Goal: Book appointment/travel/reservation

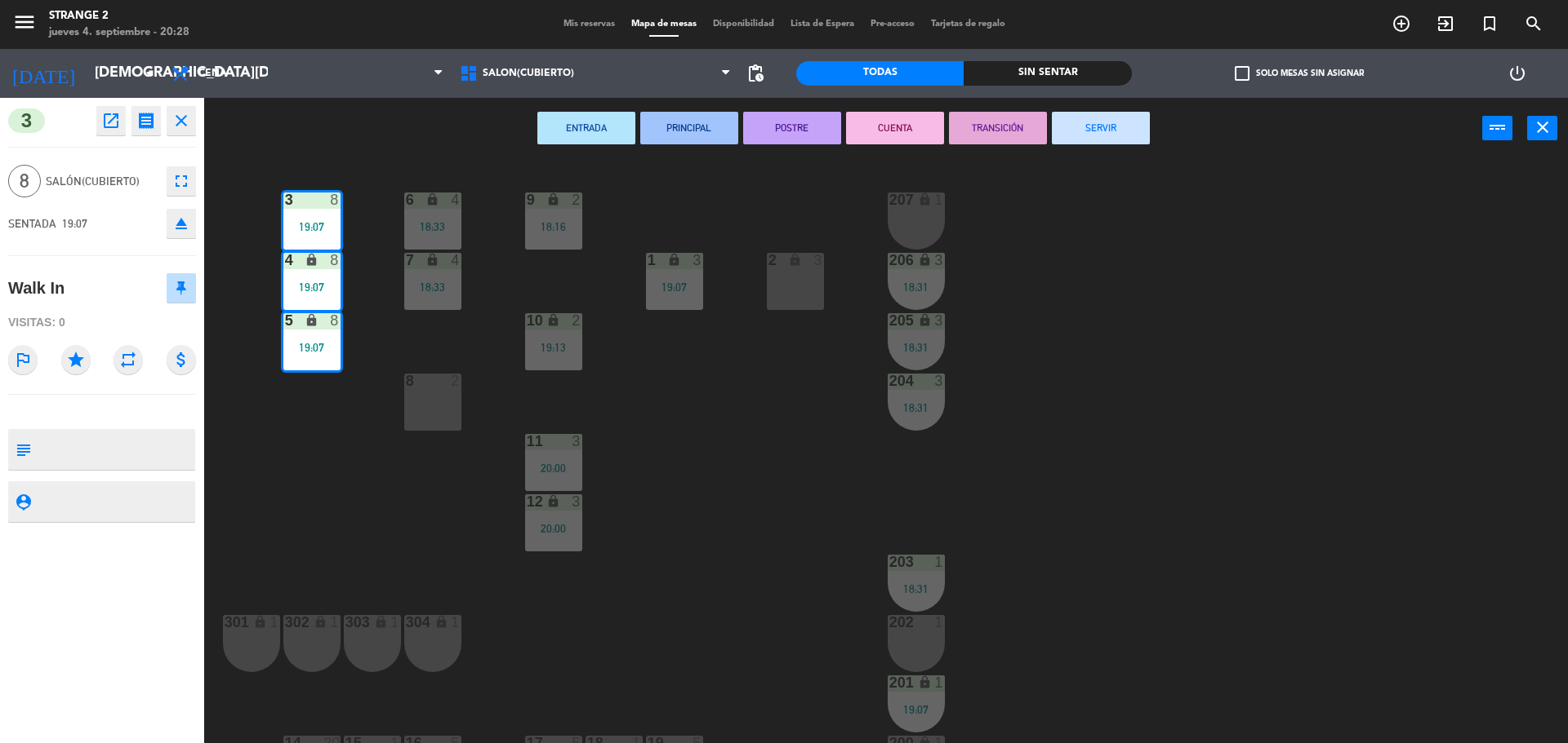
click at [1124, 125] on button "SERVIR" at bounding box center [1100, 129] width 98 height 33
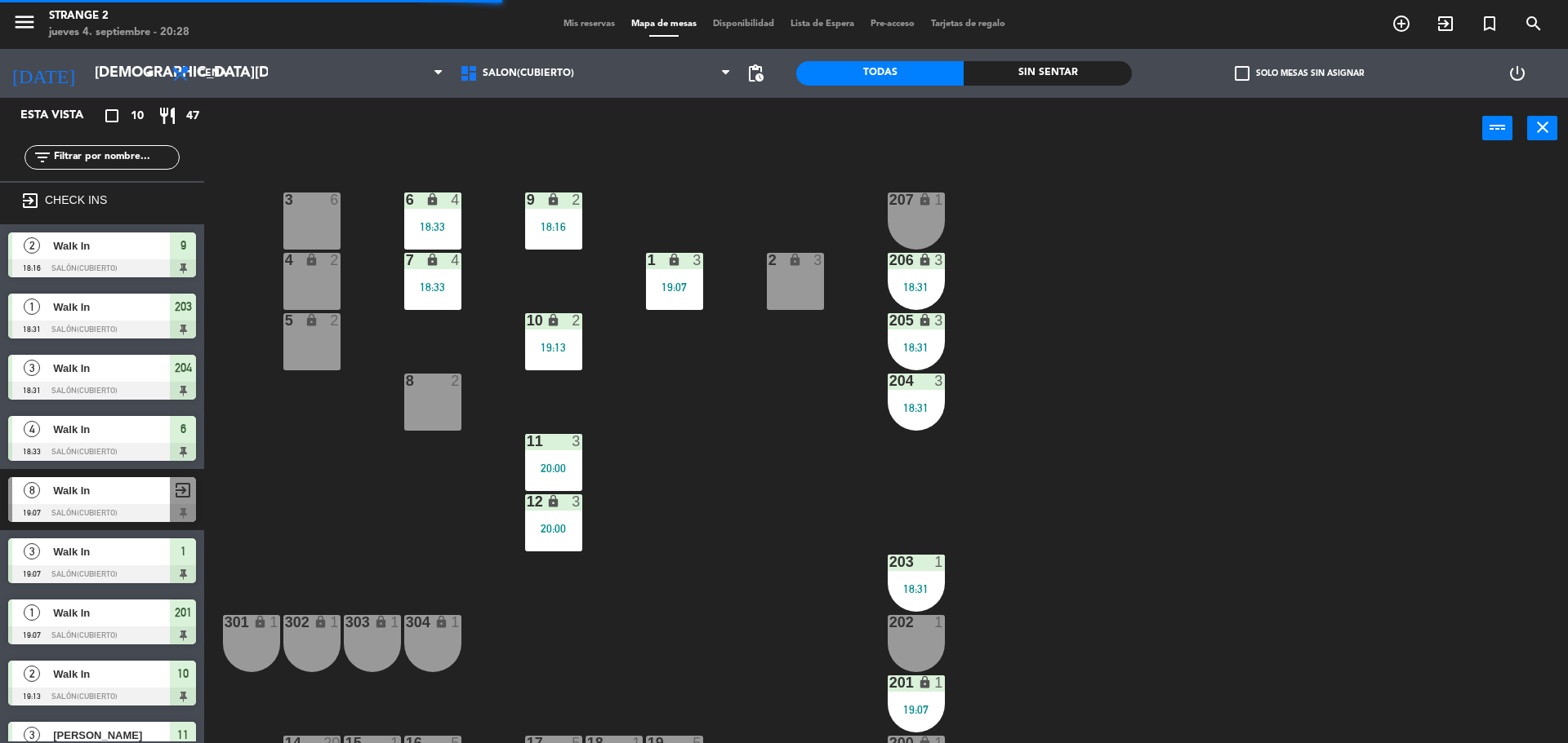
click at [923, 362] on div "205 lock 3 18:31" at bounding box center [916, 342] width 57 height 57
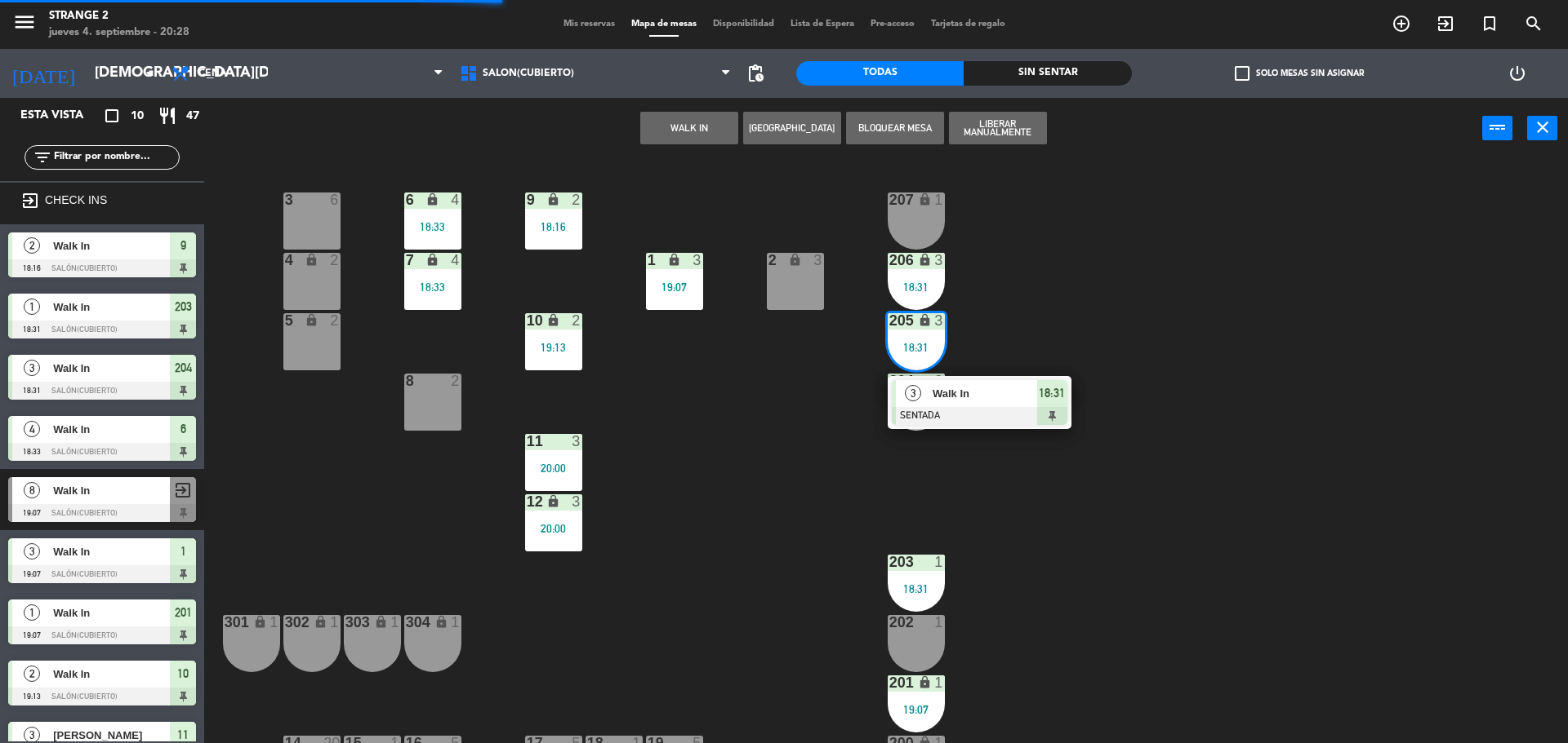
click at [943, 425] on div at bounding box center [979, 416] width 175 height 18
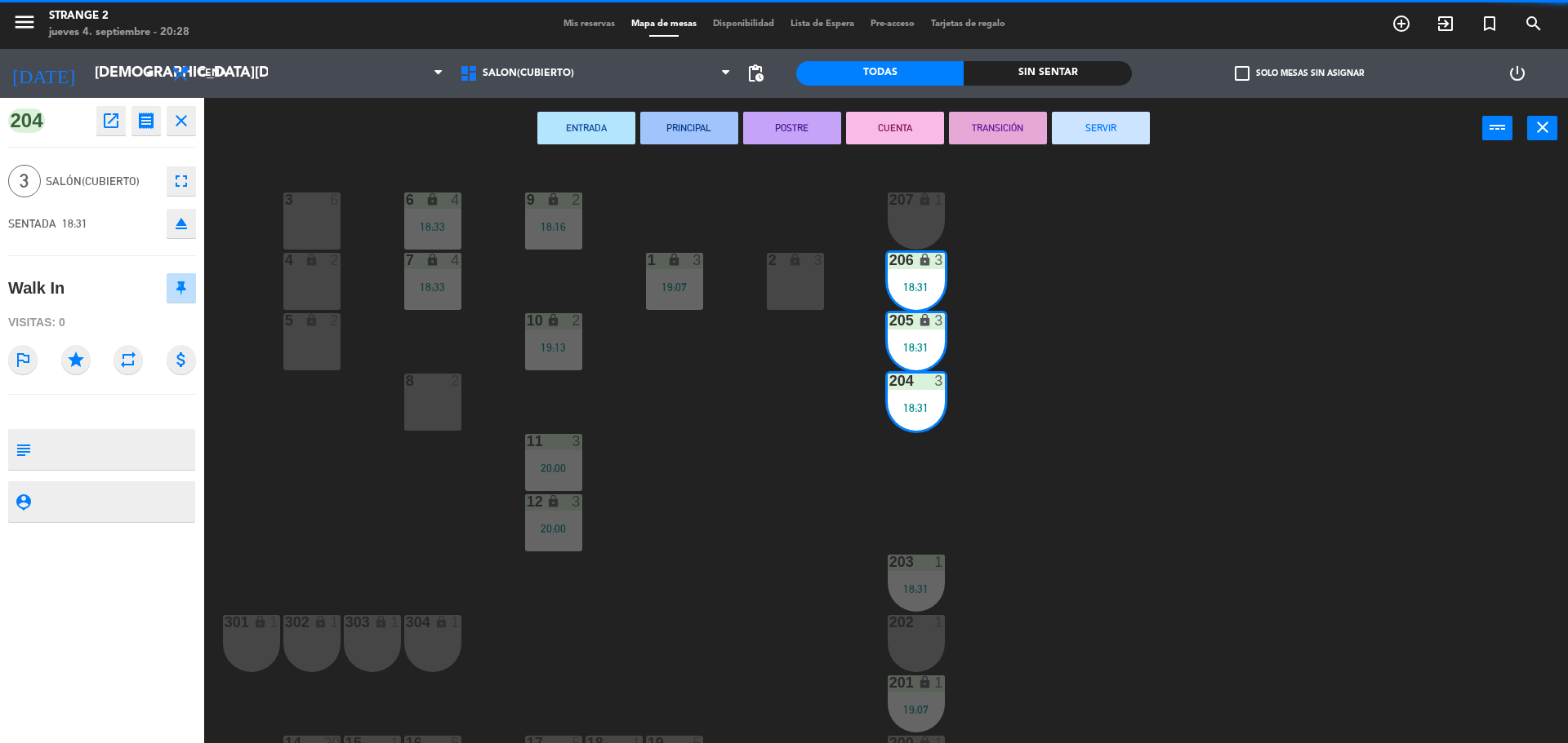
click at [1096, 128] on button "SERVIR" at bounding box center [1100, 129] width 98 height 33
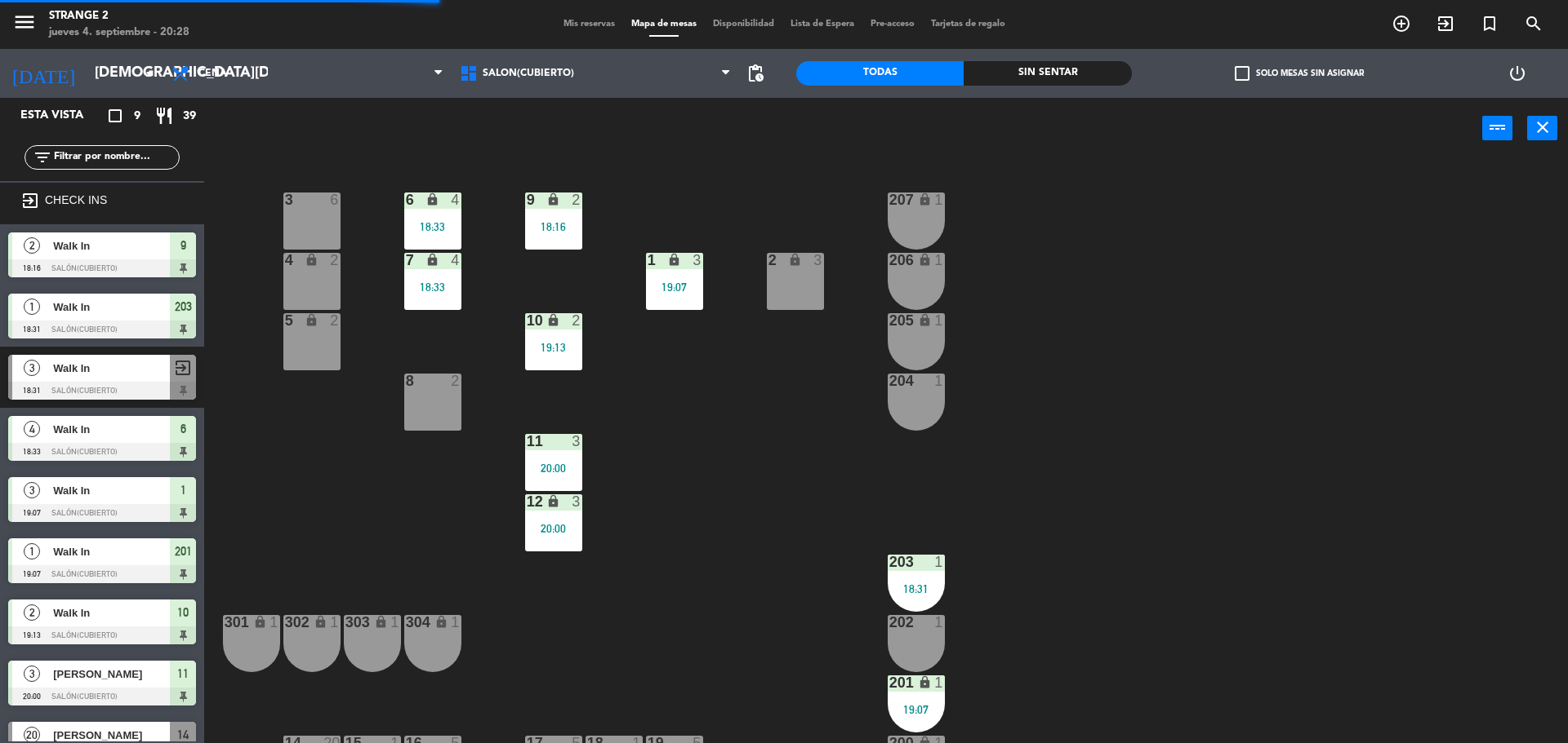
click at [931, 607] on div "203 1 18:31" at bounding box center [916, 583] width 57 height 57
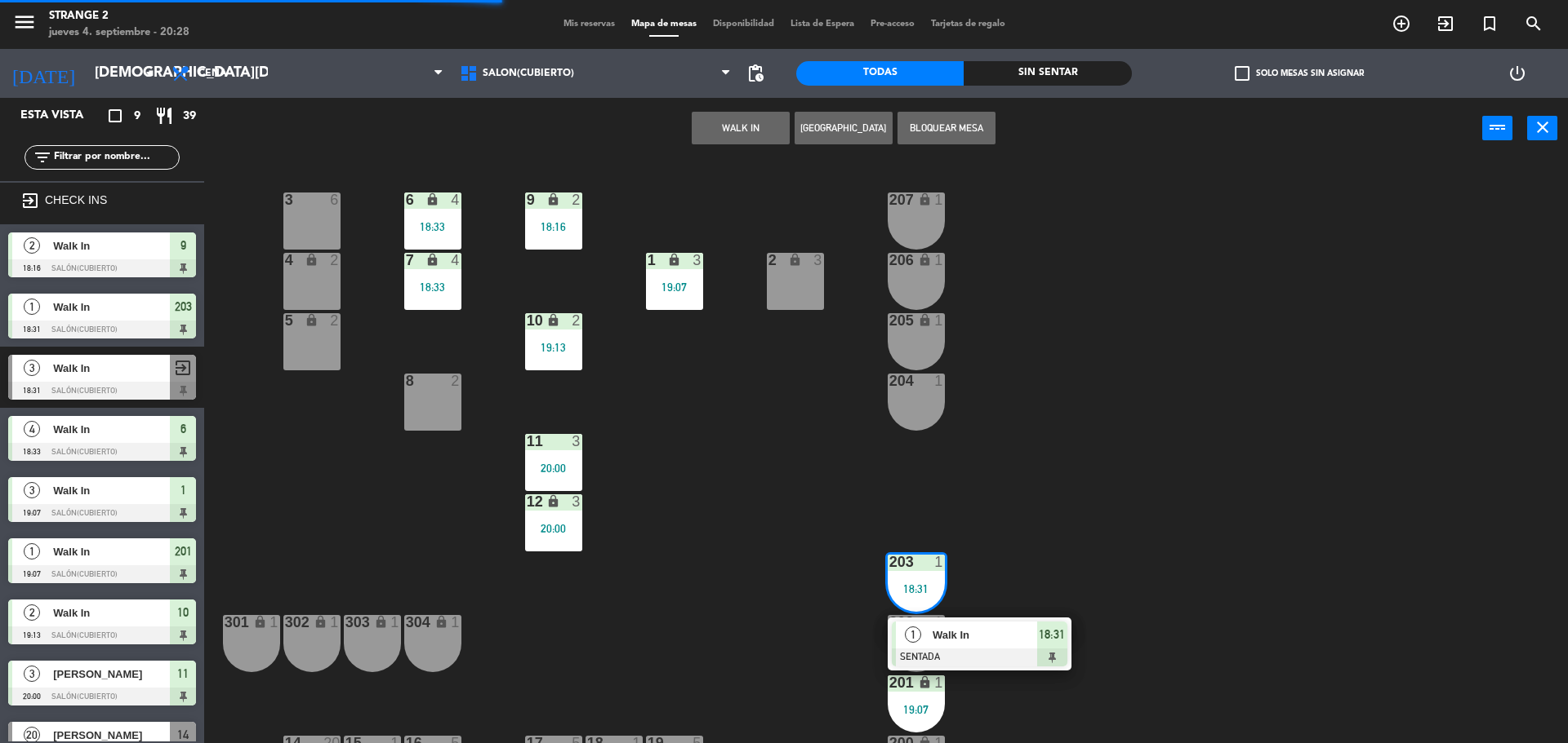
click at [972, 633] on span "Walk In" at bounding box center [984, 635] width 104 height 17
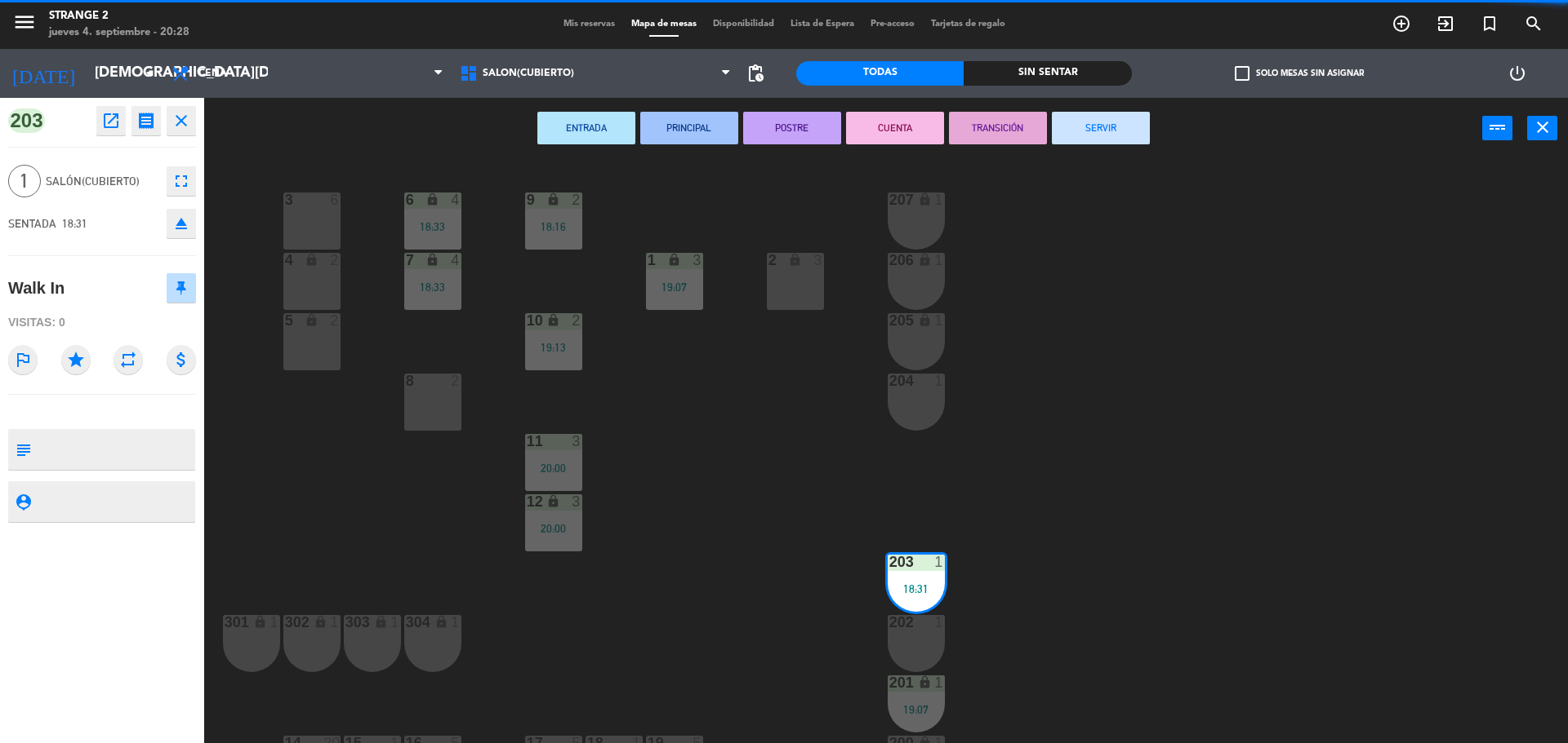
click at [1120, 124] on button "SERVIR" at bounding box center [1100, 129] width 98 height 33
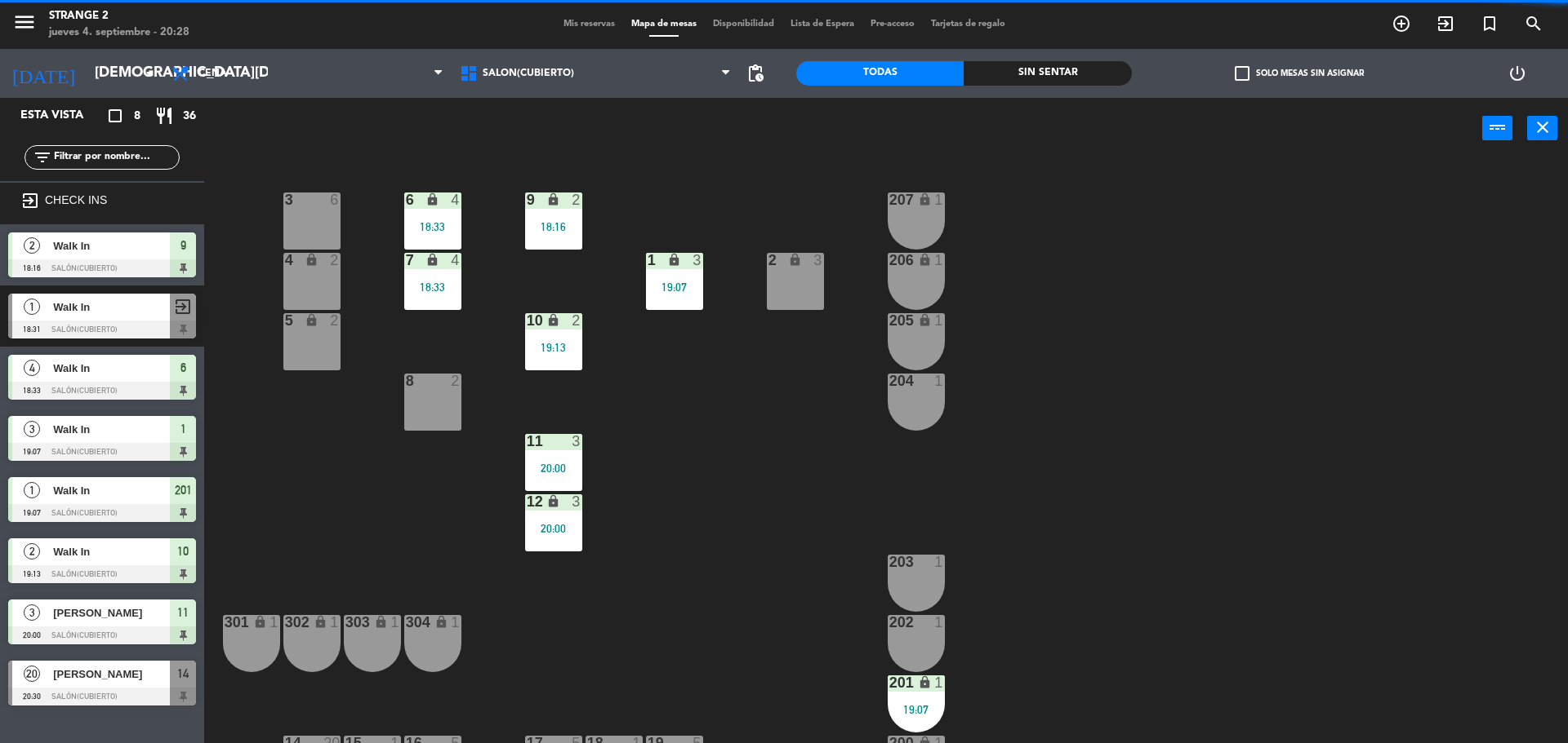
click at [912, 714] on div "19:07" at bounding box center [916, 709] width 57 height 11
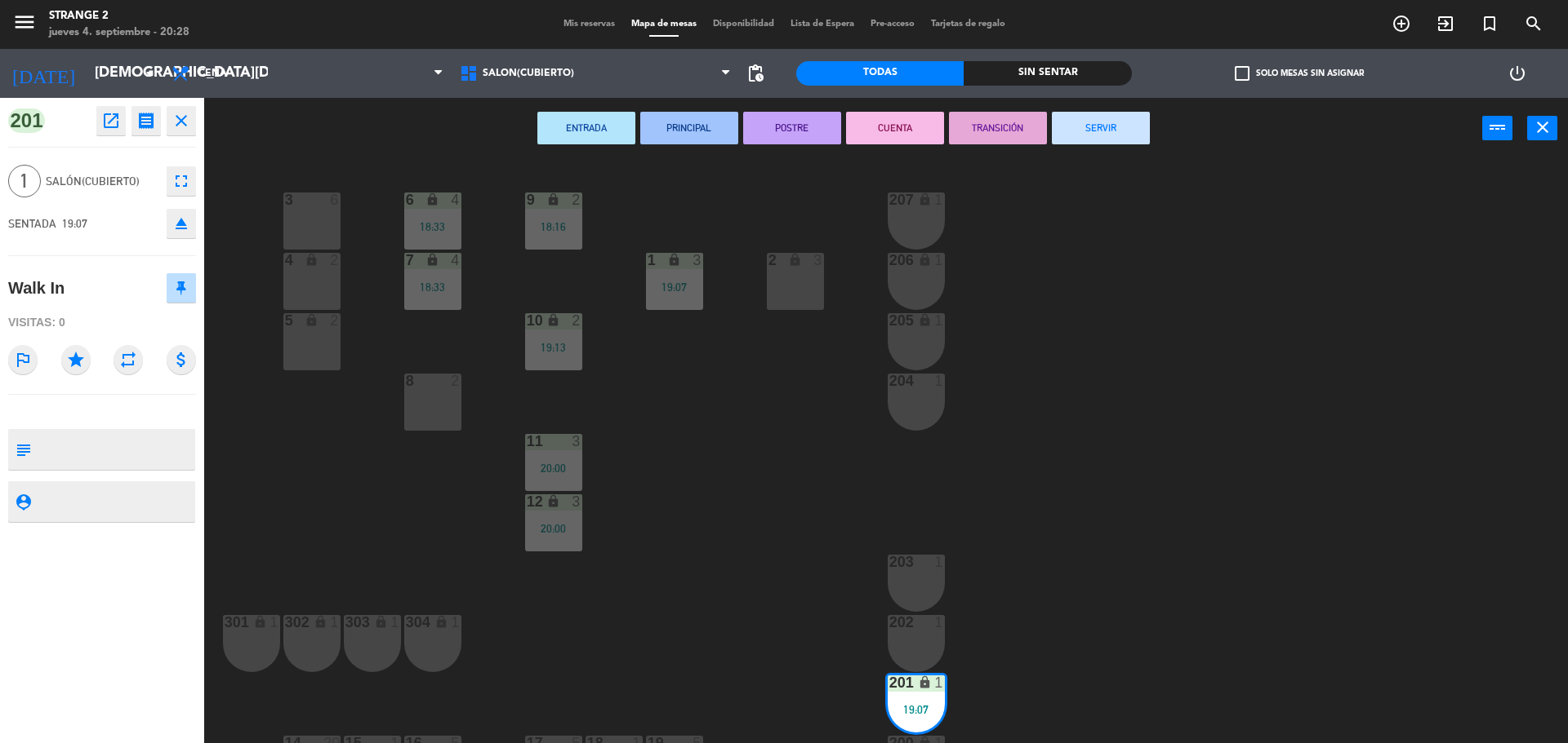
click at [1122, 124] on button "SERVIR" at bounding box center [1100, 129] width 98 height 33
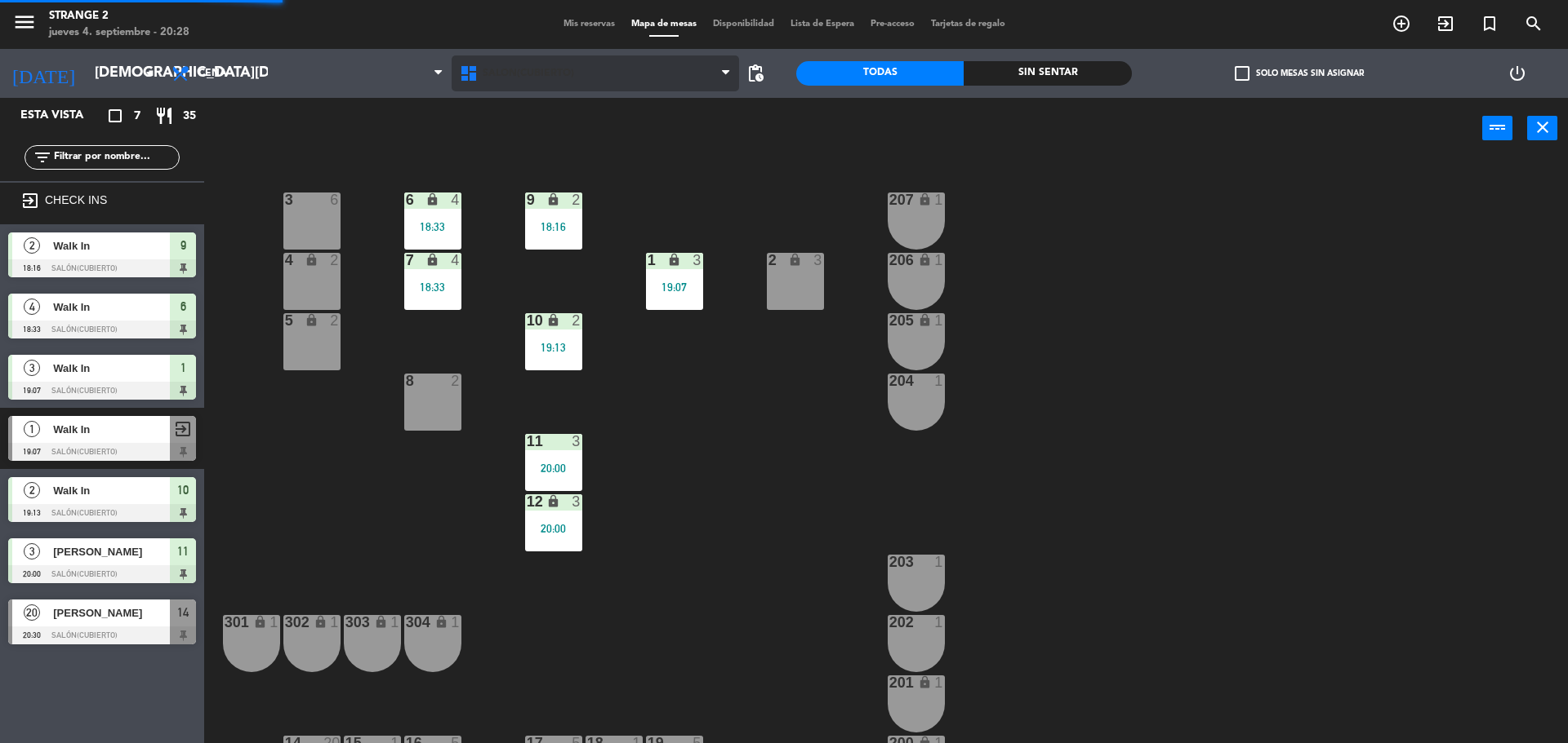
click at [537, 58] on span "Salón(Cubierto)" at bounding box center [596, 73] width 288 height 36
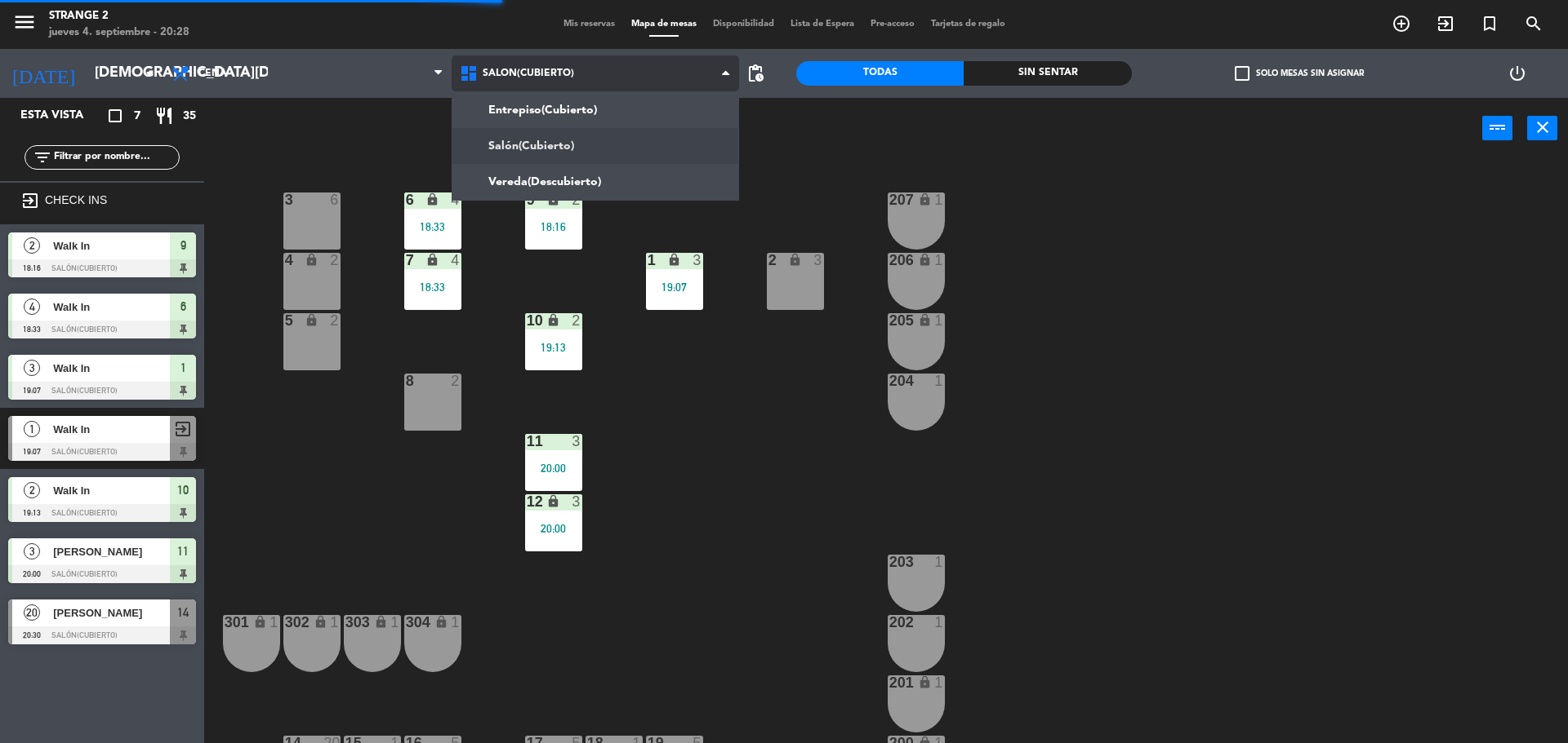
click at [533, 115] on ng-component "menu Strange 2 [DATE] 4. septiembre - 20:28 Mis reservas Mapa de mesas Disponib…" at bounding box center [784, 374] width 1568 height 747
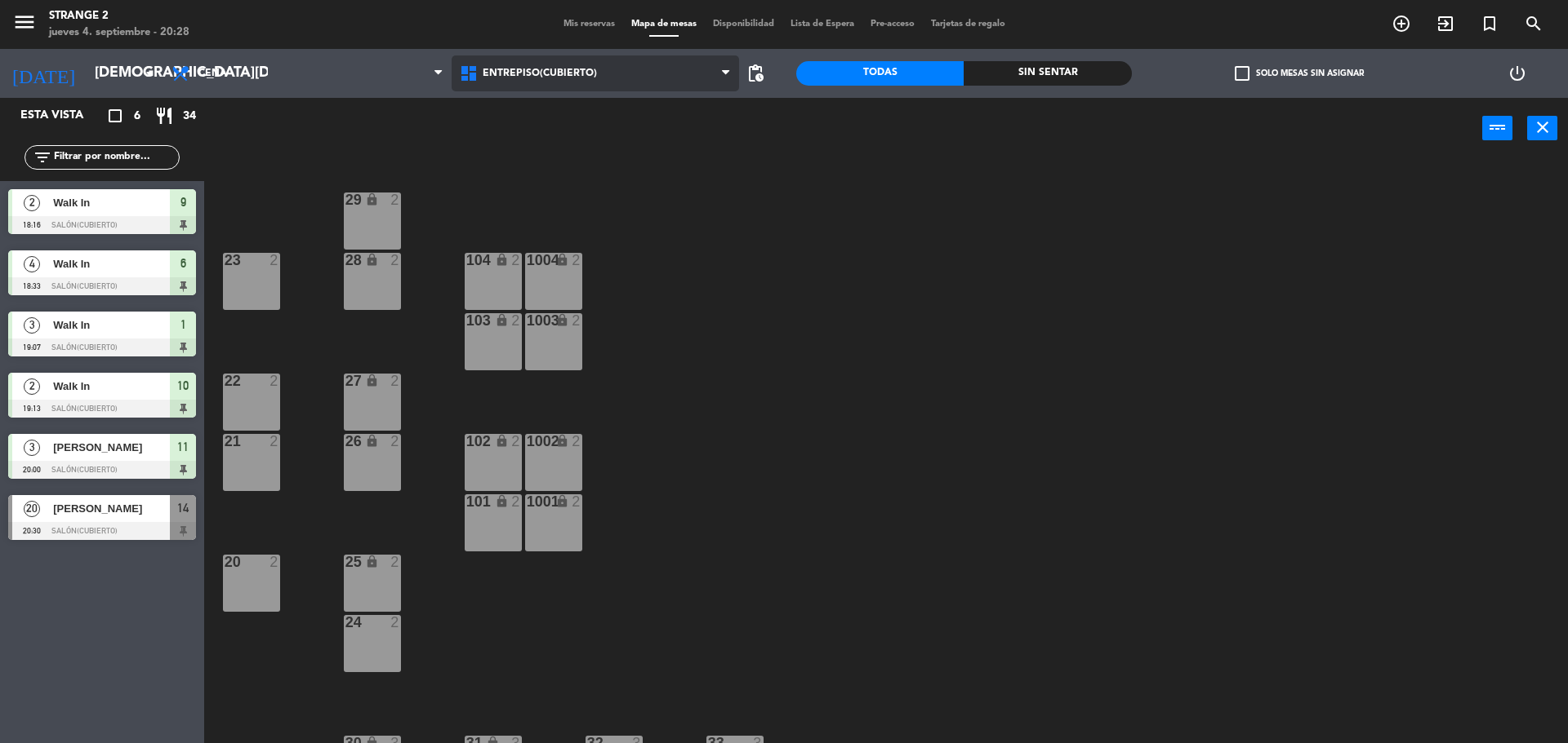
scroll to position [46, 0]
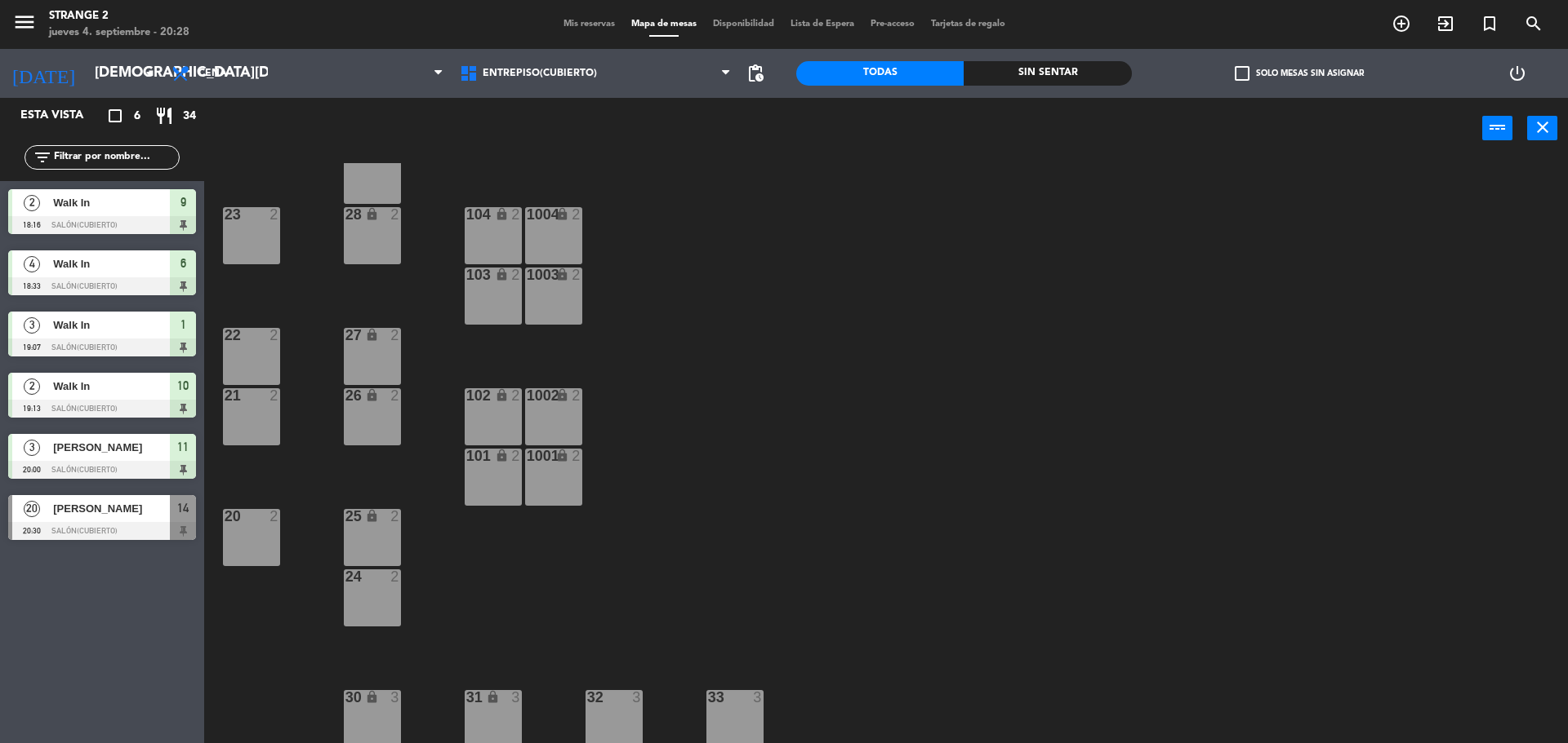
click at [374, 702] on icon "lock" at bounding box center [372, 697] width 14 height 14
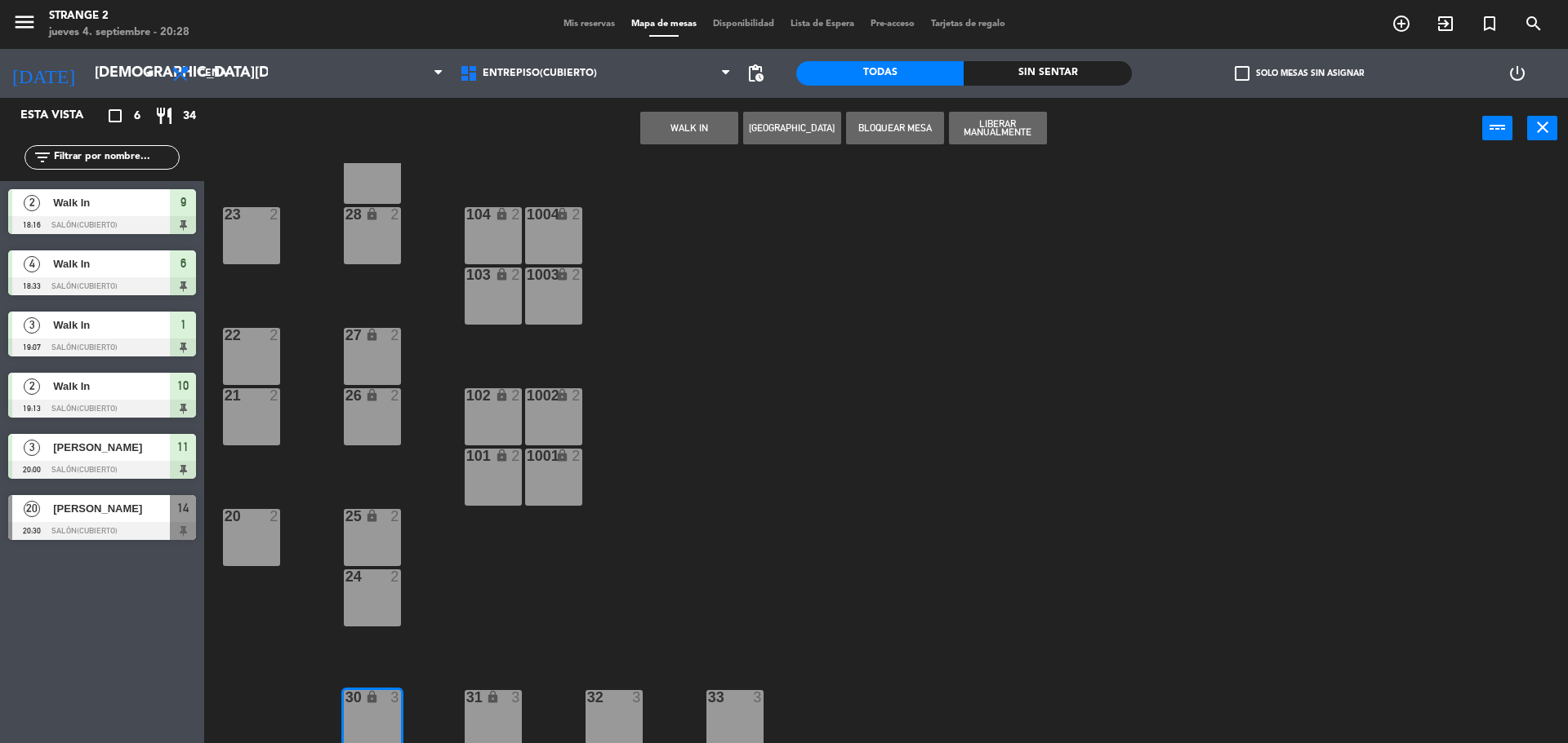
click at [695, 128] on button "WALK IN" at bounding box center [688, 129] width 98 height 33
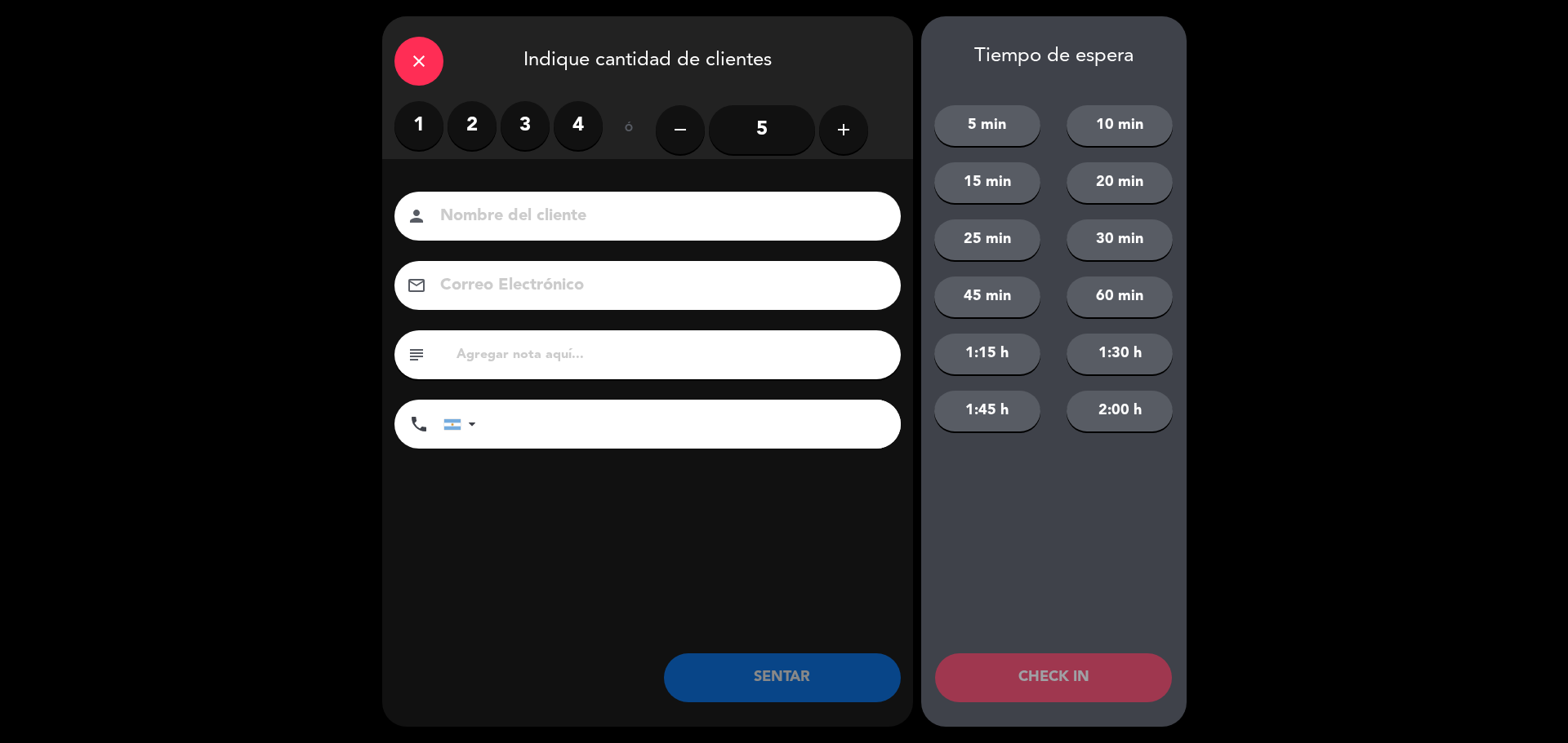
click at [468, 131] on label "2" at bounding box center [471, 125] width 49 height 49
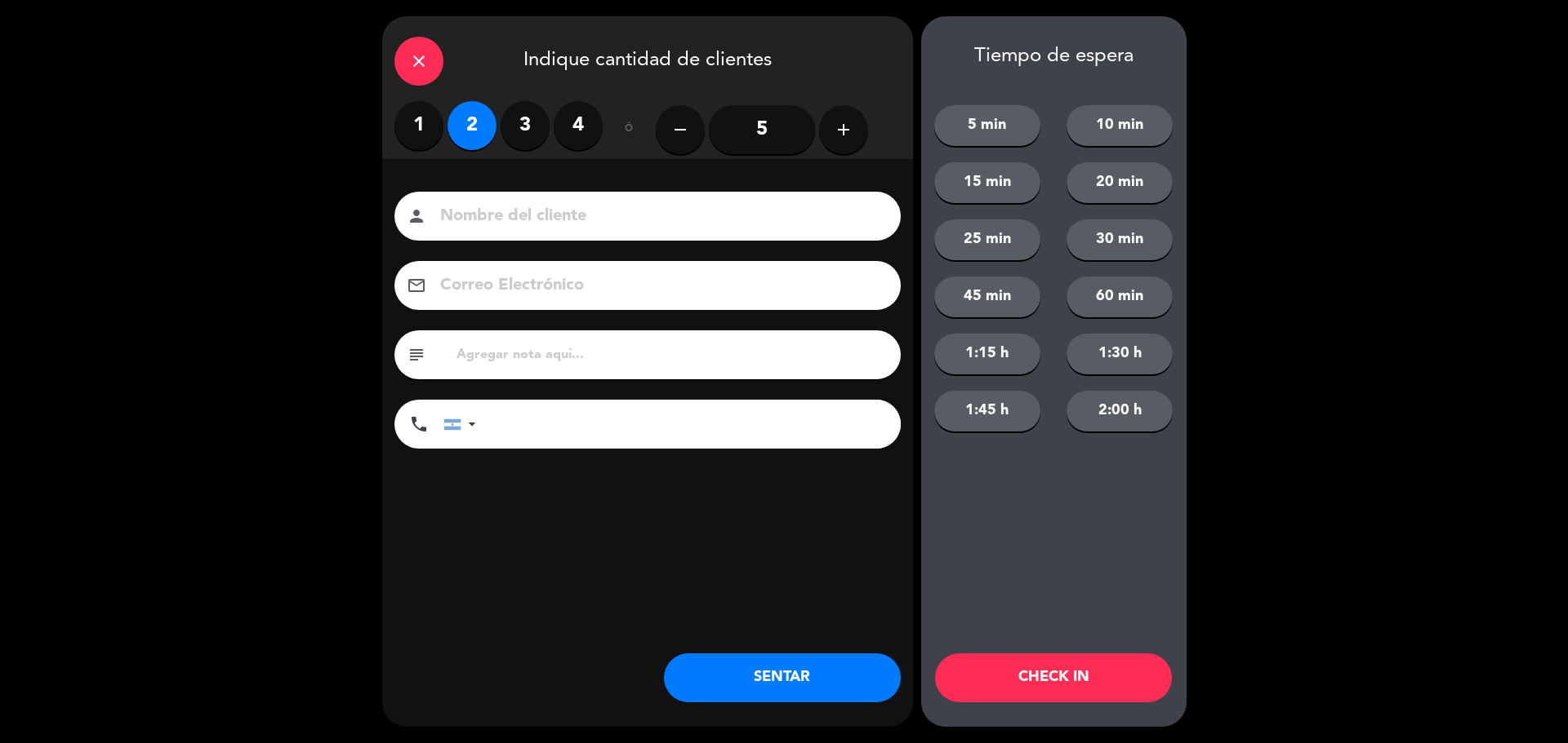
click at [775, 665] on button "SENTAR" at bounding box center [782, 677] width 237 height 49
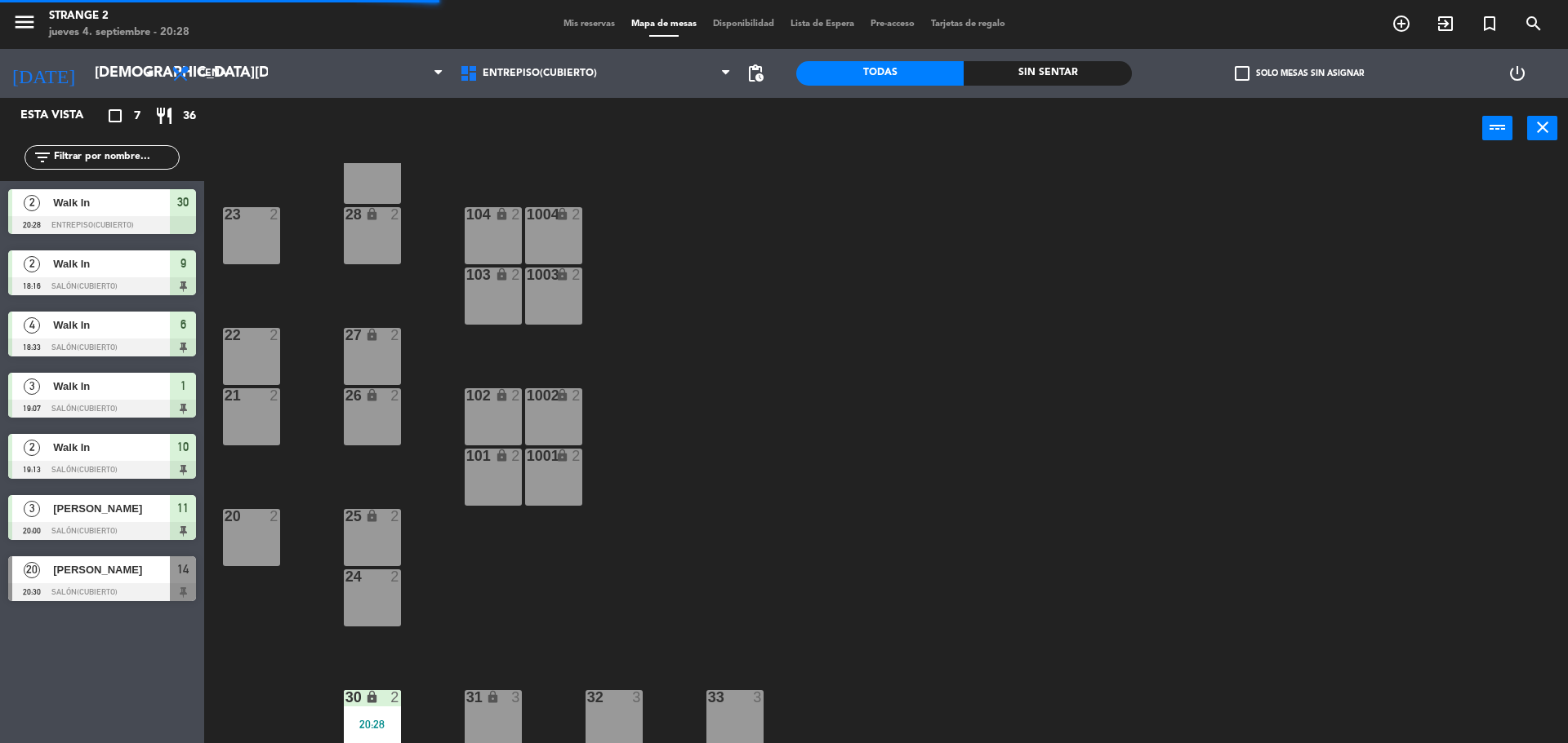
click at [480, 700] on div "lock" at bounding box center [492, 698] width 27 height 16
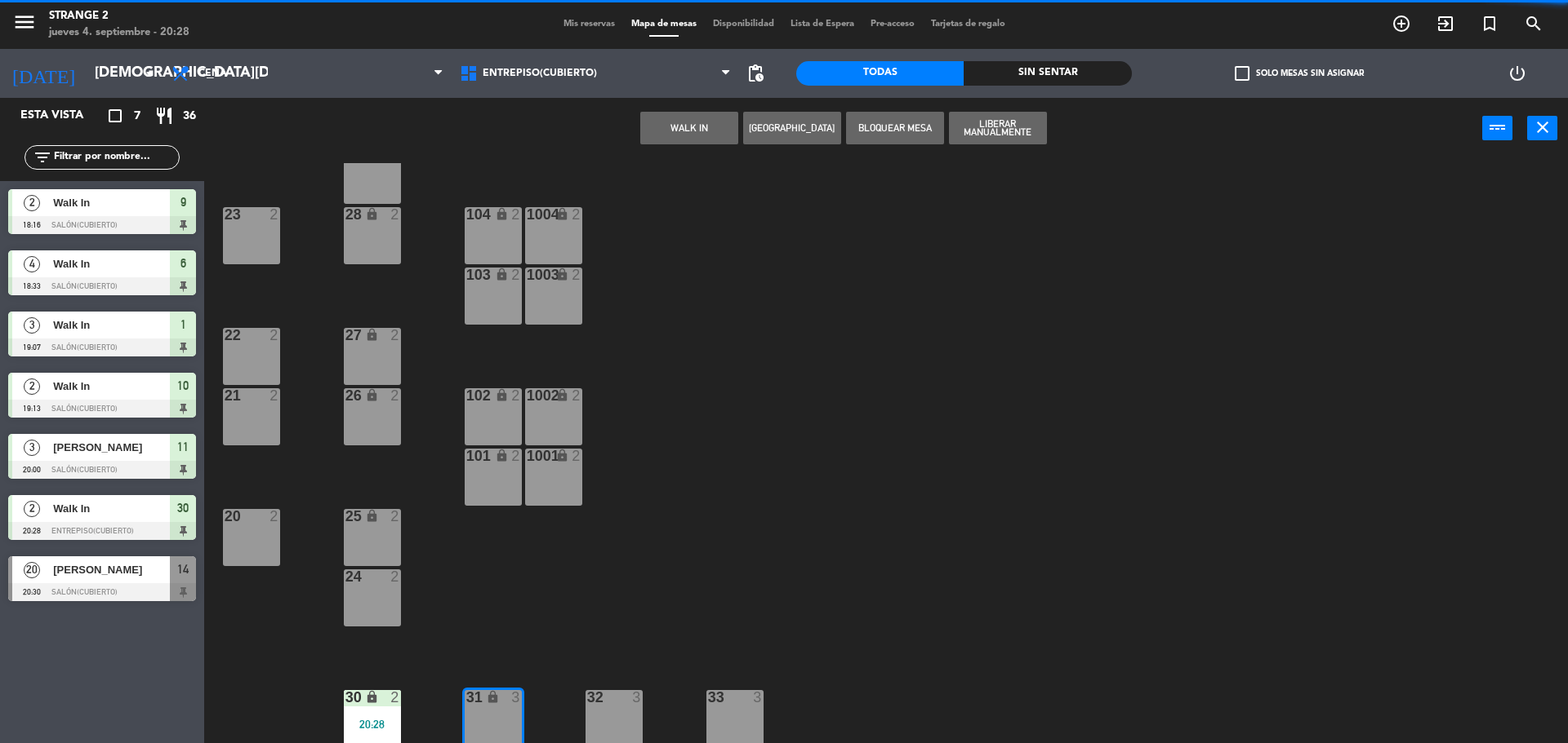
click at [665, 135] on button "WALK IN" at bounding box center [688, 129] width 98 height 33
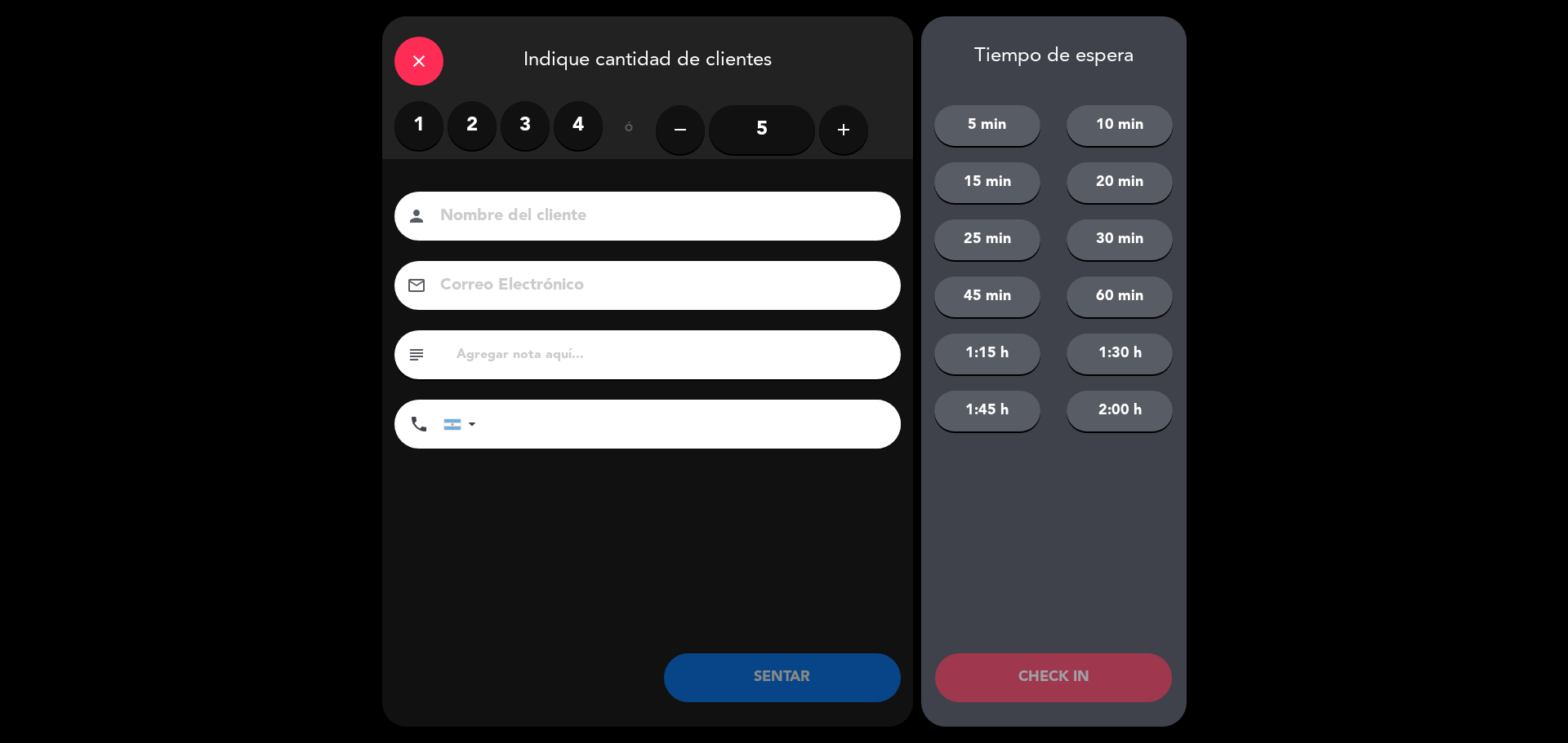
click at [469, 133] on label "2" at bounding box center [471, 125] width 49 height 49
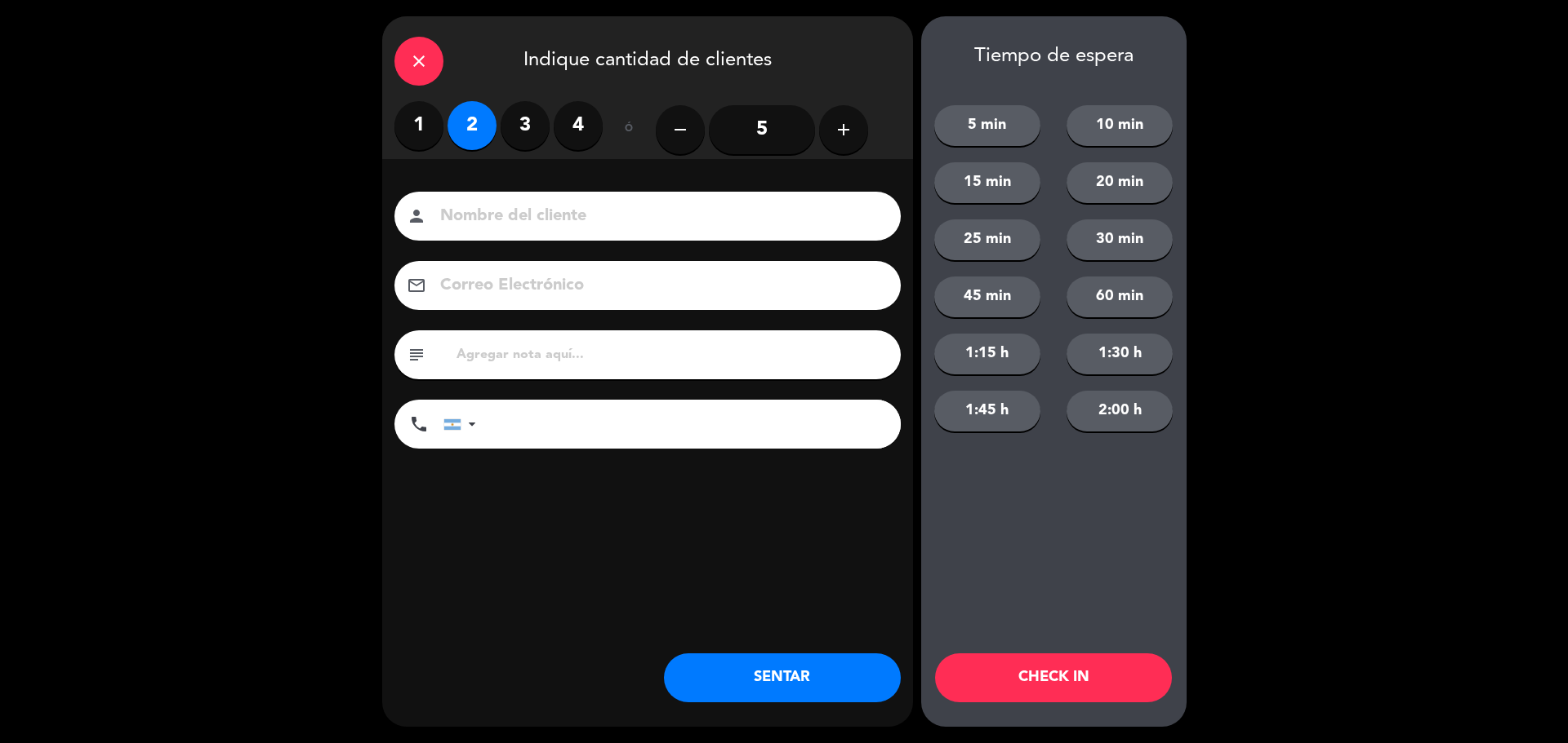
click at [747, 657] on button "SENTAR" at bounding box center [782, 677] width 237 height 49
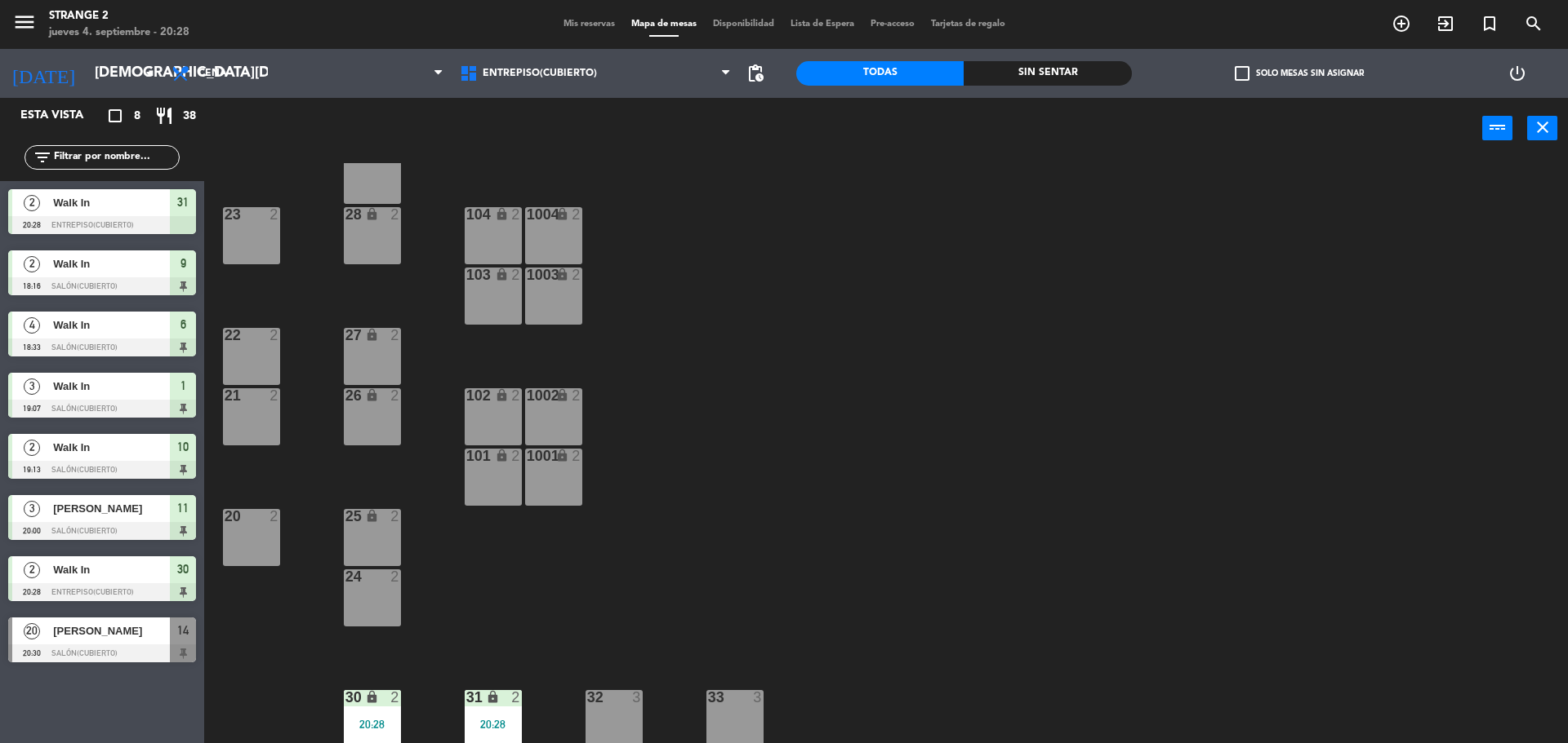
click at [612, 698] on div at bounding box center [613, 697] width 27 height 15
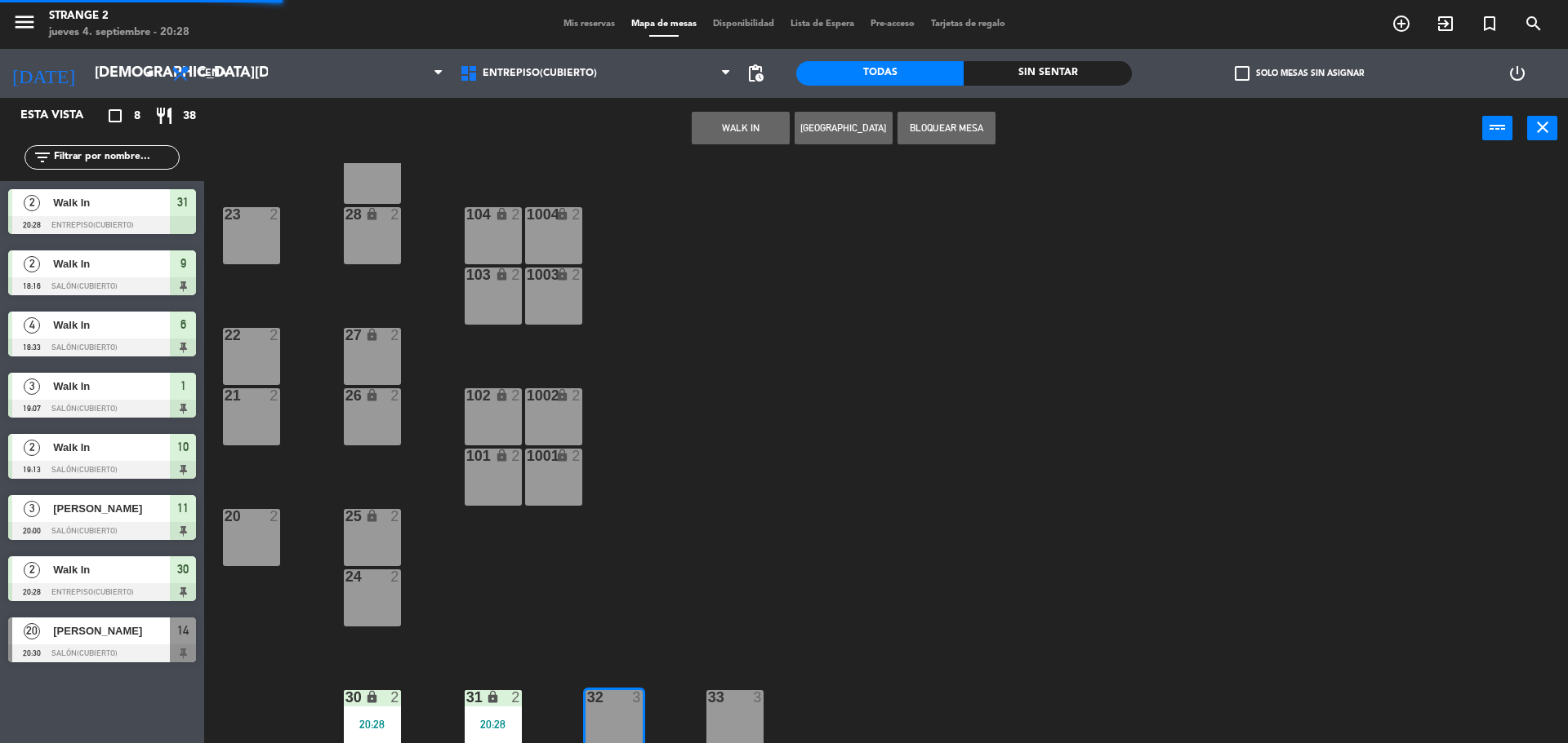
click at [740, 129] on button "WALK IN" at bounding box center [740, 129] width 98 height 33
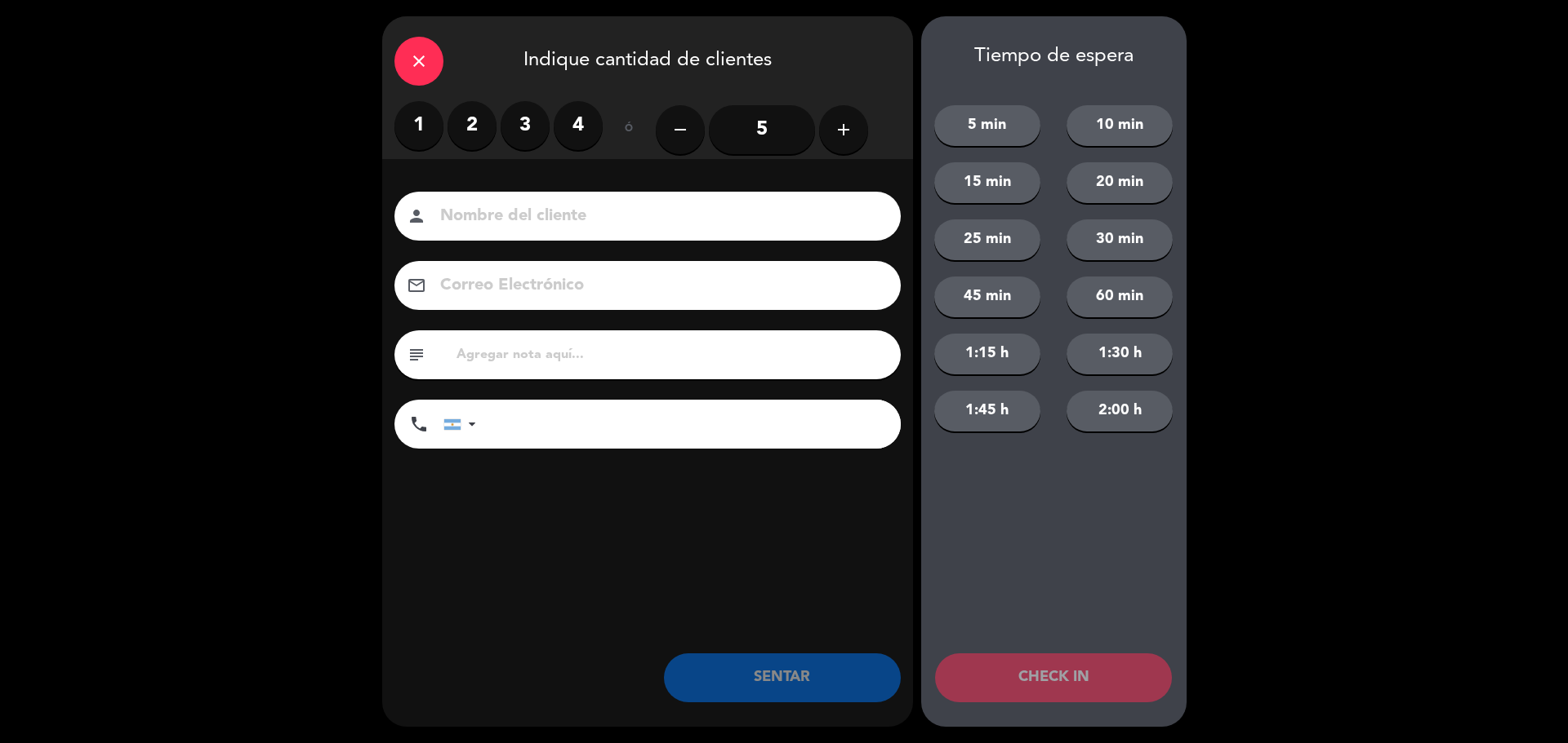
click at [458, 110] on label "2" at bounding box center [471, 125] width 49 height 49
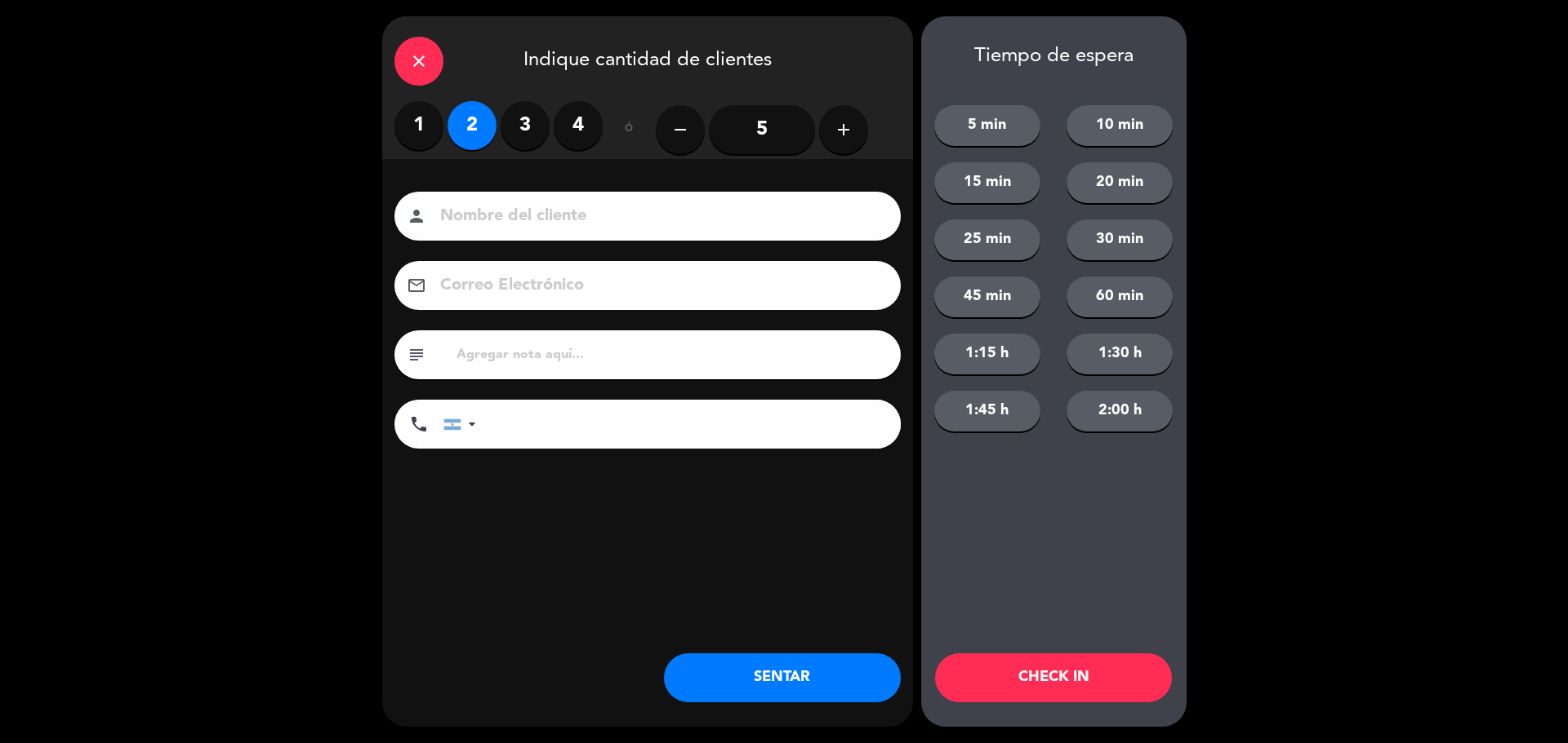
click at [789, 678] on button "SENTAR" at bounding box center [782, 677] width 237 height 49
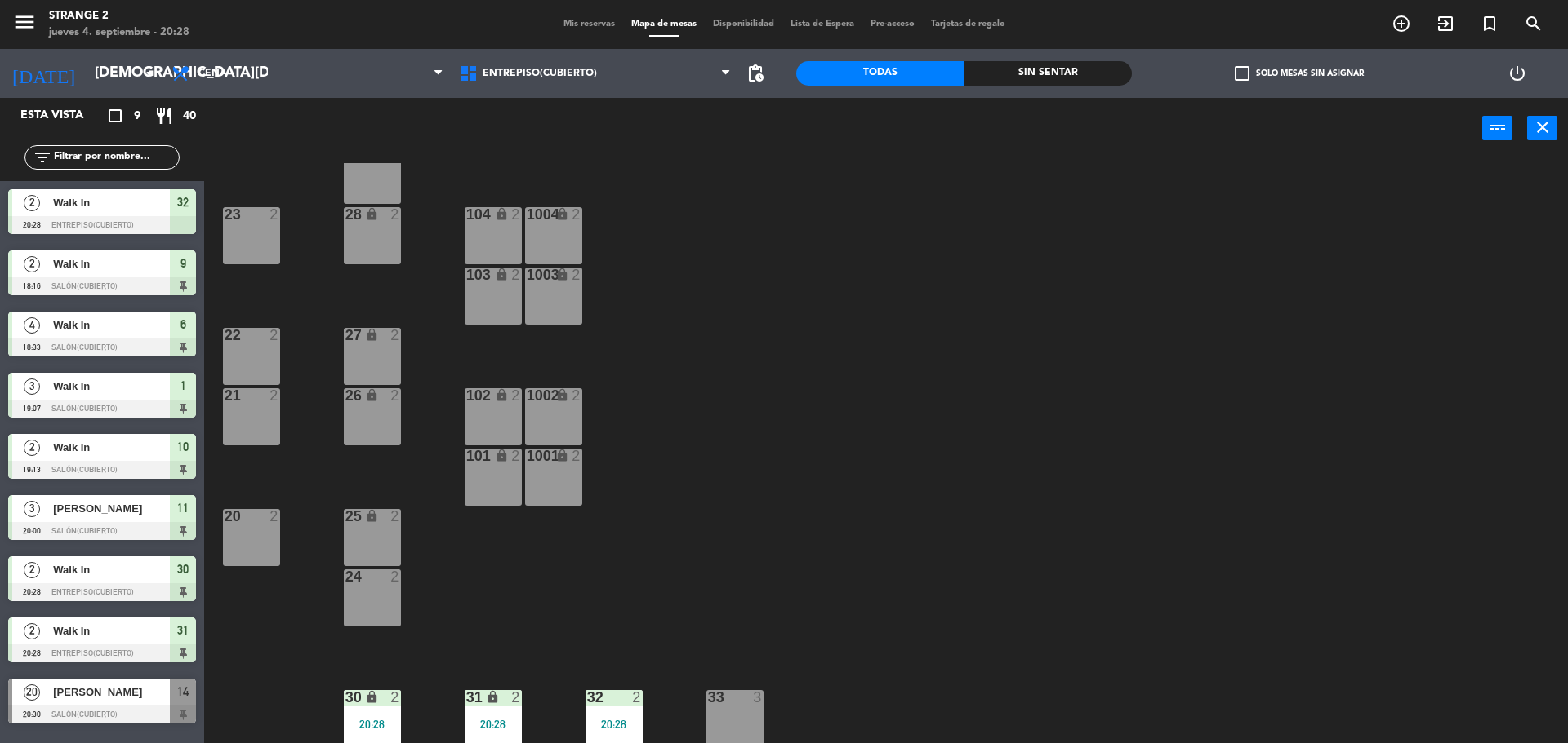
click at [374, 605] on div "24 2" at bounding box center [372, 598] width 57 height 57
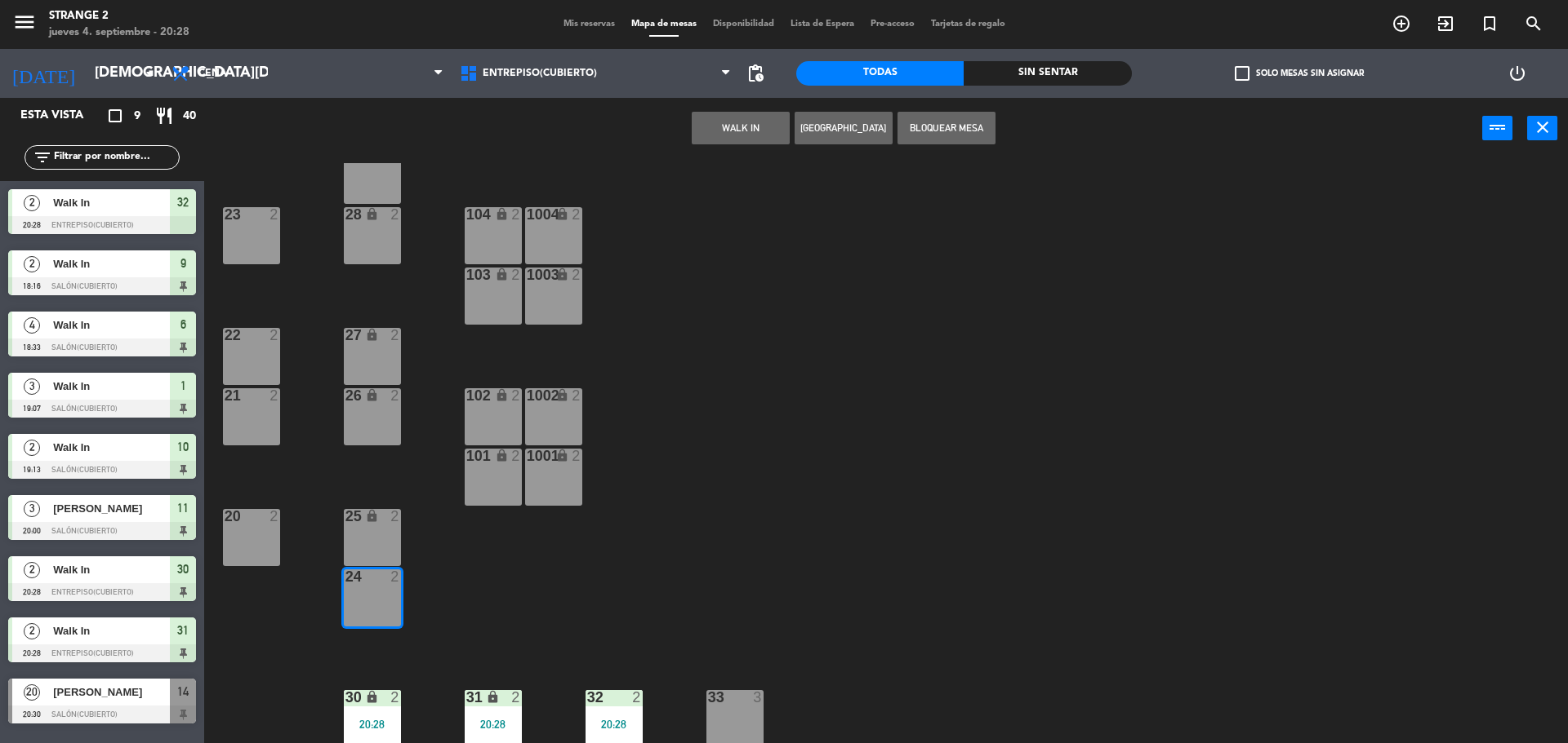
click at [374, 530] on div "25 lock 2" at bounding box center [372, 538] width 57 height 57
click at [723, 132] on button "WALK IN" at bounding box center [740, 129] width 98 height 33
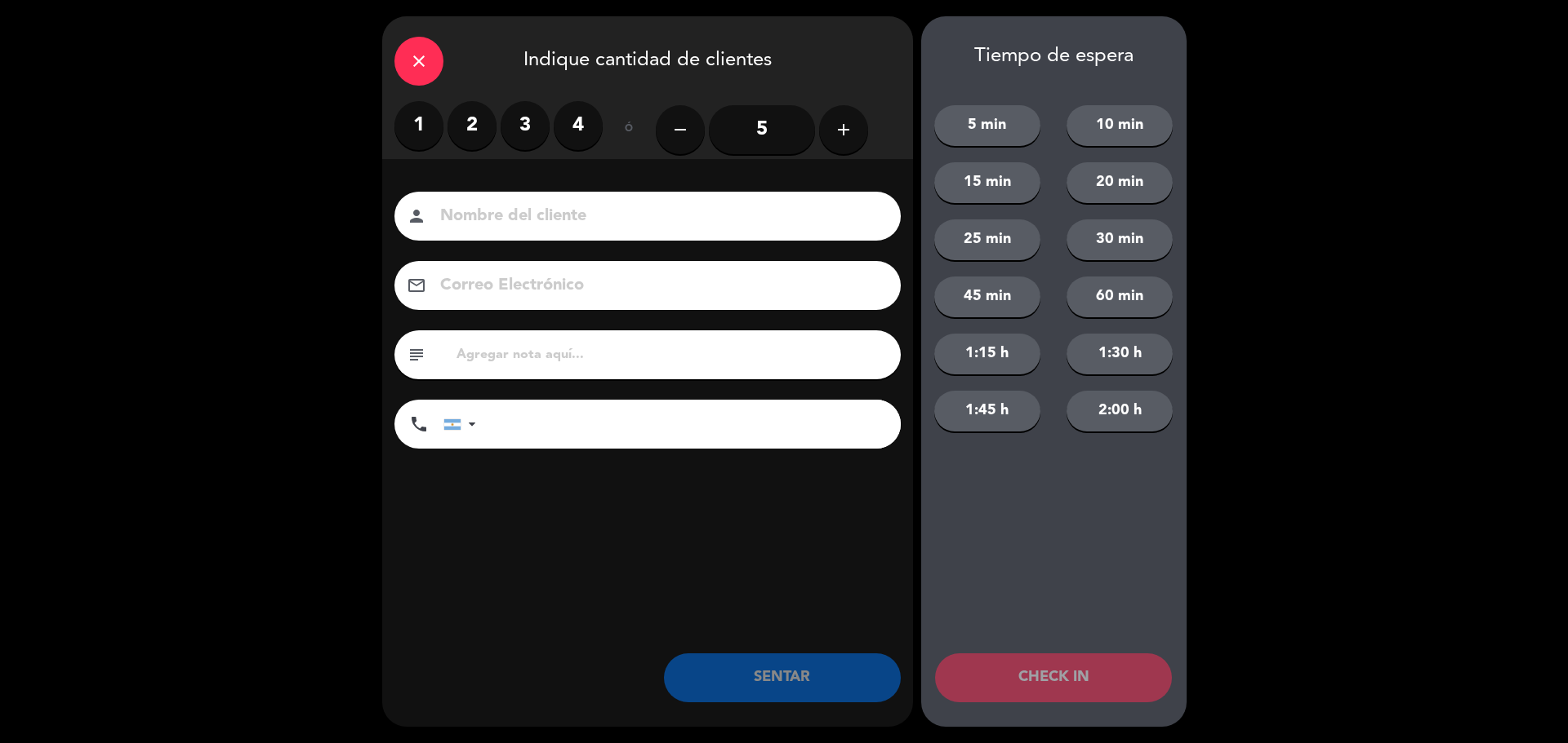
click at [559, 131] on label "4" at bounding box center [578, 125] width 49 height 49
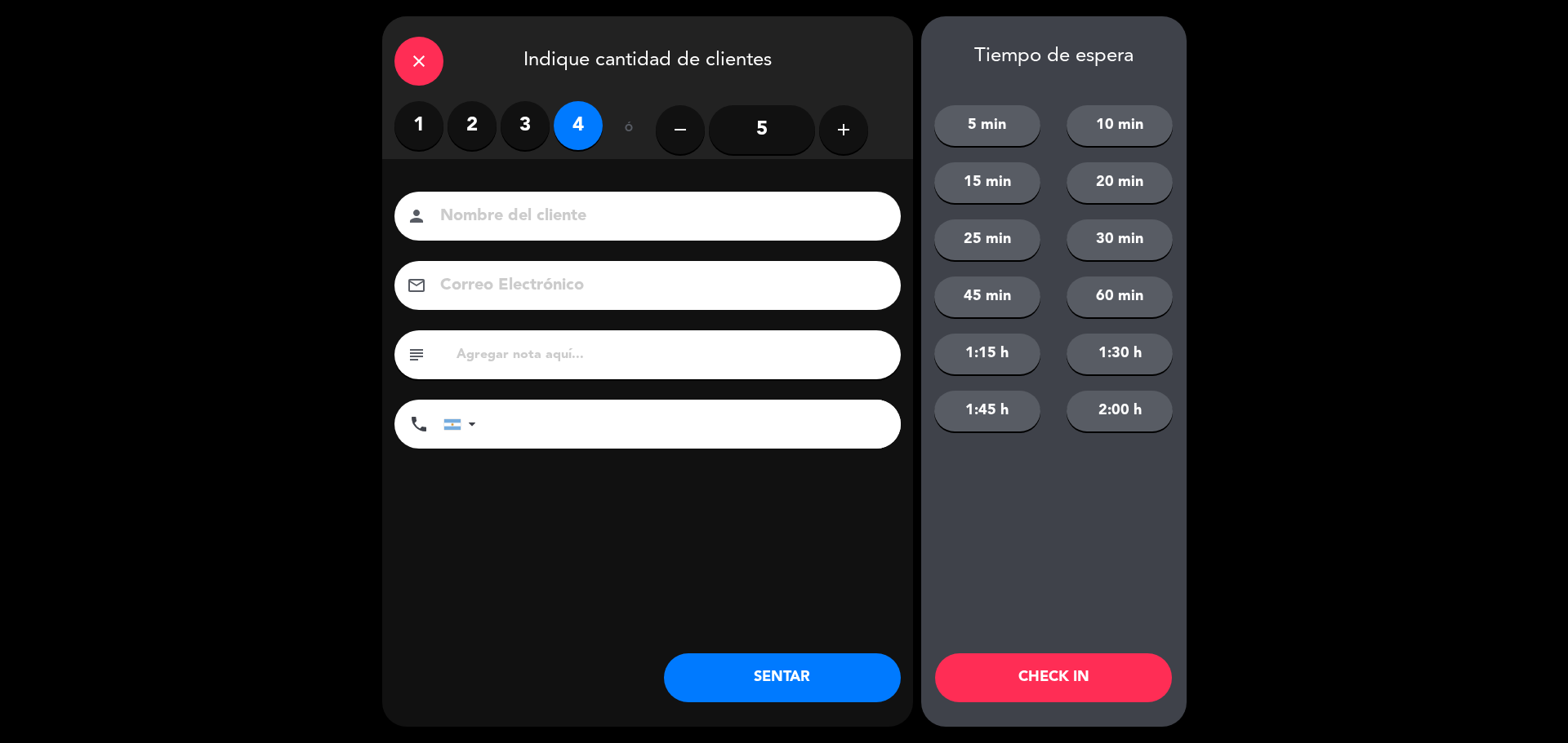
click at [774, 675] on button "SENTAR" at bounding box center [782, 677] width 237 height 49
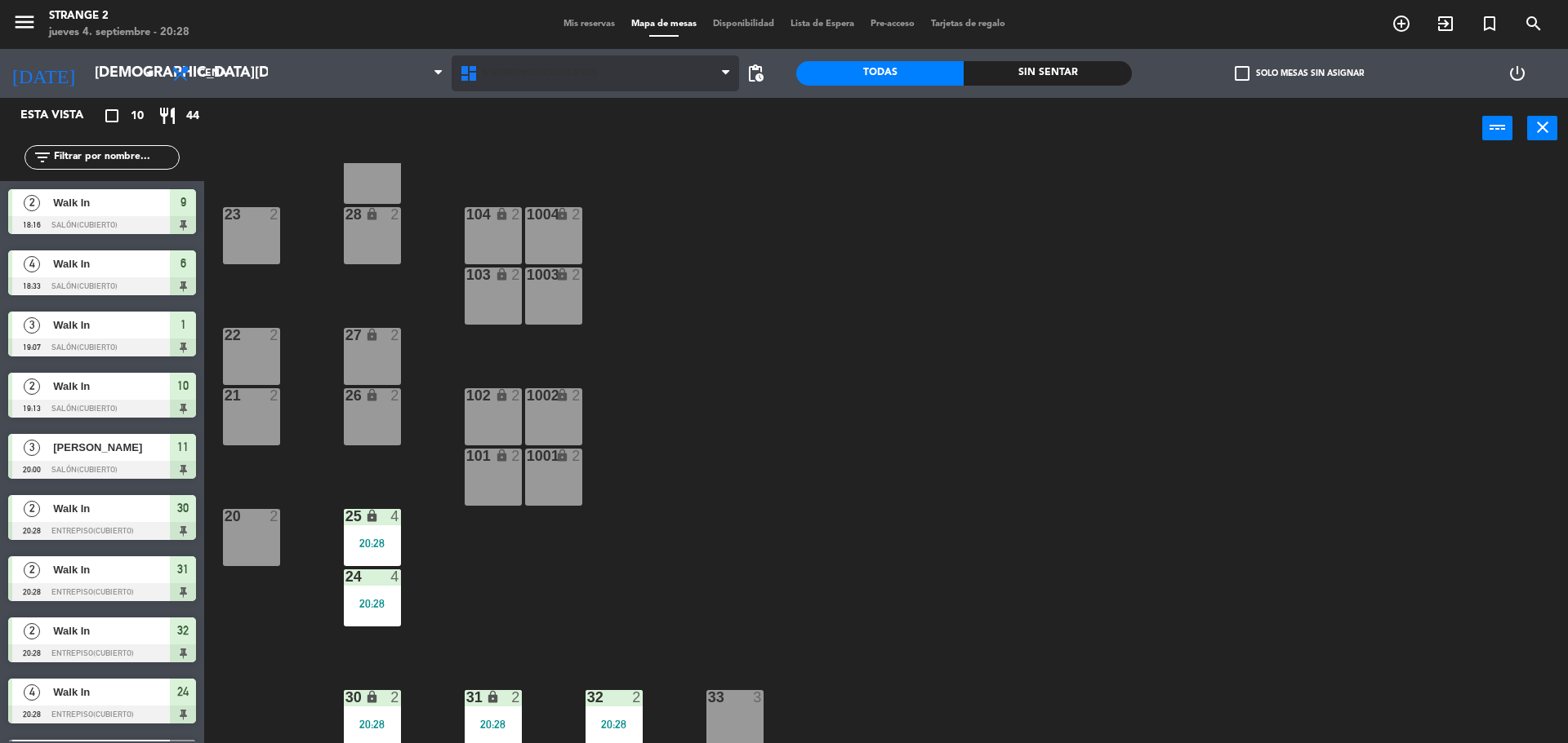
click at [555, 76] on span "Entrepiso(Cubierto)" at bounding box center [540, 72] width 114 height 11
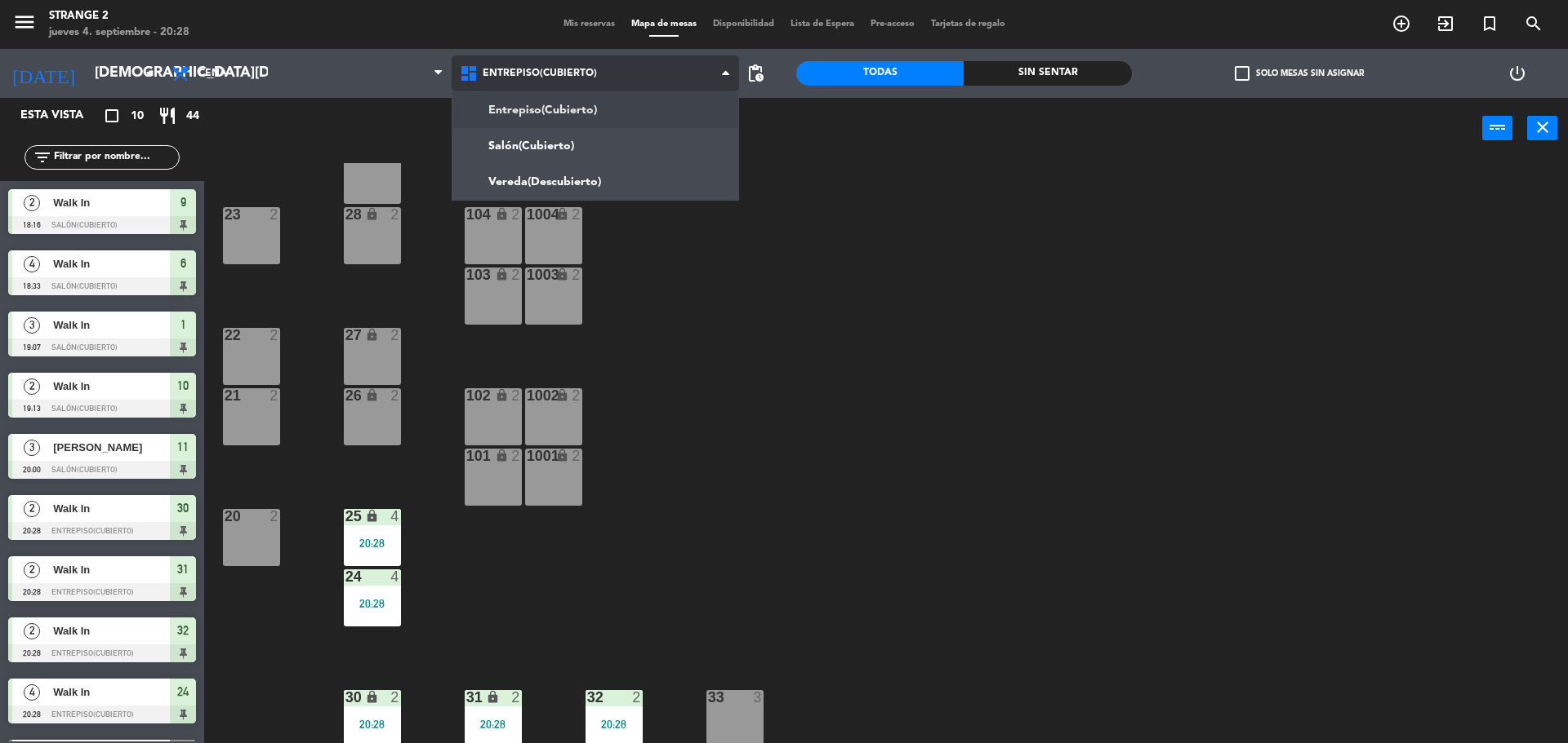
click at [548, 145] on ng-component "menu Strange 2 [DATE] 4. septiembre - 20:28 Mis reservas Mapa de mesas Disponib…" at bounding box center [784, 374] width 1568 height 747
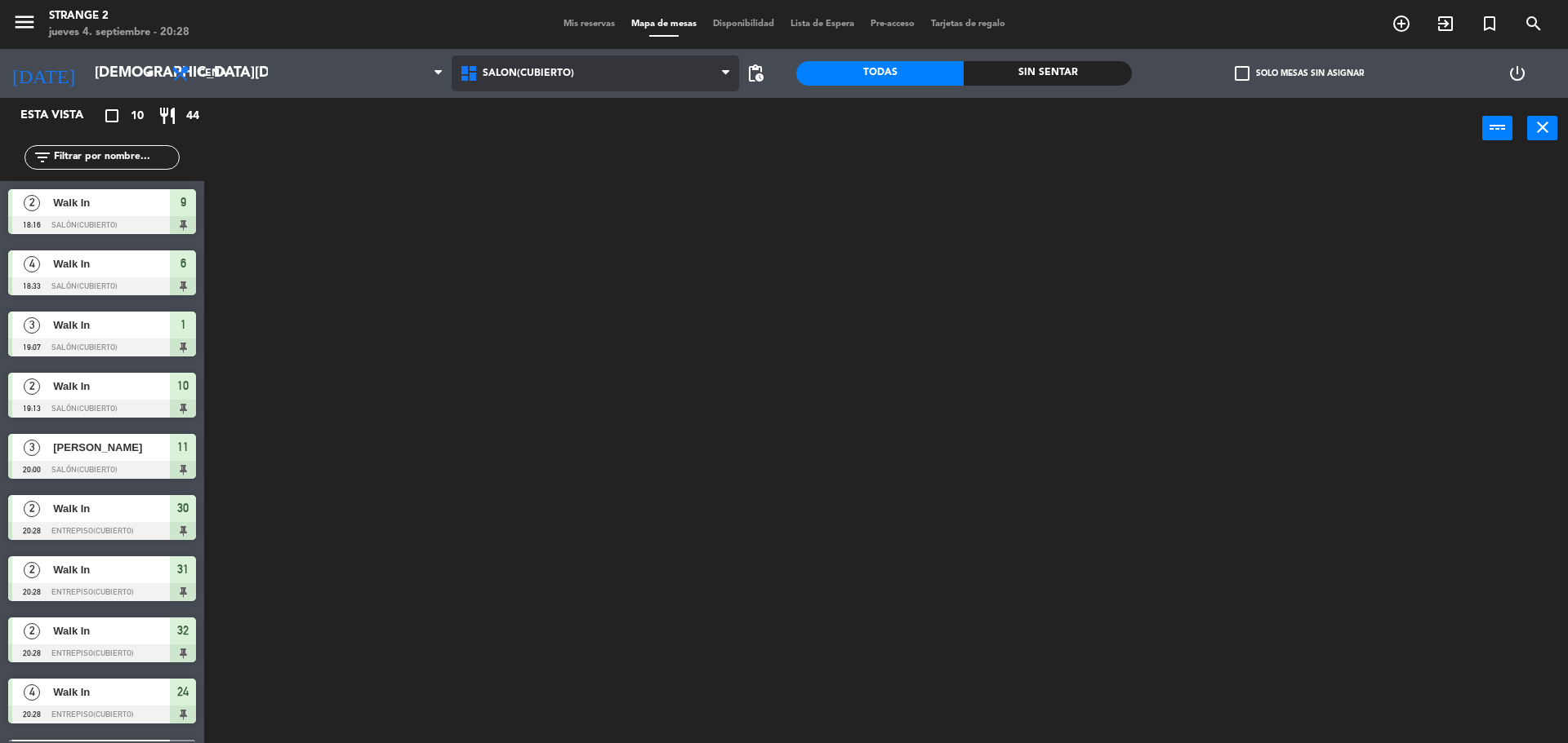
scroll to position [0, 0]
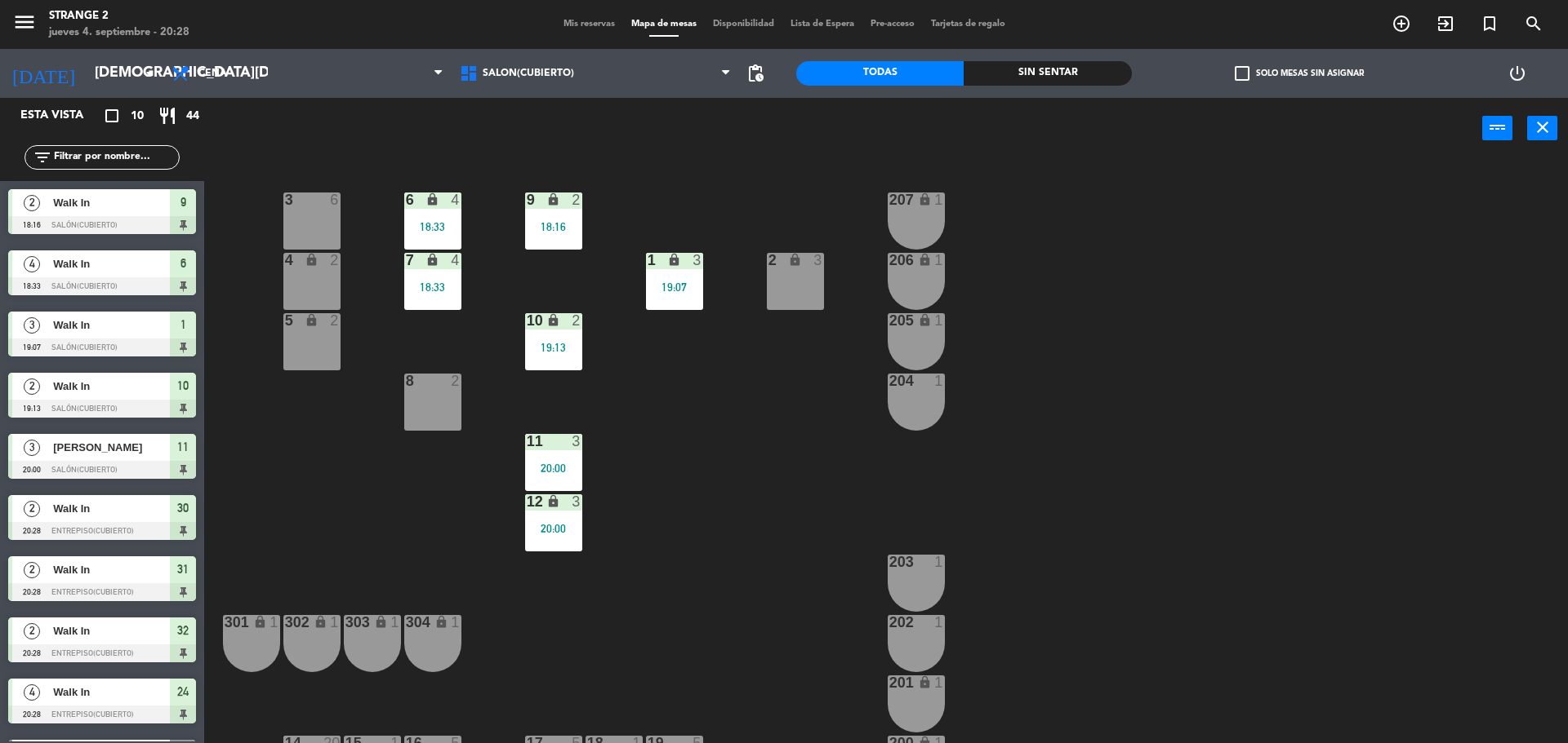
click at [653, 288] on div "19:07" at bounding box center [674, 286] width 57 height 11
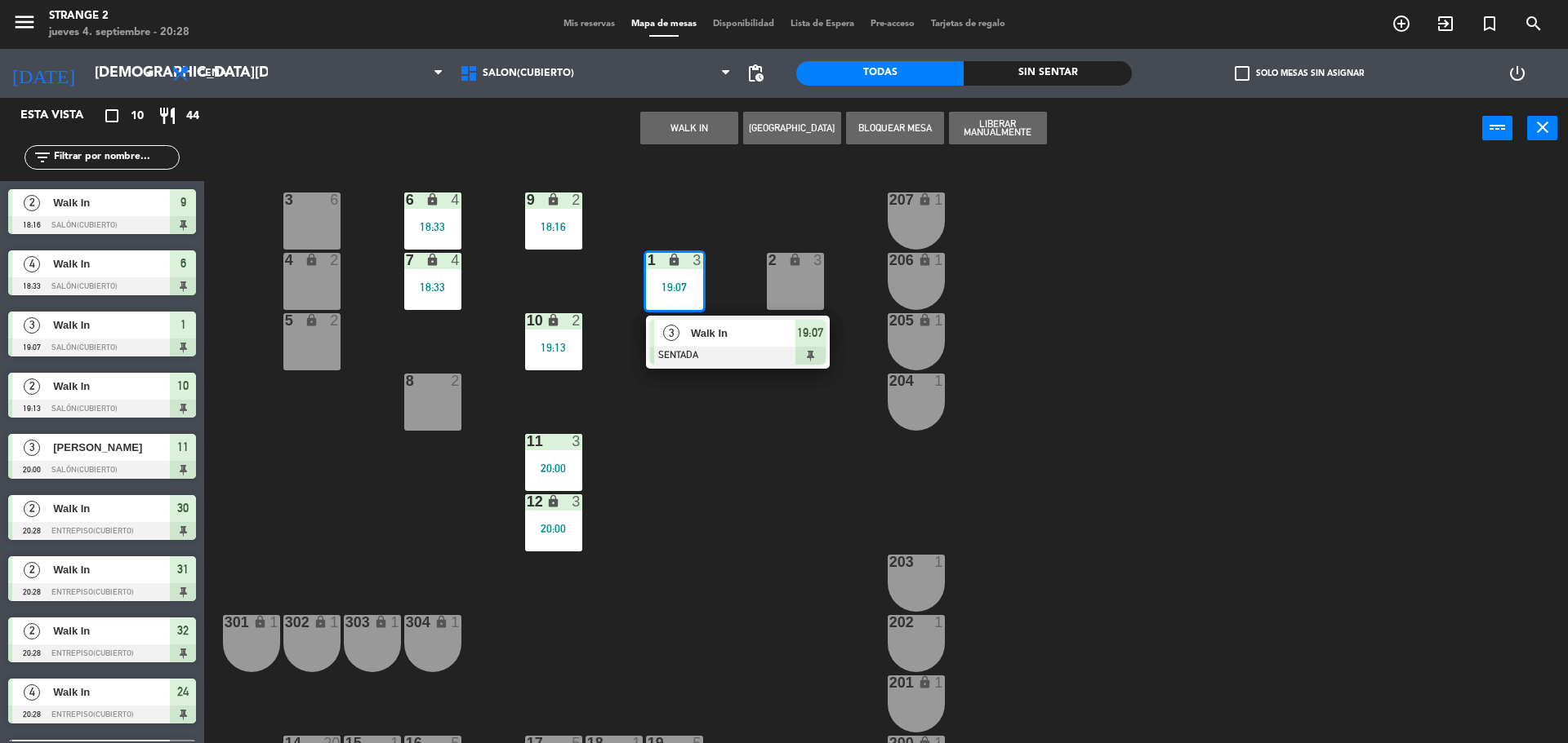
click at [680, 358] on div at bounding box center [737, 356] width 175 height 18
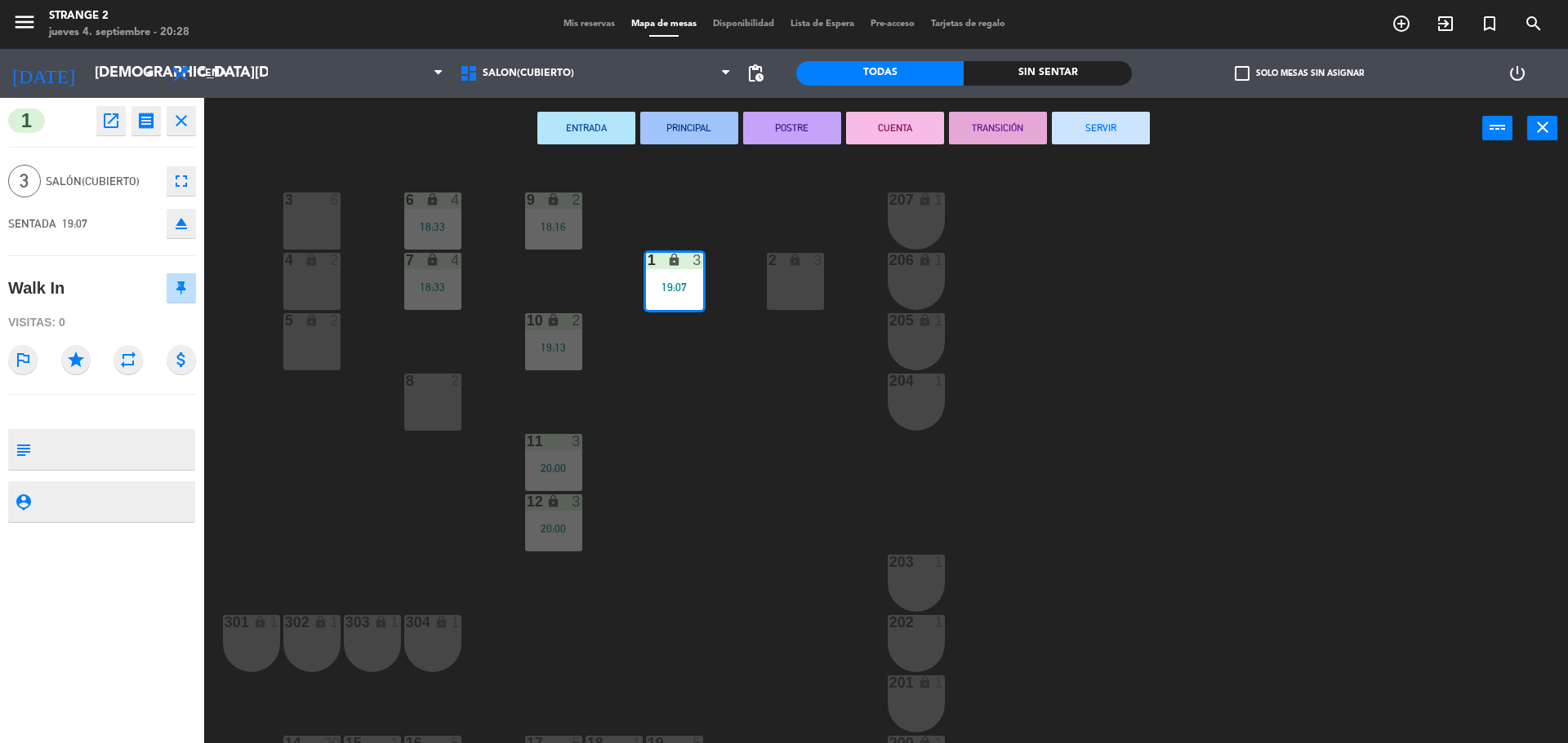
click at [1122, 135] on button "SERVIR" at bounding box center [1100, 129] width 98 height 33
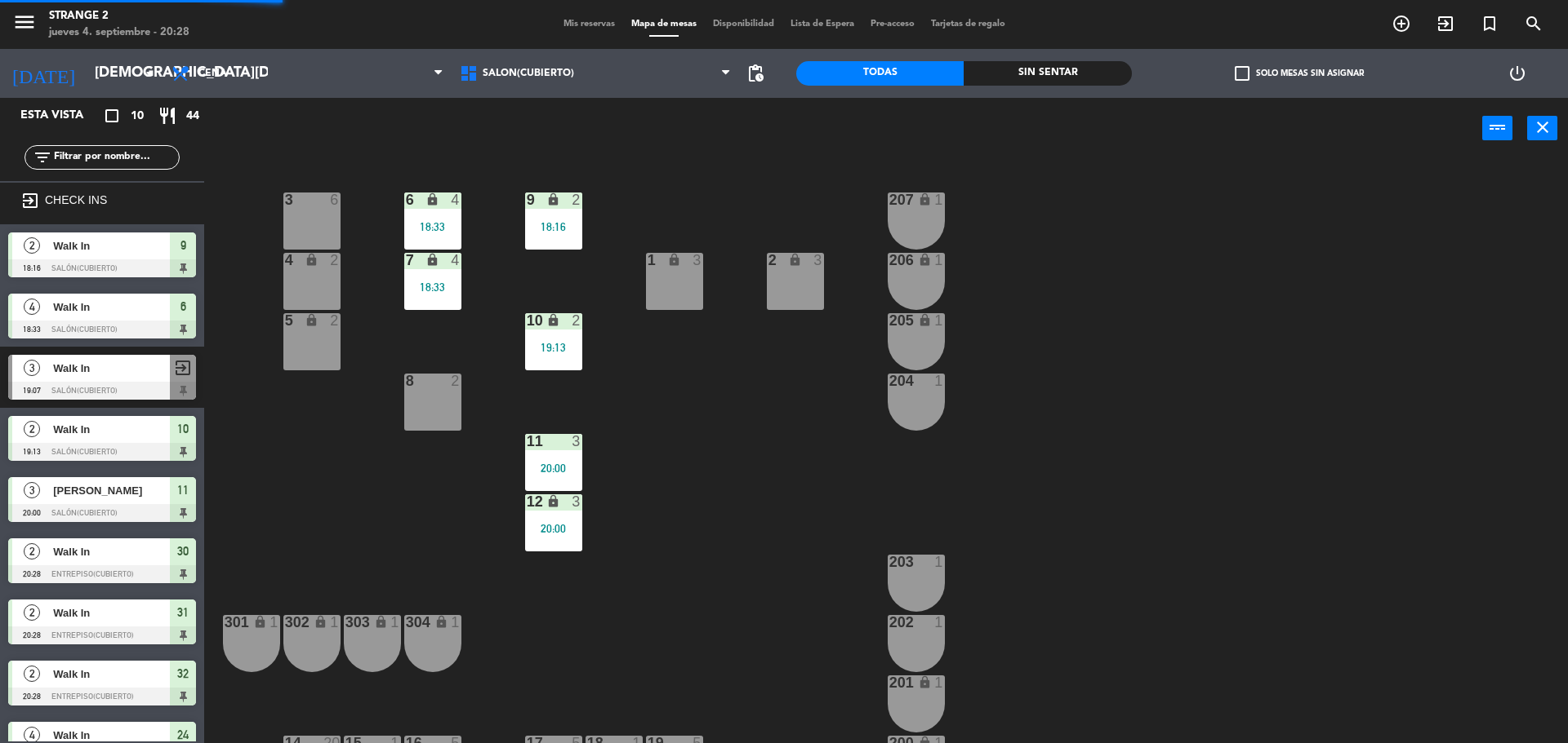
click at [561, 337] on div "10 lock 2 19:13" at bounding box center [553, 342] width 57 height 57
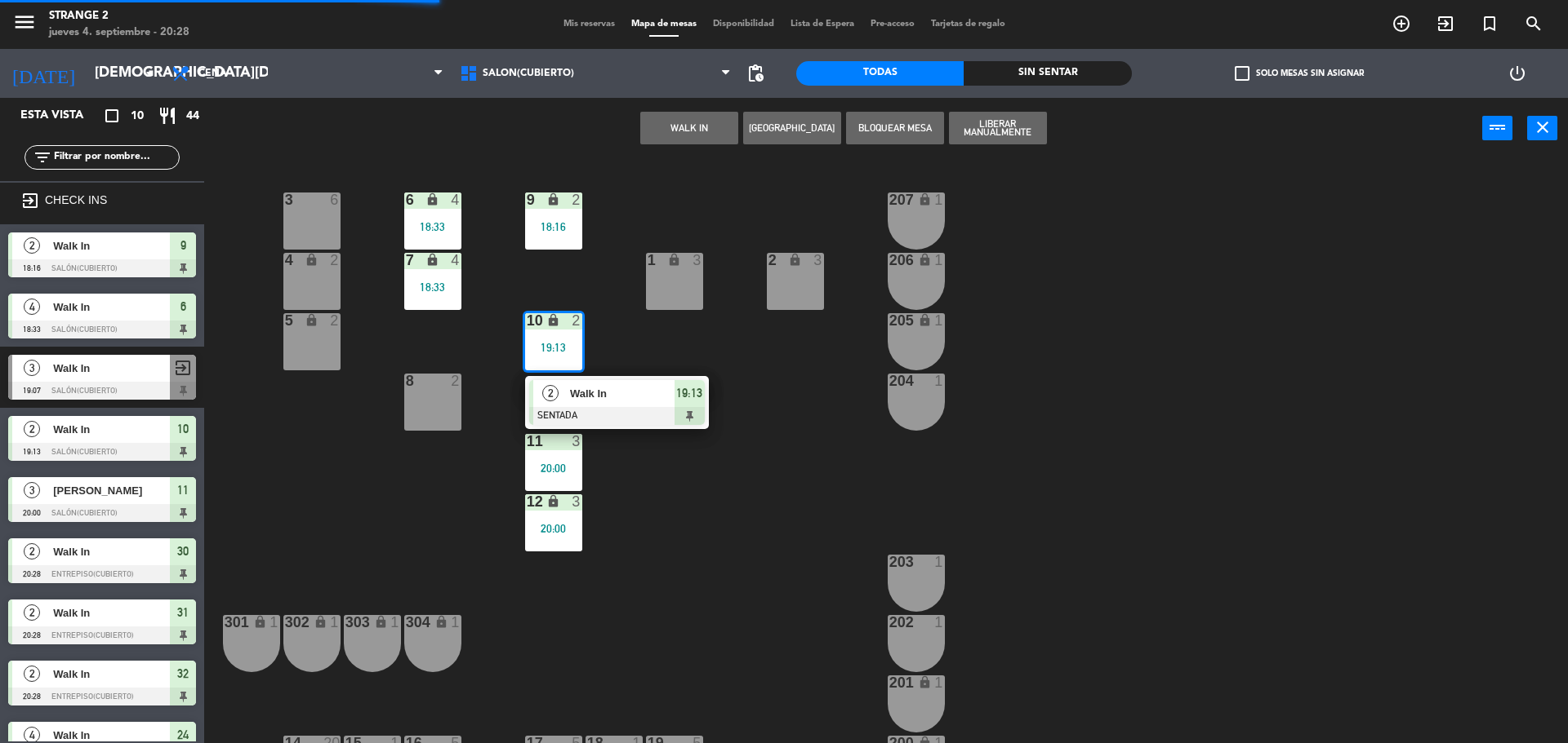
click at [649, 402] on div "Walk In" at bounding box center [621, 394] width 106 height 27
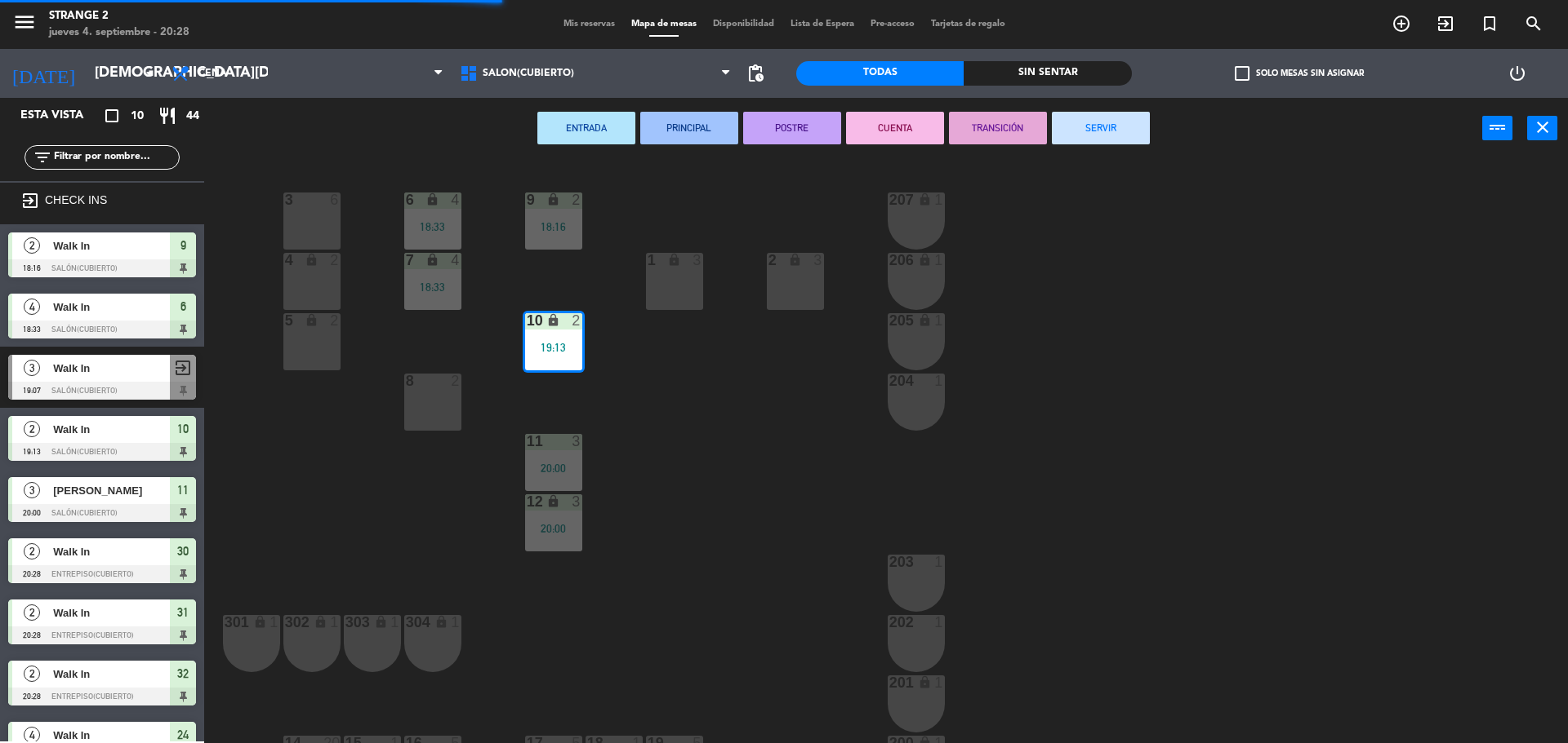
click at [1103, 123] on button "SERVIR" at bounding box center [1100, 129] width 98 height 33
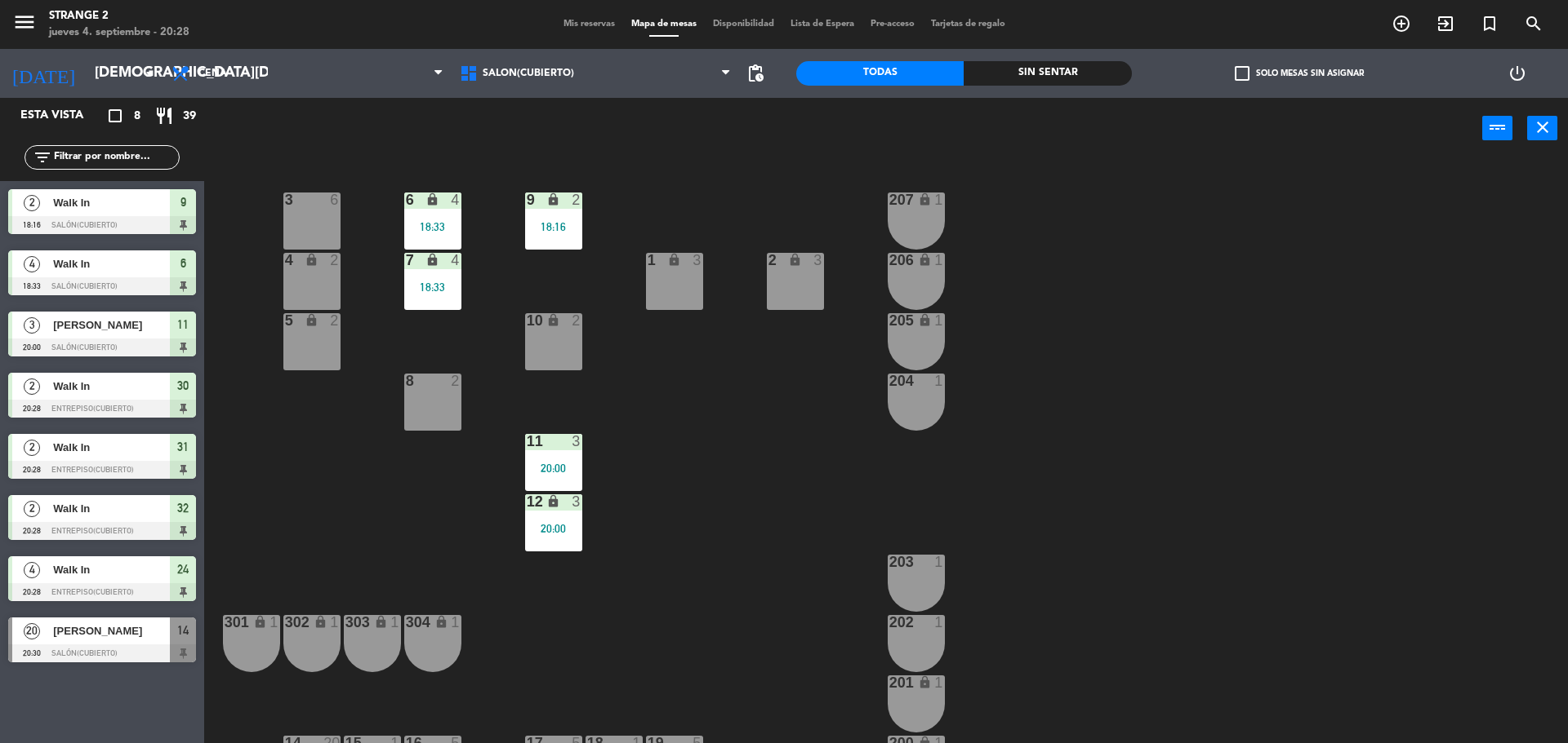
click at [432, 408] on div "8 2" at bounding box center [433, 402] width 57 height 57
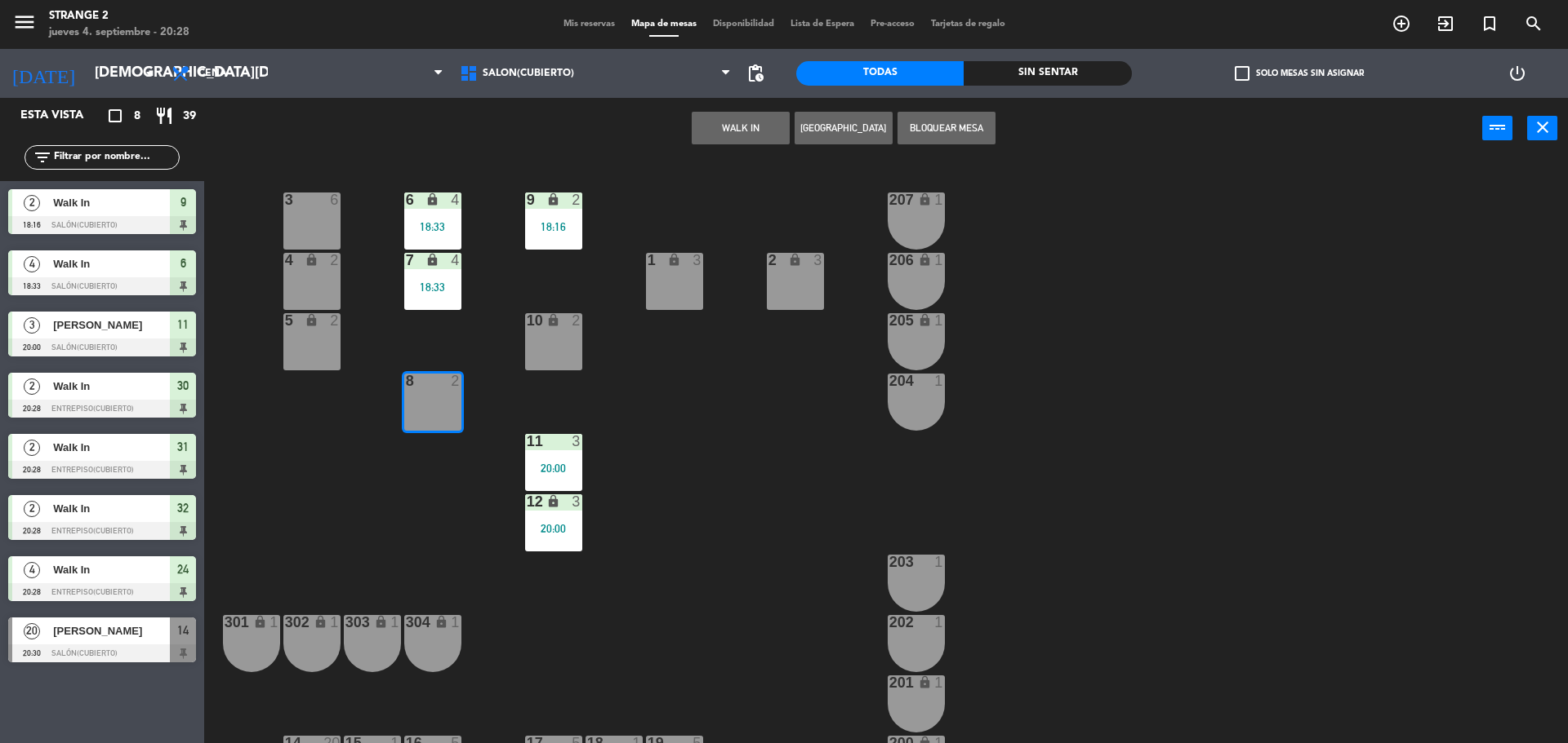
click at [746, 129] on button "WALK IN" at bounding box center [740, 129] width 98 height 33
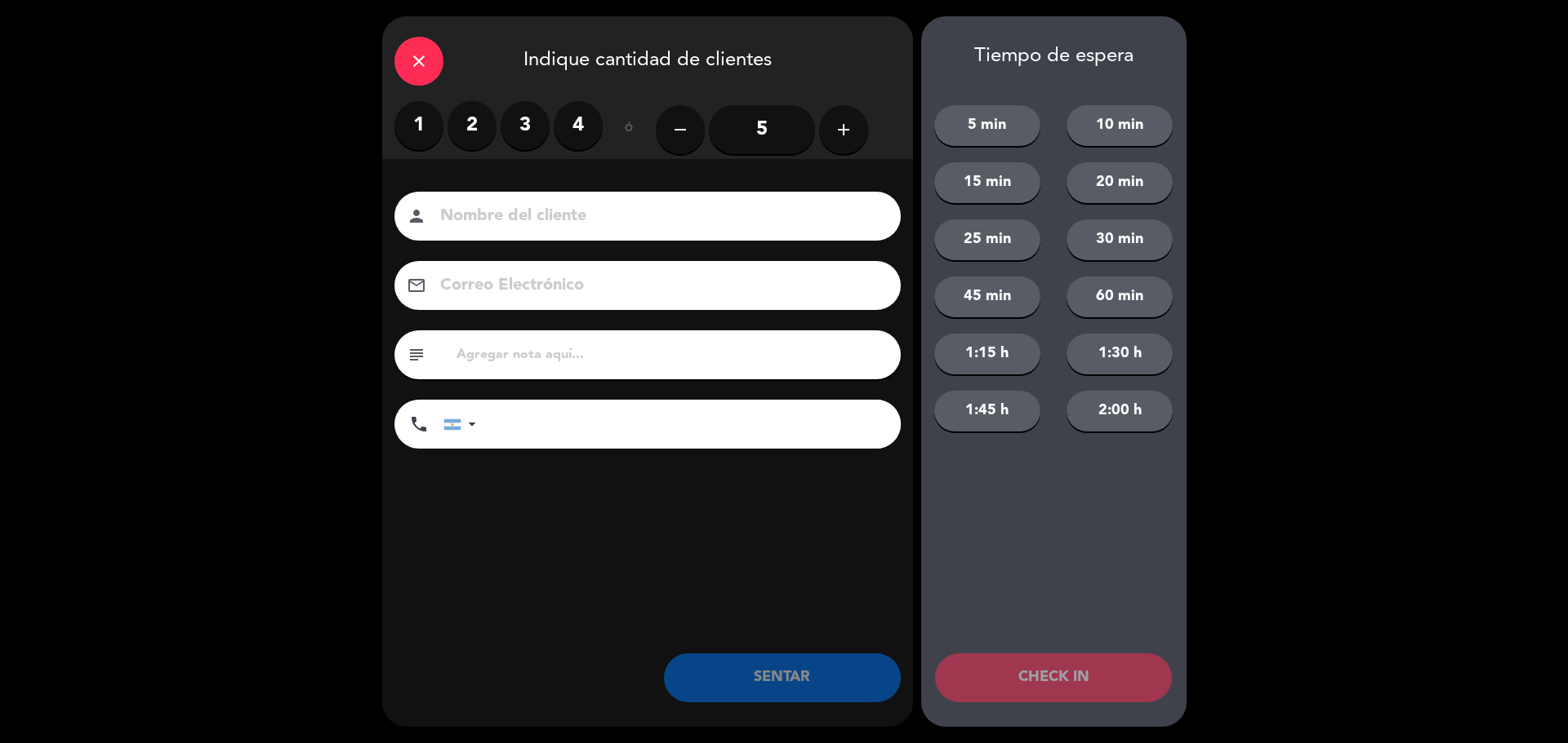
click at [475, 125] on label "2" at bounding box center [471, 125] width 49 height 49
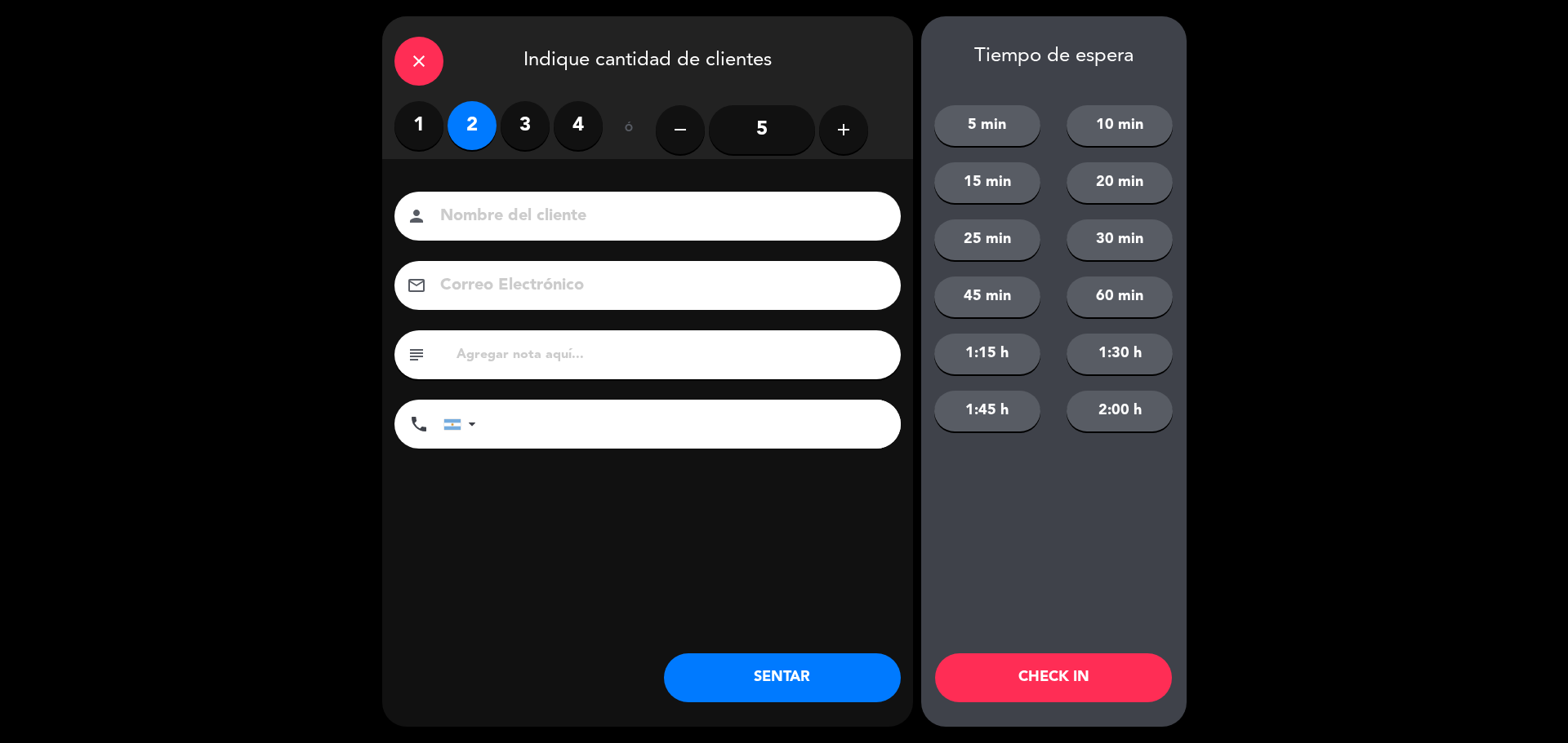
click at [787, 683] on button "SENTAR" at bounding box center [782, 677] width 237 height 49
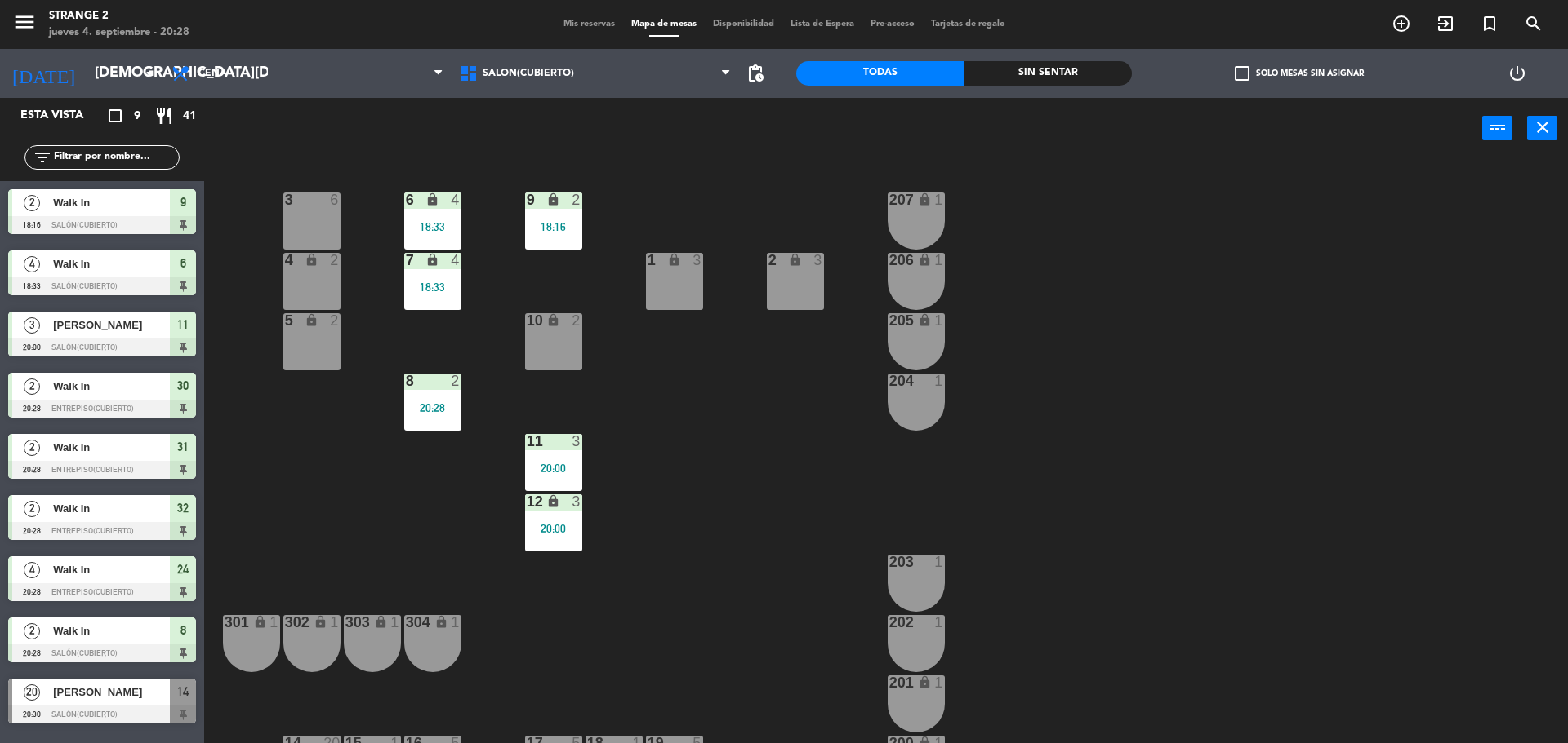
click at [939, 225] on div "207 lock 1" at bounding box center [916, 221] width 57 height 57
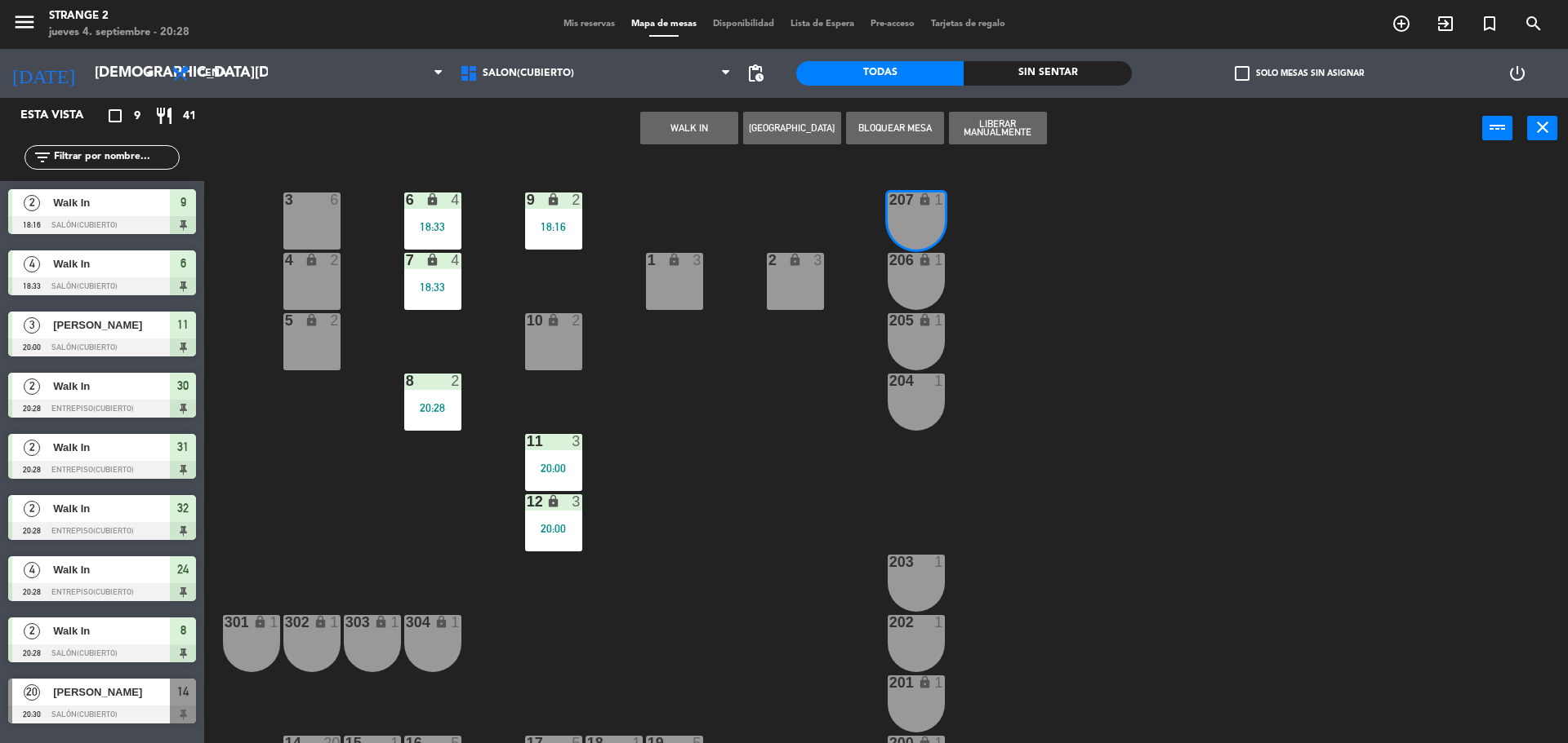
click at [673, 123] on button "WALK IN" at bounding box center [688, 129] width 98 height 33
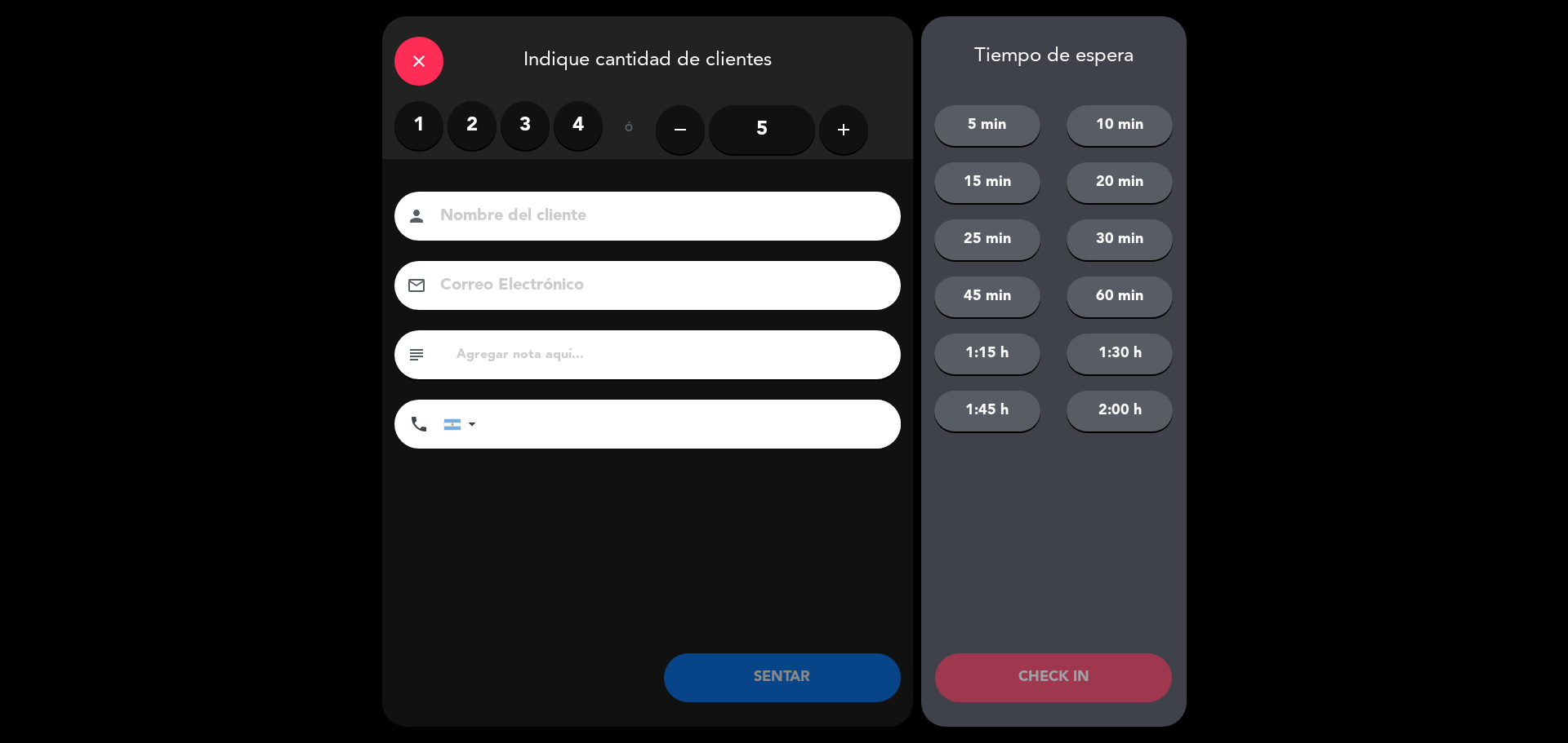
click at [398, 112] on label "1" at bounding box center [419, 125] width 49 height 49
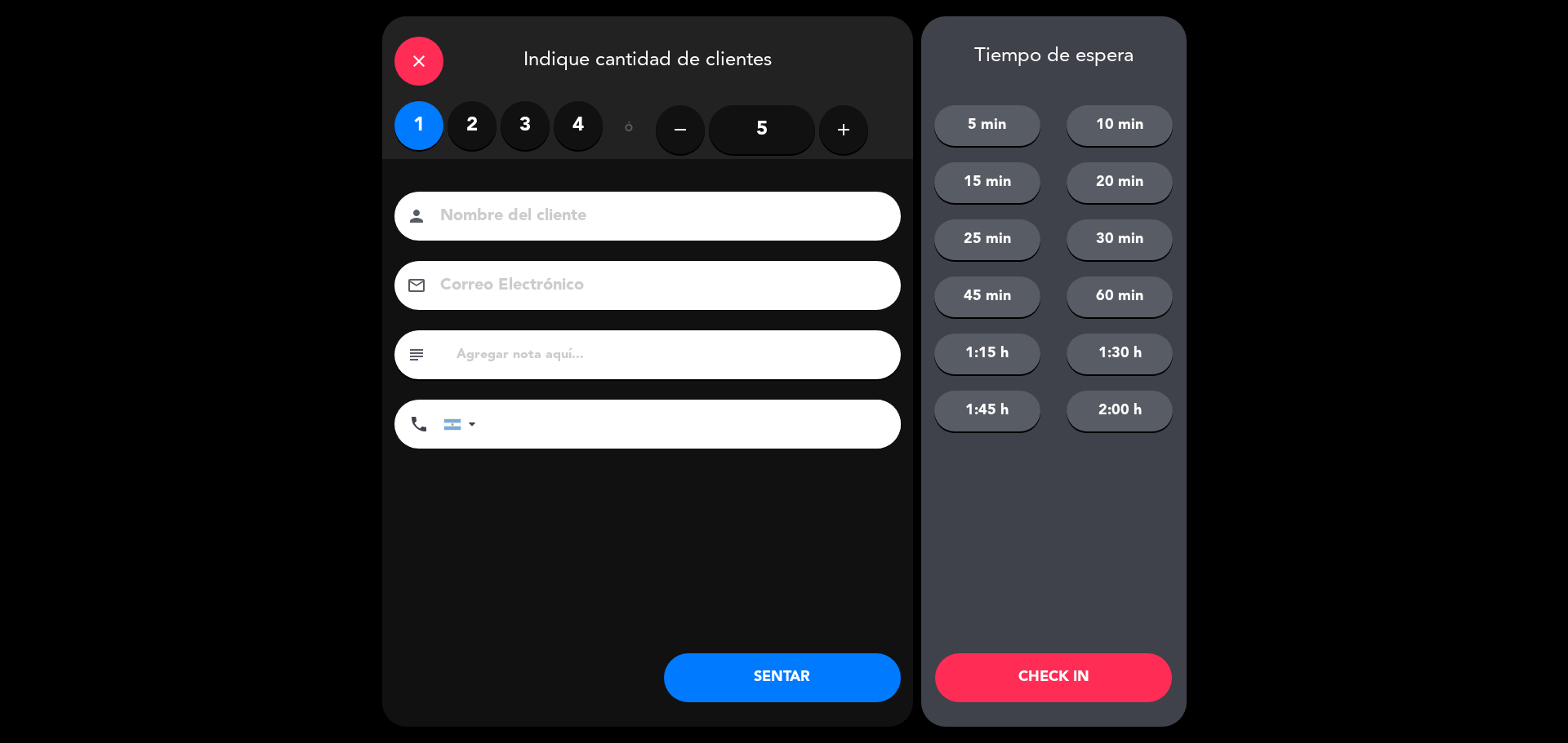
click at [757, 675] on button "SENTAR" at bounding box center [782, 677] width 237 height 49
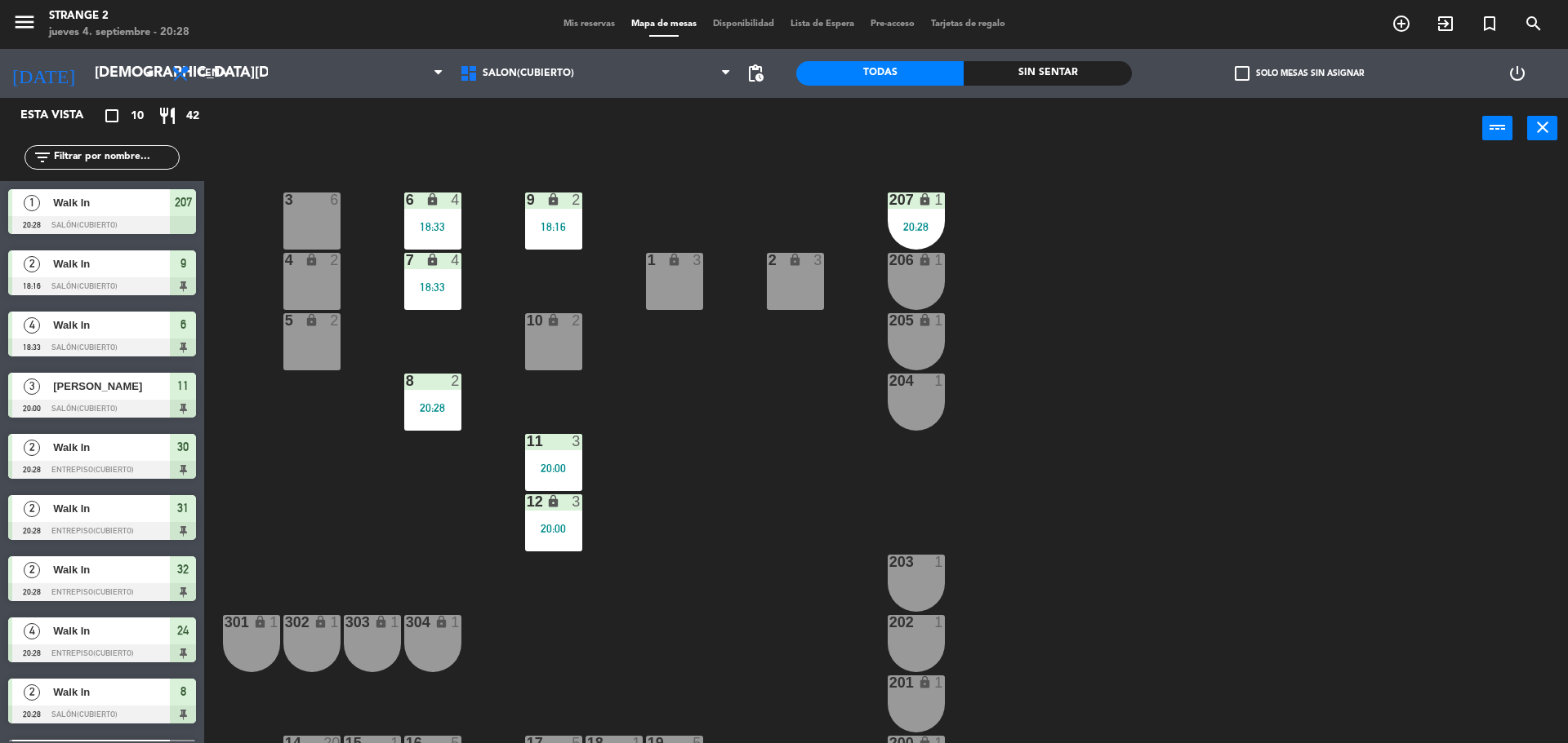
click at [919, 344] on div "205 lock 1" at bounding box center [916, 342] width 57 height 57
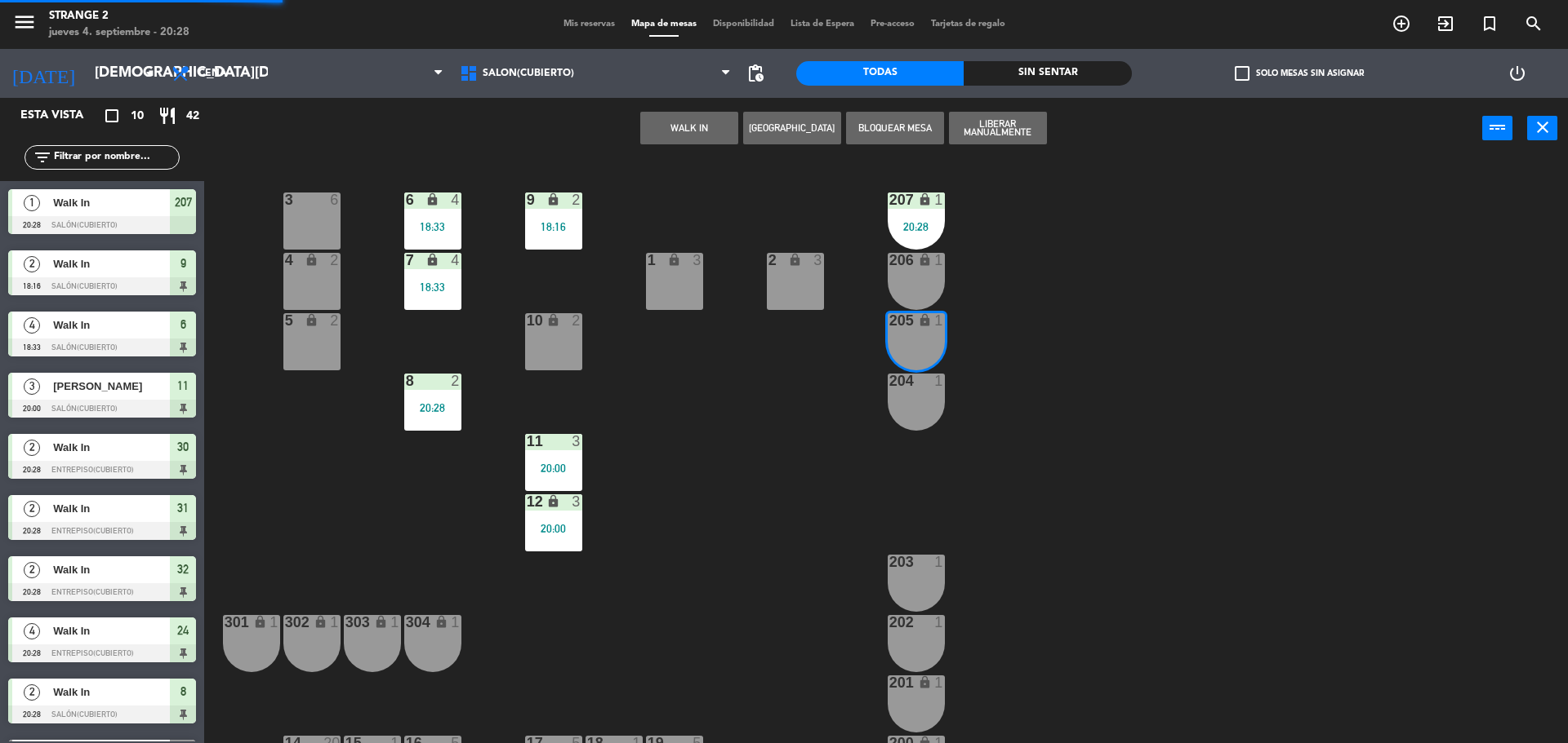
click at [671, 122] on button "WALK IN" at bounding box center [688, 129] width 98 height 33
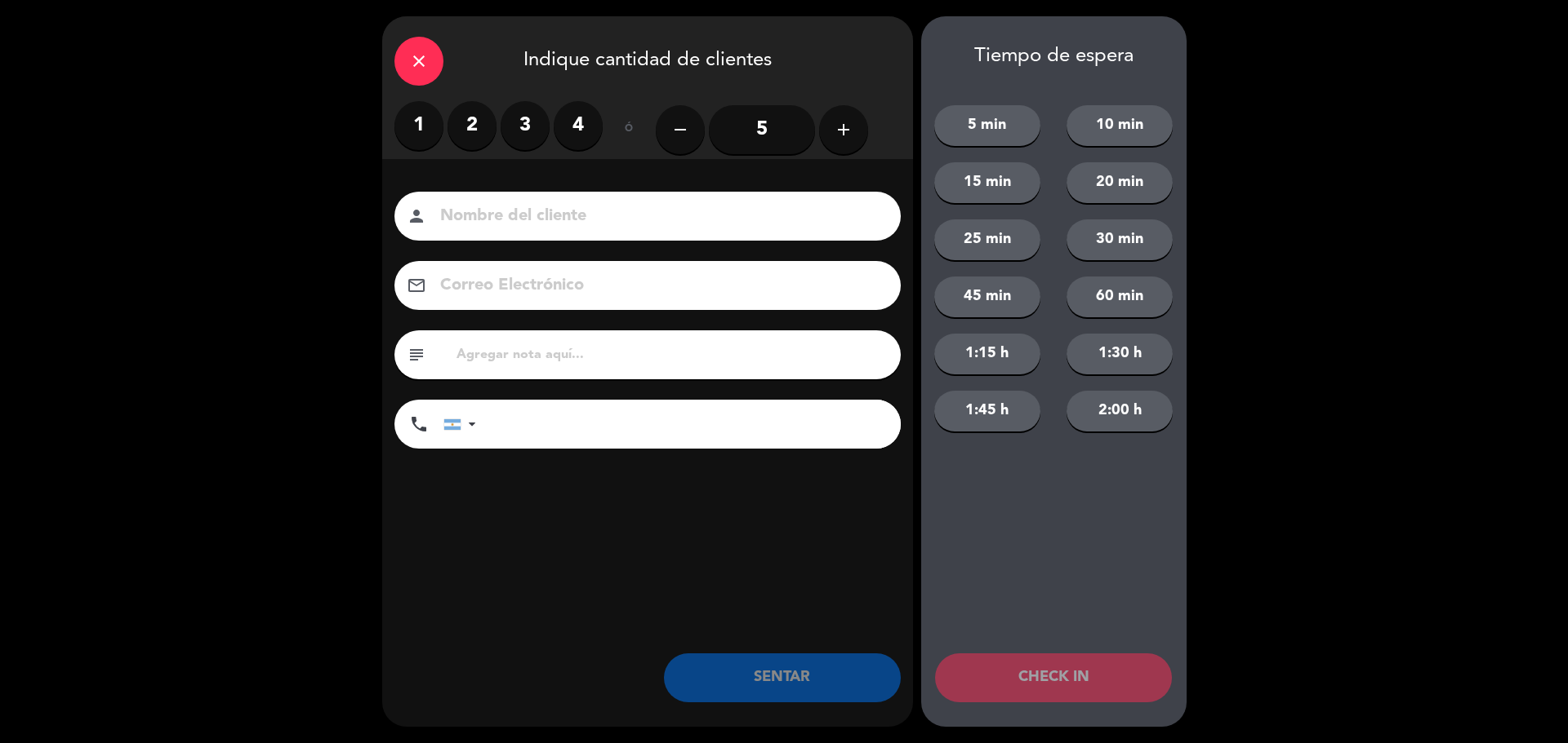
click at [407, 120] on label "1" at bounding box center [419, 125] width 49 height 49
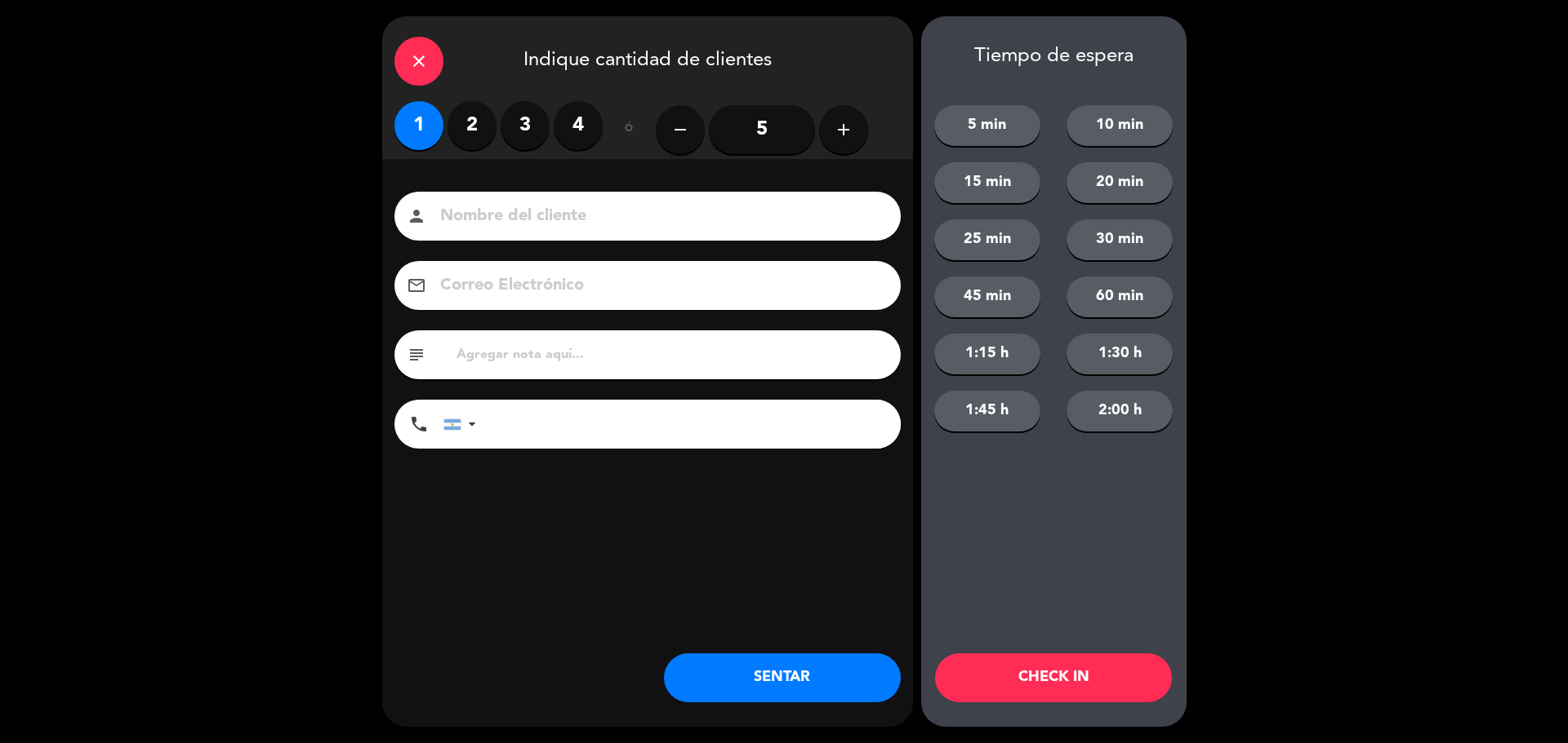
click at [783, 683] on button "SENTAR" at bounding box center [782, 677] width 237 height 49
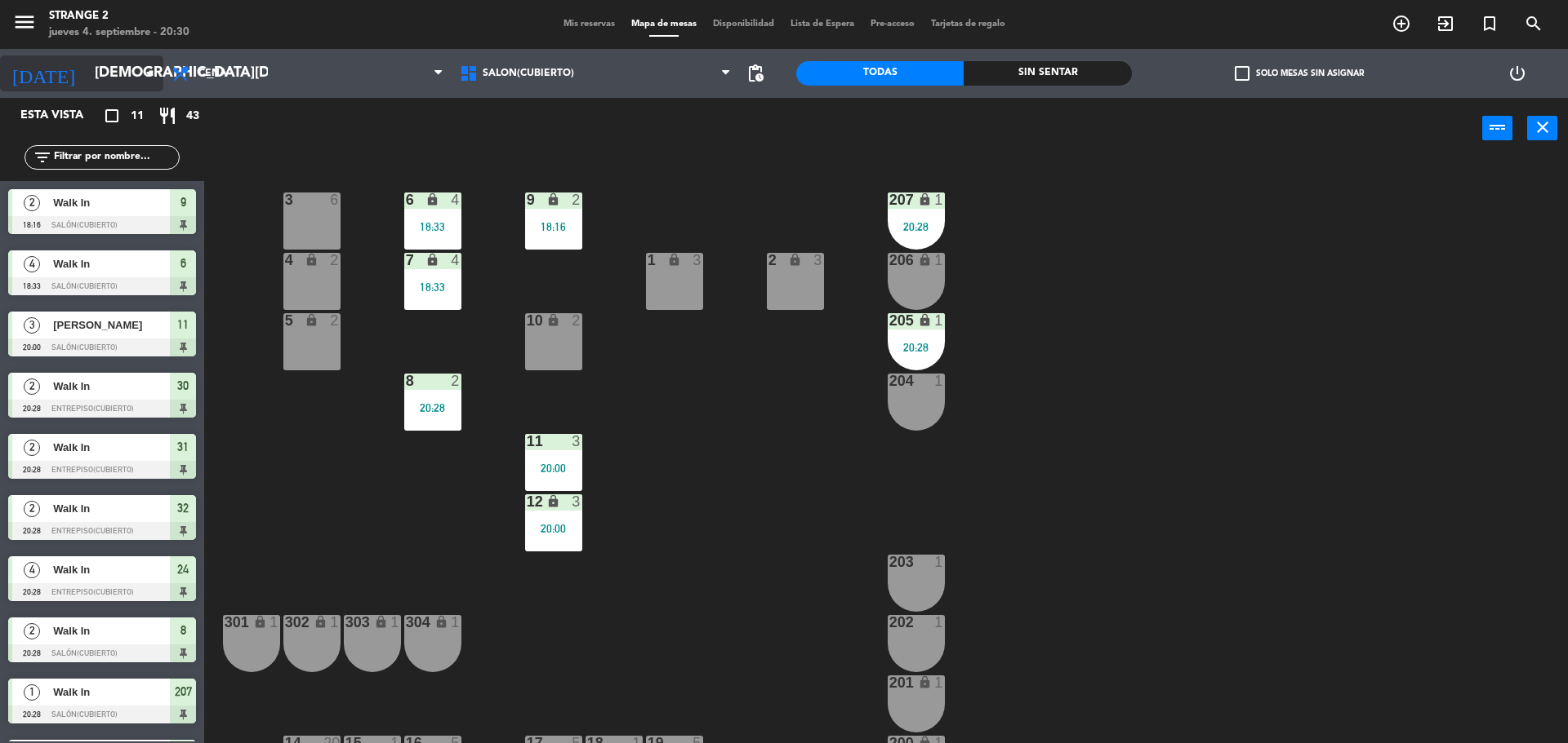
click at [86, 76] on input "[DEMOGRAPHIC_DATA][DATE]" at bounding box center [180, 73] width 189 height 33
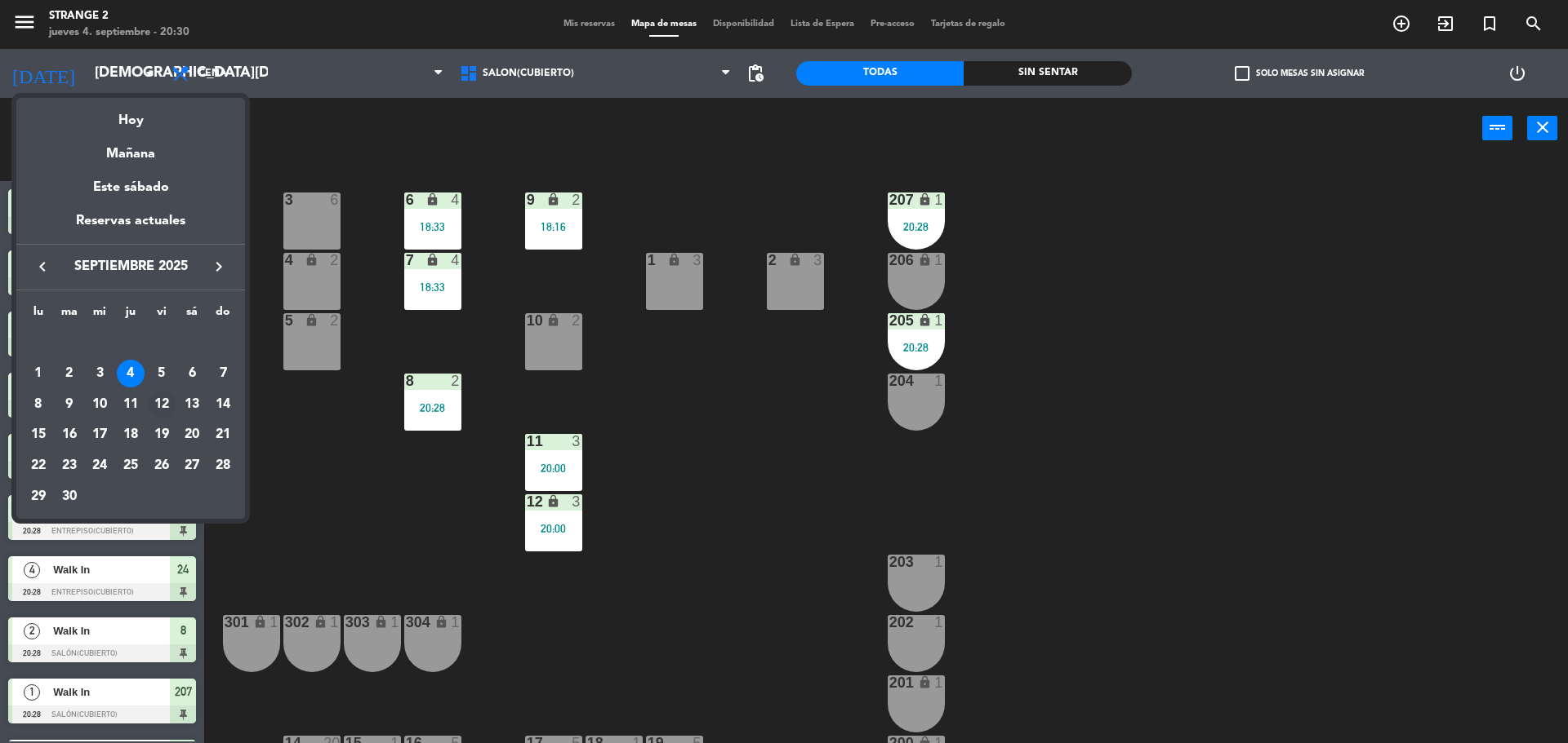
click at [159, 405] on div "12" at bounding box center [161, 405] width 28 height 28
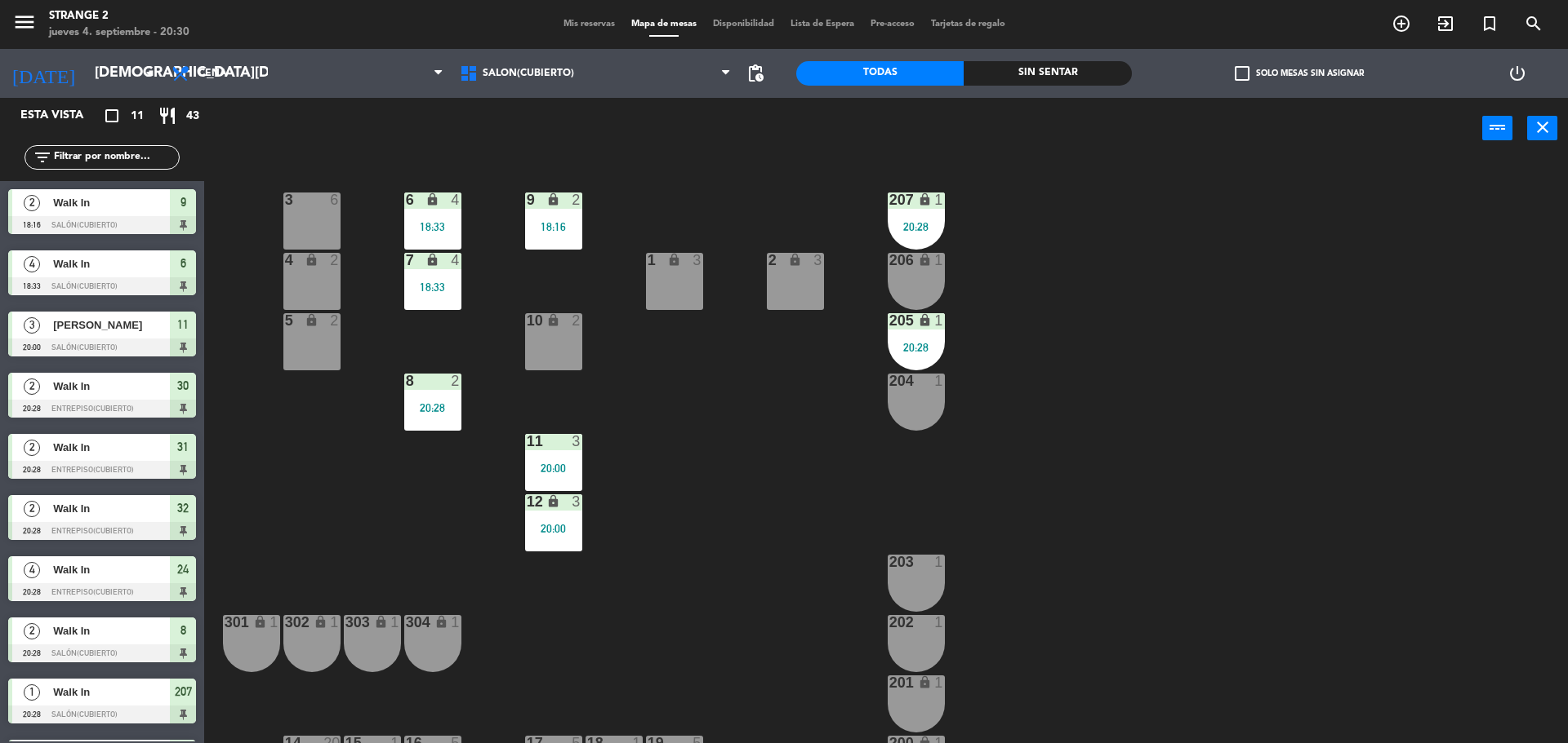
type input "[DATE]"
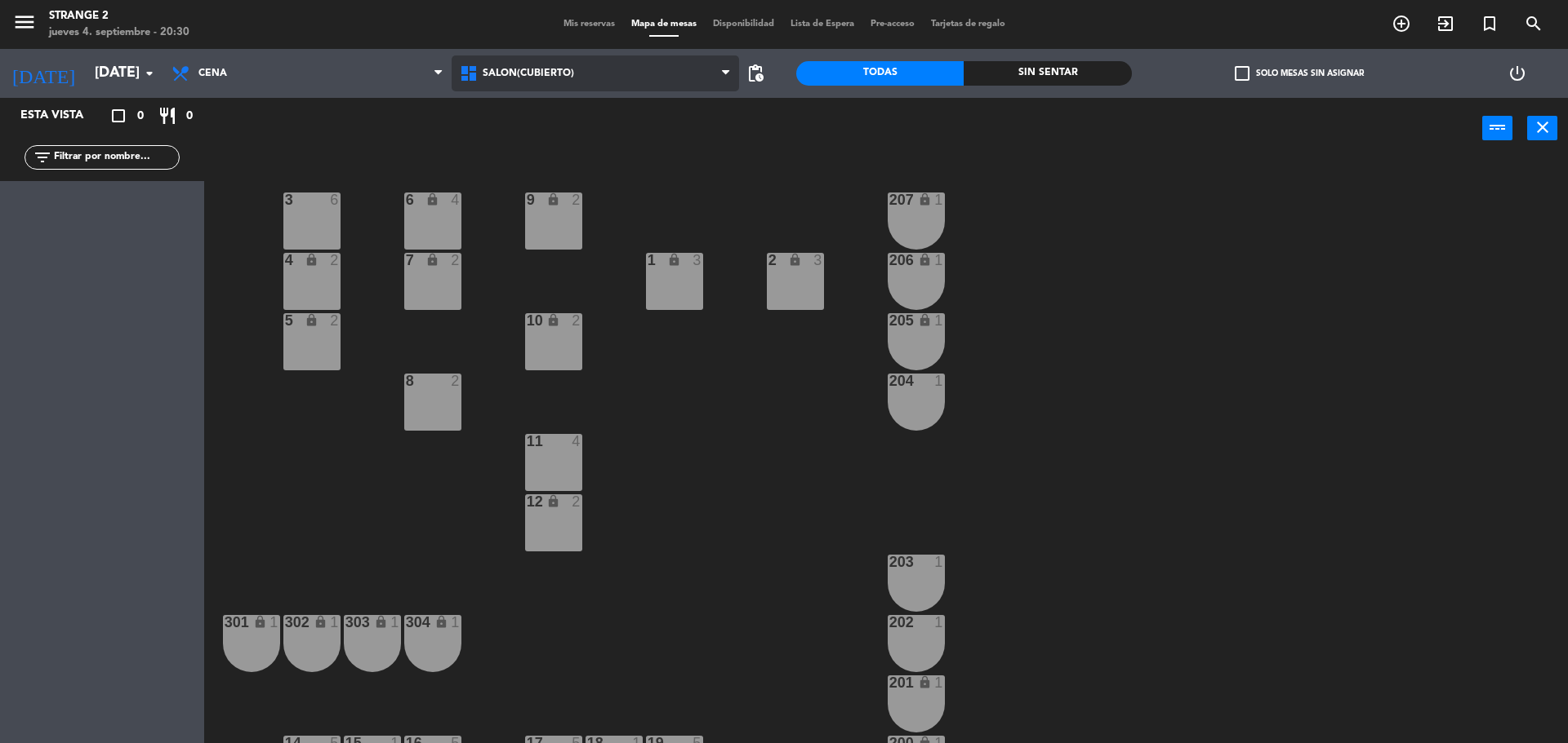
click at [548, 76] on span "Salón(Cubierto)" at bounding box center [528, 72] width 92 height 11
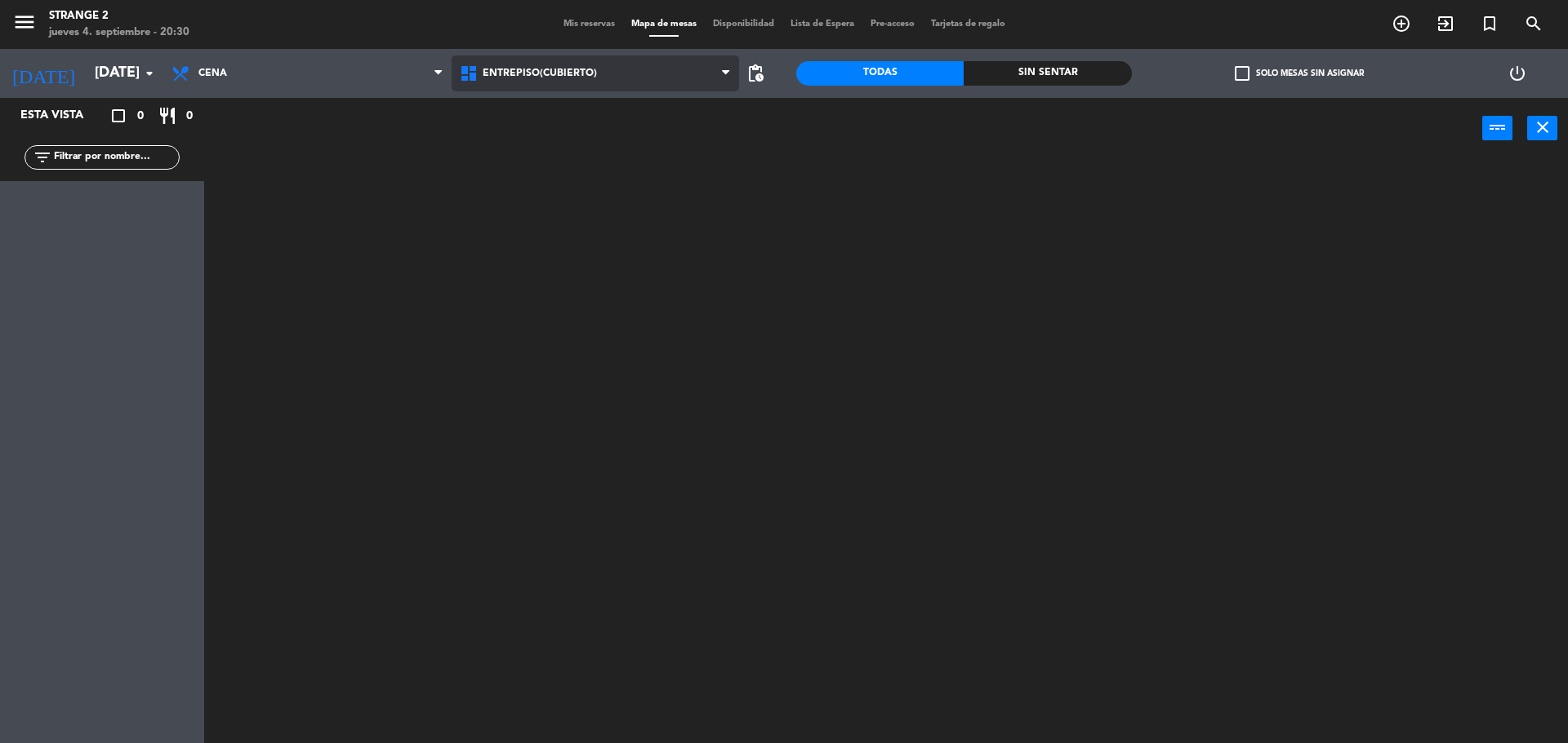
click at [542, 108] on ng-component "menu Strange 2 [DATE] 4. septiembre - 20:30 Mis reservas Mapa de mesas Disponib…" at bounding box center [784, 374] width 1568 height 747
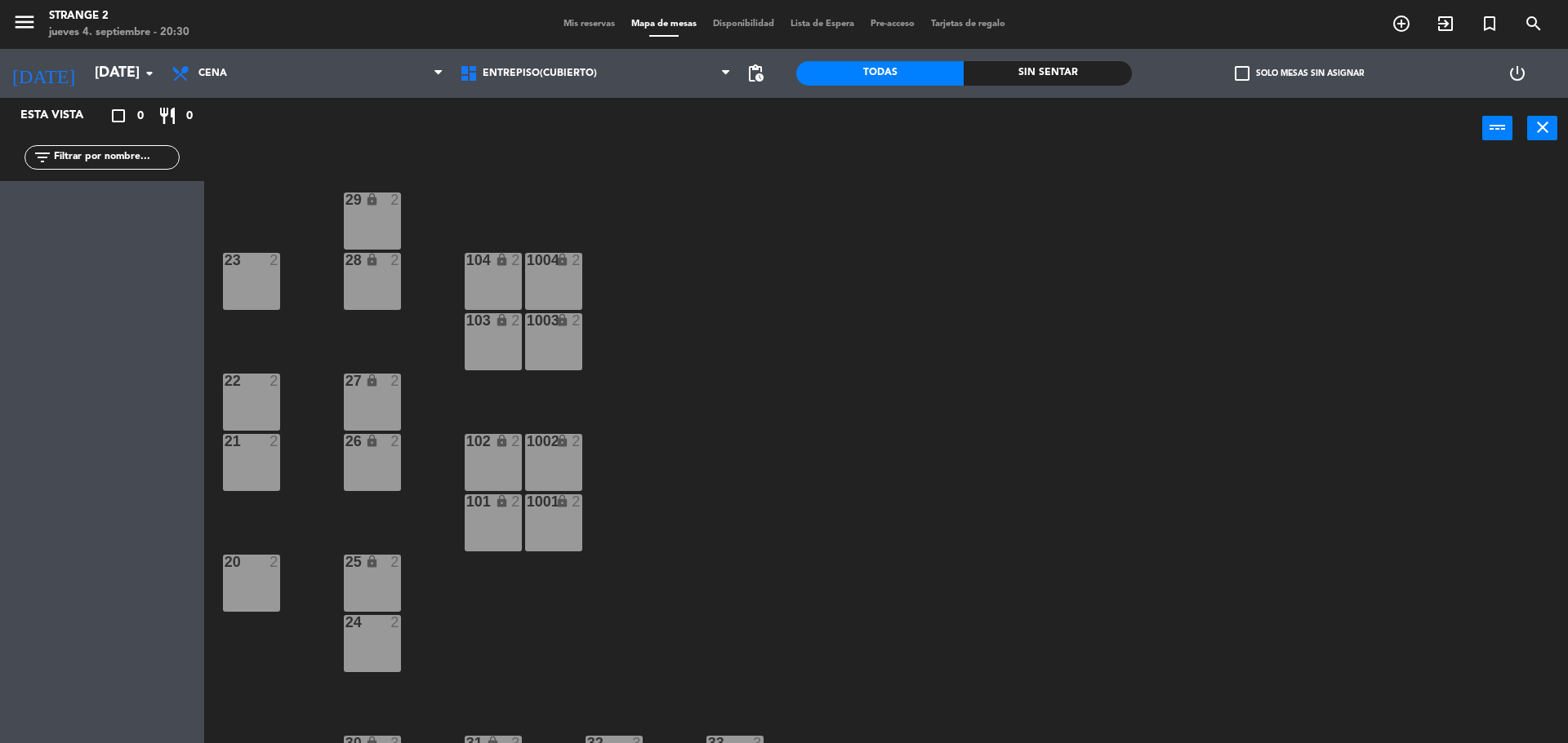
click at [247, 296] on div "23 2" at bounding box center [251, 281] width 57 height 57
click at [787, 126] on button "[GEOGRAPHIC_DATA]" at bounding box center [792, 129] width 98 height 33
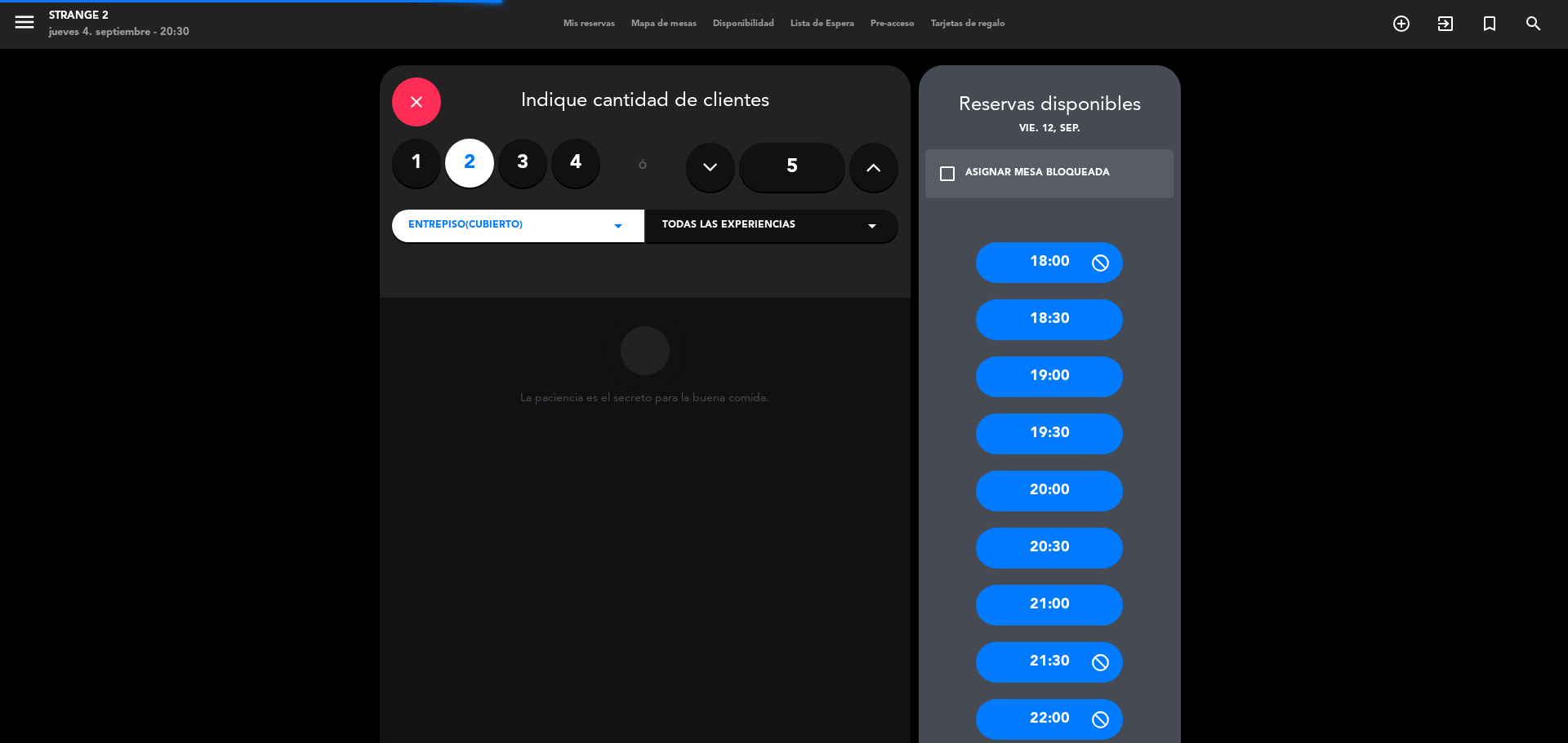
click at [822, 166] on input "5" at bounding box center [792, 167] width 106 height 49
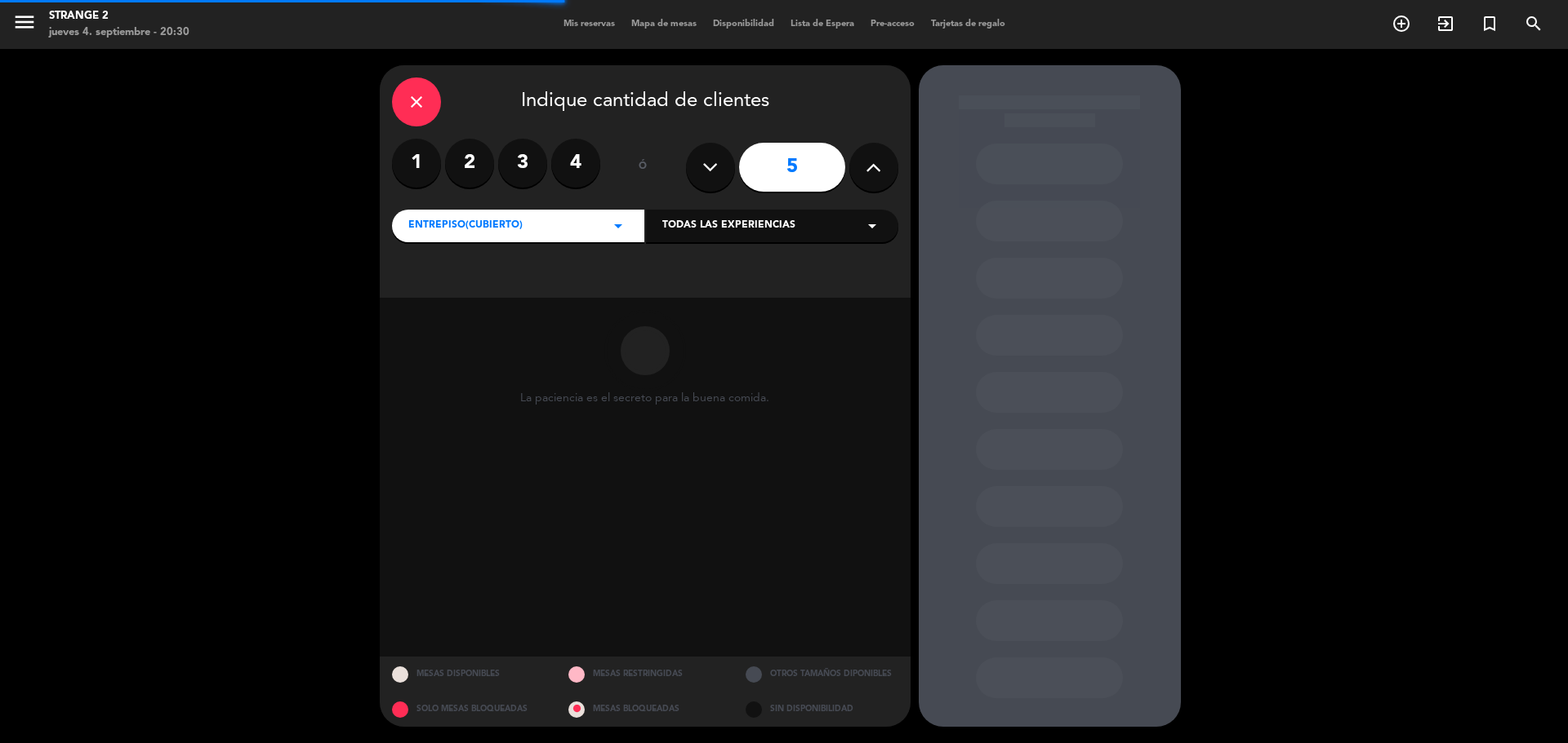
click at [863, 175] on button at bounding box center [873, 167] width 49 height 49
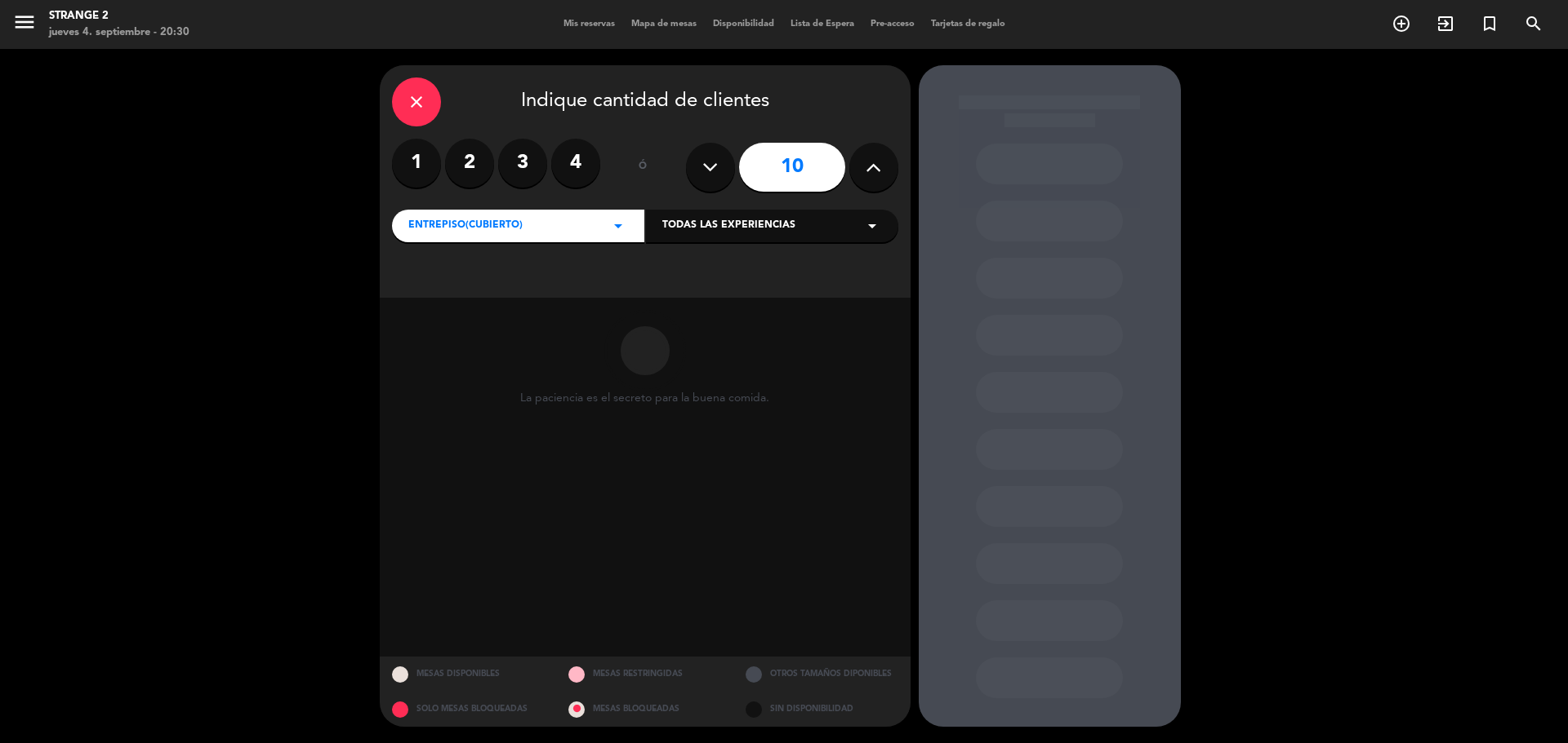
click at [863, 175] on button at bounding box center [873, 167] width 49 height 49
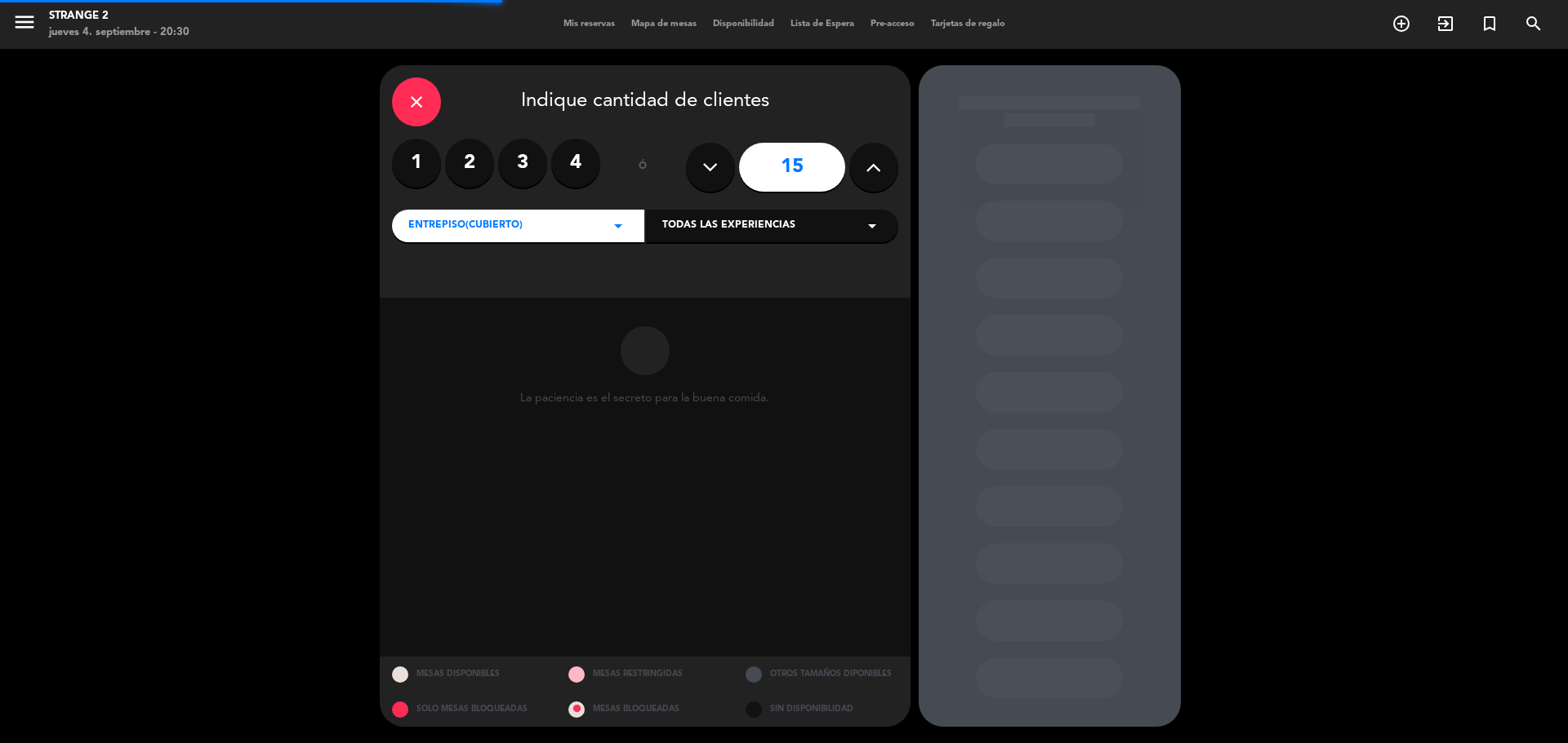
click at [863, 175] on button at bounding box center [873, 167] width 49 height 49
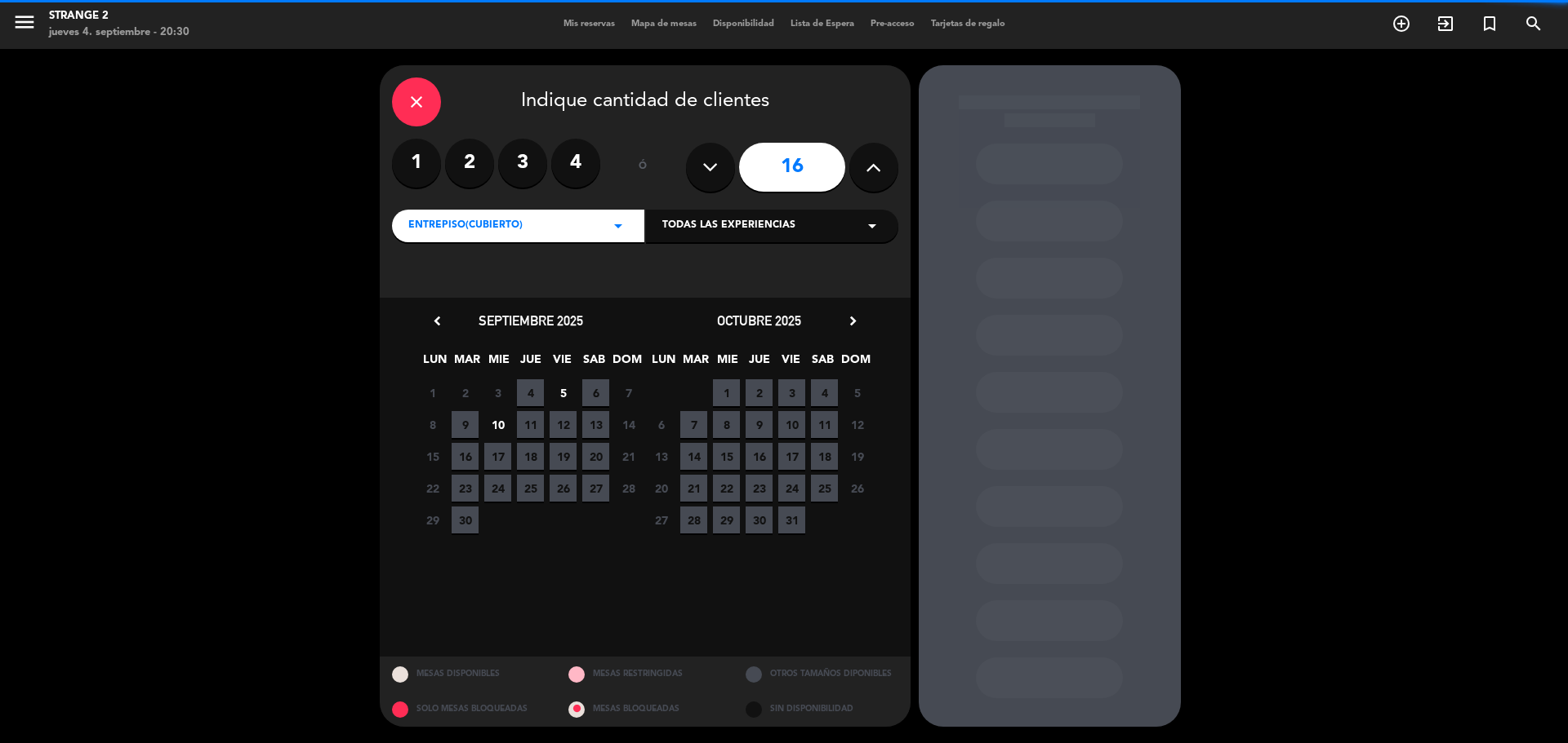
click at [863, 175] on button at bounding box center [873, 167] width 49 height 49
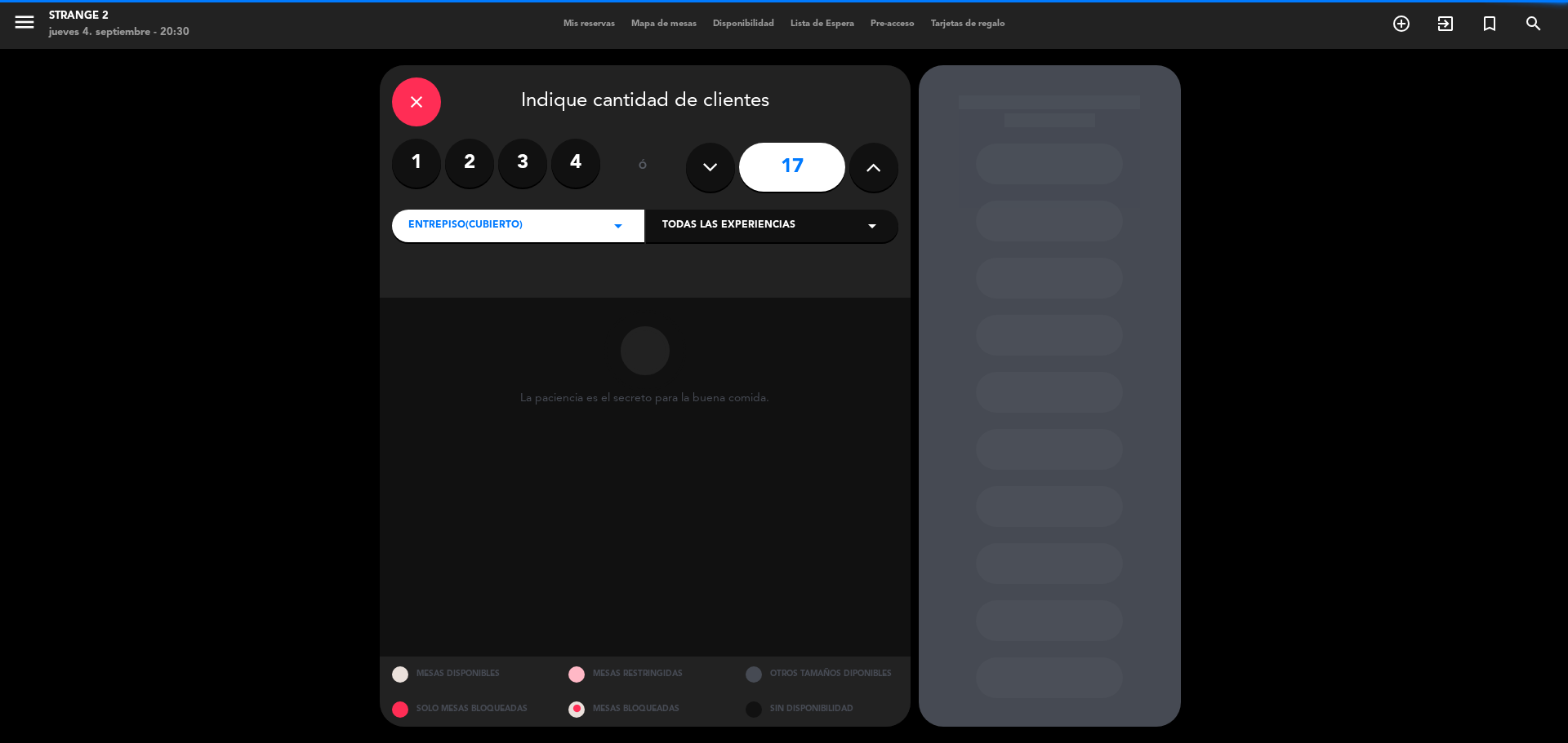
click at [863, 175] on button at bounding box center [873, 167] width 49 height 49
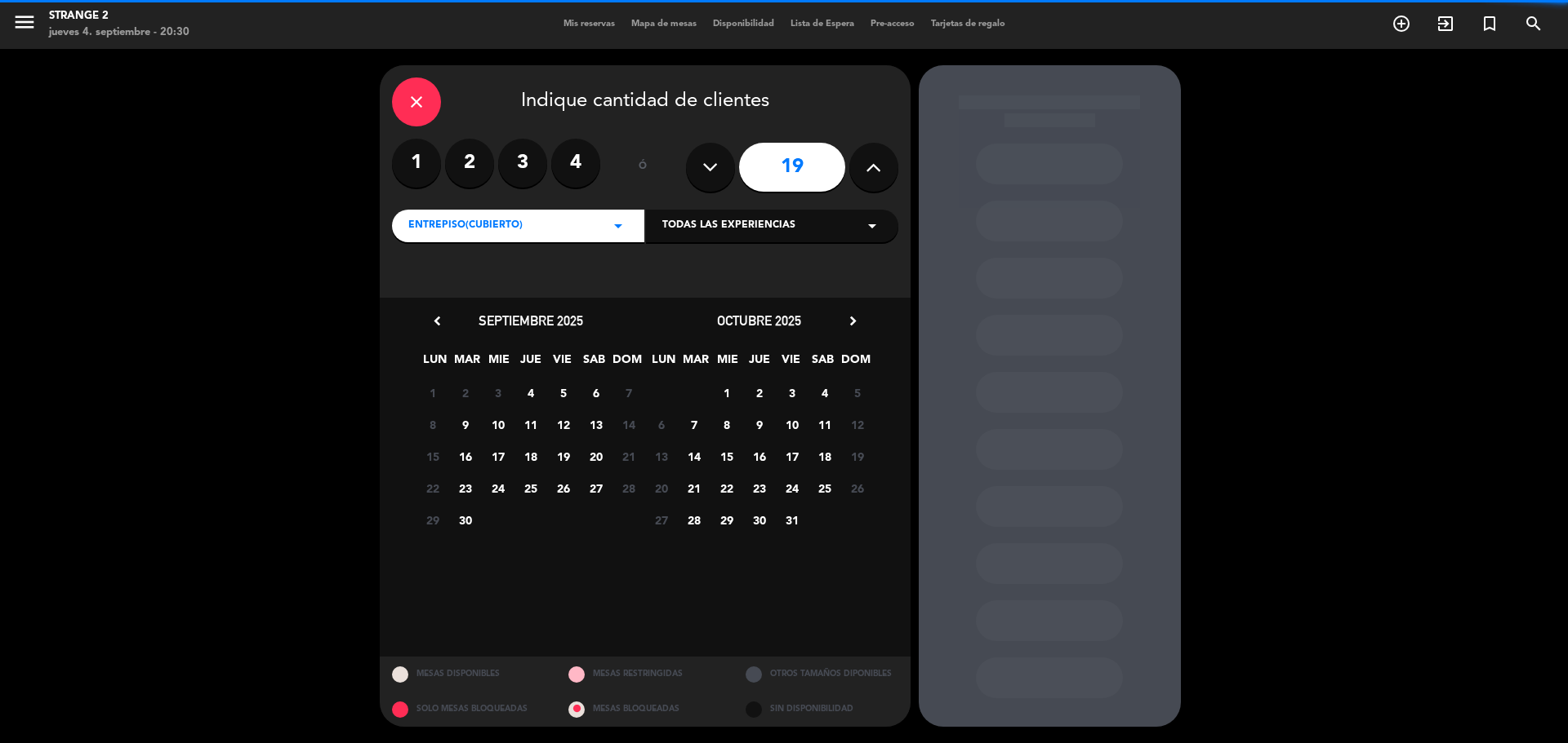
click at [863, 175] on button at bounding box center [873, 167] width 49 height 49
type input "20"
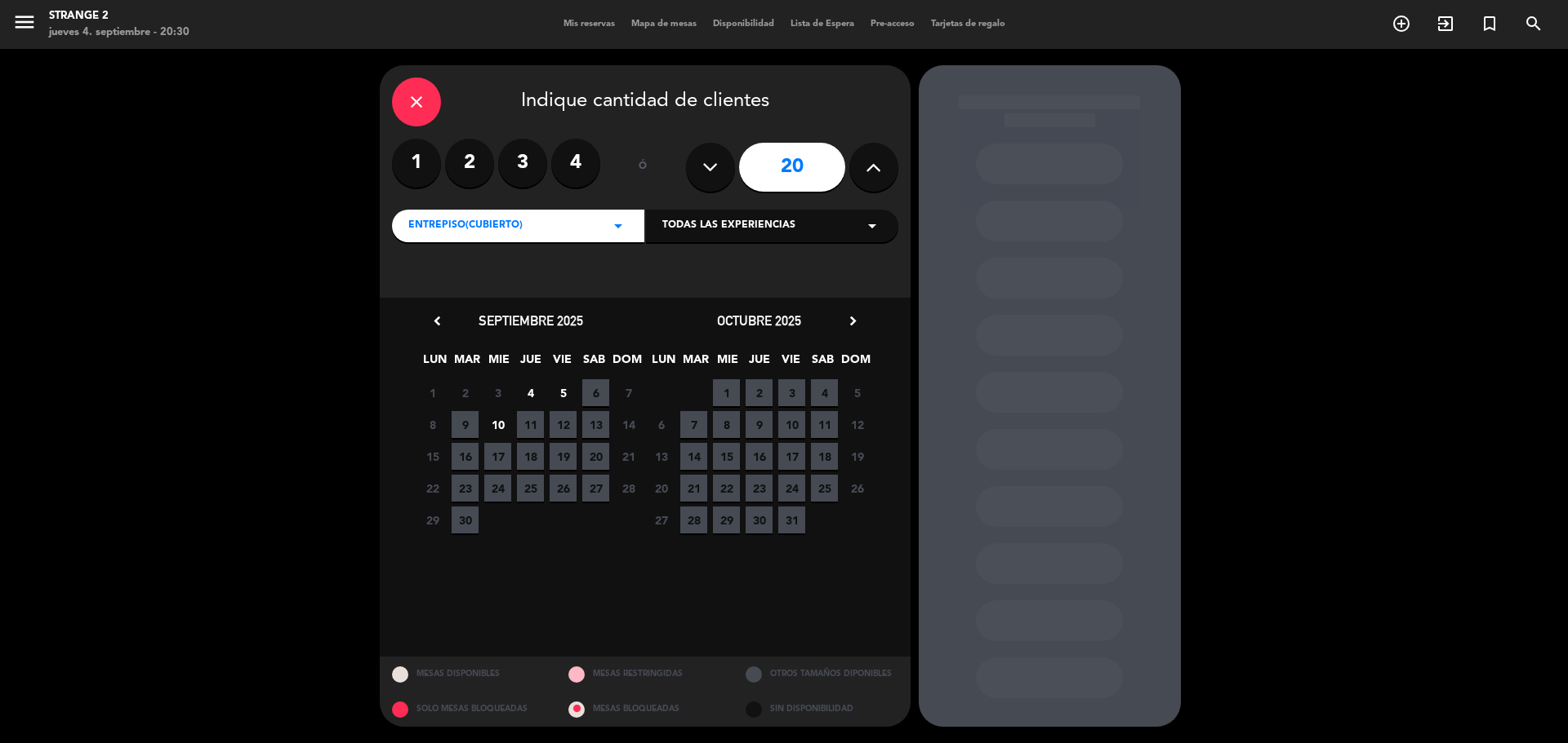
click at [566, 424] on span "12" at bounding box center [562, 425] width 27 height 27
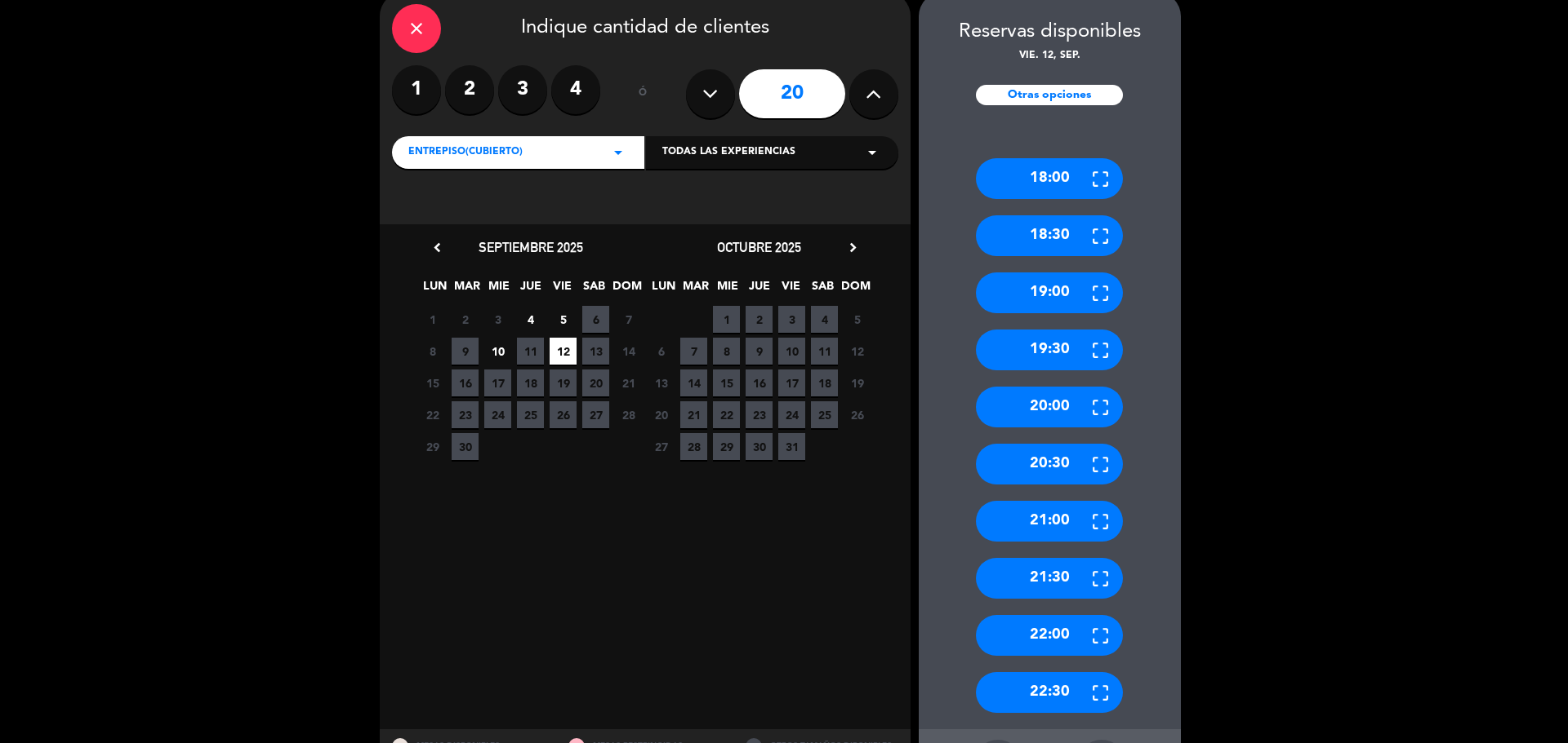
scroll to position [146, 0]
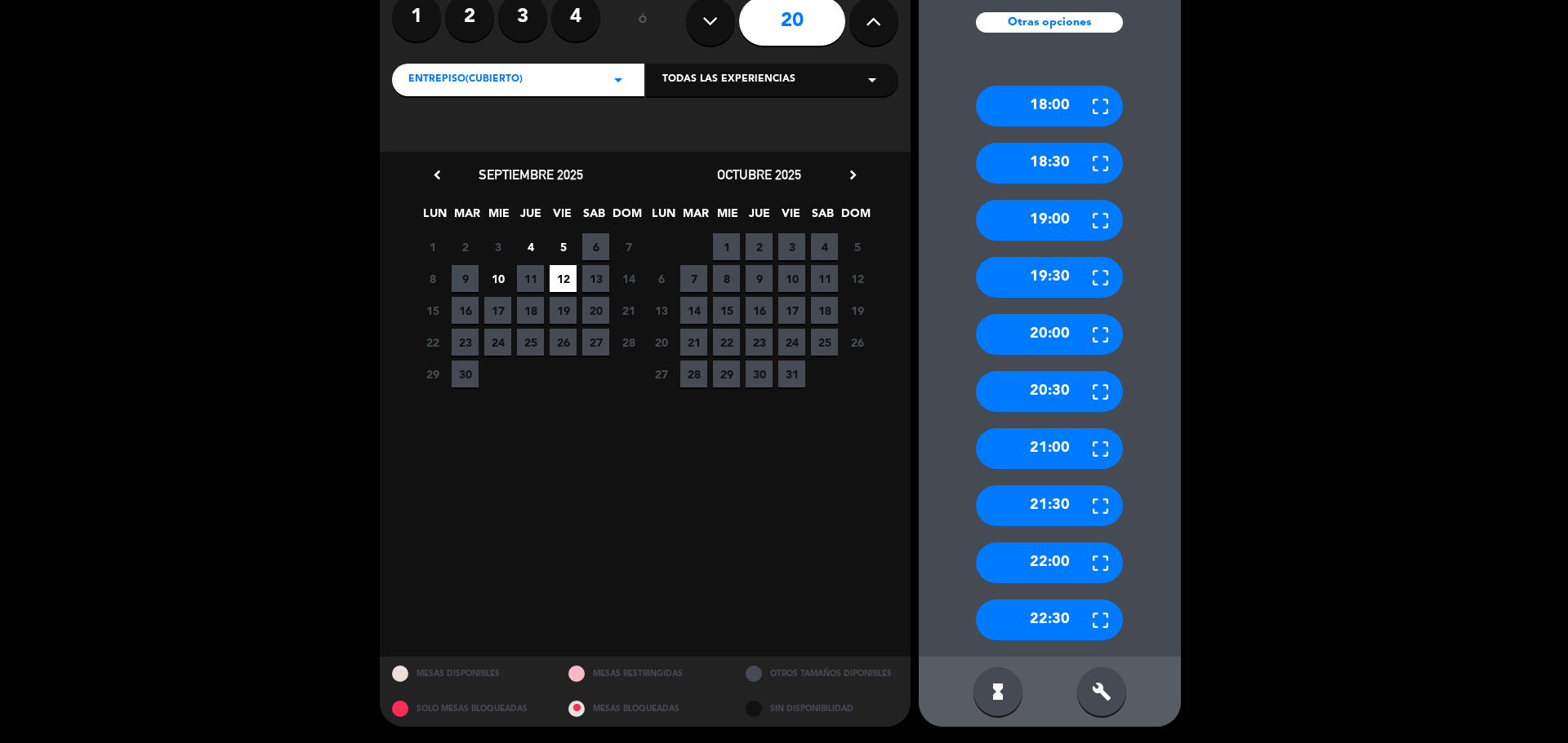
click at [1065, 388] on div "20:30" at bounding box center [1049, 391] width 147 height 41
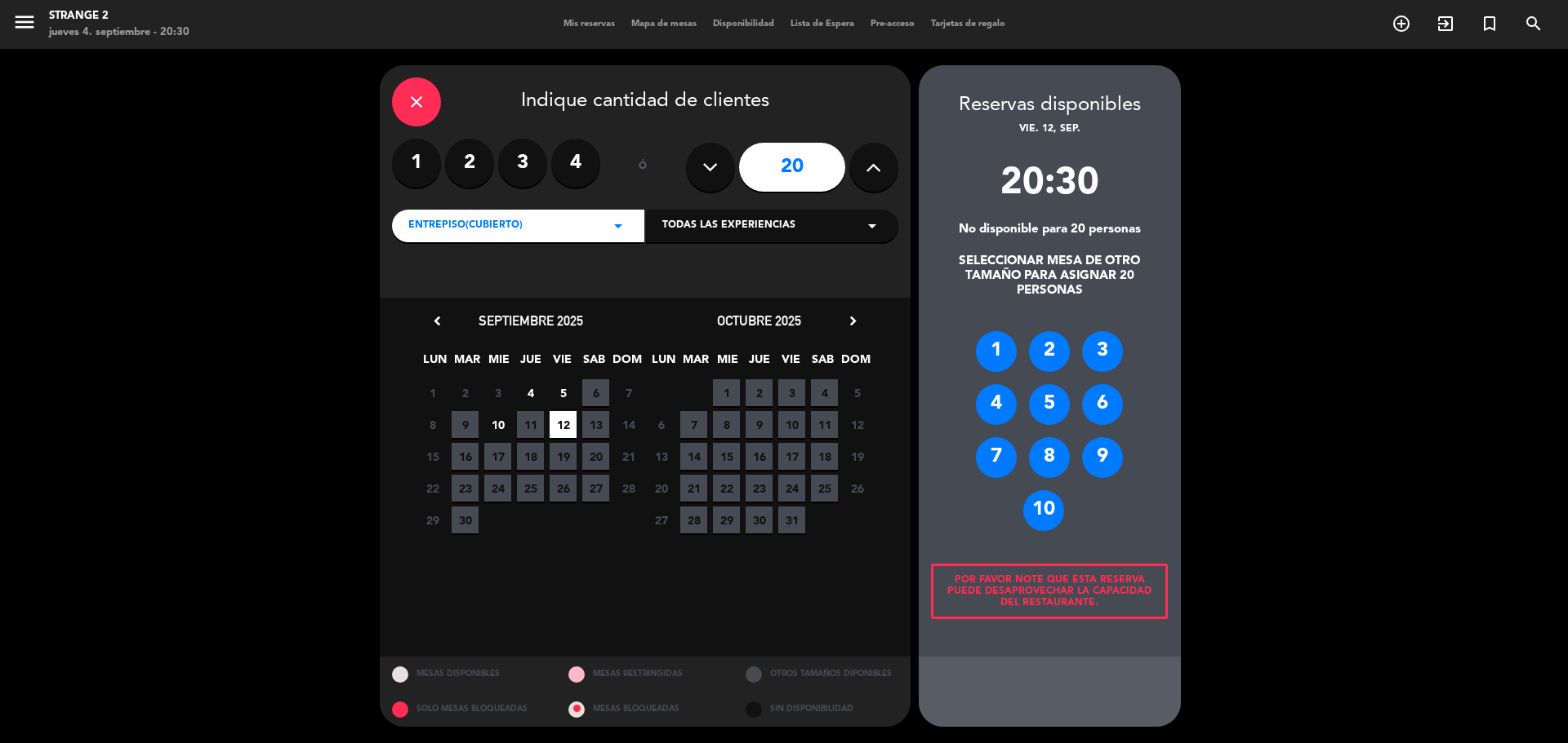
click at [569, 425] on span "12" at bounding box center [562, 425] width 27 height 27
click at [417, 99] on icon "close" at bounding box center [416, 102] width 20 height 20
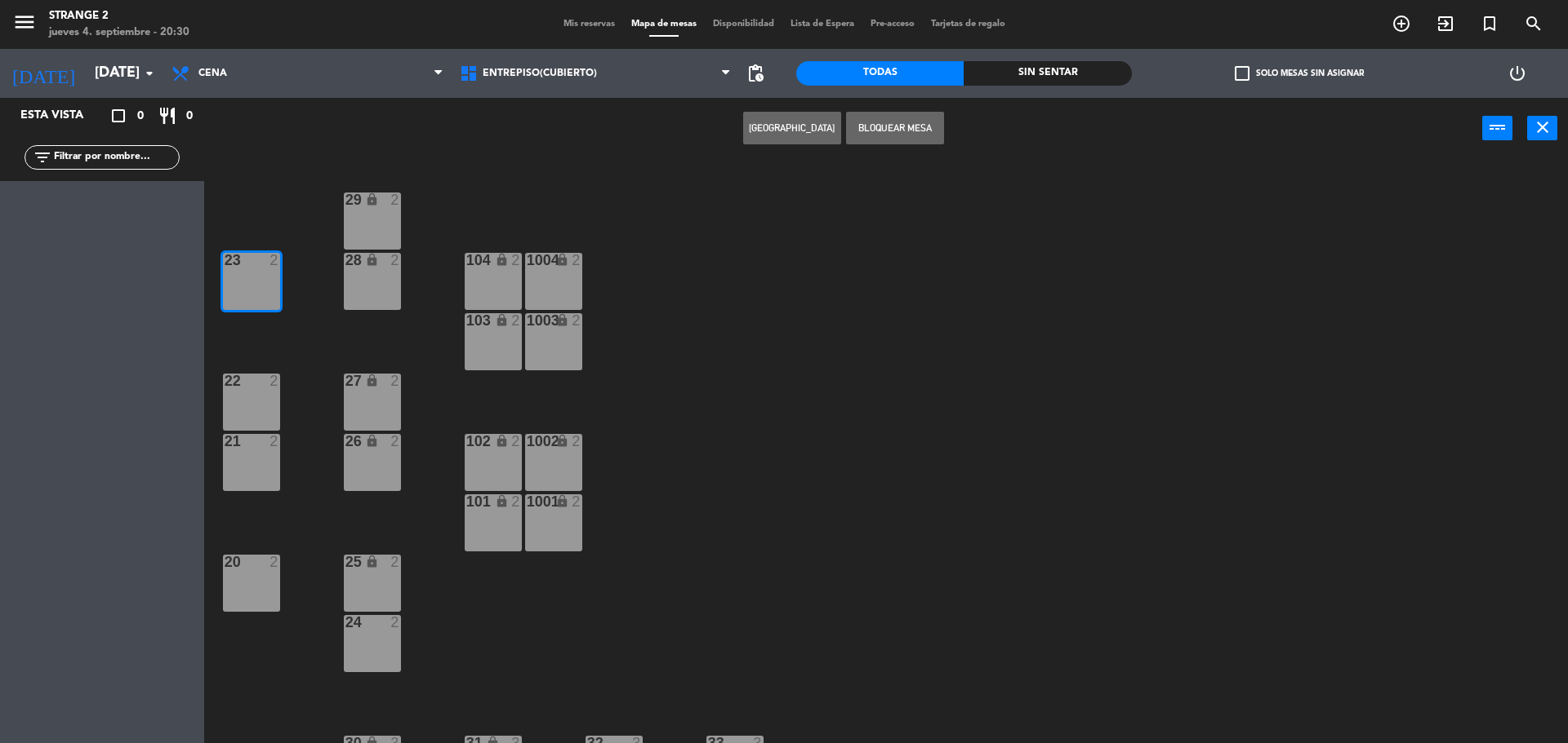
click at [797, 131] on button "[GEOGRAPHIC_DATA]" at bounding box center [792, 129] width 98 height 33
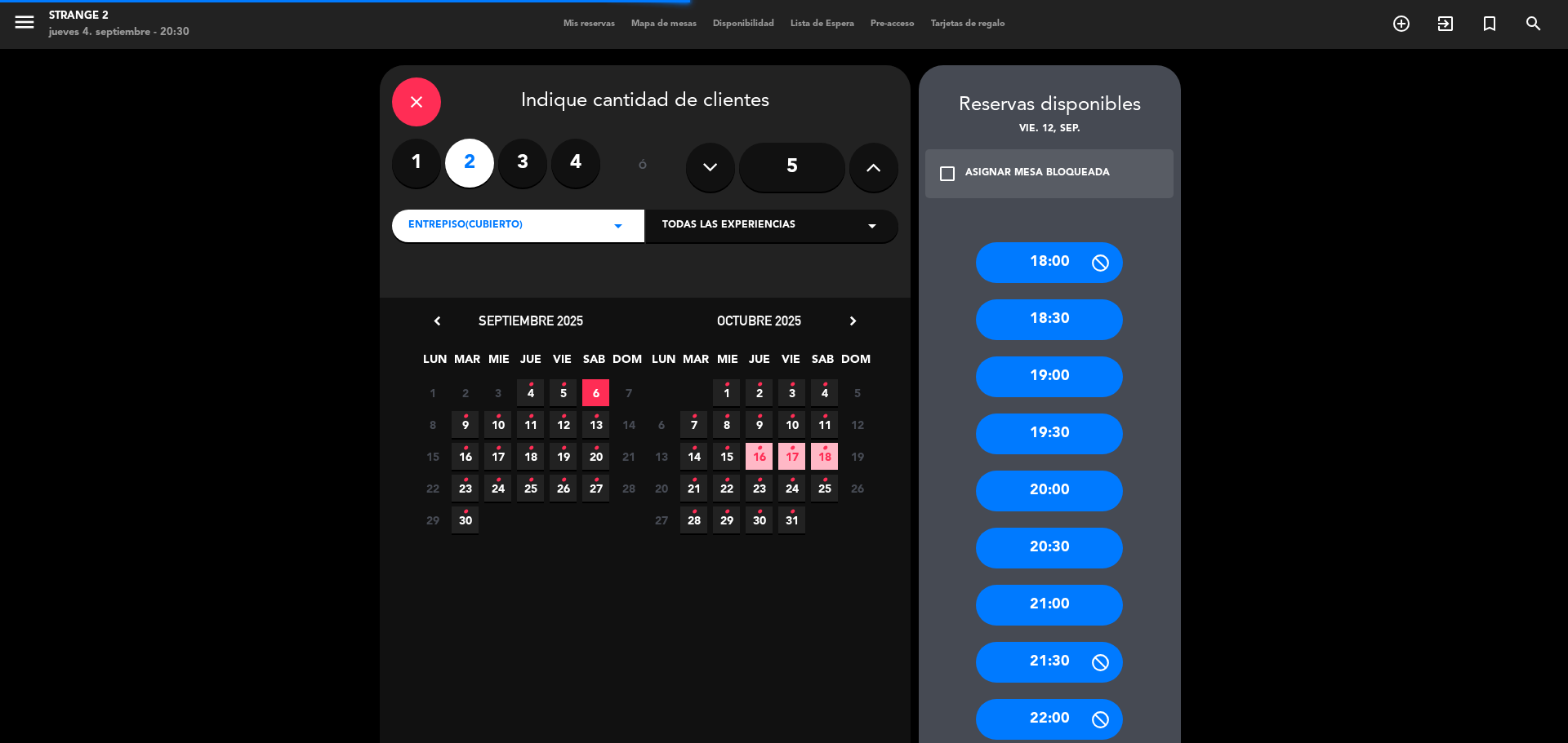
click at [787, 172] on input "5" at bounding box center [792, 167] width 106 height 49
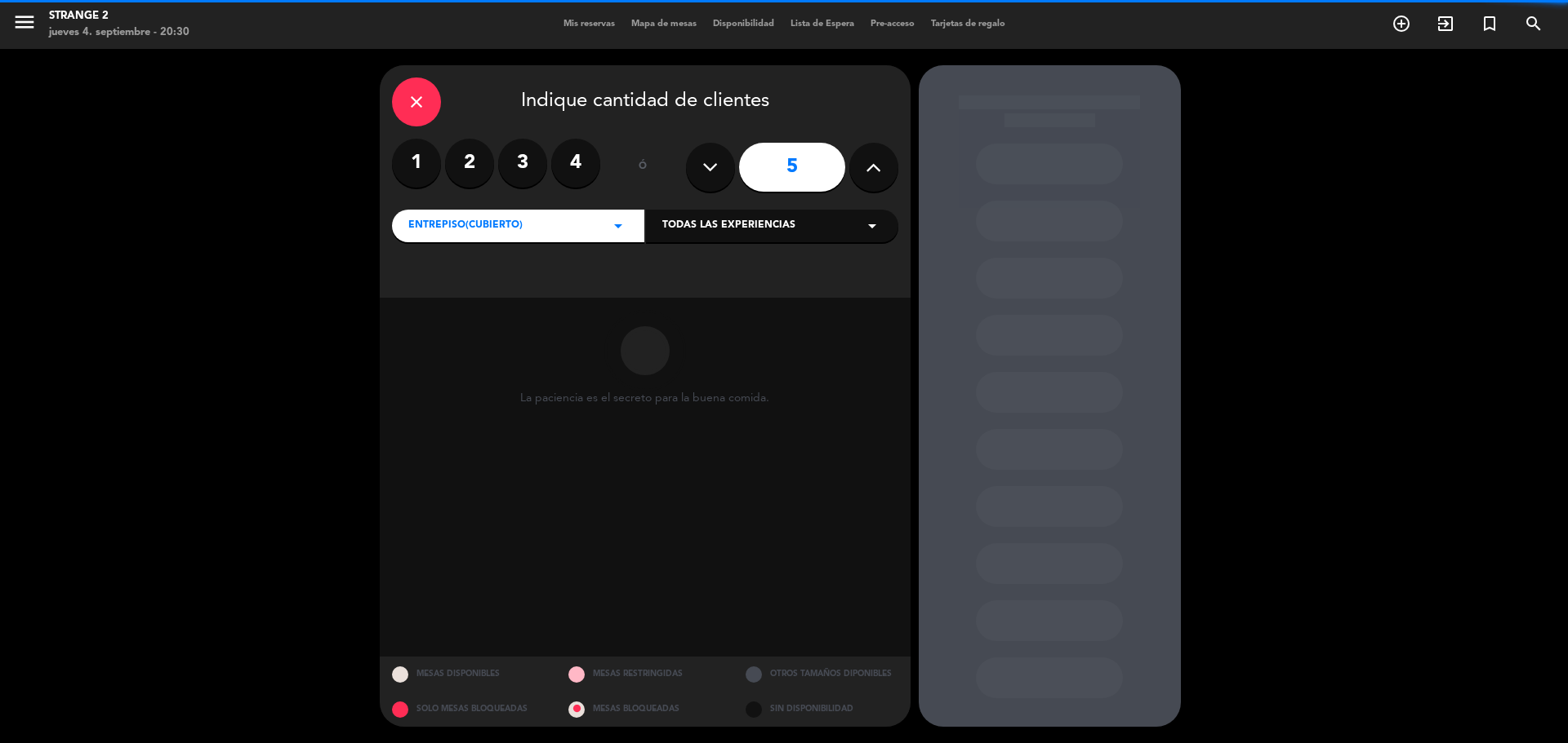
click at [861, 167] on button at bounding box center [873, 167] width 49 height 49
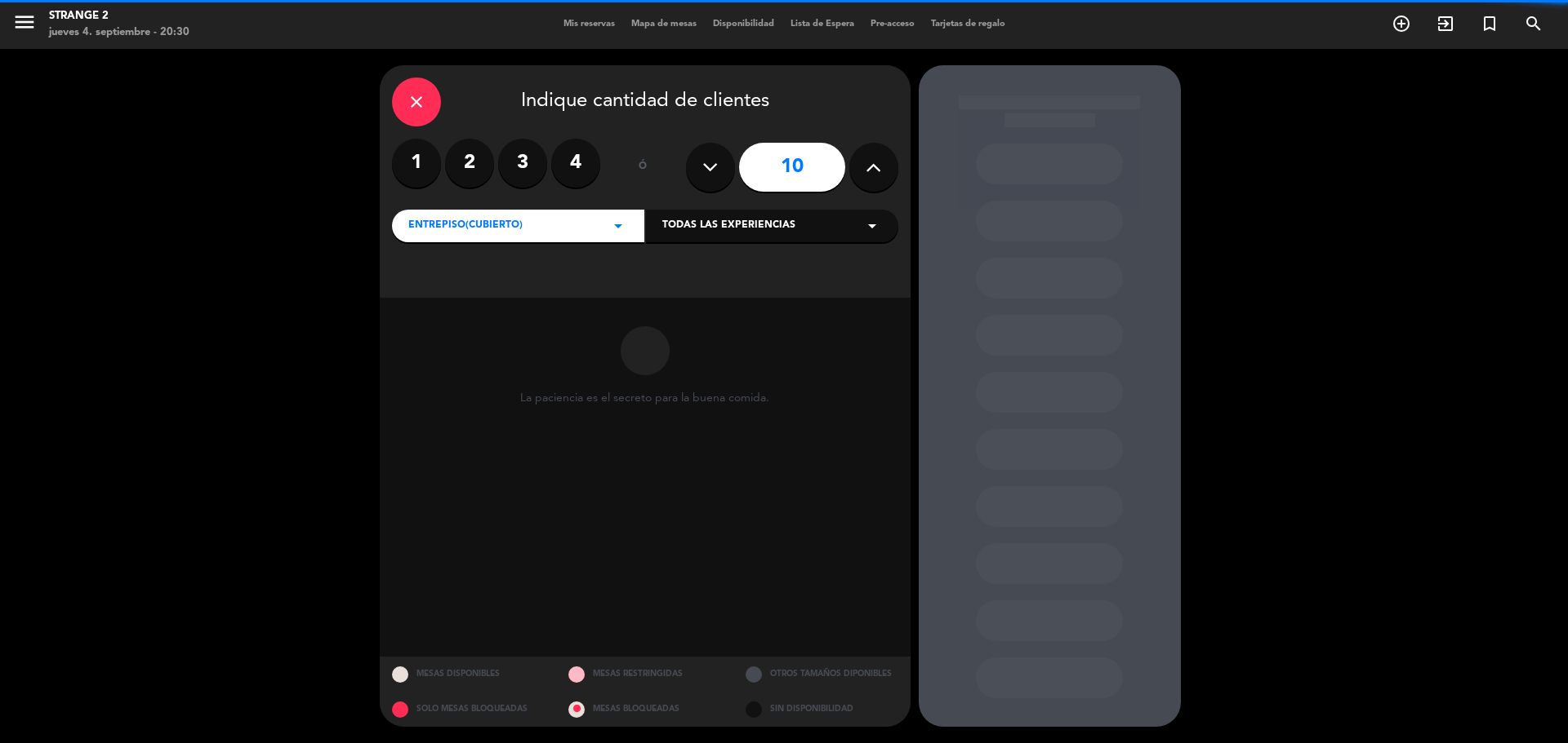
click at [861, 167] on button at bounding box center [873, 167] width 49 height 49
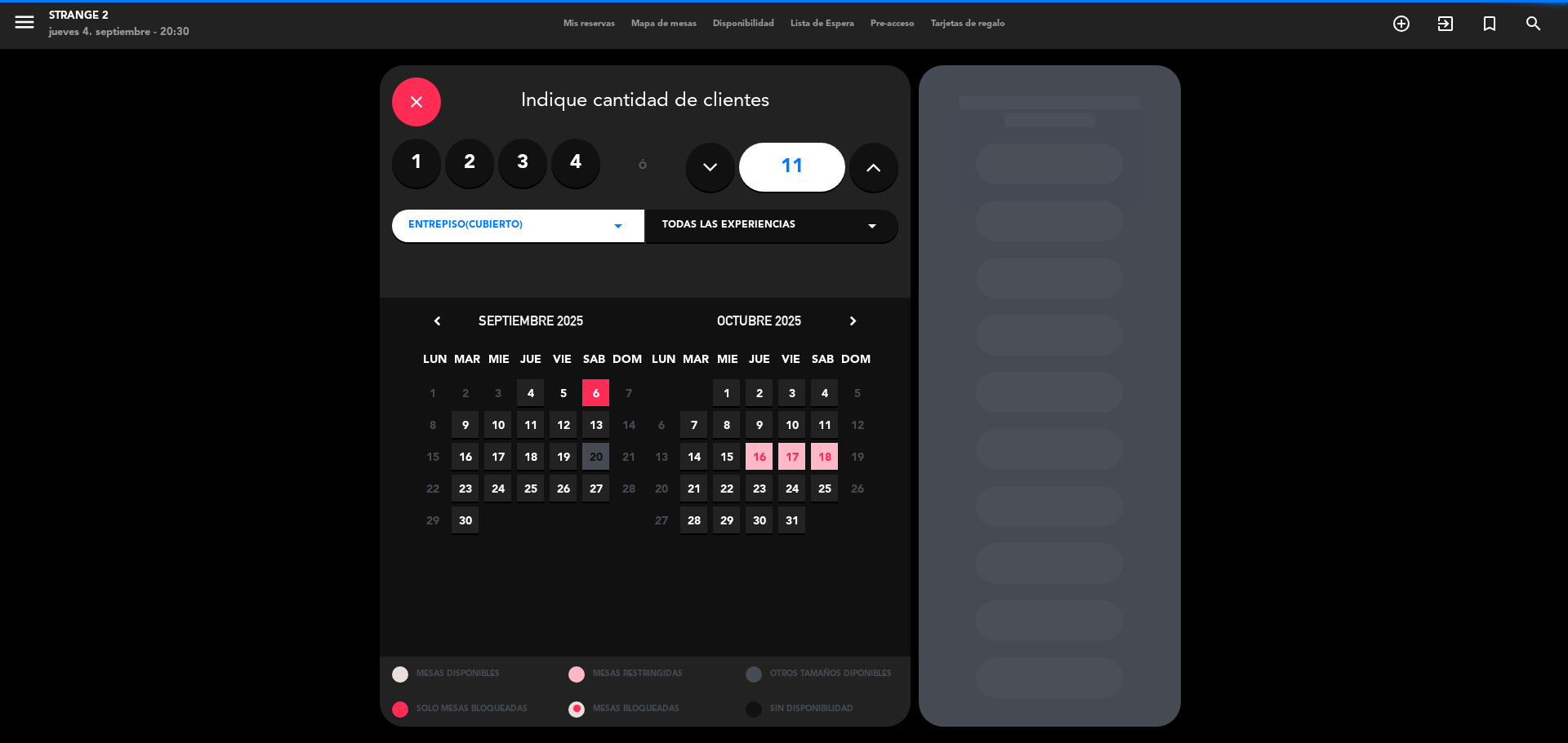
click at [861, 167] on button at bounding box center [873, 167] width 49 height 49
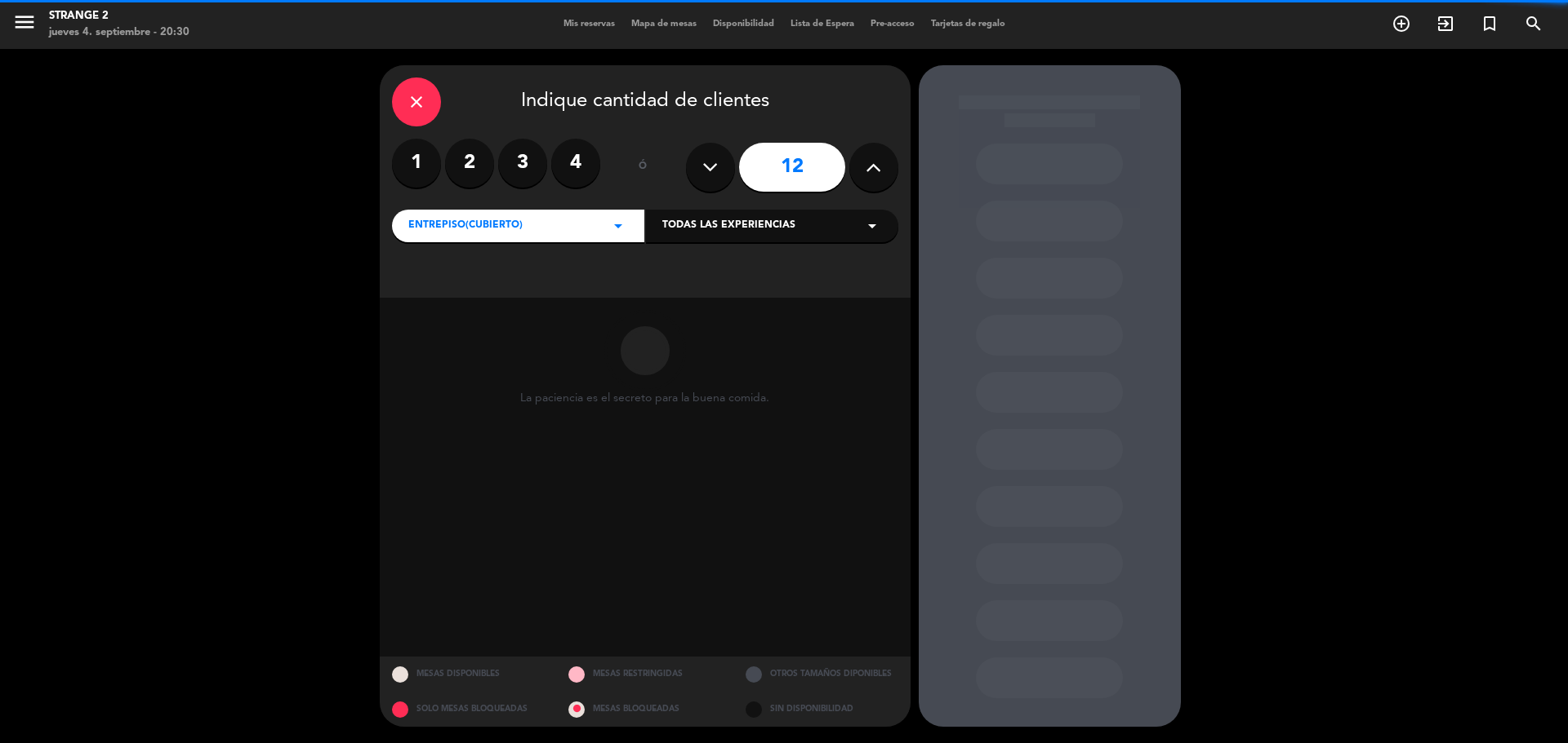
click at [861, 167] on button at bounding box center [873, 167] width 49 height 49
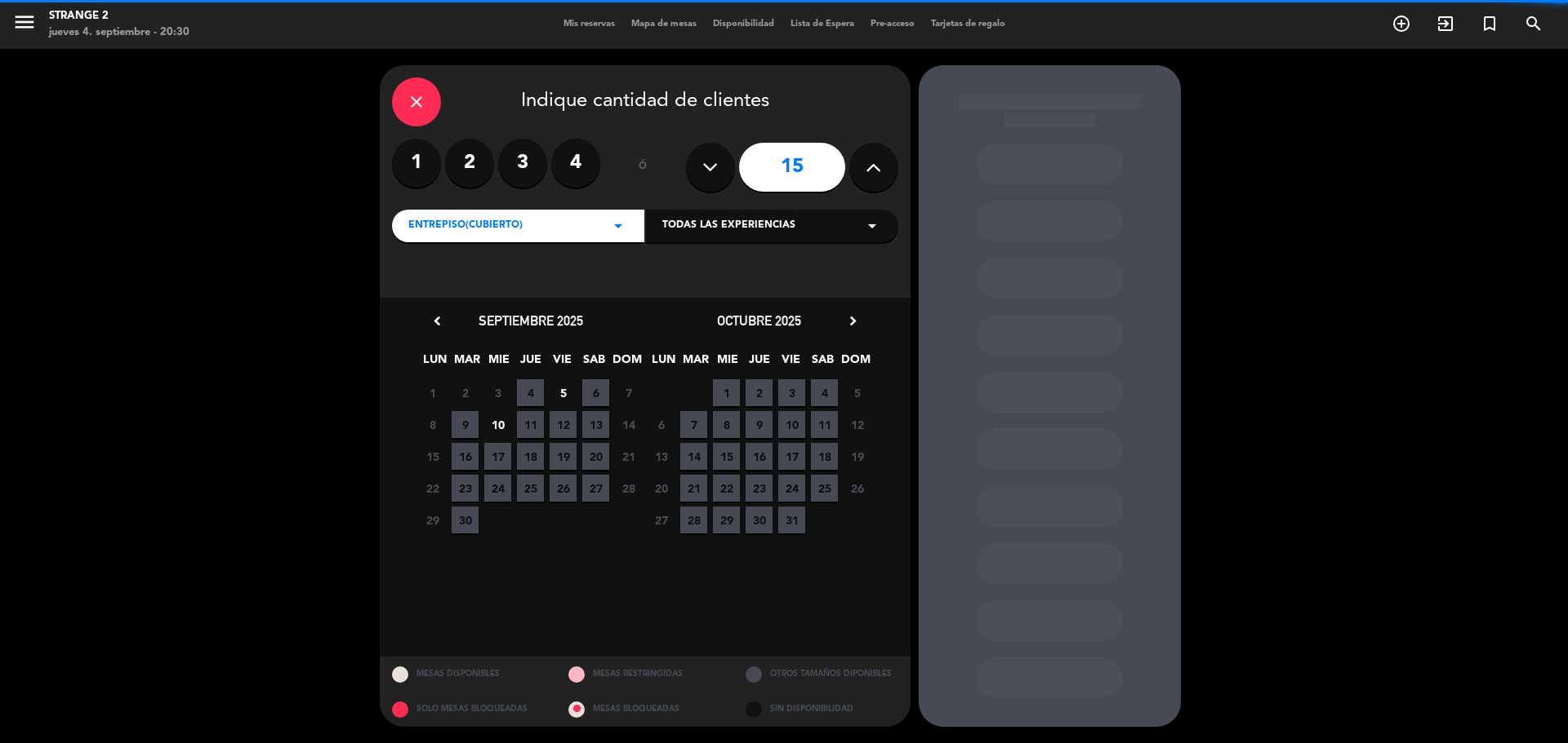
click at [861, 167] on button at bounding box center [873, 167] width 49 height 49
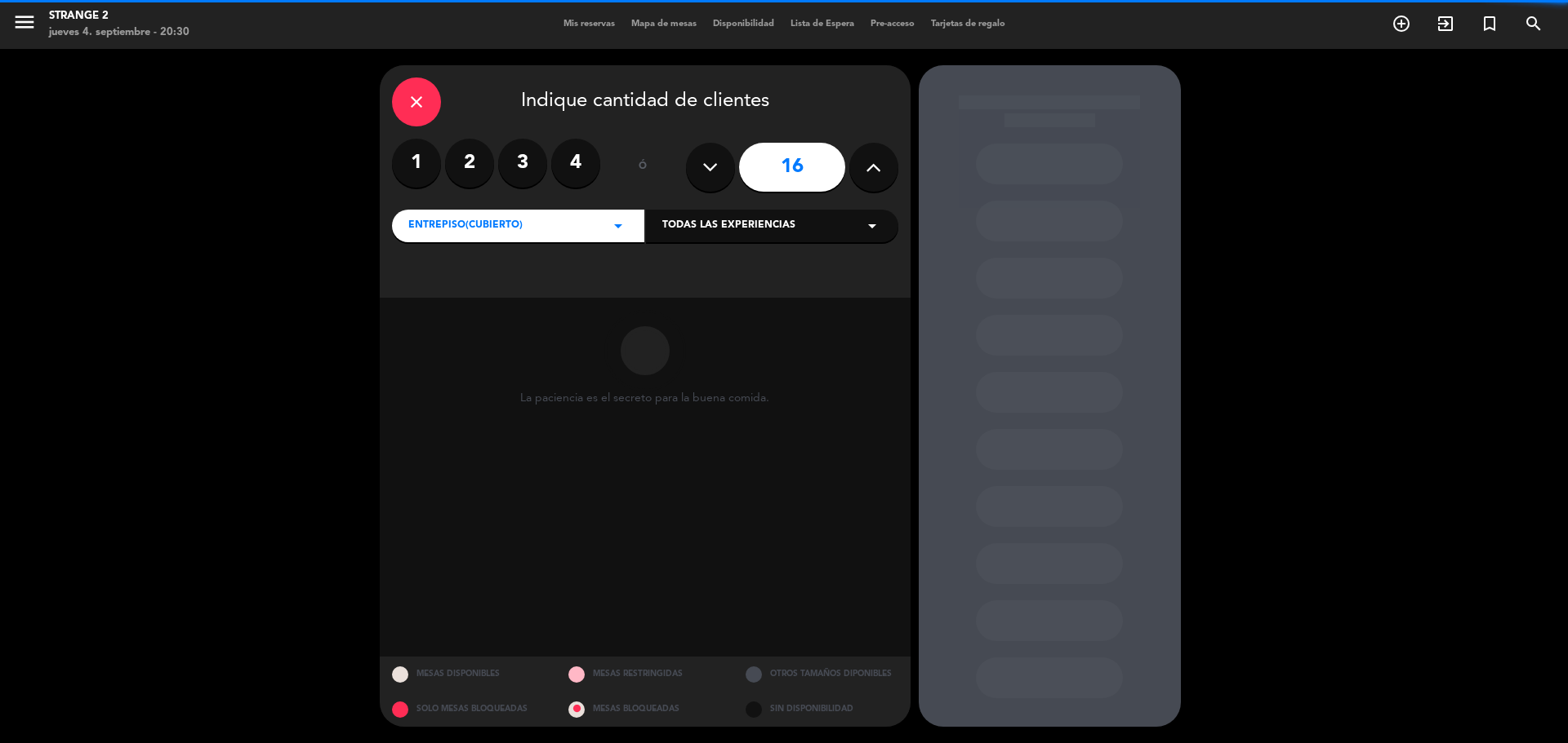
click at [861, 167] on button at bounding box center [873, 167] width 49 height 49
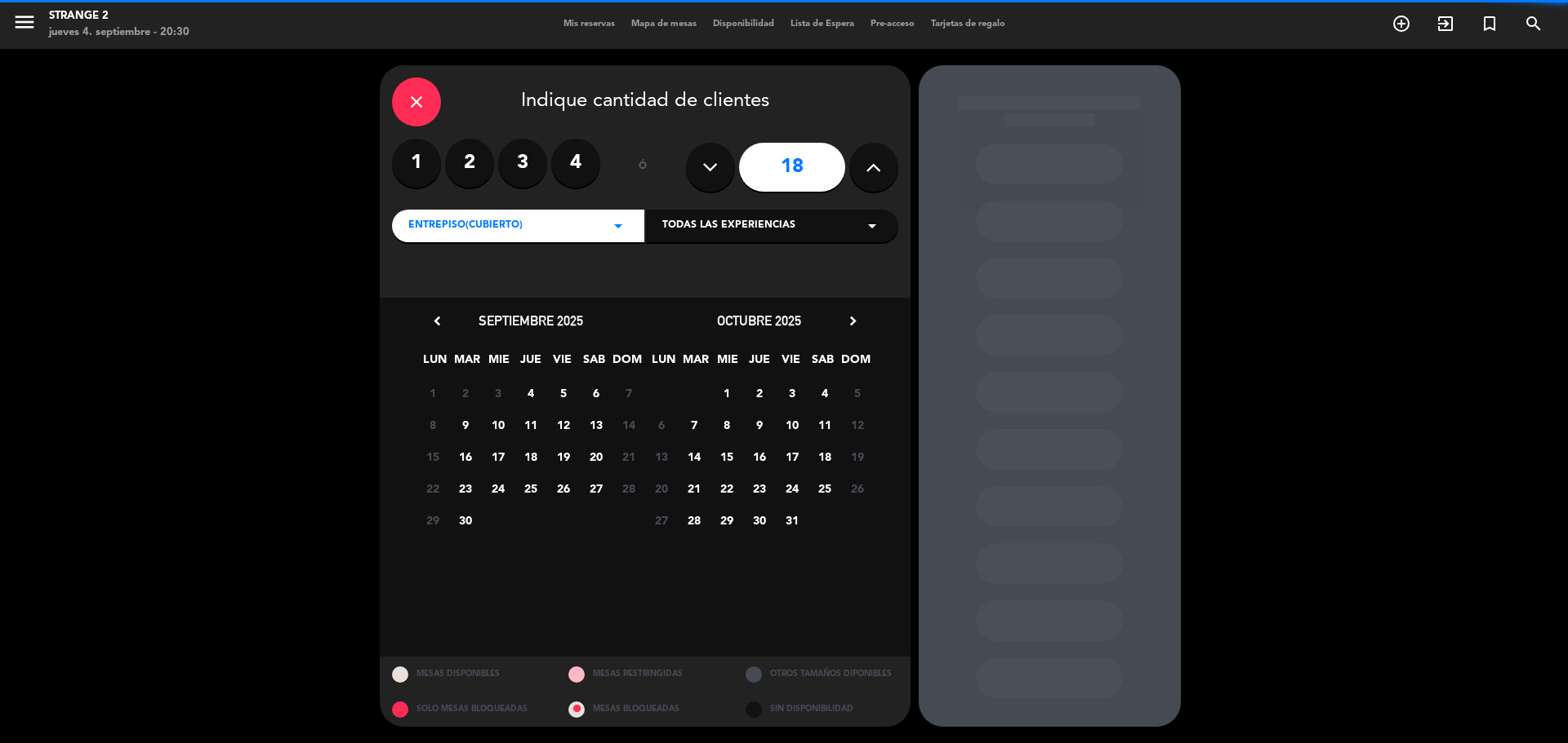
click at [861, 167] on button at bounding box center [873, 167] width 49 height 49
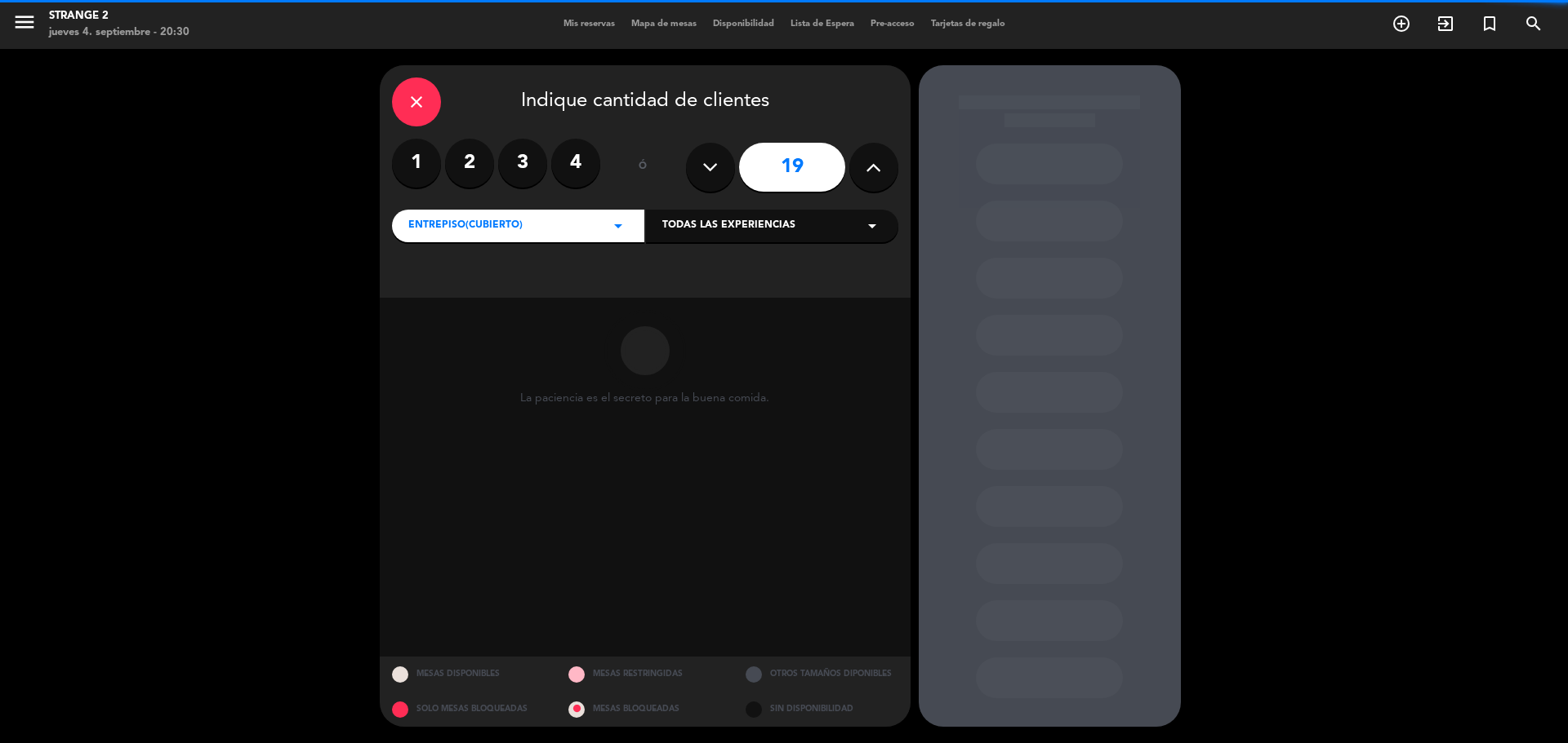
click at [861, 167] on button at bounding box center [873, 167] width 49 height 49
type input "20"
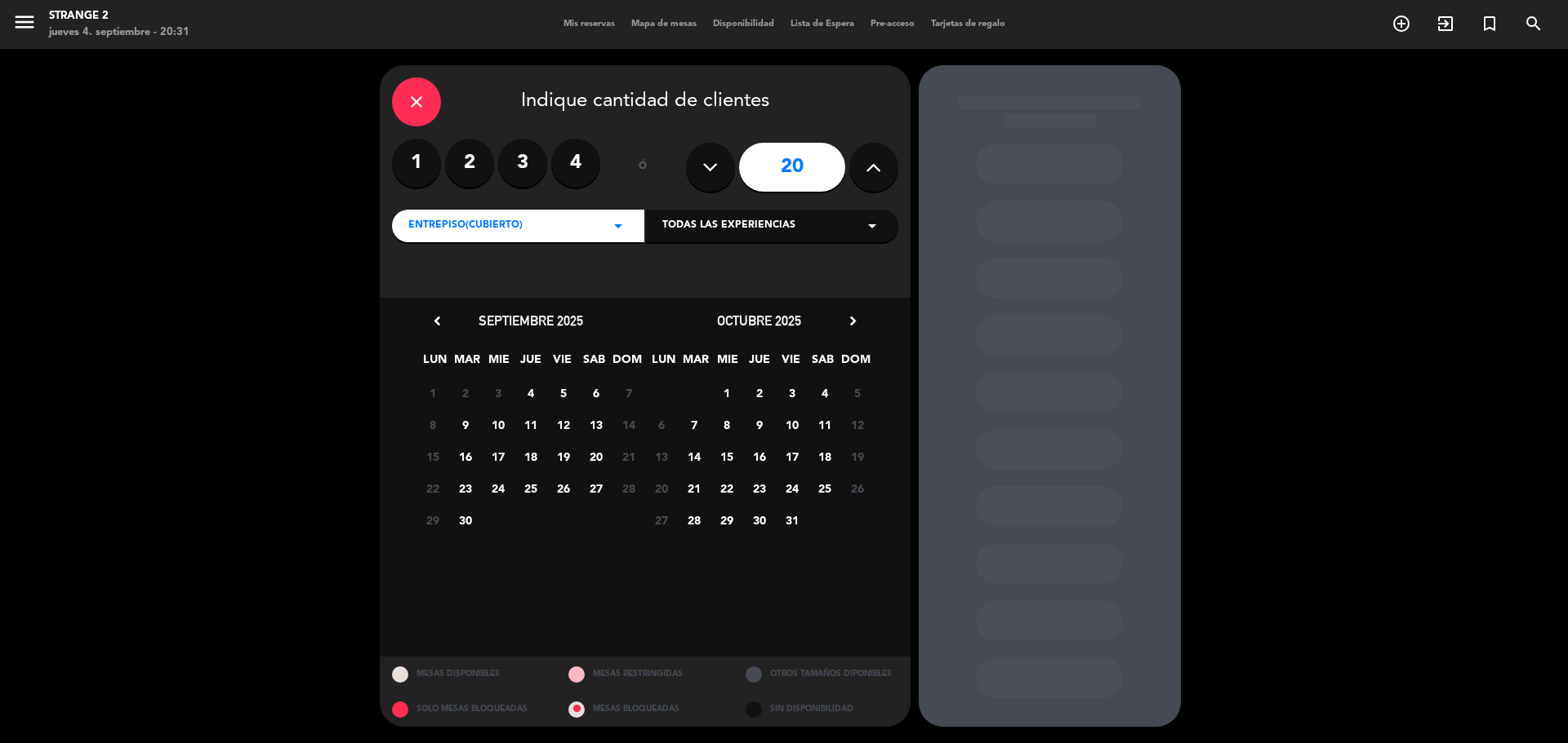
click at [560, 425] on span "12" at bounding box center [562, 425] width 27 height 27
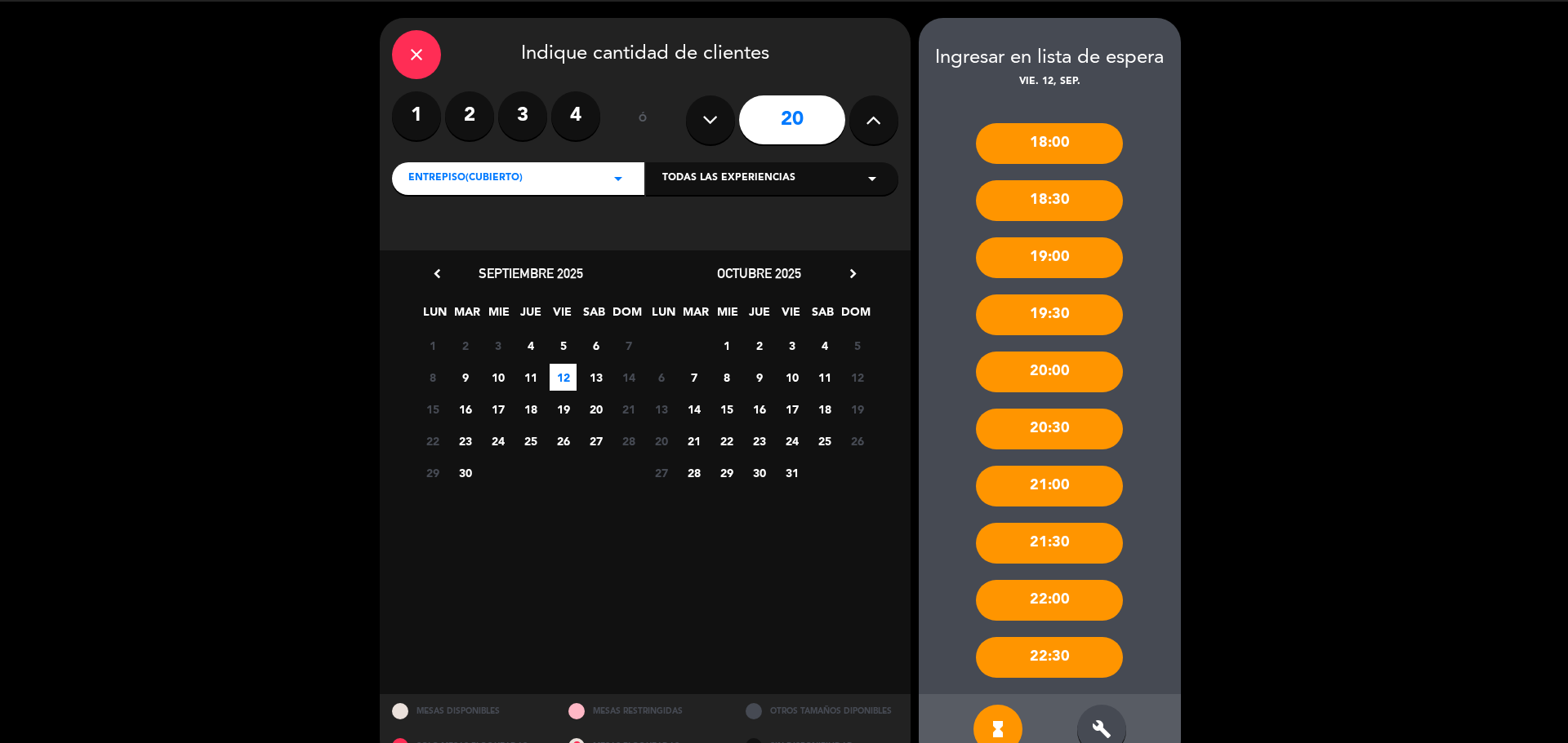
scroll to position [85, 0]
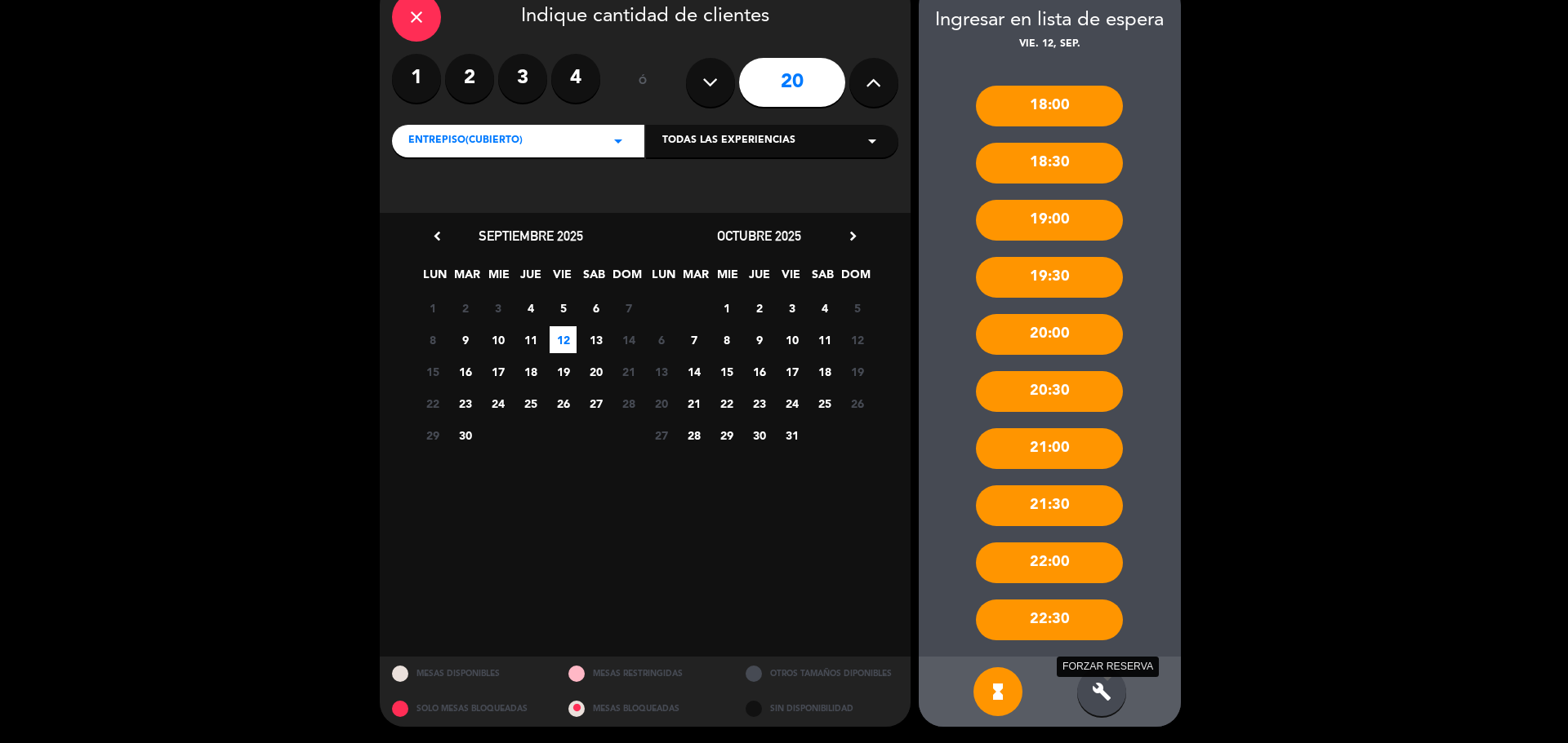
click at [1110, 695] on icon "build" at bounding box center [1101, 692] width 20 height 20
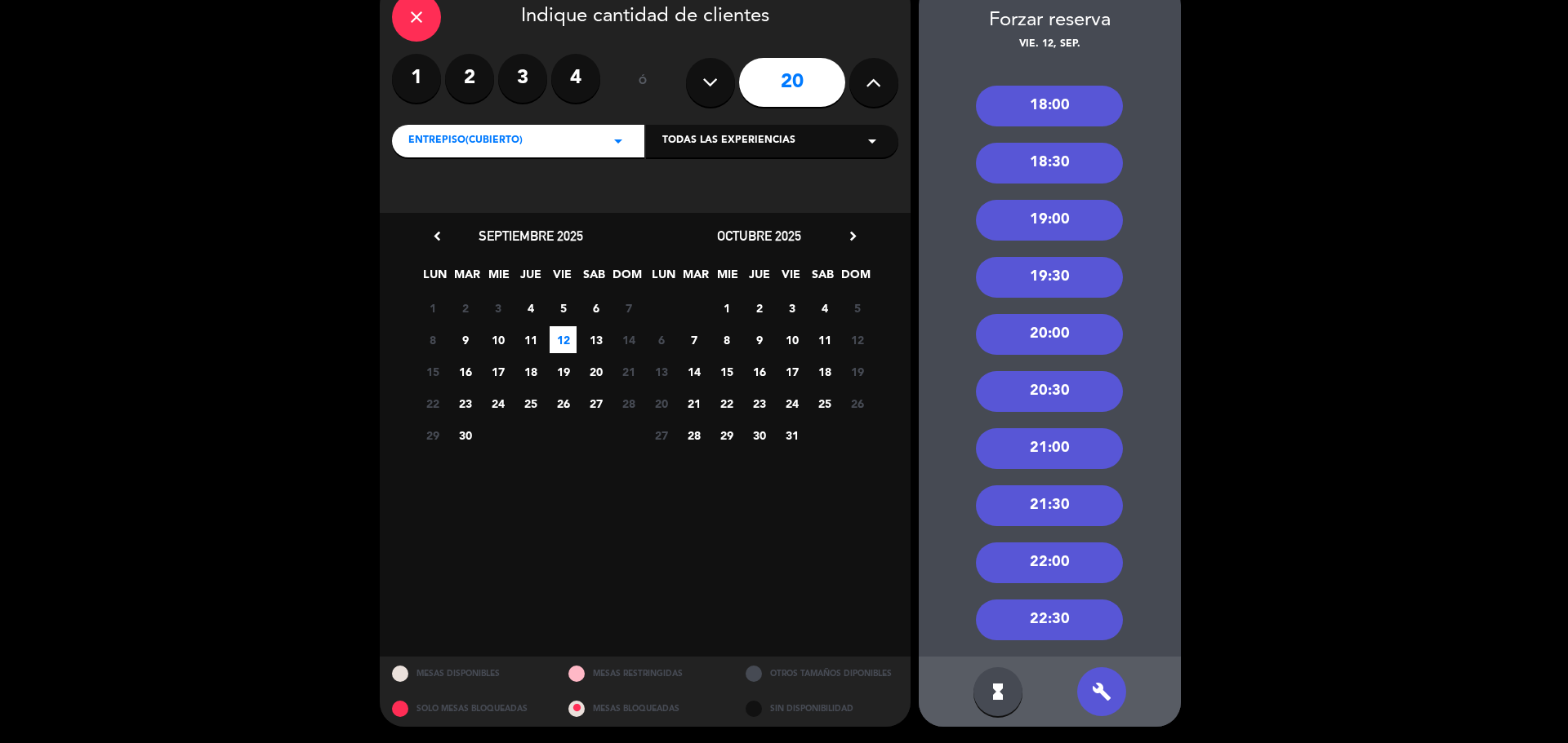
click at [1067, 392] on div "20:30" at bounding box center [1049, 391] width 147 height 41
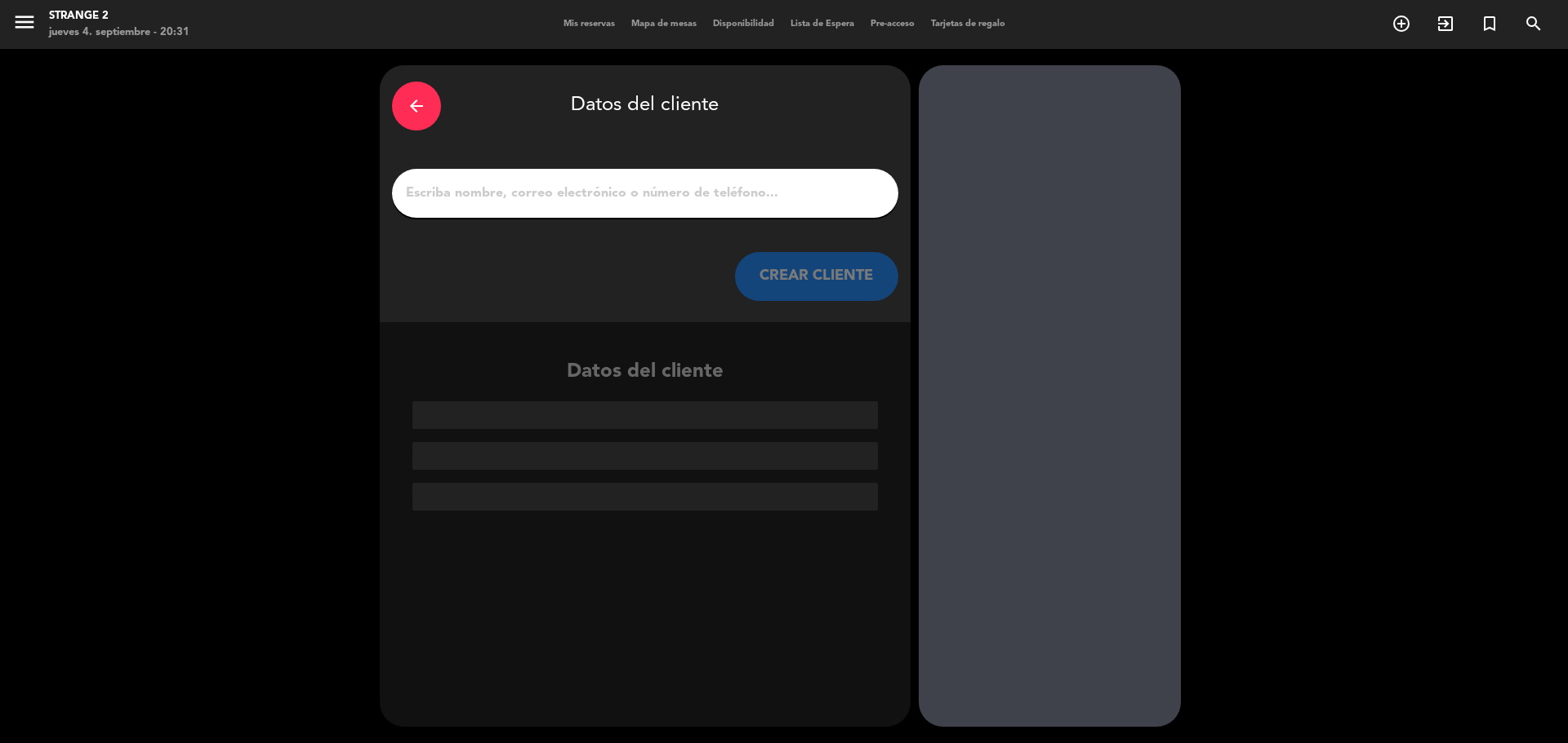
scroll to position [0, 0]
click at [607, 197] on input "1" at bounding box center [645, 193] width 482 height 22
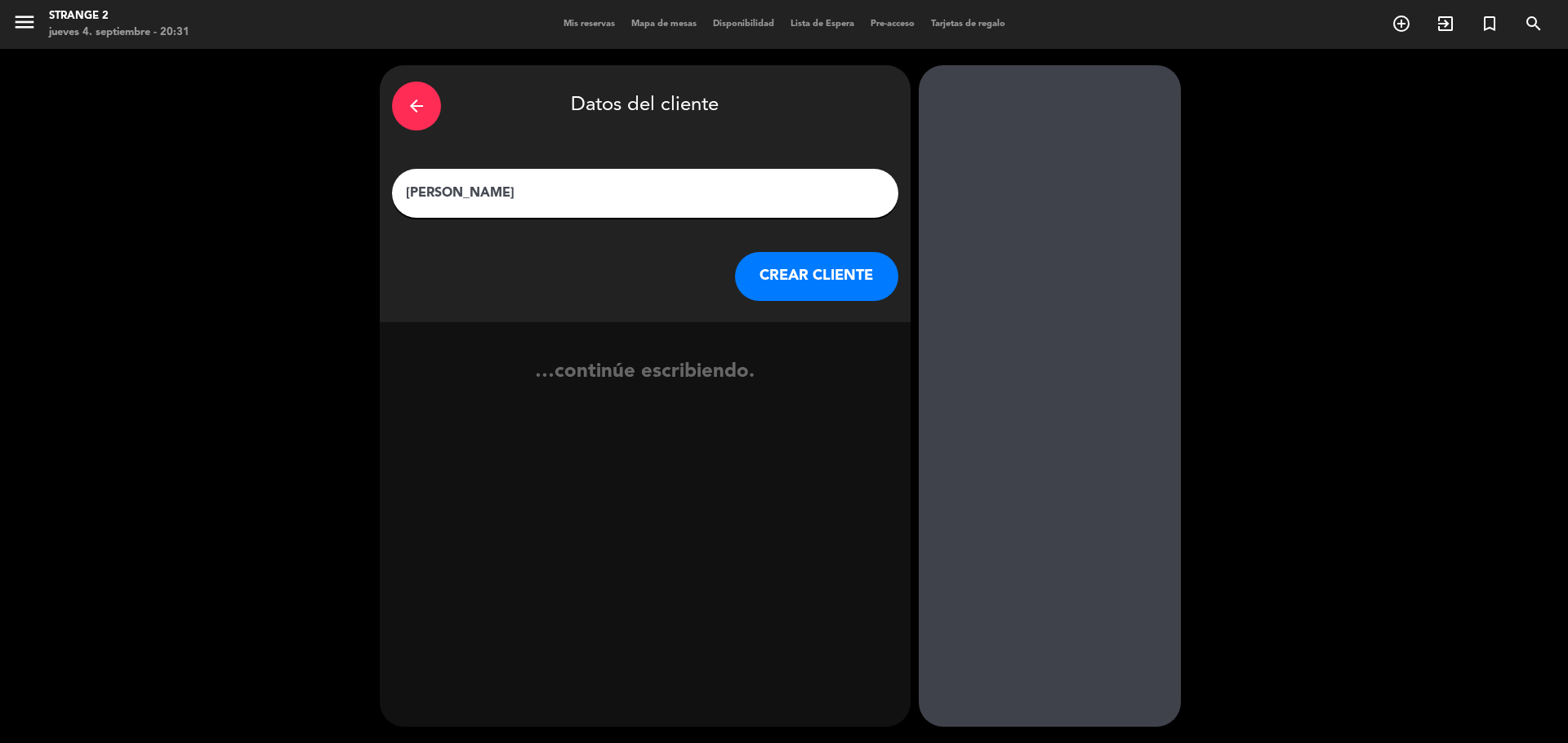
type input "[PERSON_NAME]"
click at [839, 274] on button "CREAR CLIENTE" at bounding box center [816, 276] width 163 height 49
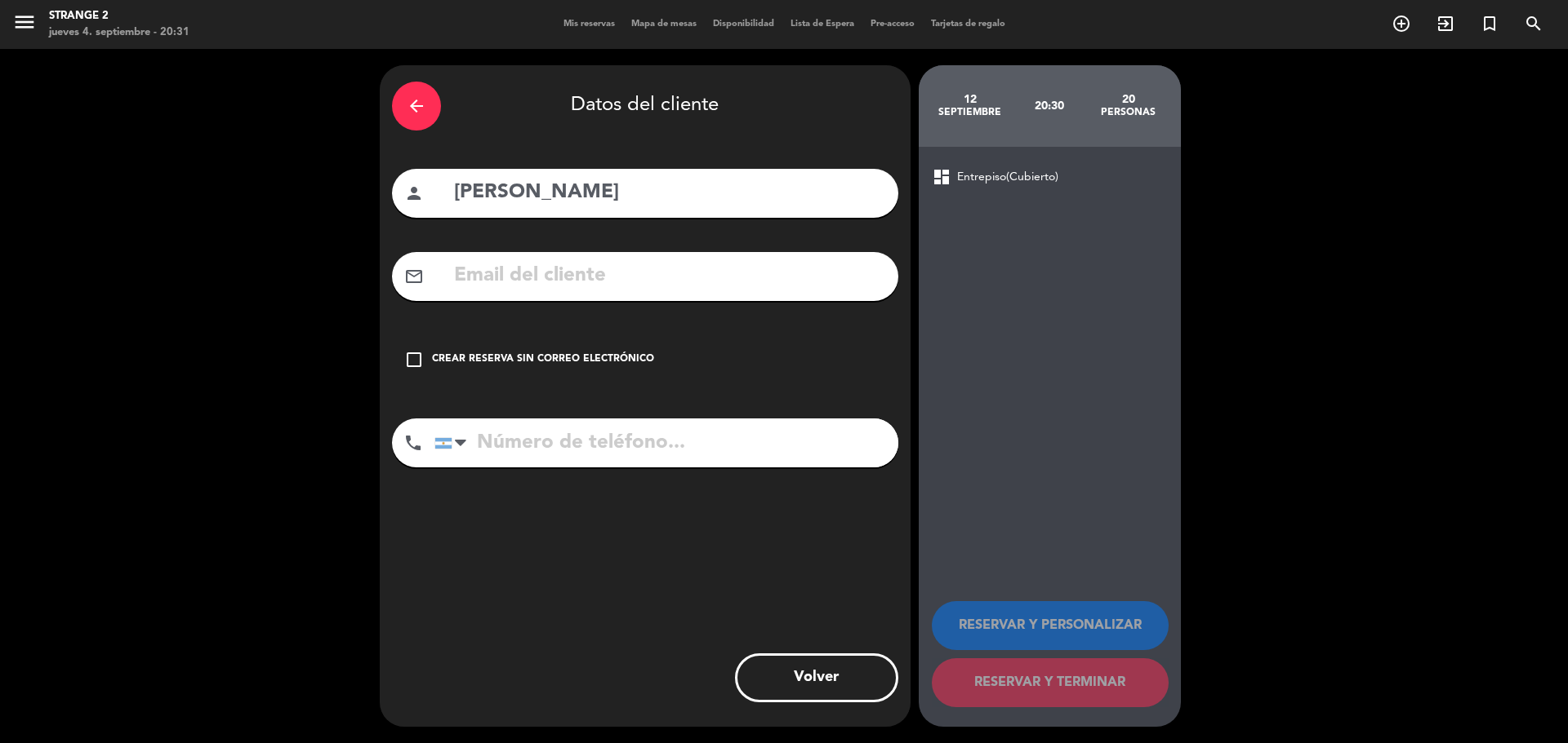
click at [499, 265] on input "text" at bounding box center [669, 276] width 433 height 34
paste input "[PERSON_NAME][EMAIL_ADDRESS][DOMAIN_NAME]"
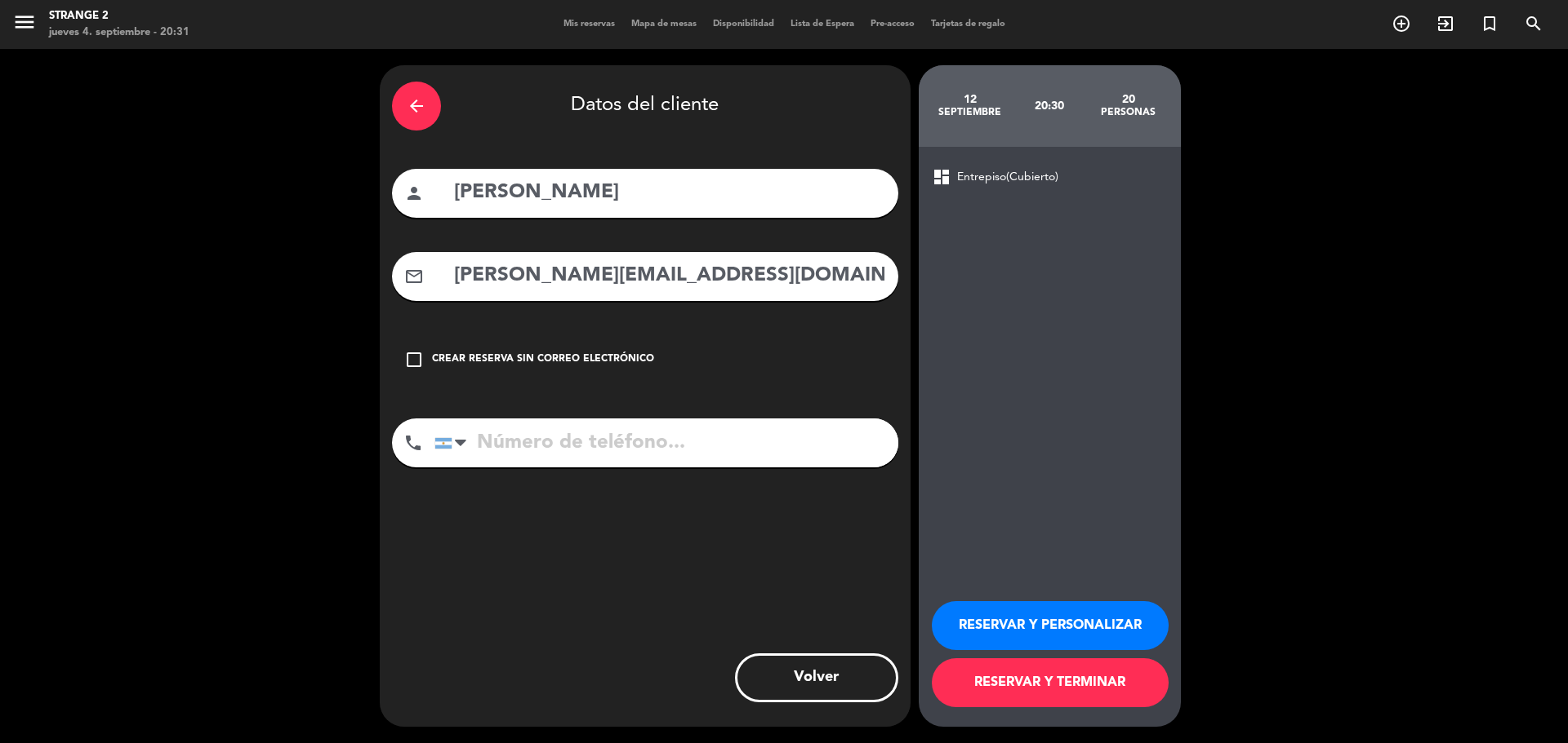
type input "[PERSON_NAME][EMAIL_ADDRESS][DOMAIN_NAME]"
click at [529, 437] on input "tel" at bounding box center [666, 443] width 464 height 49
paste input "[PHONE_NUMBER]"
type input "[PHONE_NUMBER]"
click at [1023, 687] on button "RESERVAR Y TERMINAR" at bounding box center [1050, 683] width 237 height 49
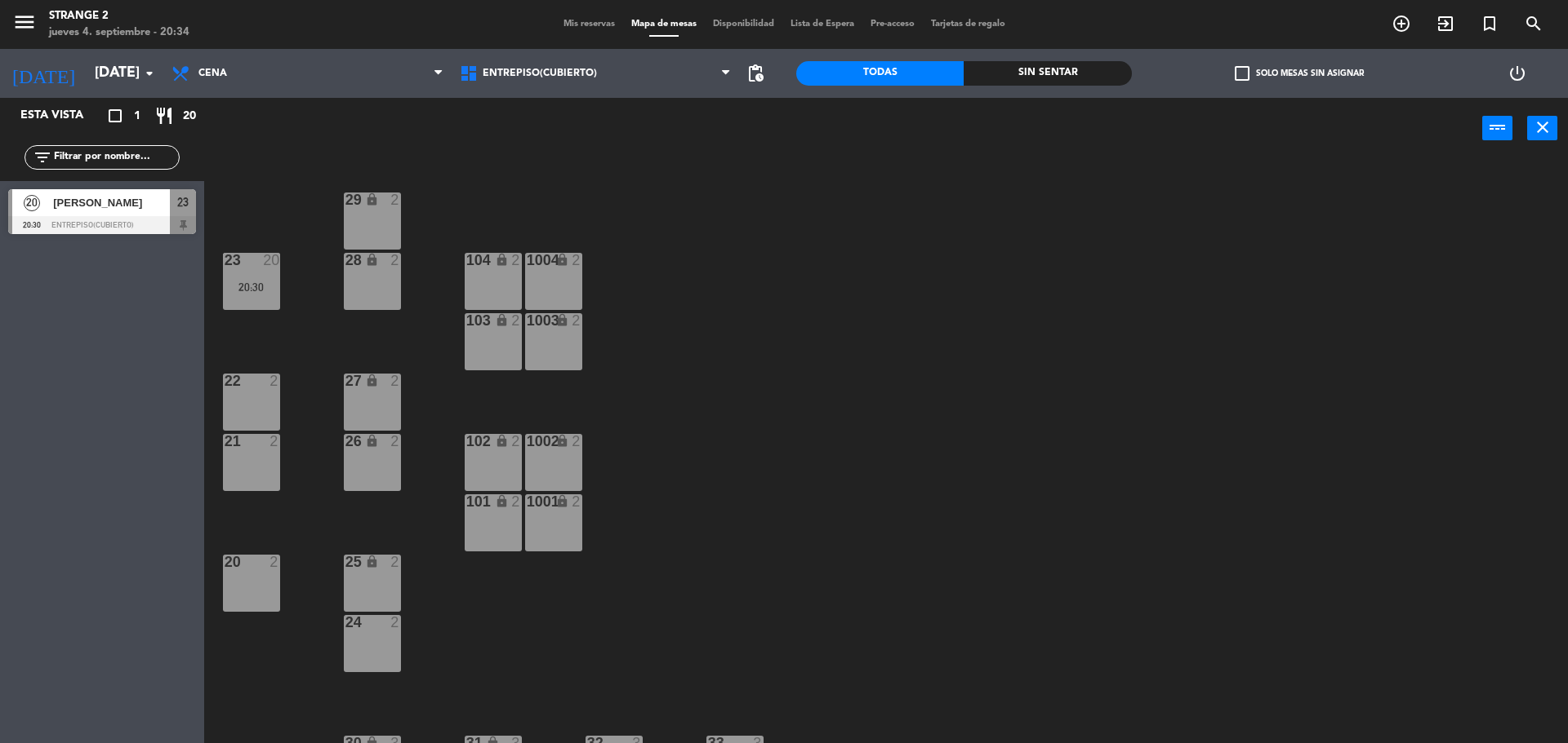
click at [368, 205] on icon "lock" at bounding box center [372, 199] width 14 height 14
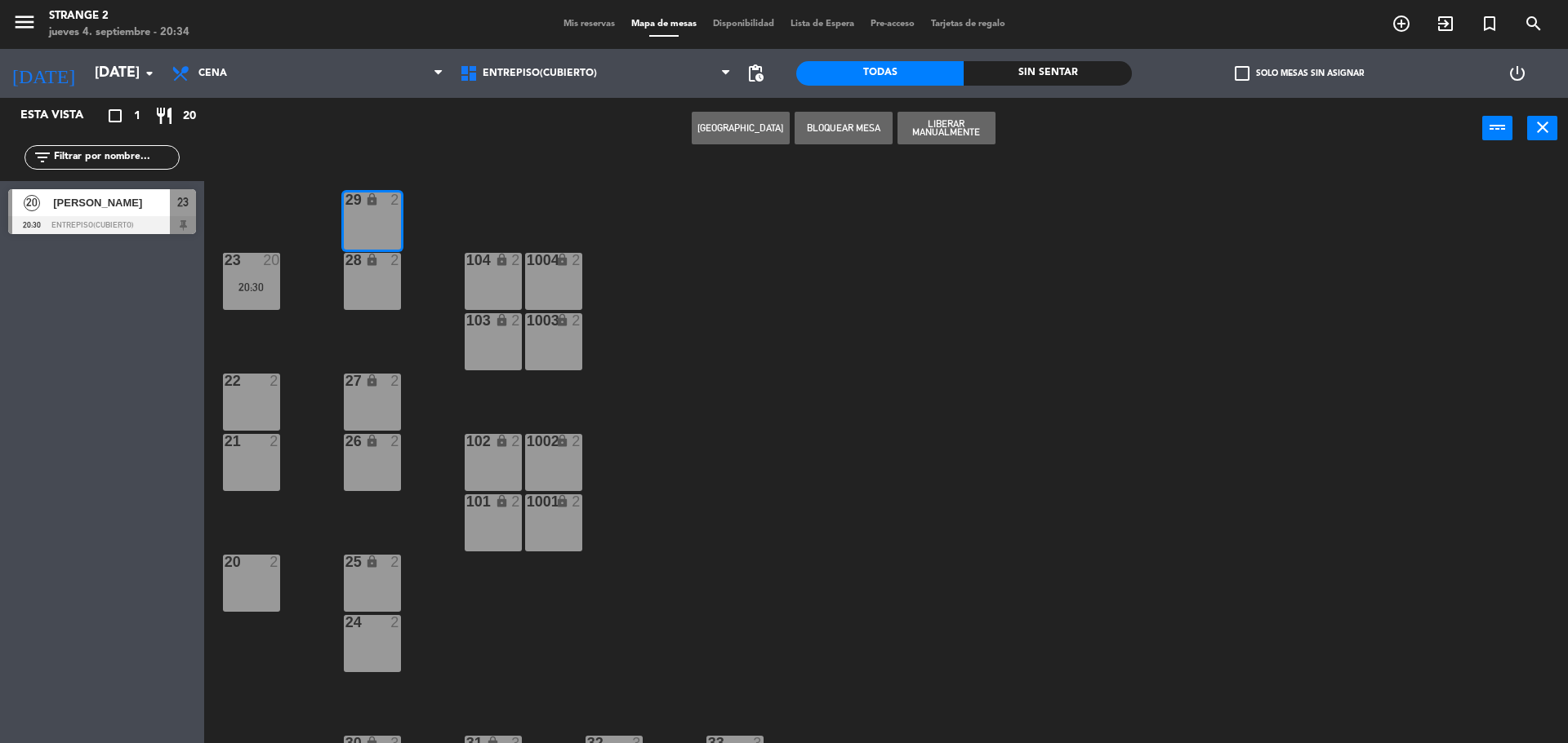
click at [751, 129] on button "[GEOGRAPHIC_DATA]" at bounding box center [740, 129] width 98 height 33
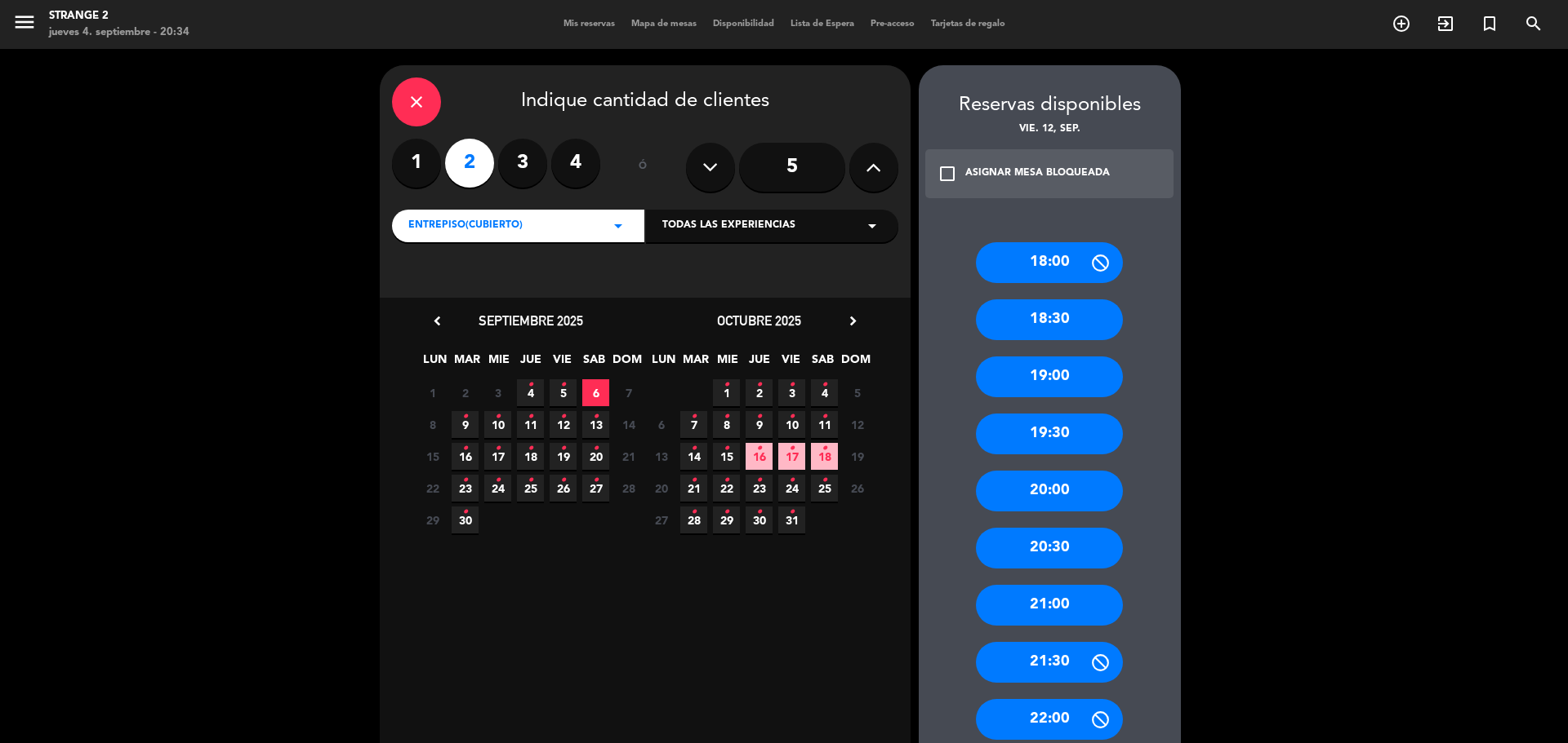
click at [571, 431] on span "12 •" at bounding box center [562, 425] width 27 height 27
click at [863, 162] on button at bounding box center [873, 167] width 49 height 49
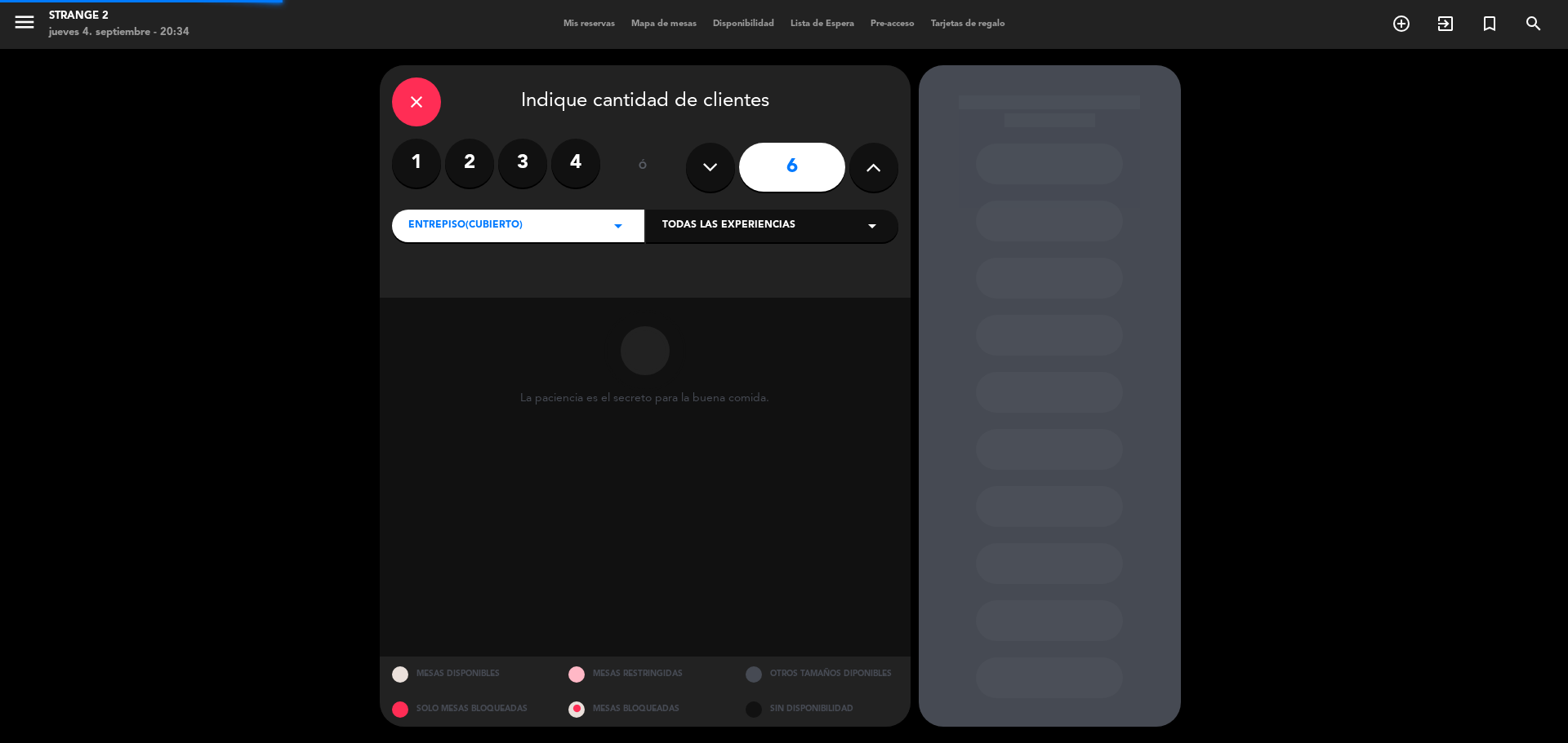
click at [863, 162] on button at bounding box center [873, 167] width 49 height 49
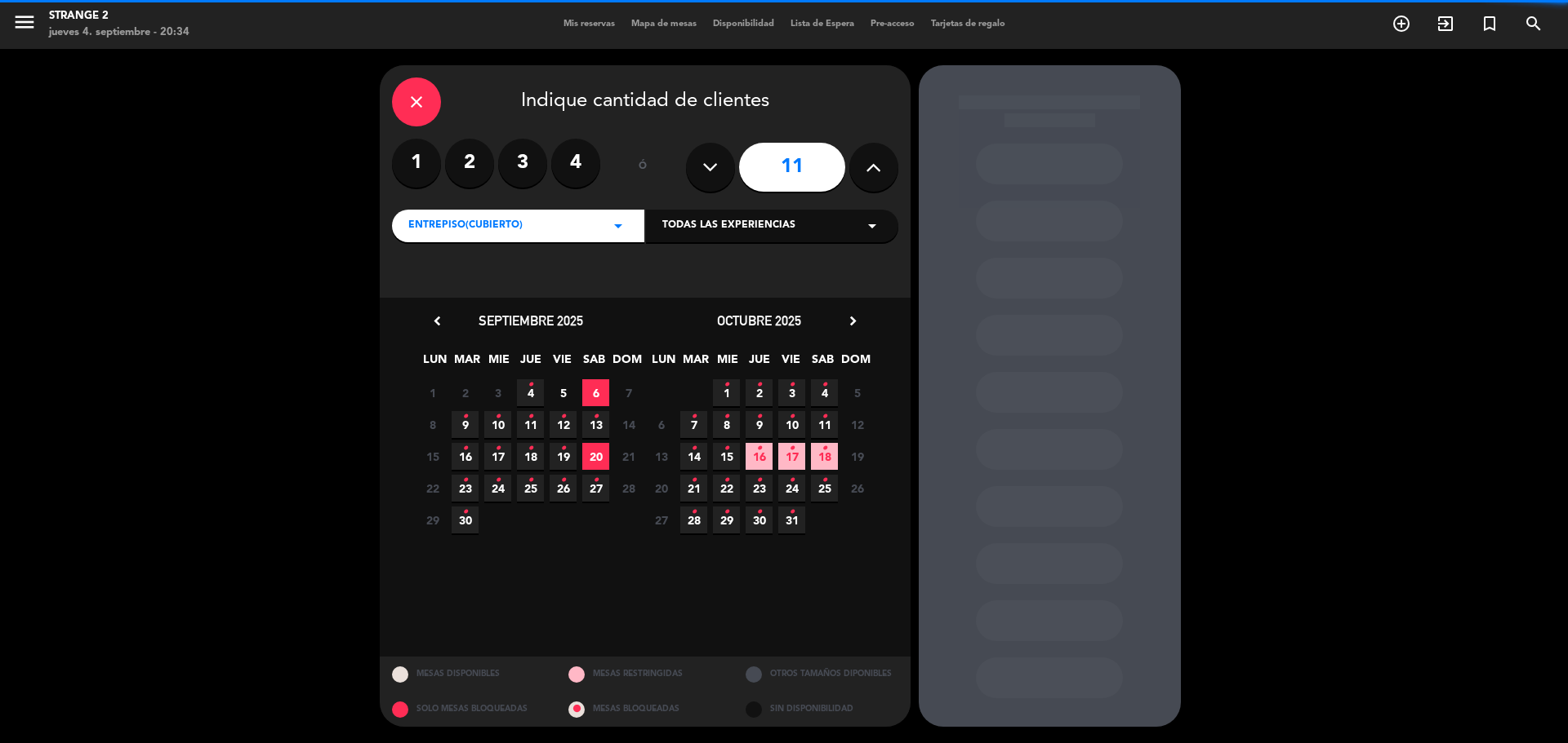
click at [863, 162] on button at bounding box center [873, 167] width 49 height 49
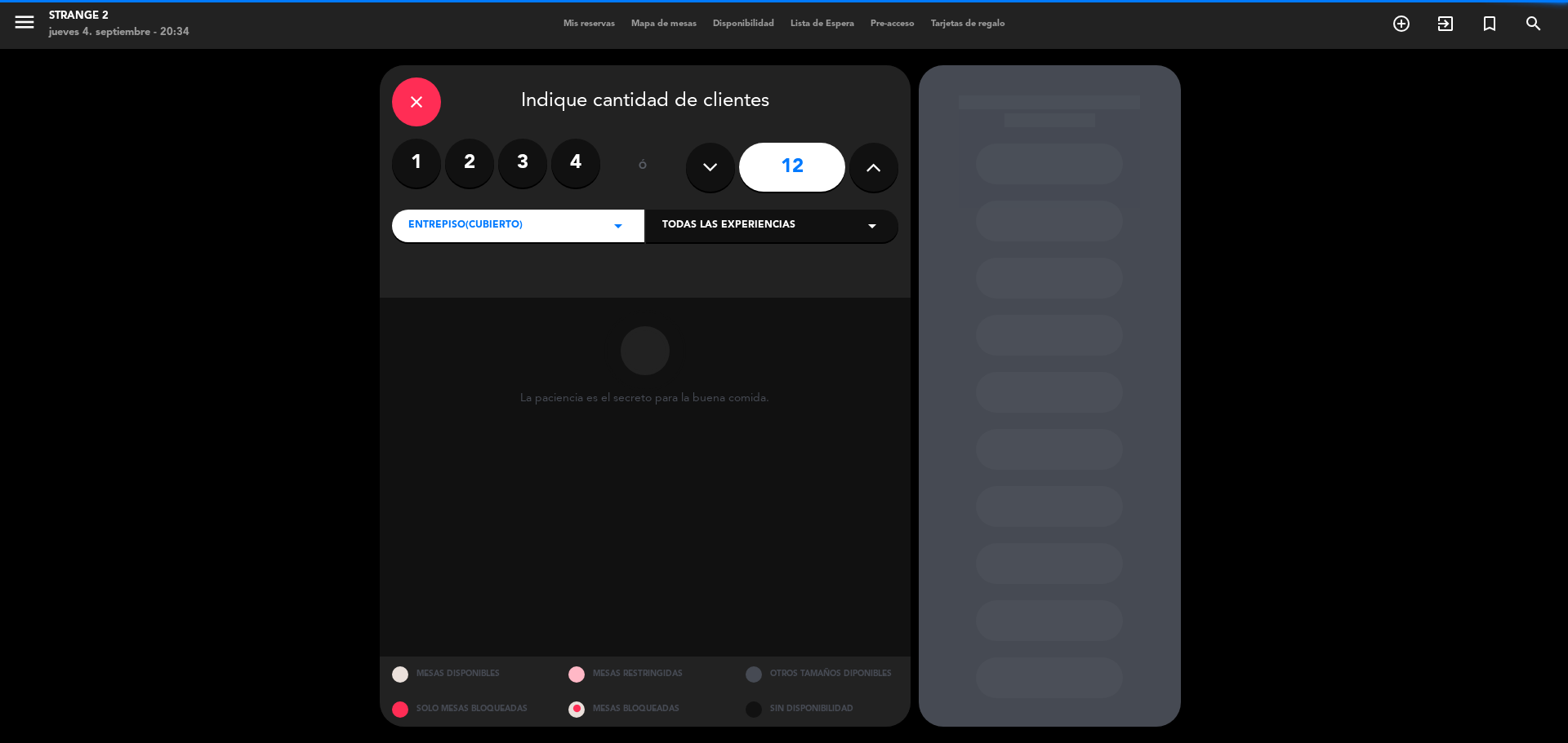
click at [863, 162] on button at bounding box center [873, 167] width 49 height 49
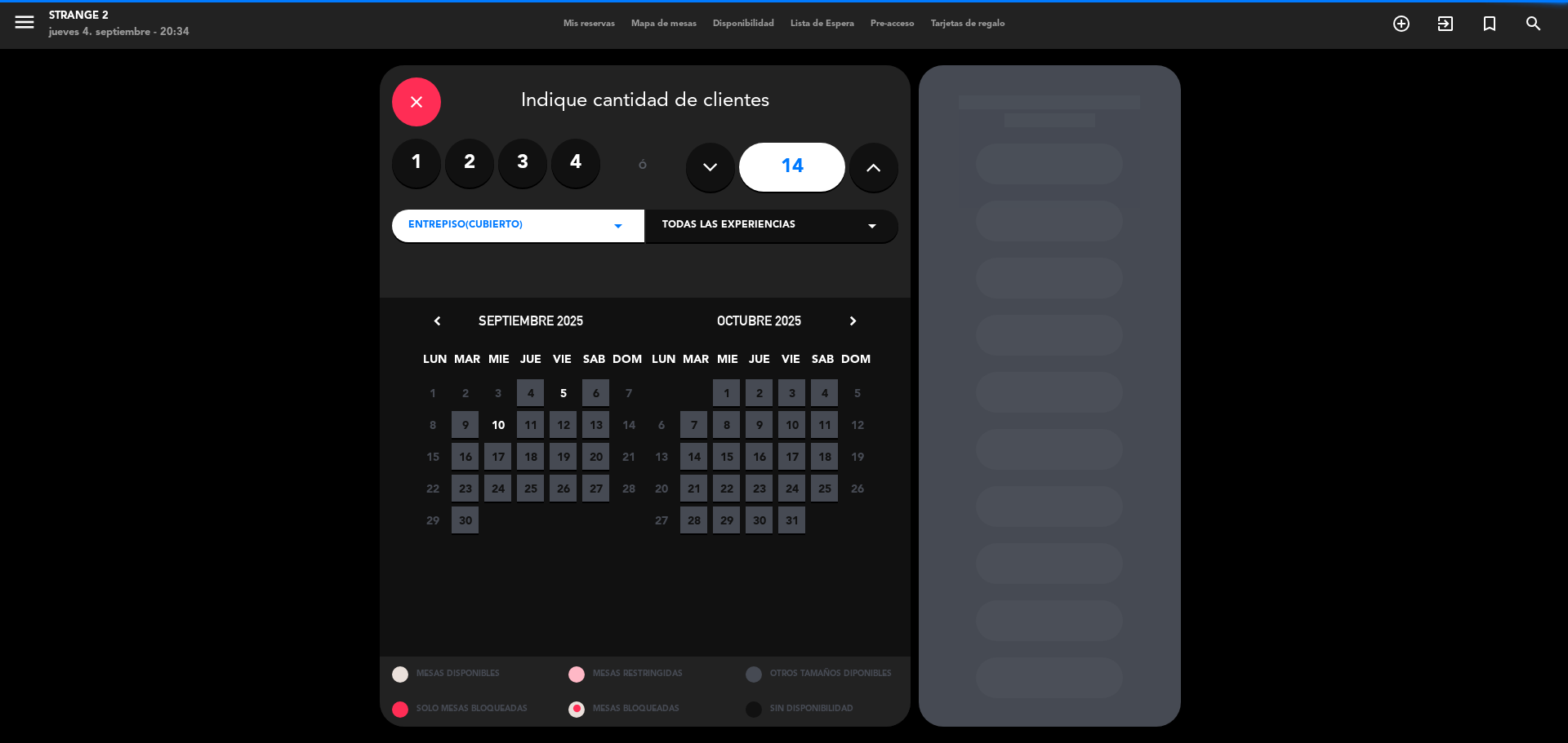
click at [863, 162] on button at bounding box center [873, 167] width 49 height 49
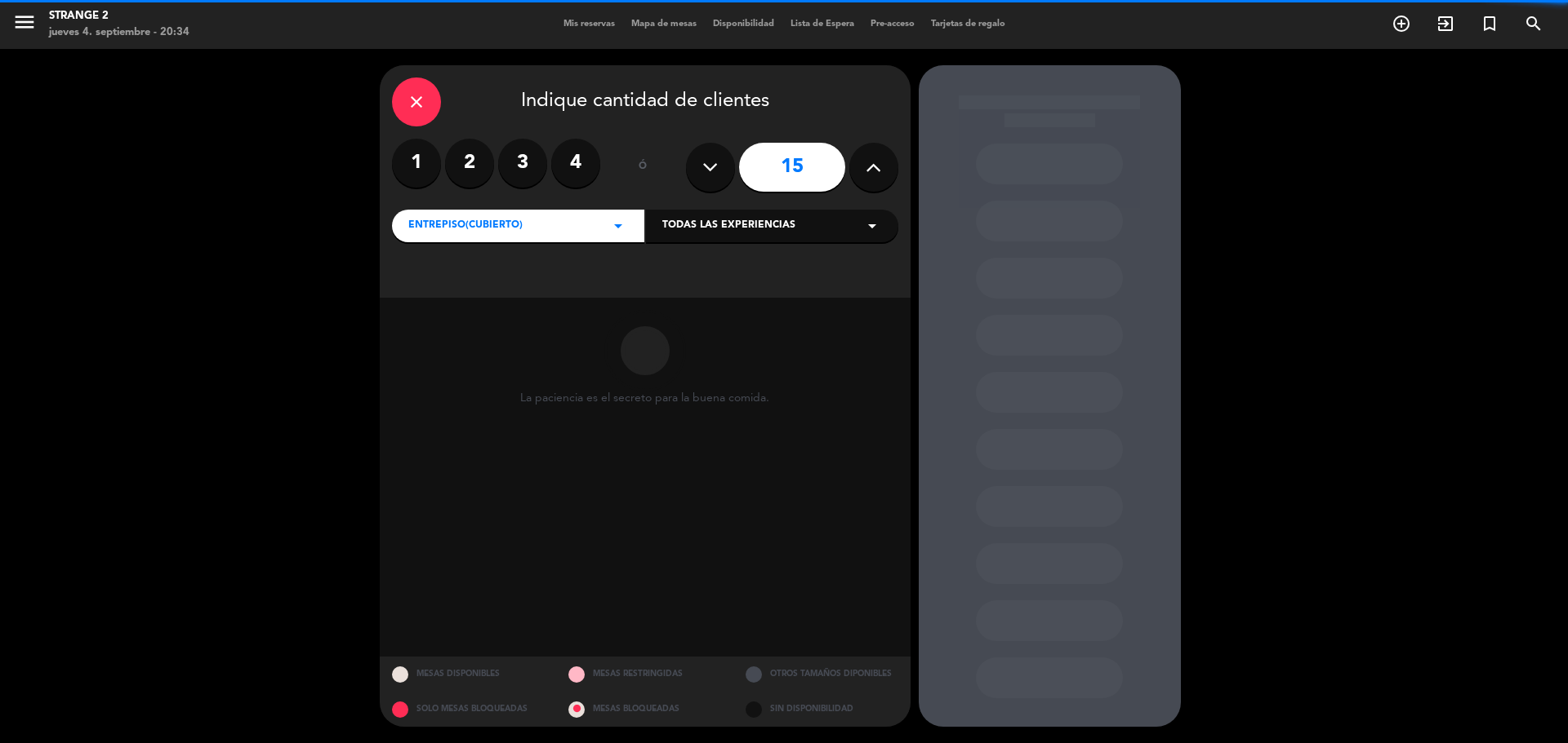
click at [863, 162] on button at bounding box center [873, 167] width 49 height 49
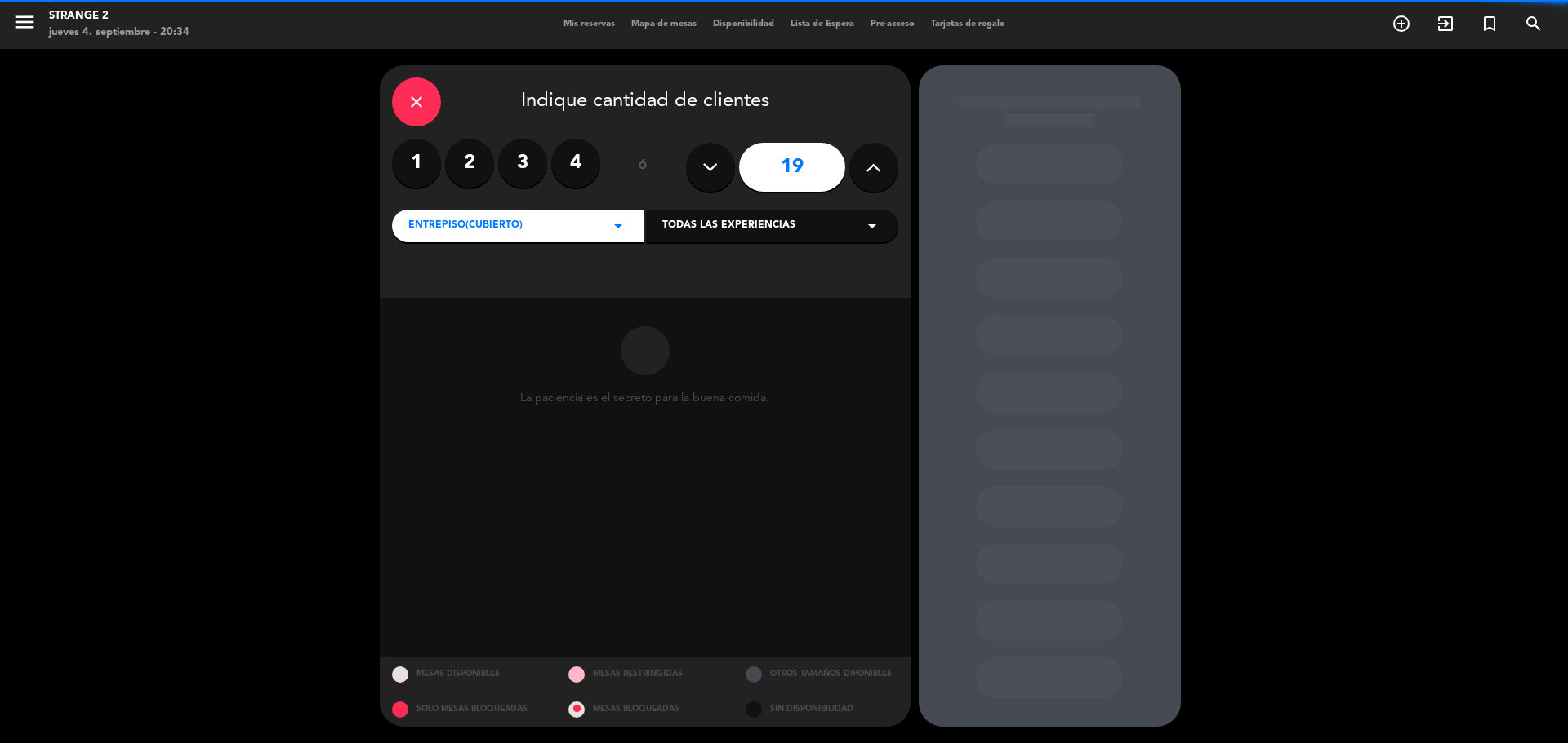
type input "20"
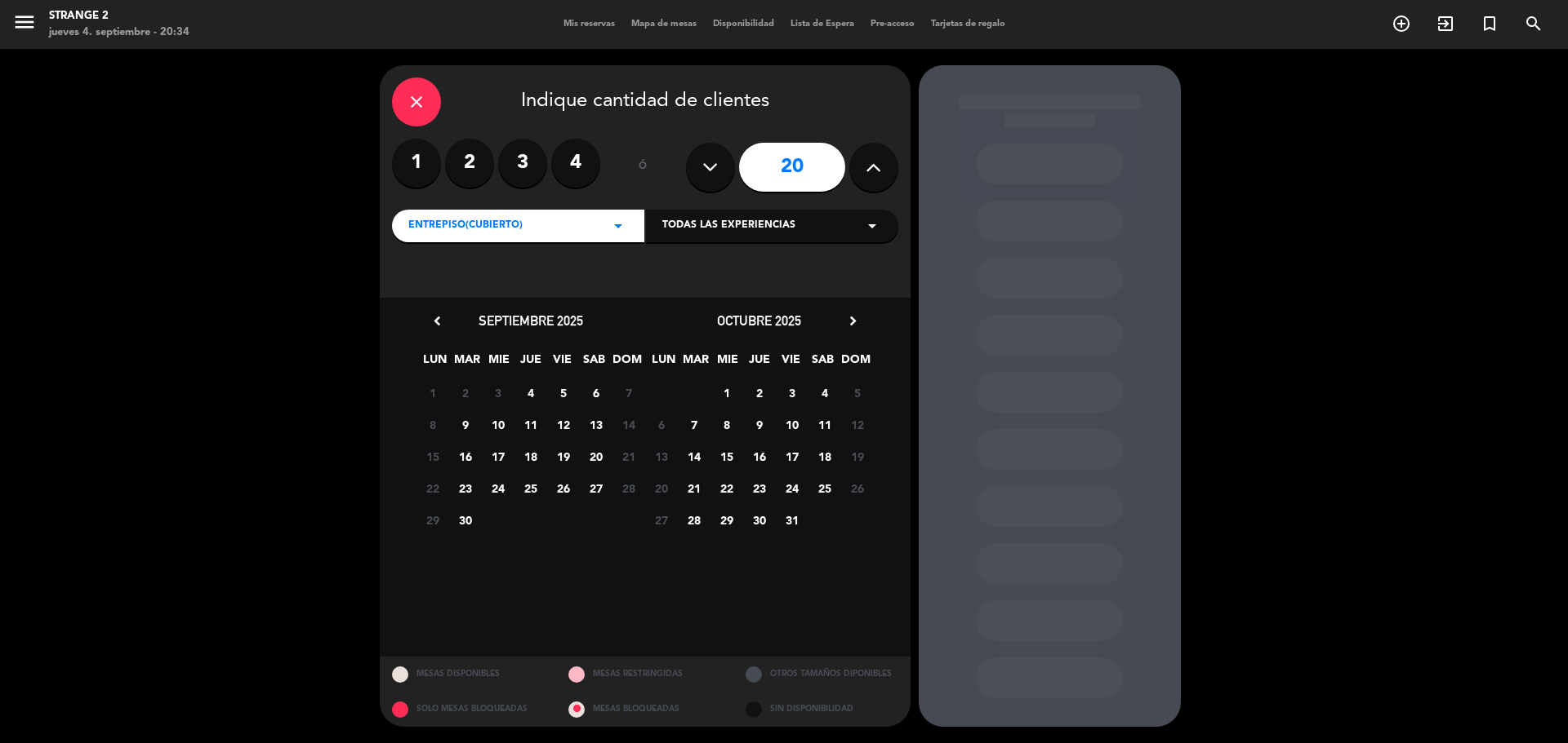
click at [563, 428] on span "12" at bounding box center [562, 425] width 27 height 27
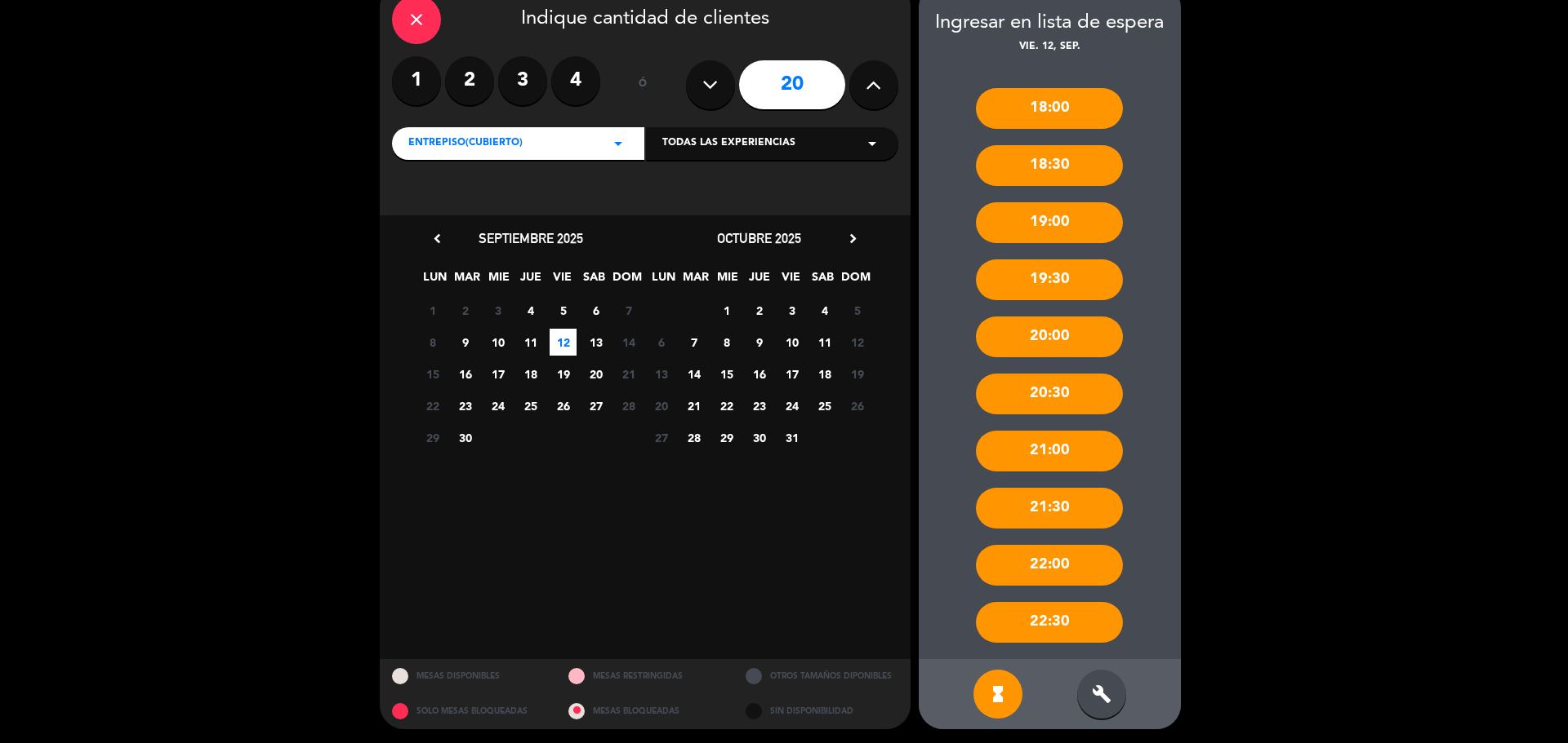
scroll to position [85, 0]
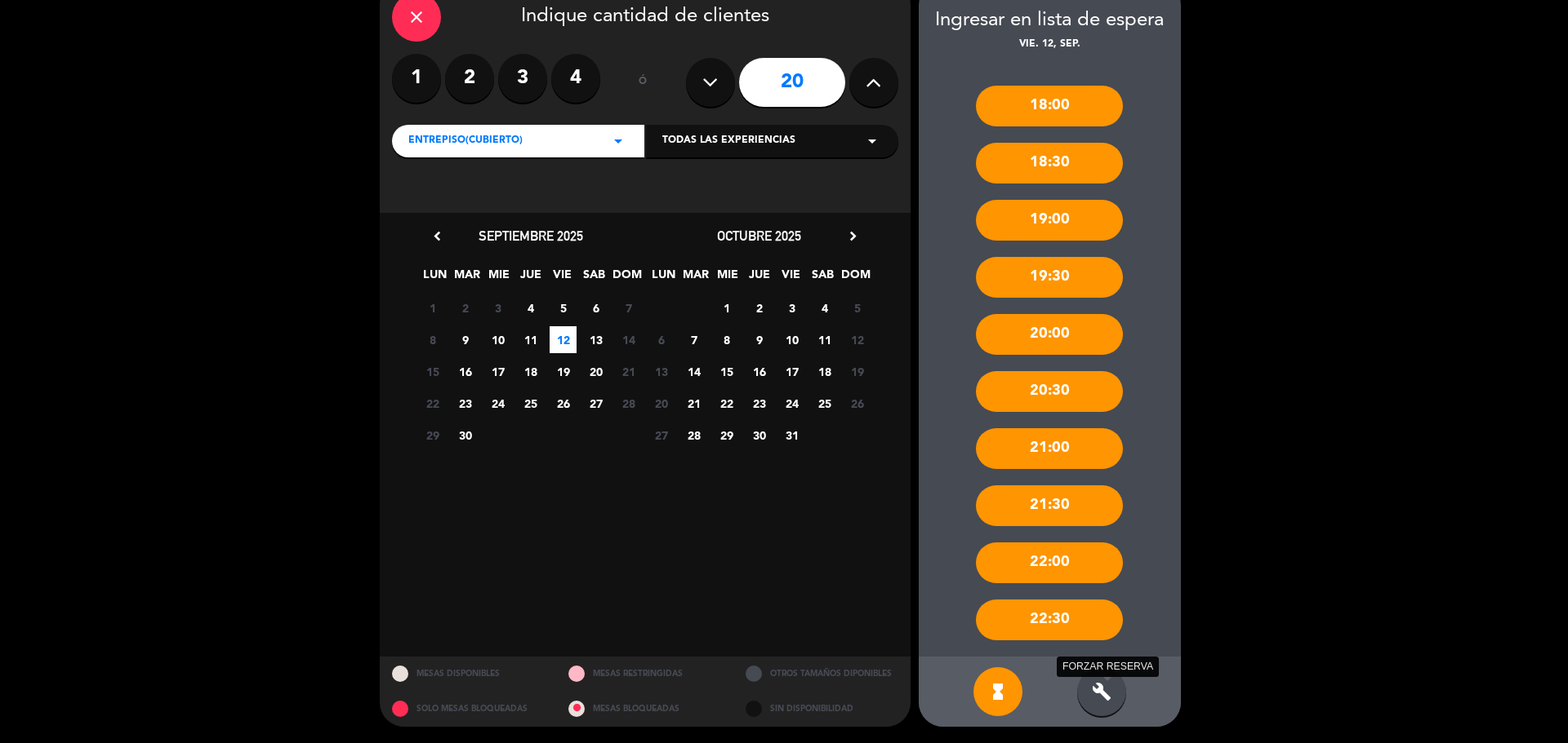
click at [1108, 699] on icon "build" at bounding box center [1101, 692] width 20 height 20
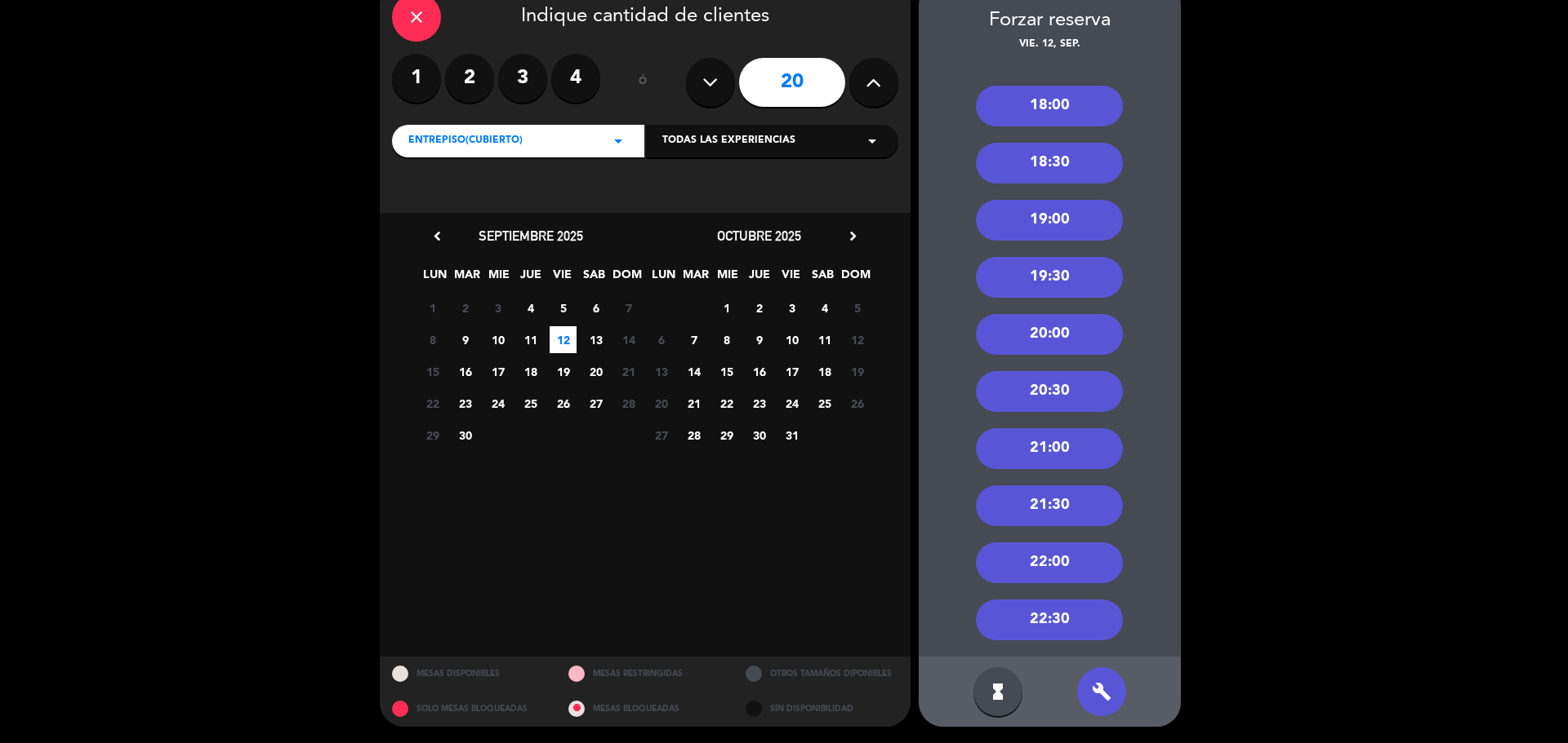
click at [1070, 387] on div "20:30" at bounding box center [1049, 391] width 147 height 41
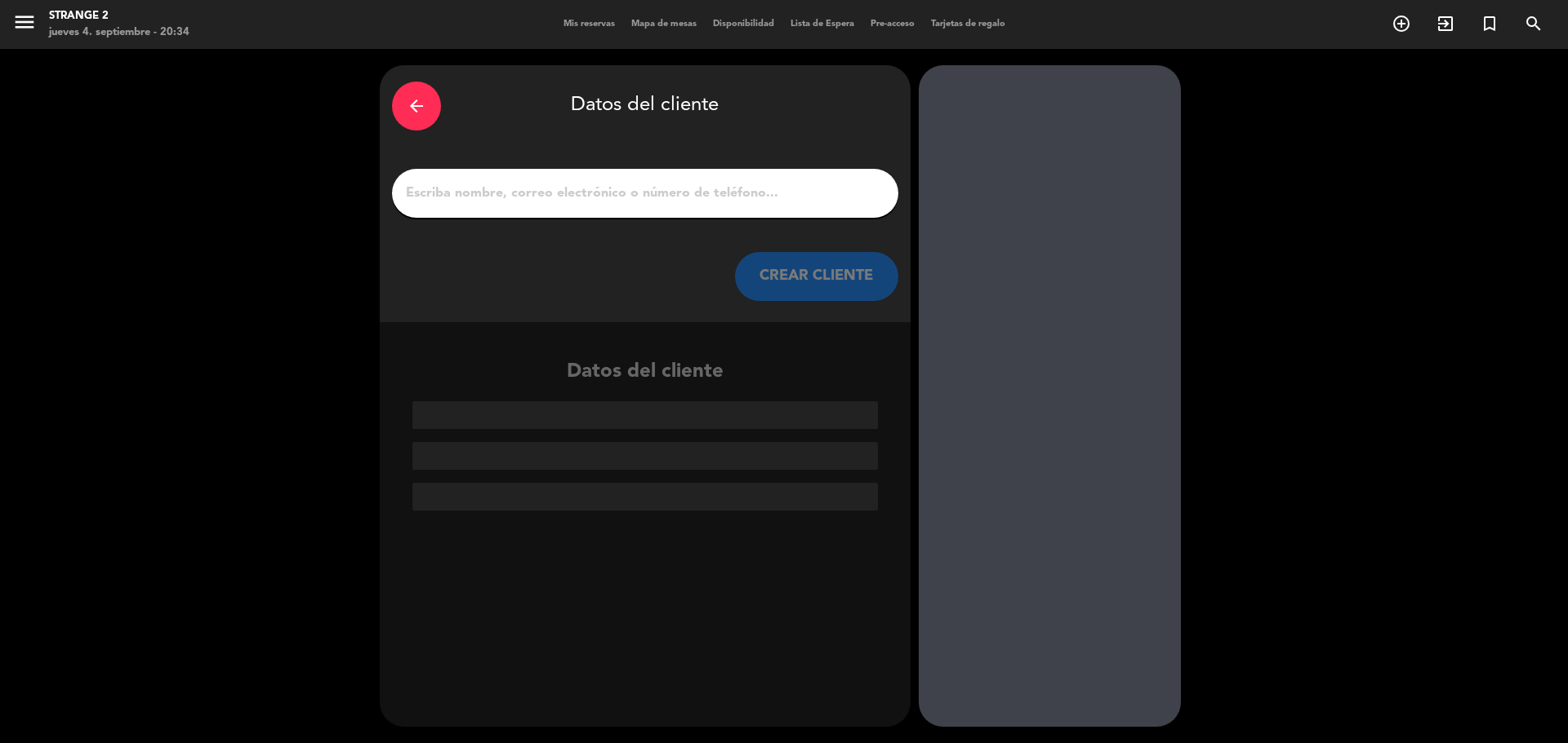
scroll to position [0, 0]
click at [722, 184] on input "1" at bounding box center [645, 193] width 482 height 22
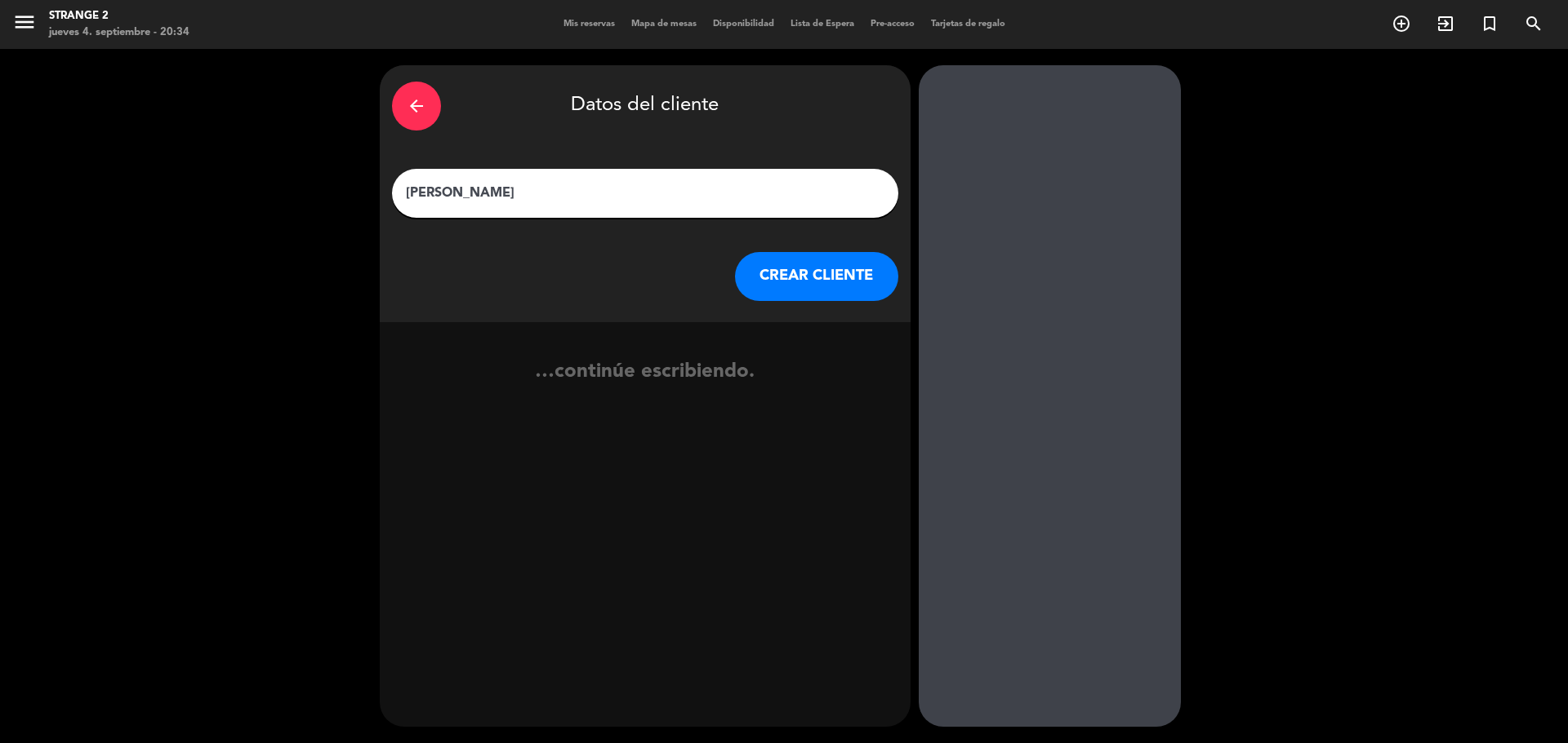
type input "[PERSON_NAME]"
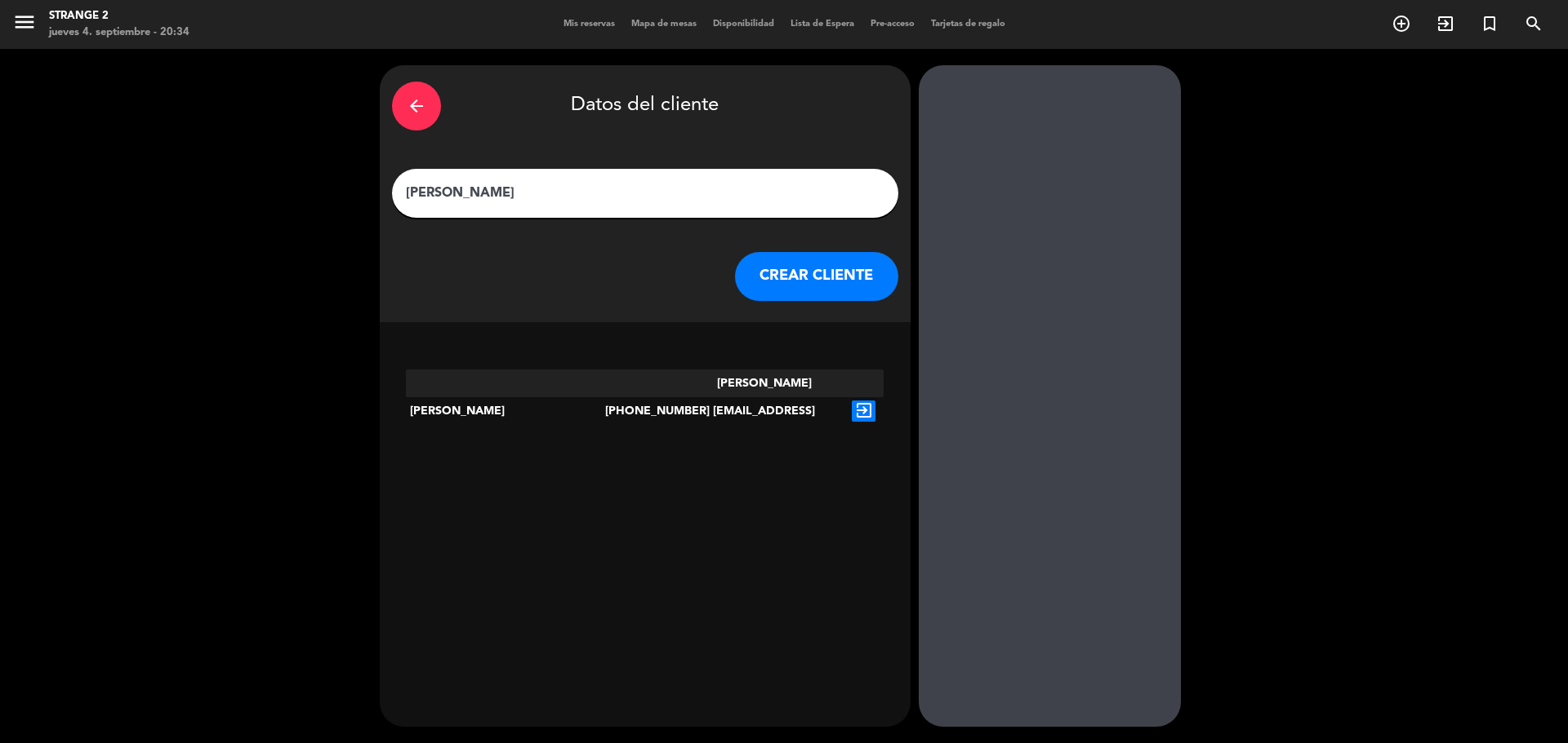
click at [848, 380] on div "exit_to_app" at bounding box center [863, 411] width 40 height 83
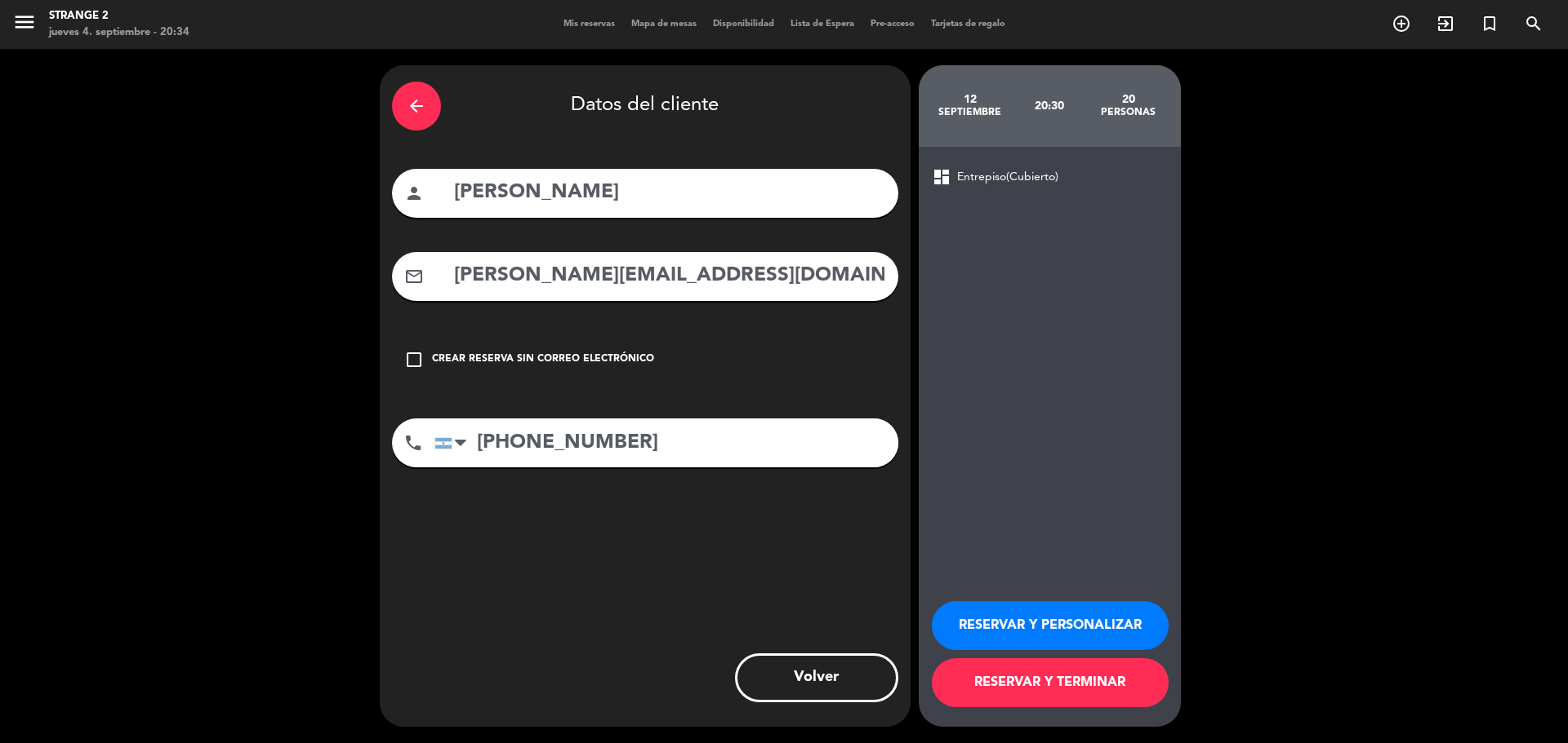
click at [1065, 680] on button "RESERVAR Y TERMINAR" at bounding box center [1050, 683] width 237 height 49
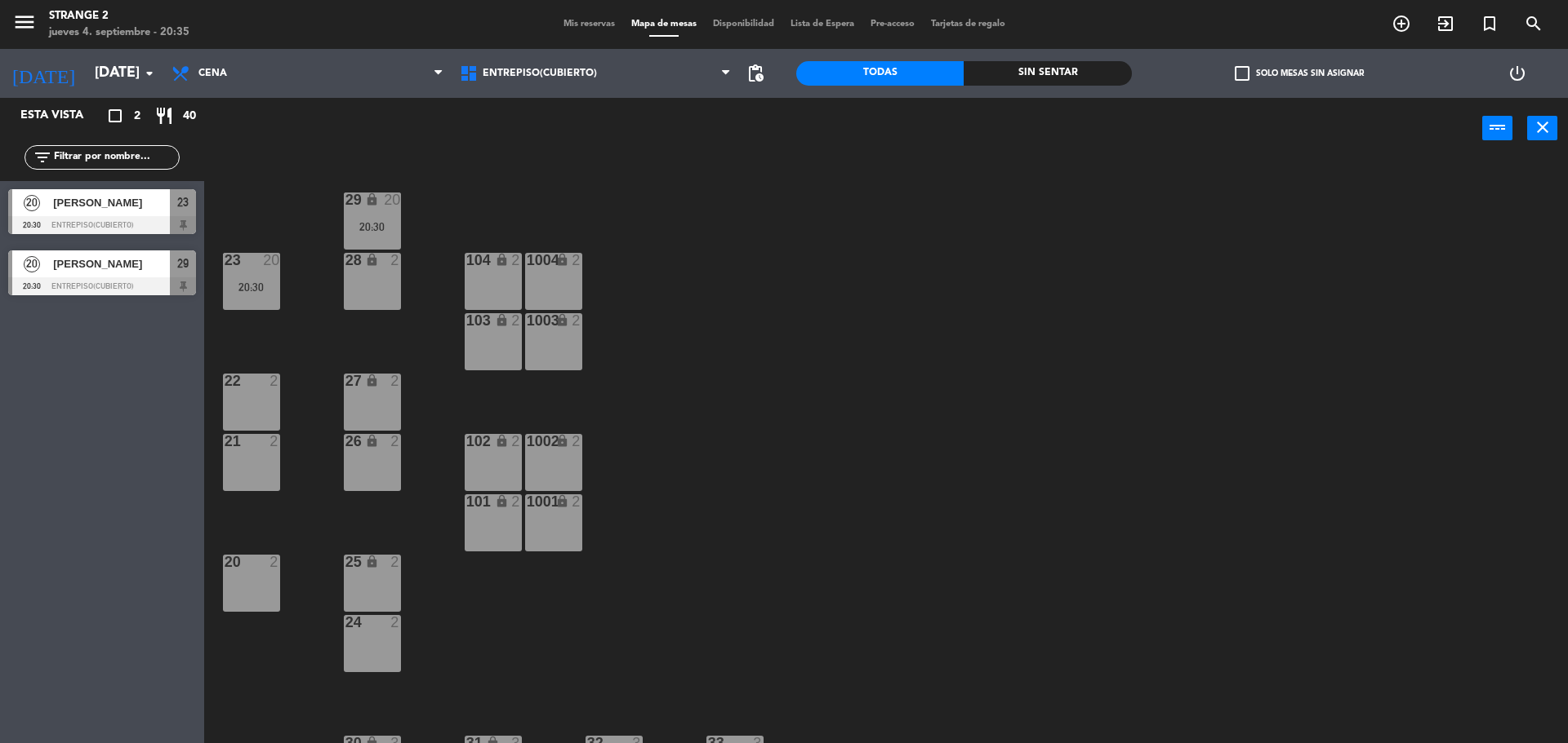
click at [385, 216] on div "29 lock 20 20:30" at bounding box center [372, 221] width 57 height 57
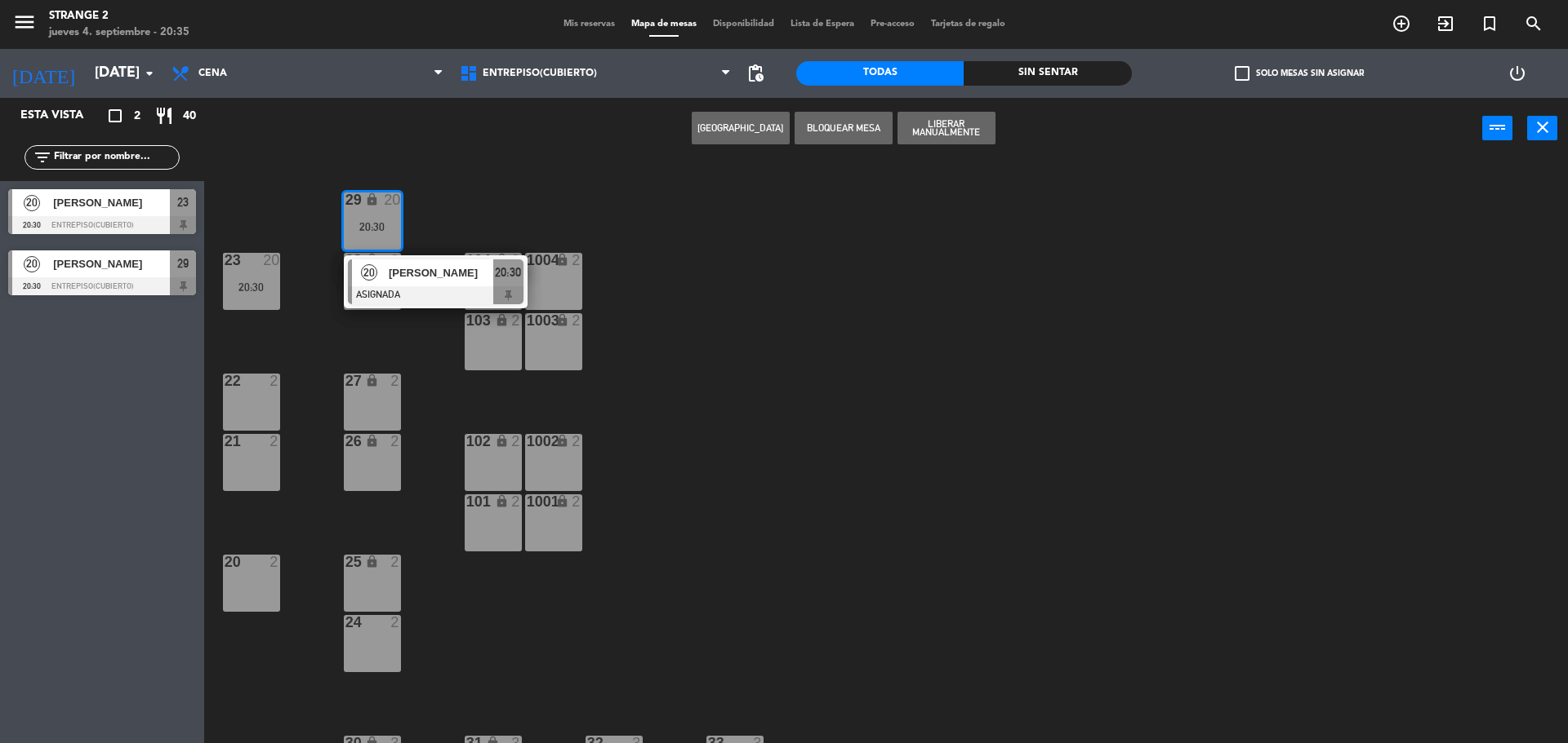
click at [445, 286] on div at bounding box center [435, 295] width 175 height 18
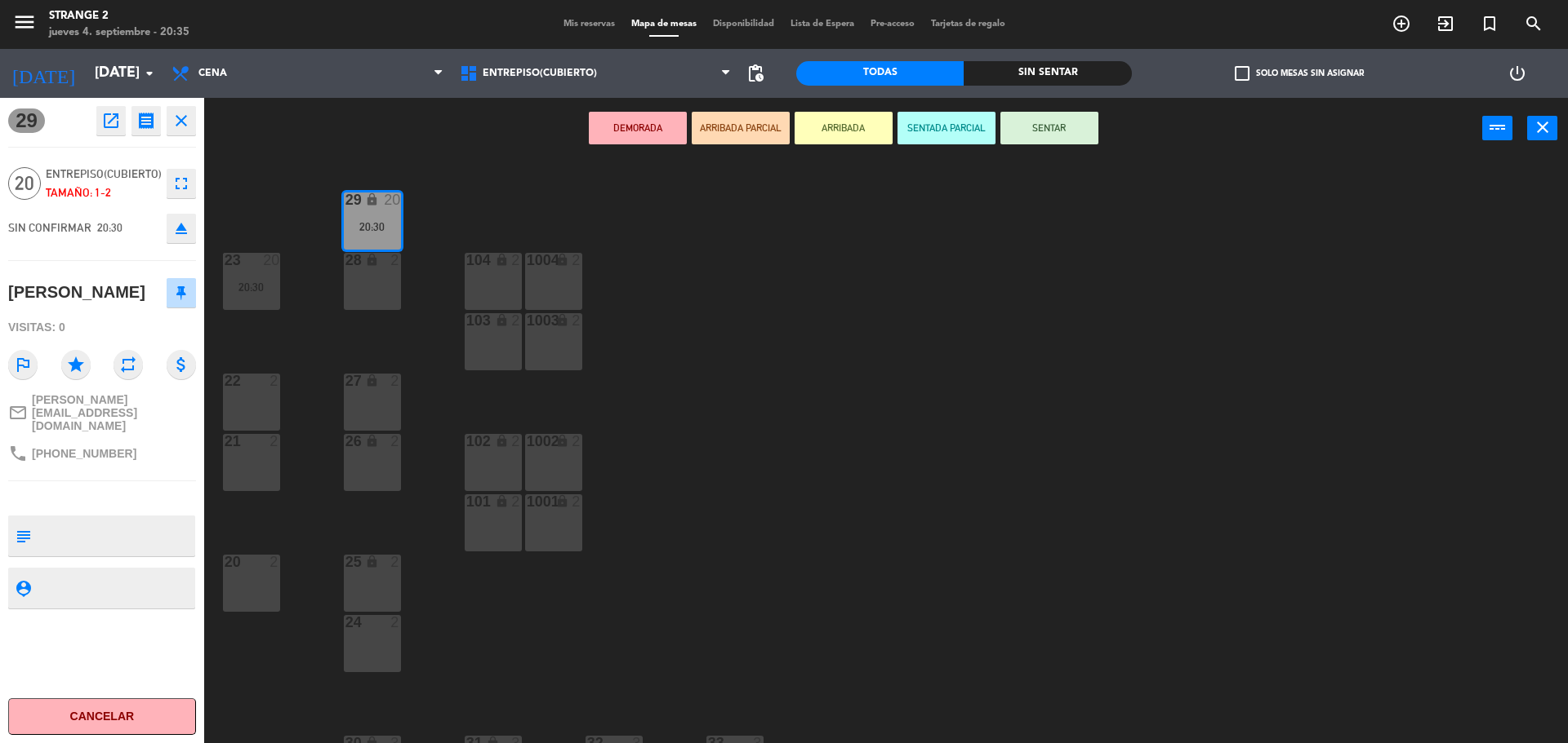
click at [187, 231] on icon "eject" at bounding box center [181, 228] width 20 height 20
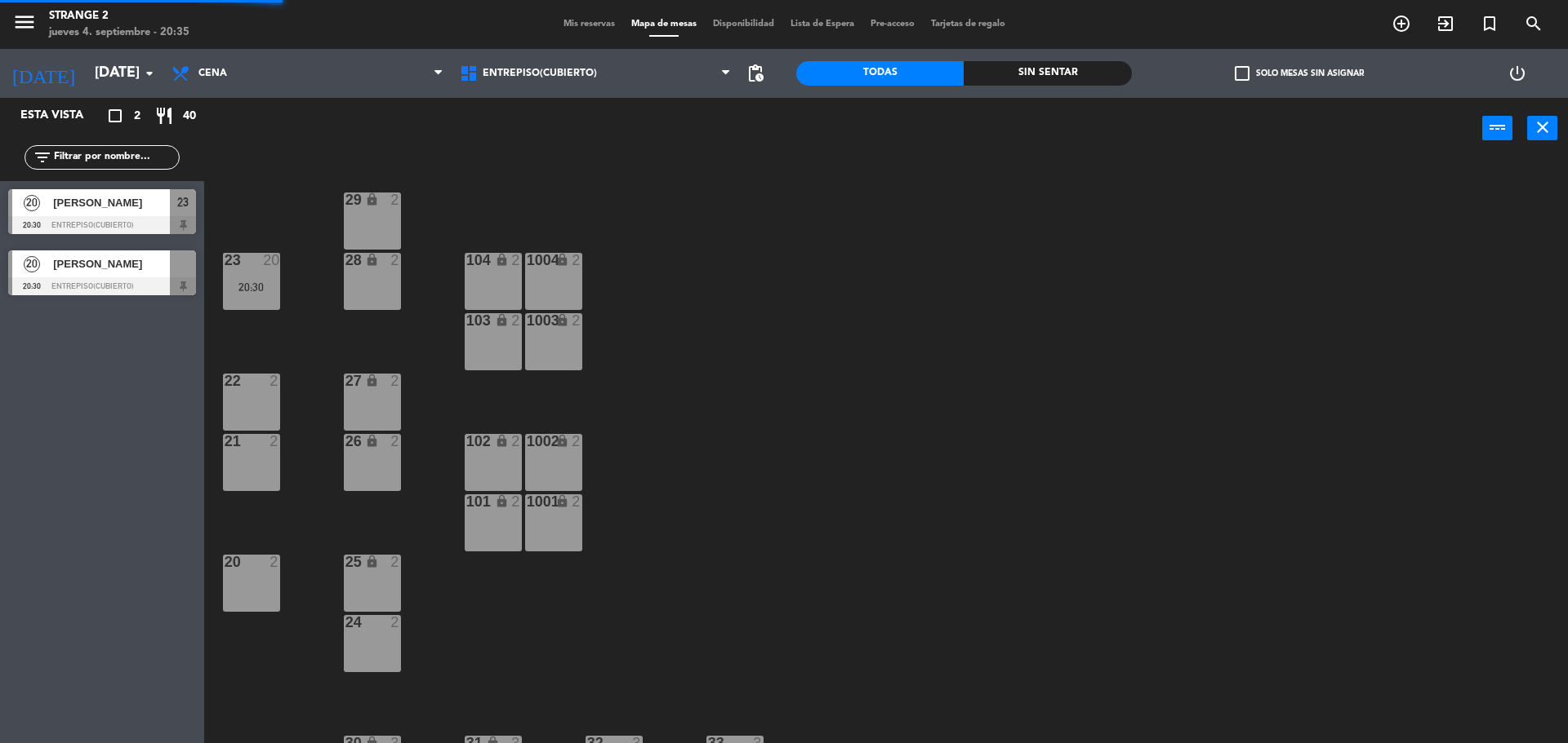
click at [250, 279] on div "23 20 20:30" at bounding box center [251, 281] width 57 height 57
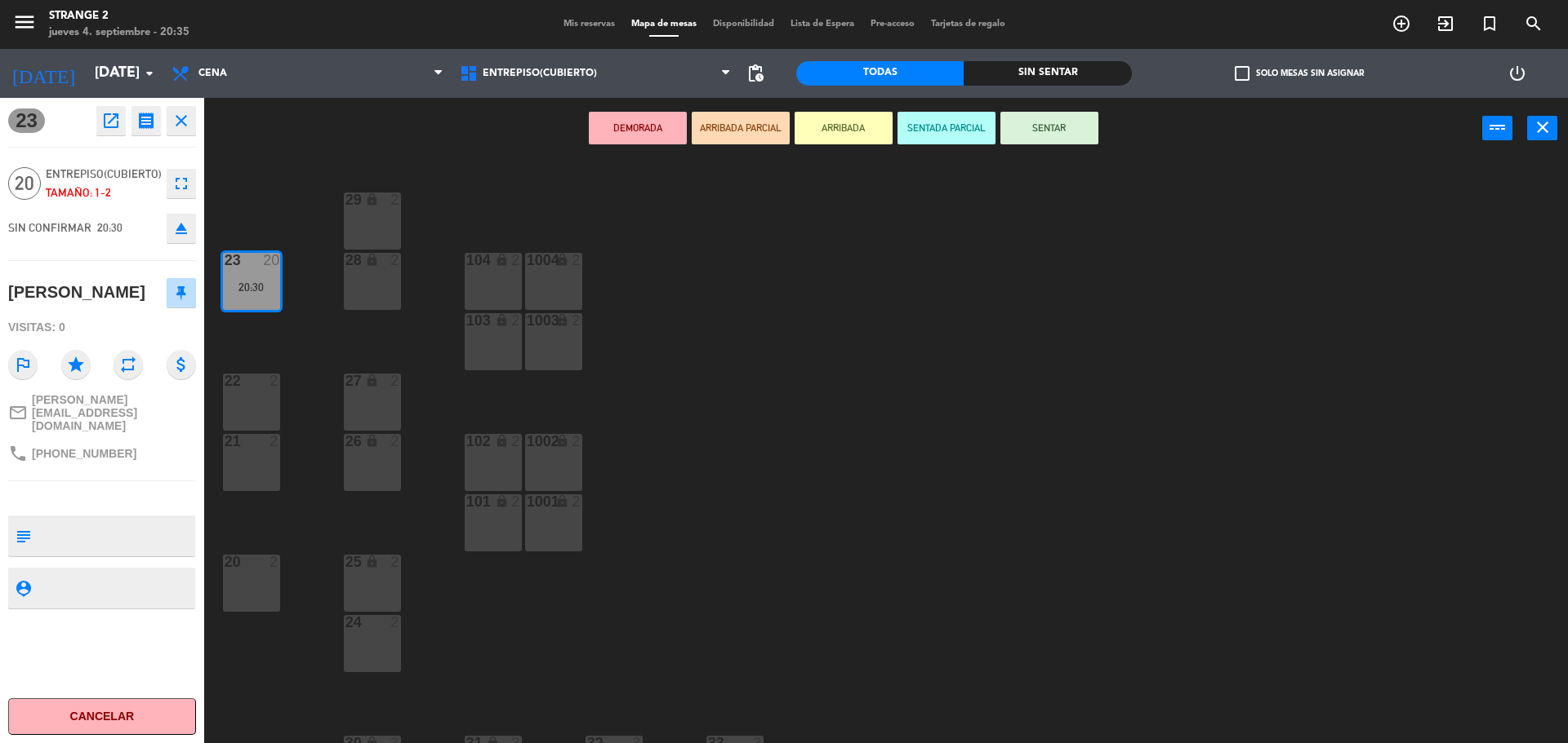
click at [184, 231] on icon "eject" at bounding box center [181, 228] width 20 height 20
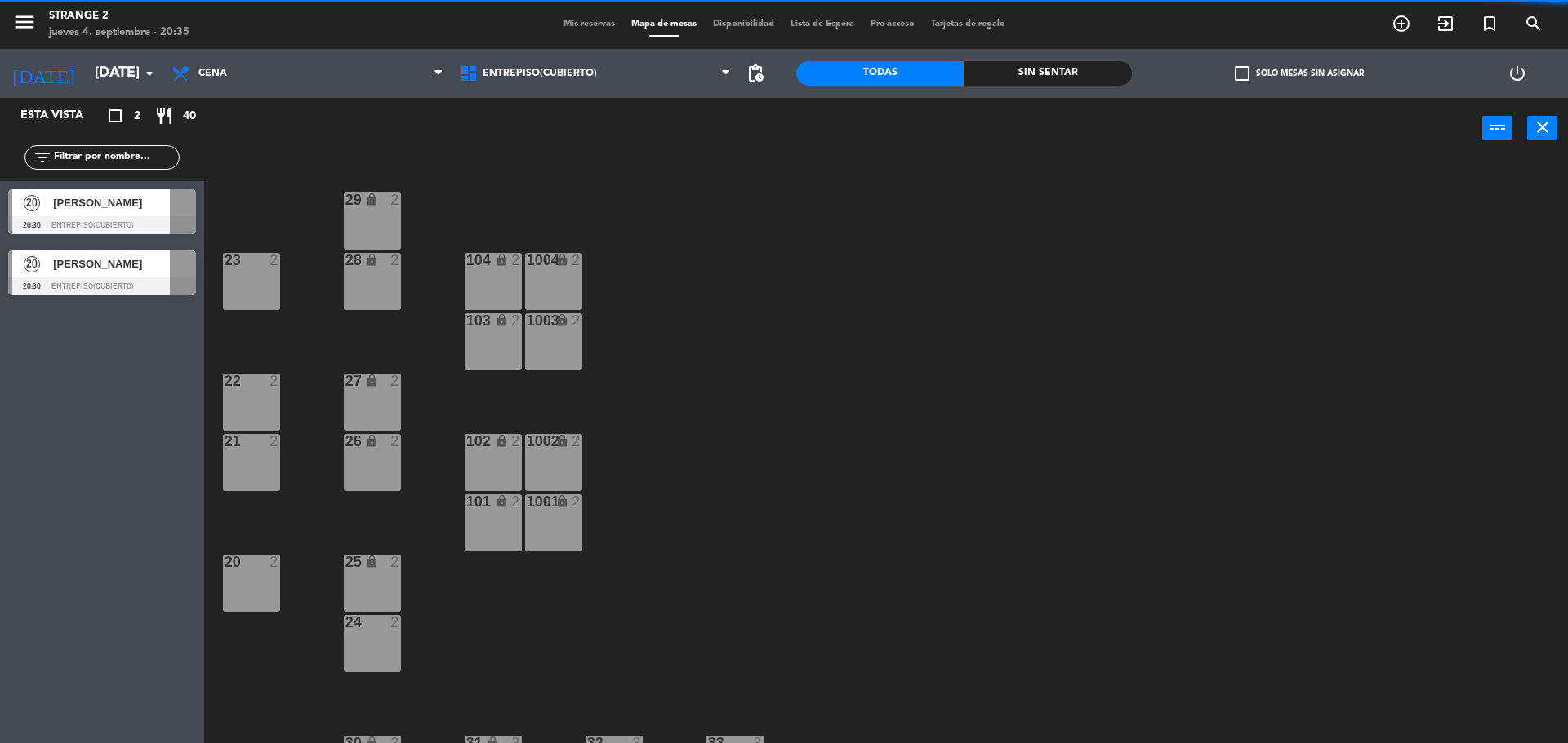
click at [130, 265] on span "[PERSON_NAME]" at bounding box center [111, 264] width 117 height 17
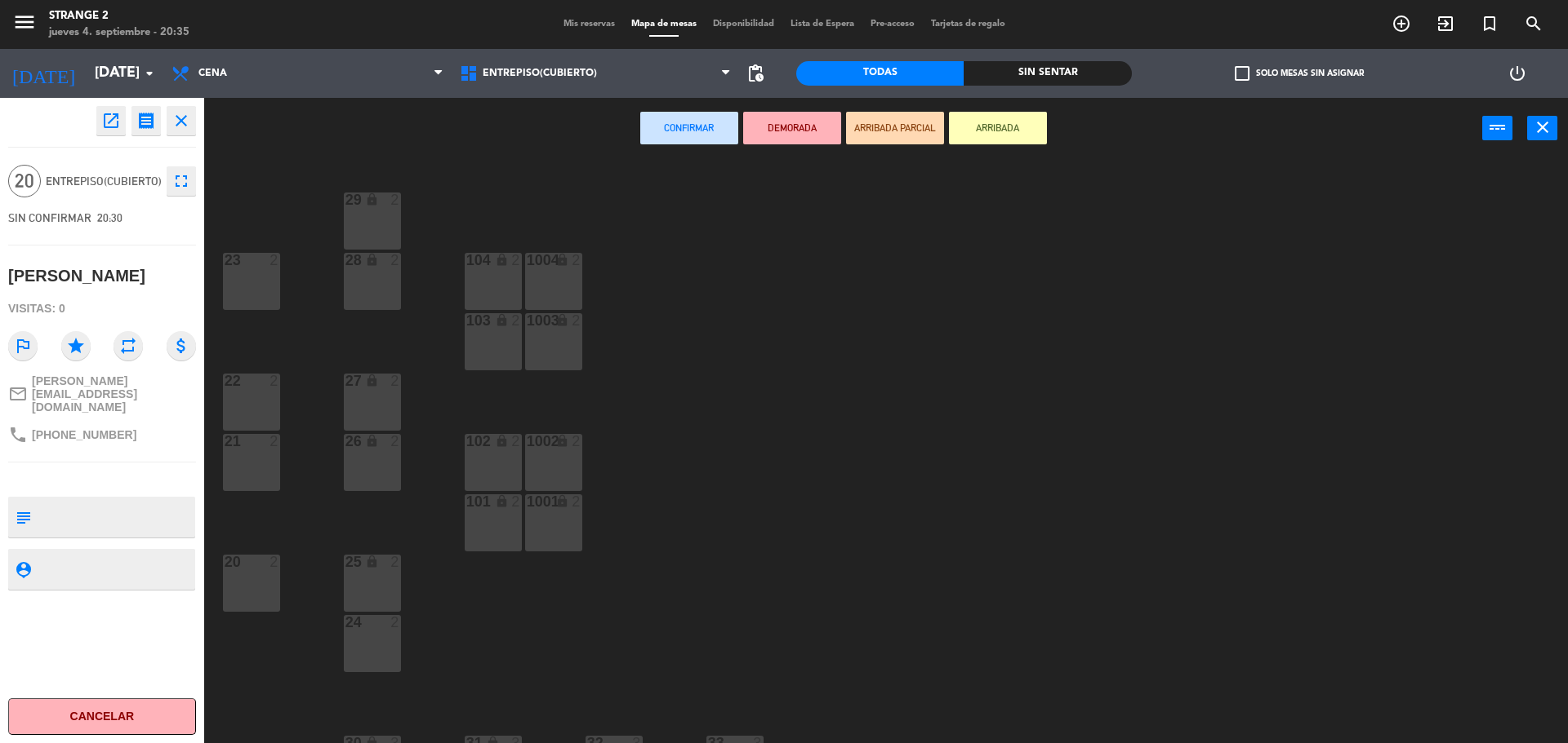
click at [257, 599] on div "20 2" at bounding box center [251, 583] width 57 height 57
click at [267, 478] on div "21 2" at bounding box center [251, 463] width 57 height 57
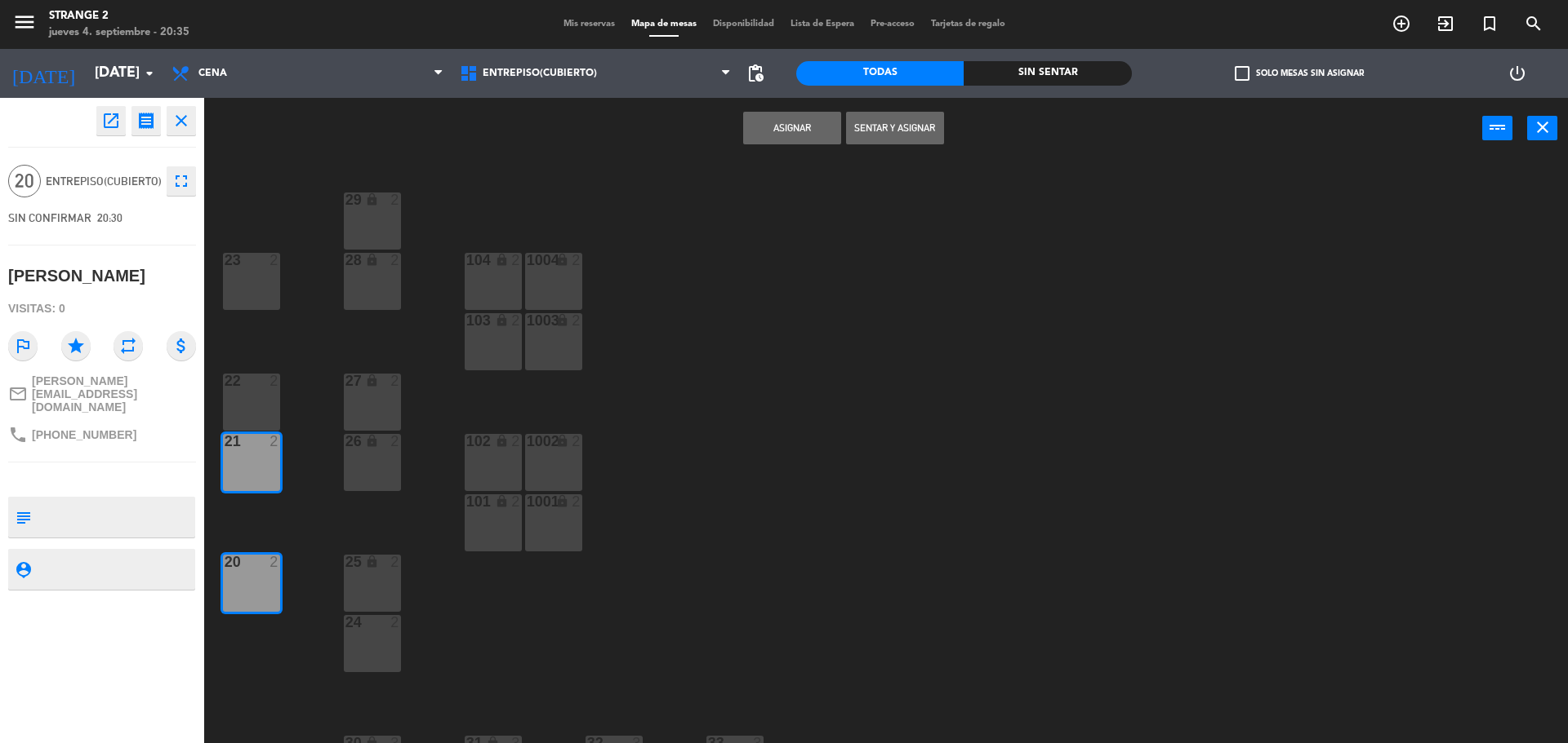
click at [256, 406] on div "22 2" at bounding box center [251, 402] width 57 height 57
click at [256, 285] on div "23 2" at bounding box center [251, 281] width 57 height 57
click at [389, 210] on div "29 lock 2" at bounding box center [372, 221] width 57 height 57
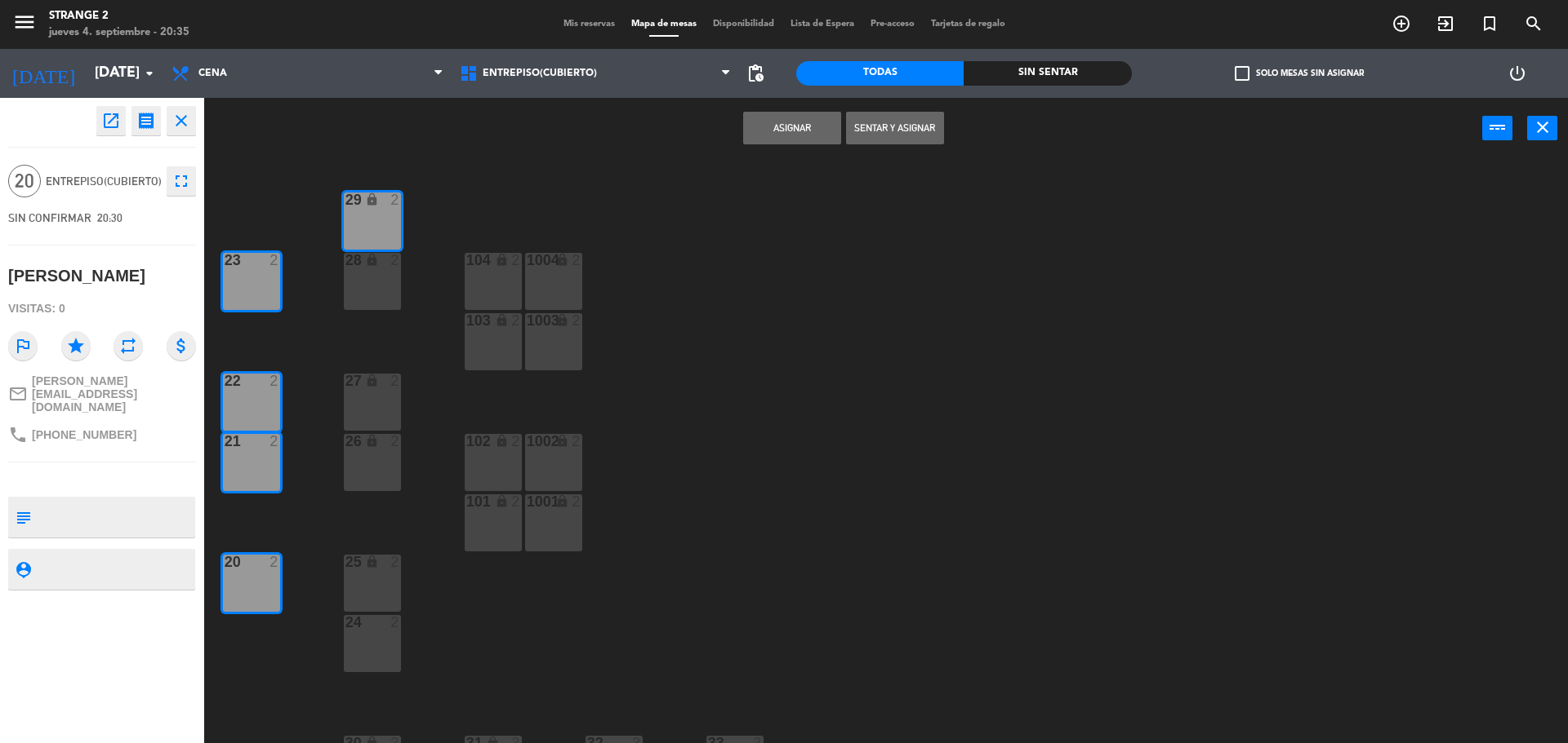
click at [372, 287] on div "28 lock 2" at bounding box center [372, 281] width 57 height 57
click at [374, 402] on div "27 lock 2" at bounding box center [372, 402] width 57 height 57
click at [780, 137] on button "Asignar" at bounding box center [792, 129] width 98 height 33
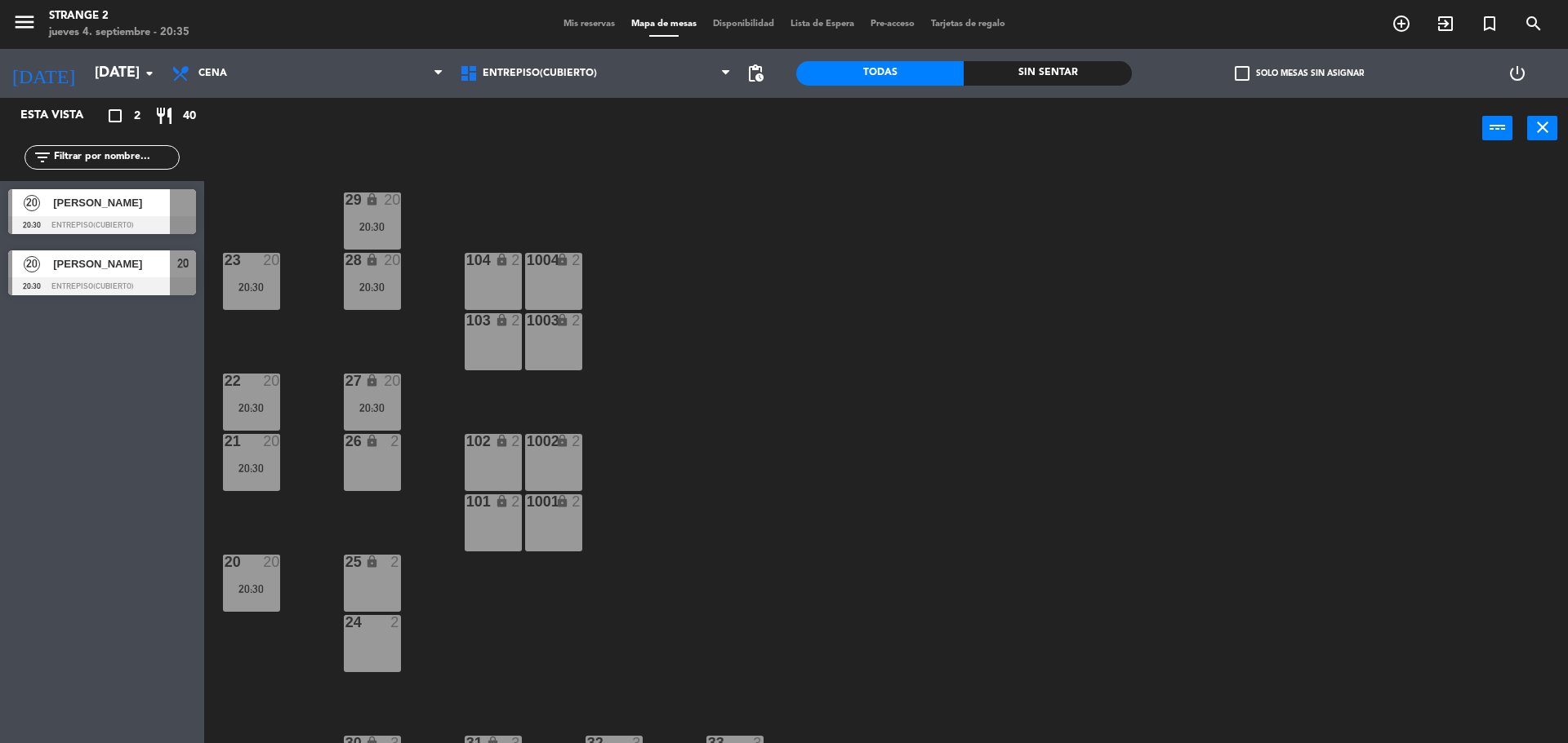
click at [139, 222] on div at bounding box center [101, 225] width 187 height 18
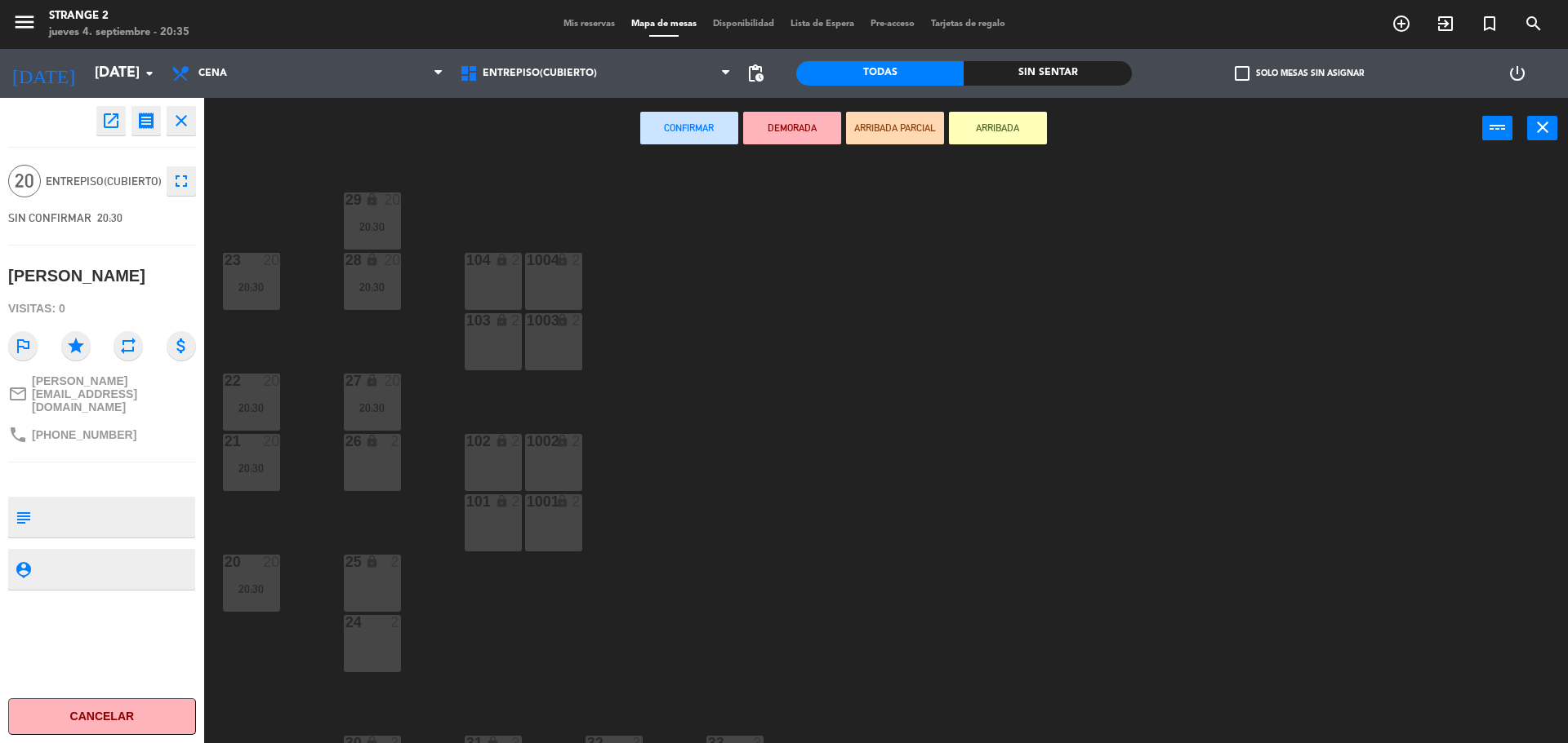
click at [391, 650] on div "24 2" at bounding box center [372, 644] width 57 height 57
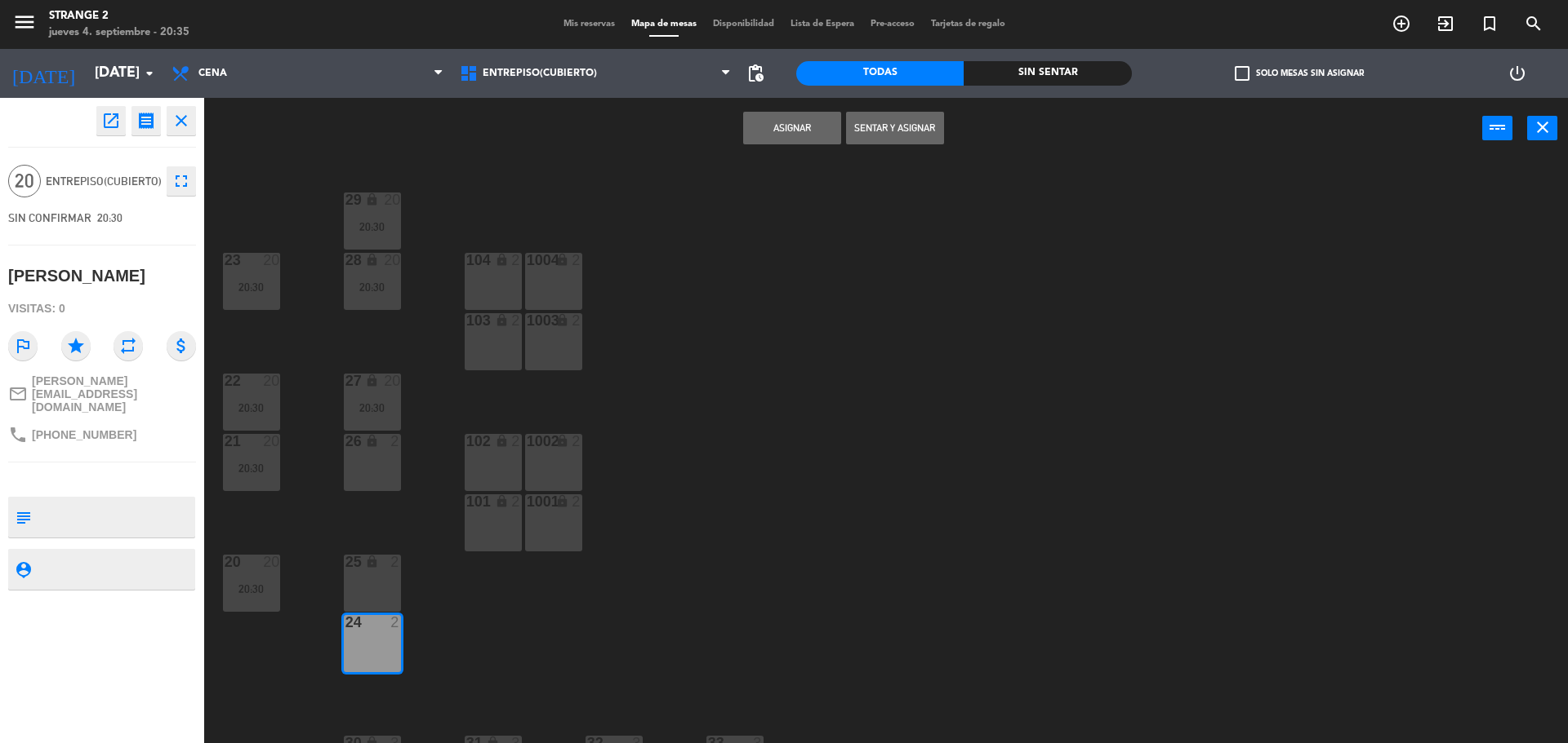
click at [395, 591] on div "25 lock 2" at bounding box center [372, 583] width 57 height 57
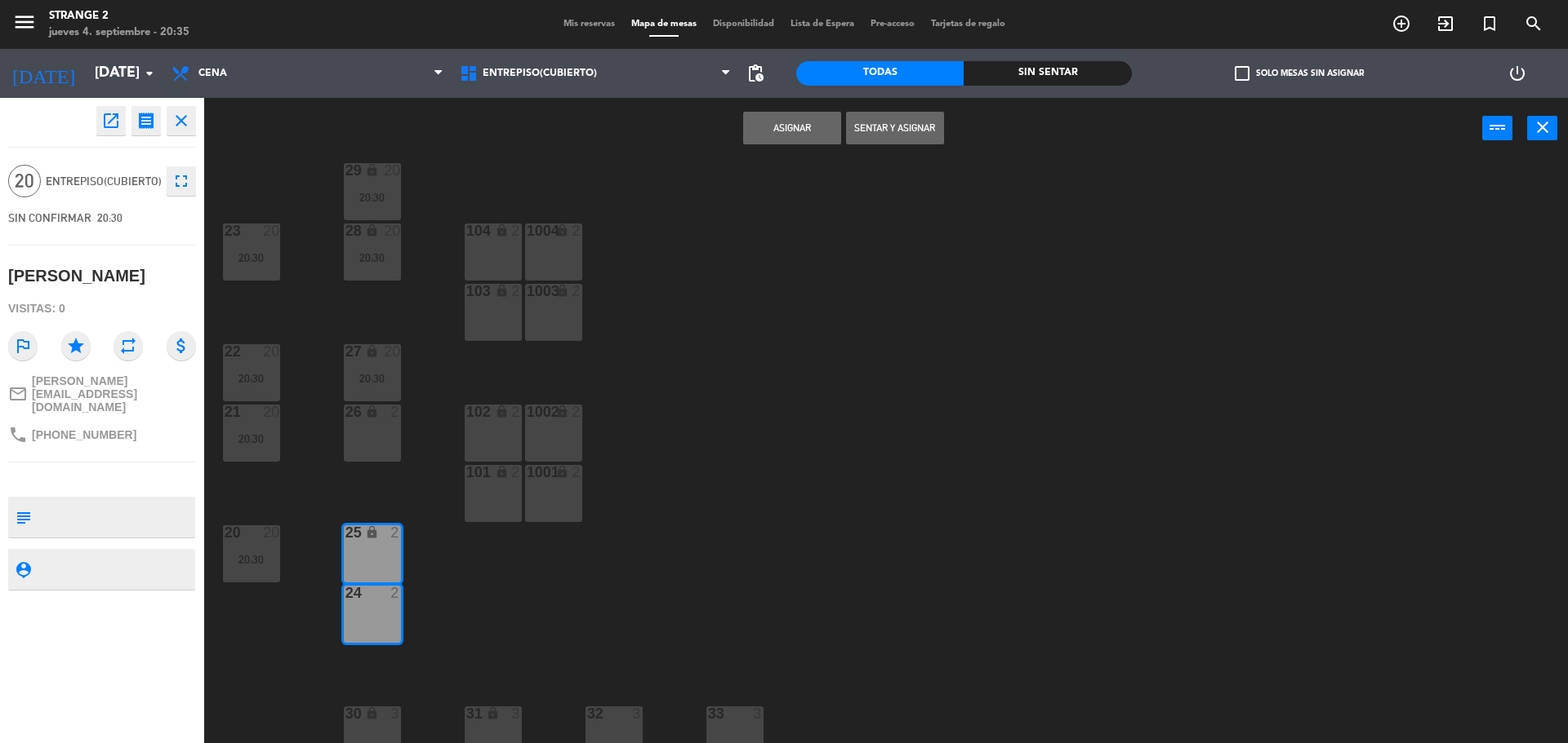
scroll to position [46, 0]
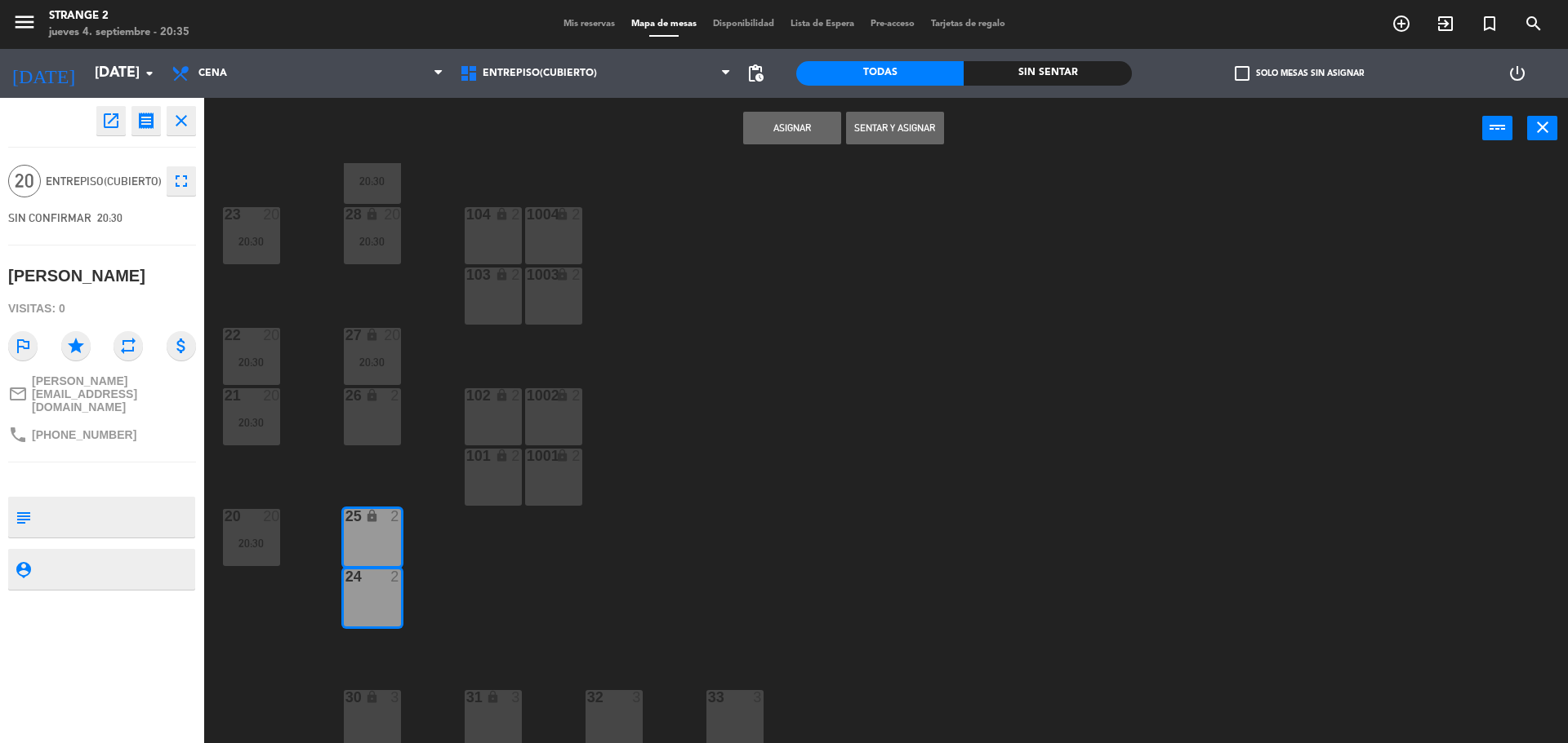
click at [375, 729] on div "30 lock 3" at bounding box center [372, 719] width 57 height 57
click at [490, 722] on div "31 lock 3" at bounding box center [493, 719] width 57 height 57
click at [623, 702] on div at bounding box center [613, 697] width 27 height 15
click at [727, 704] on div at bounding box center [734, 697] width 27 height 15
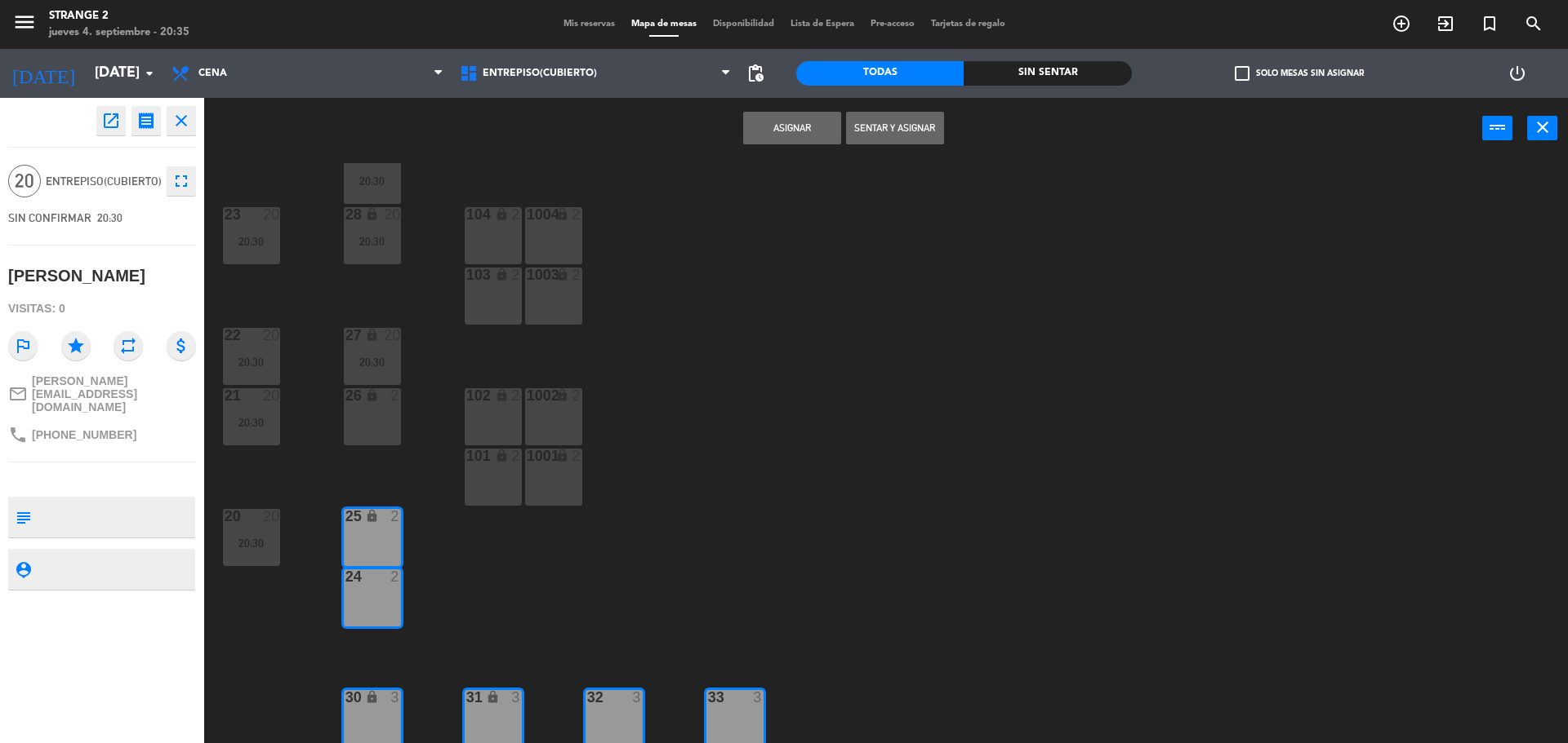
click at [777, 131] on button "Asignar" at bounding box center [792, 129] width 98 height 33
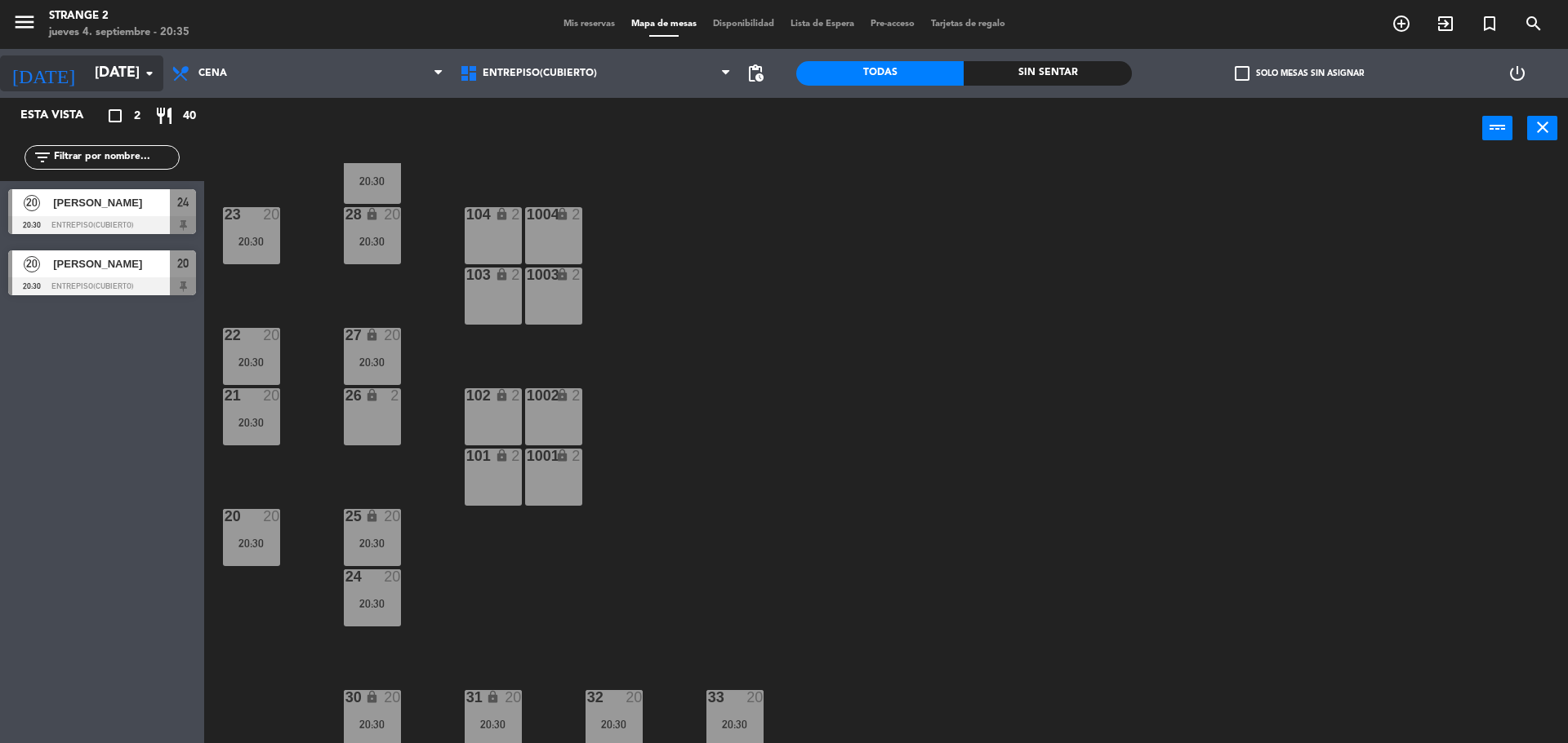
click at [118, 81] on input "[DATE]" at bounding box center [180, 73] width 189 height 33
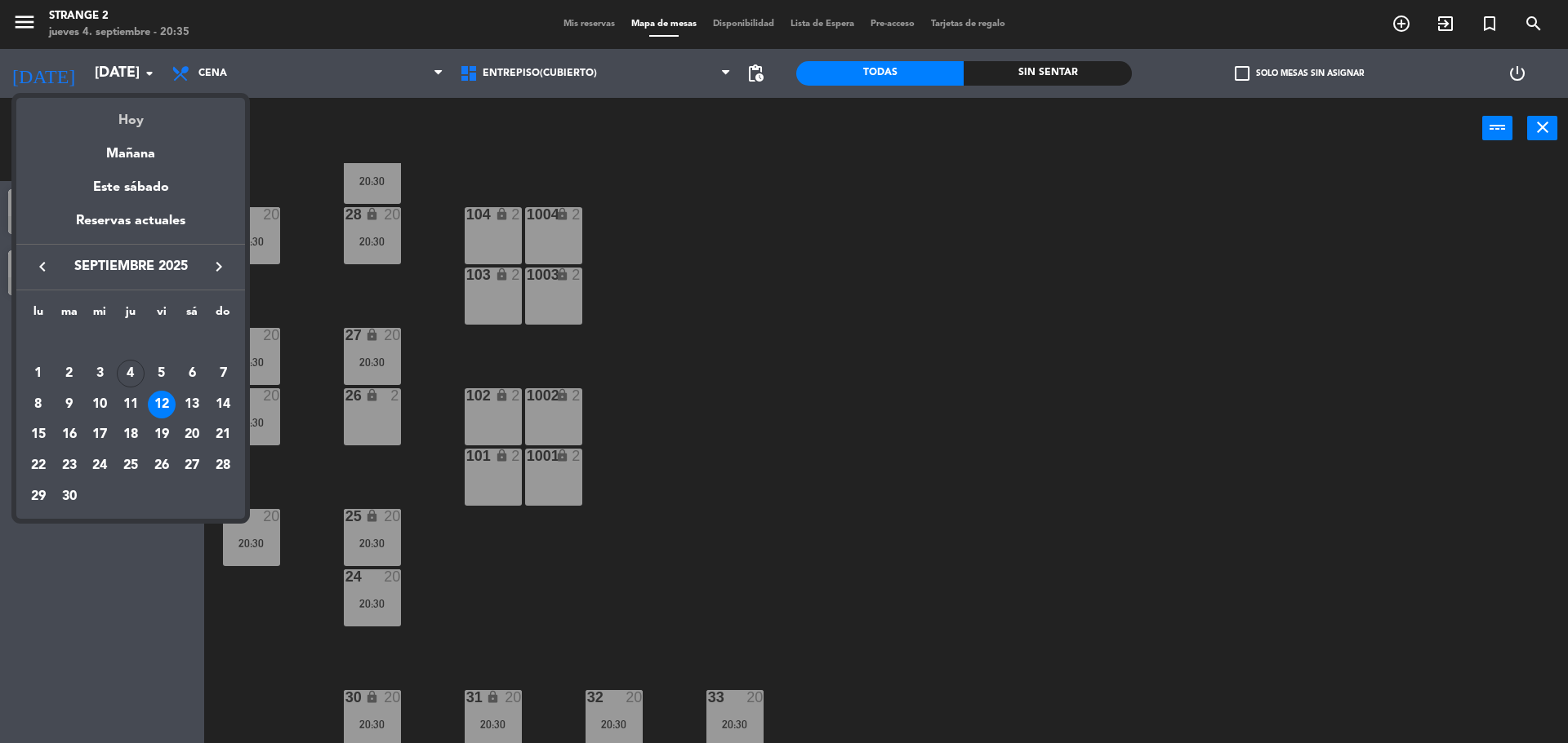
click at [138, 126] on div "Hoy" at bounding box center [130, 114] width 229 height 34
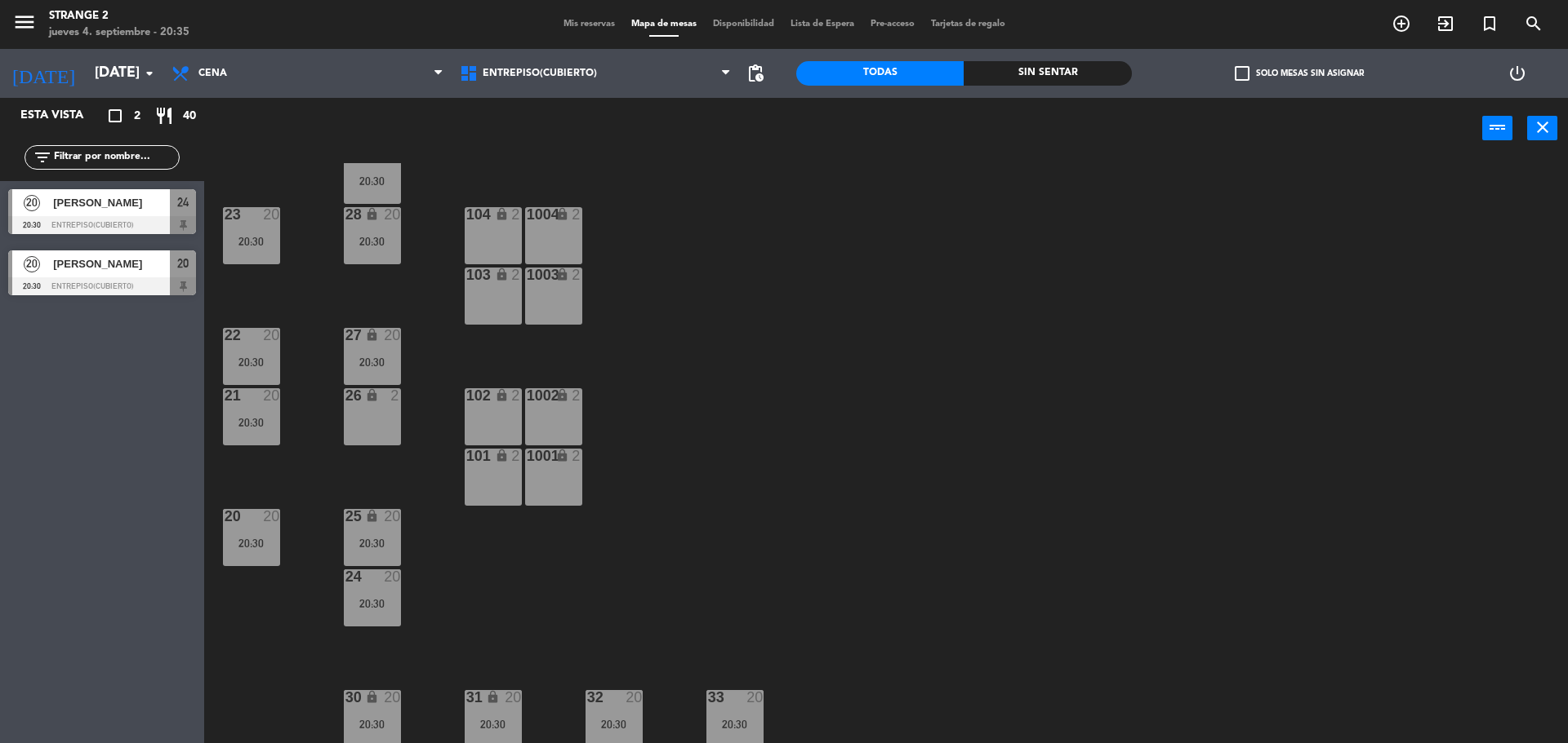
type input "[DEMOGRAPHIC_DATA][DATE]"
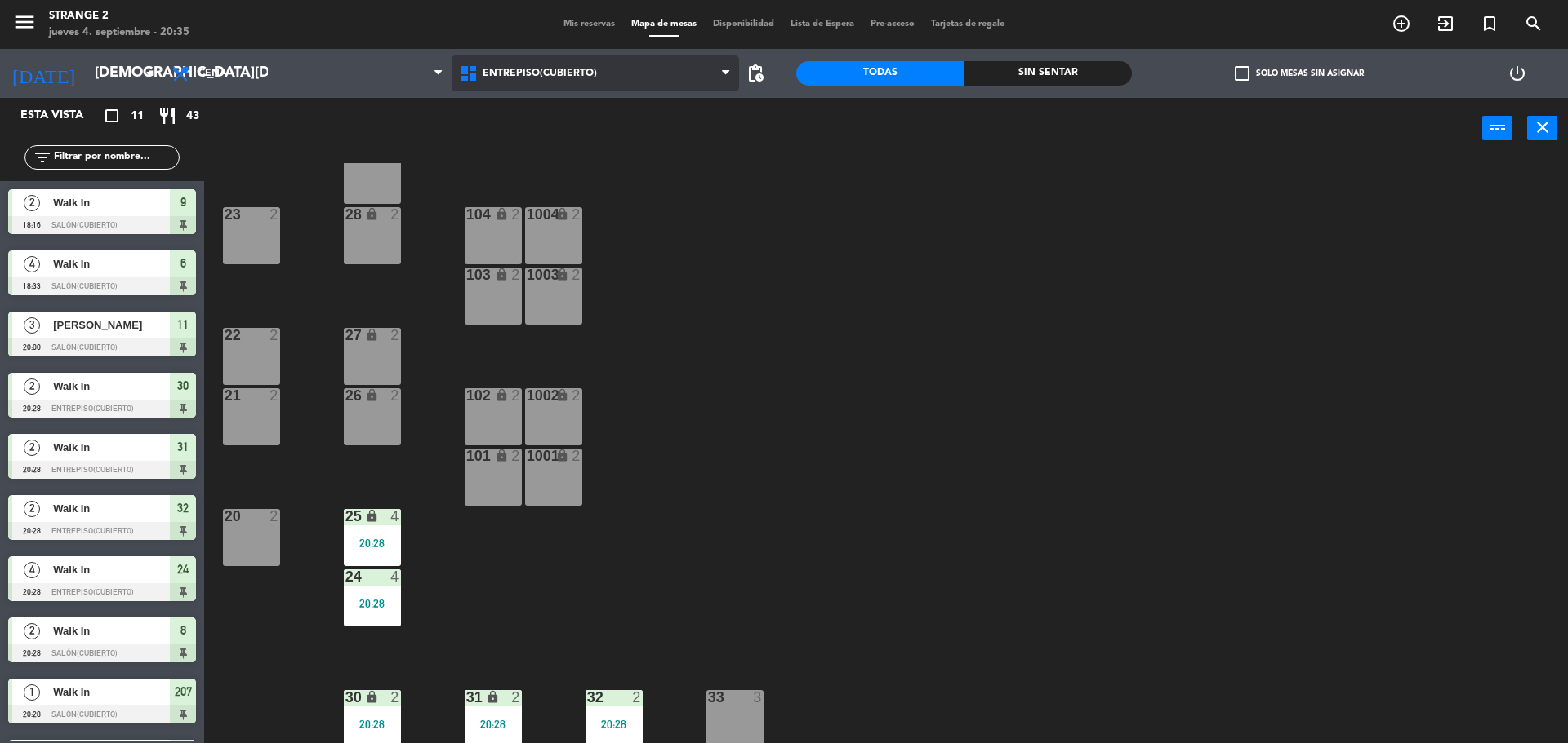
click at [569, 81] on span "Entrepiso(Cubierto)" at bounding box center [596, 73] width 288 height 36
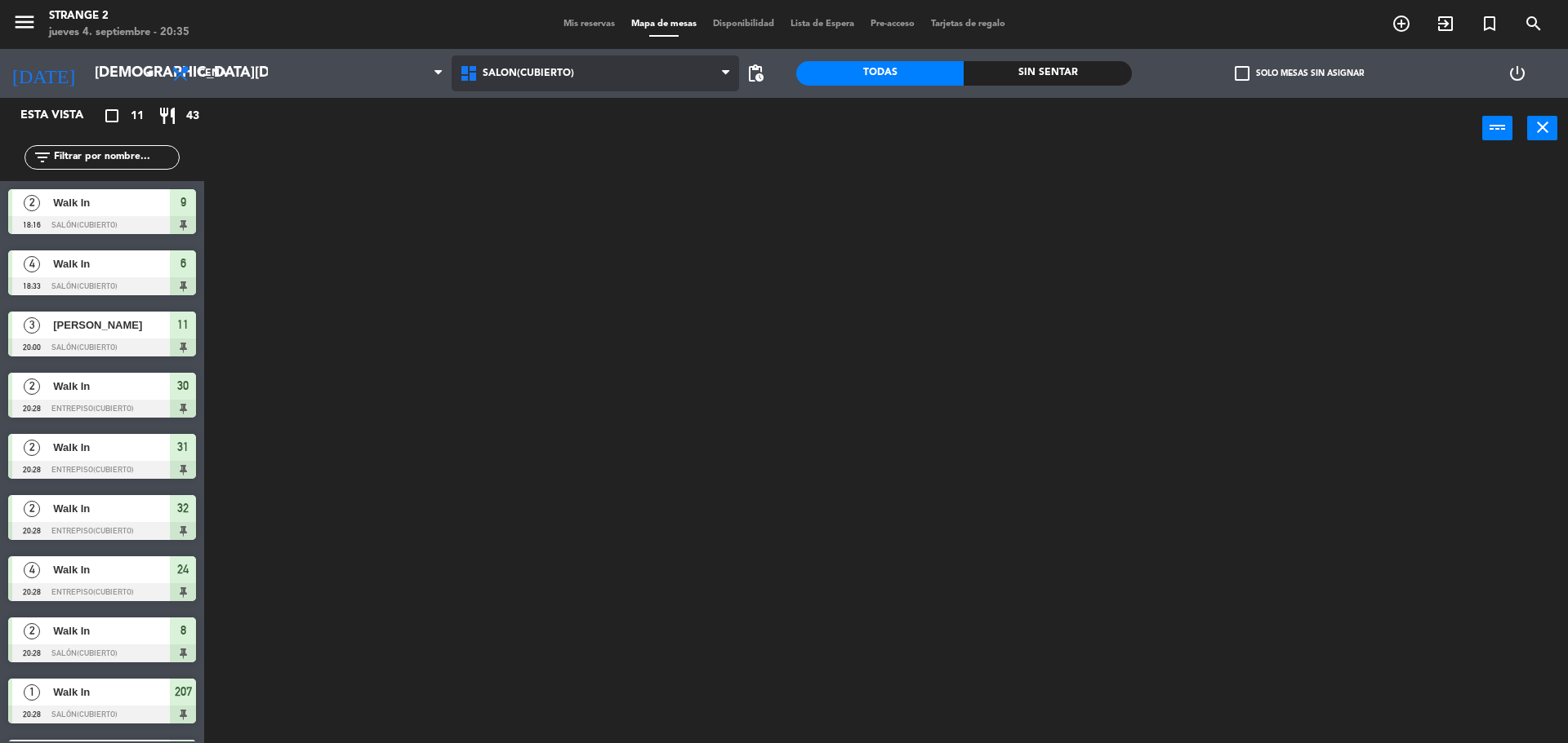
scroll to position [0, 0]
click at [558, 136] on ng-component "menu Strange 2 [DATE] 4. septiembre - 20:35 Mis reservas Mapa de mesas Disponib…" at bounding box center [784, 374] width 1568 height 747
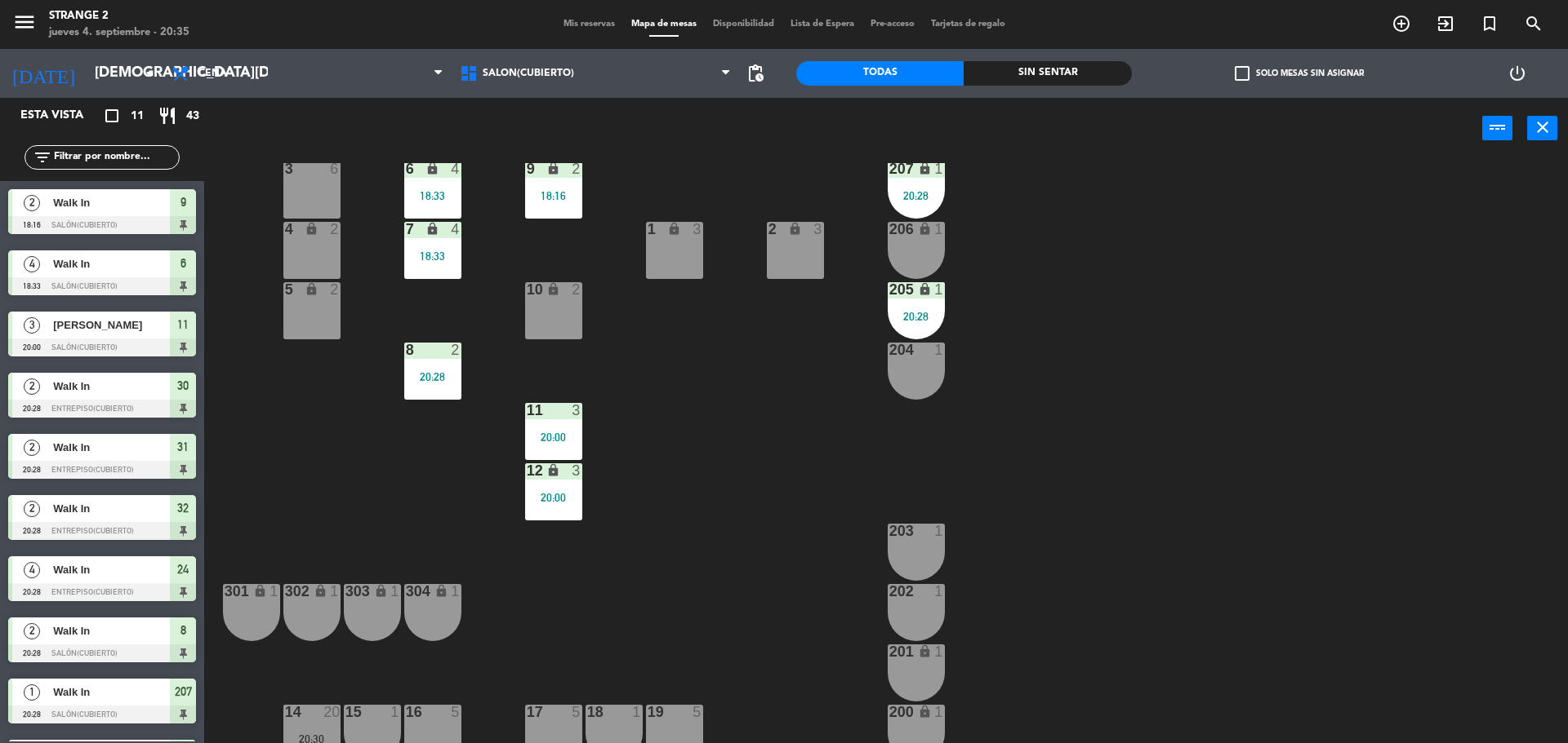
scroll to position [46, 0]
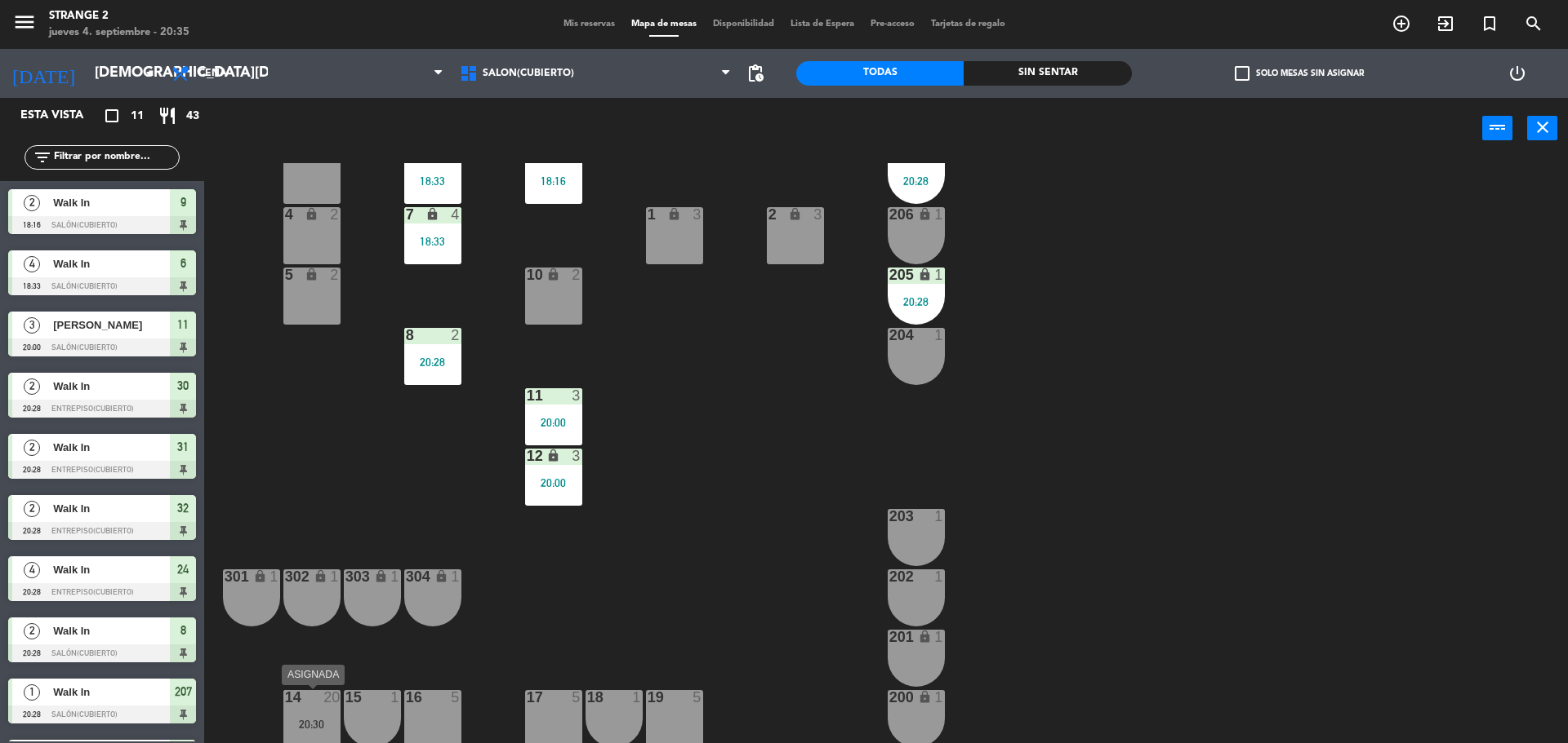
click at [300, 719] on div "20:30" at bounding box center [312, 724] width 57 height 11
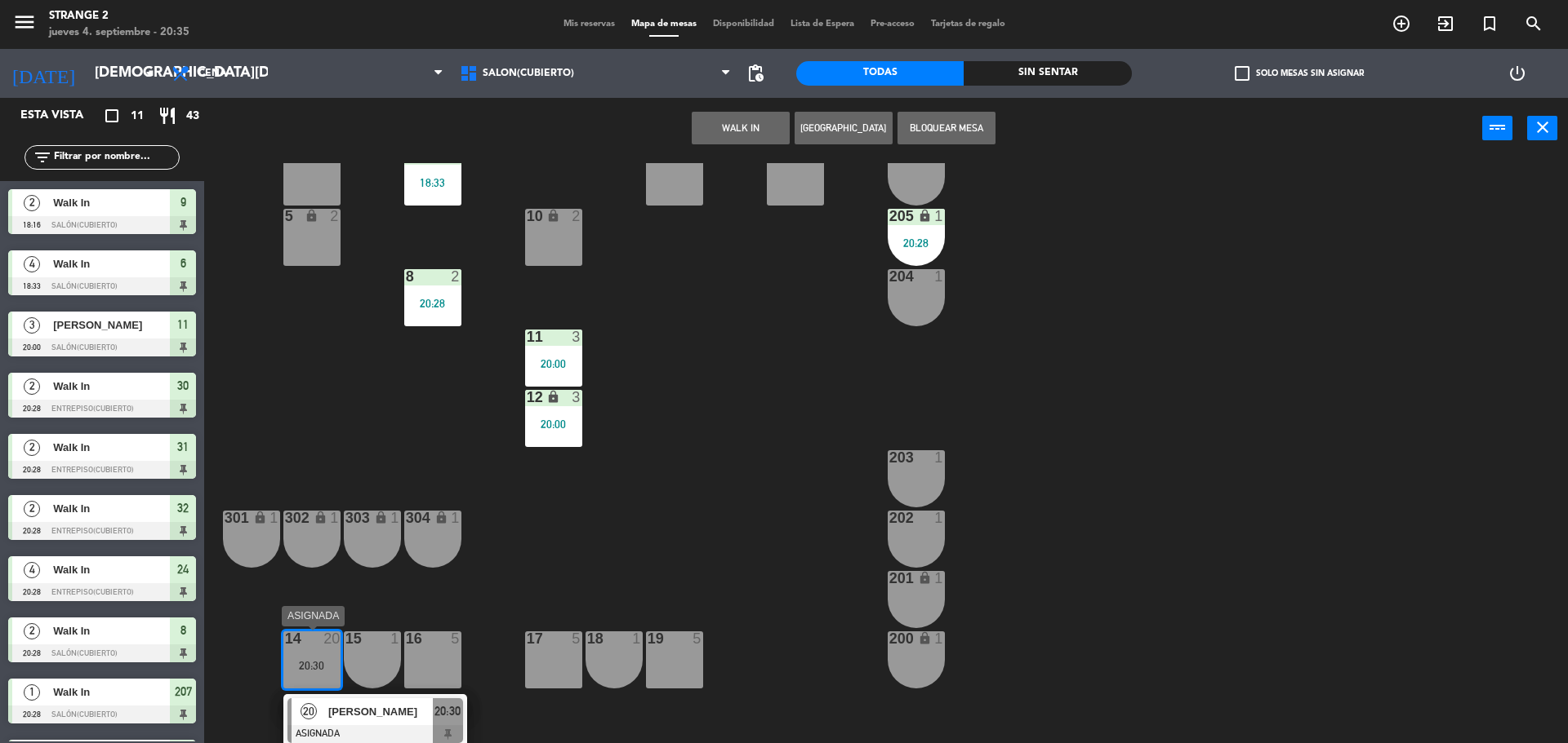
click at [359, 707] on span "[PERSON_NAME]" at bounding box center [380, 712] width 104 height 17
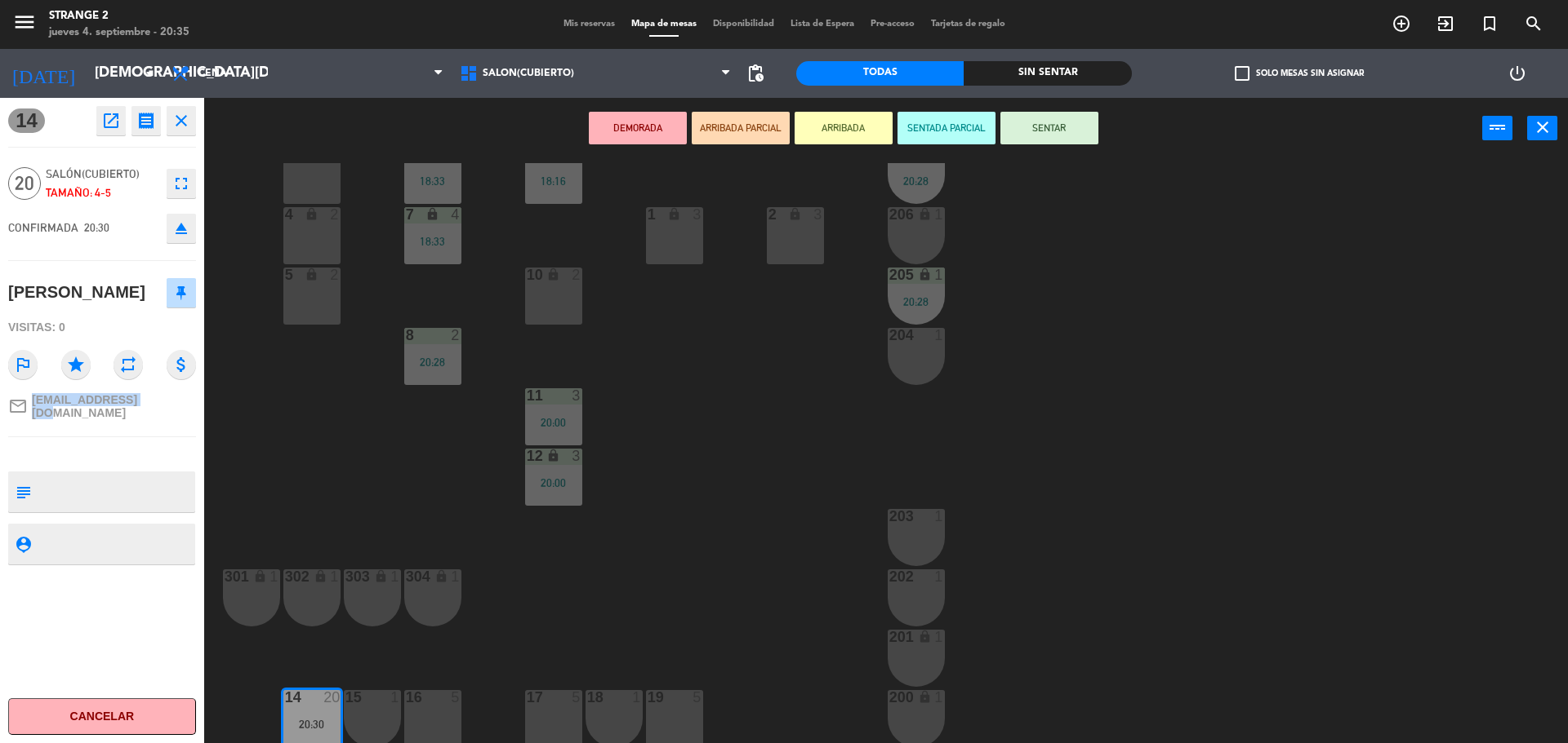
drag, startPoint x: 168, startPoint y: 429, endPoint x: 30, endPoint y: 438, distance: 138.3
click at [30, 425] on div "mail_outline [EMAIL_ADDRESS][DOMAIN_NAME]" at bounding box center [101, 406] width 187 height 37
copy link "[EMAIL_ADDRESS][DOMAIN_NAME]"
click at [187, 233] on icon "eject" at bounding box center [181, 228] width 20 height 20
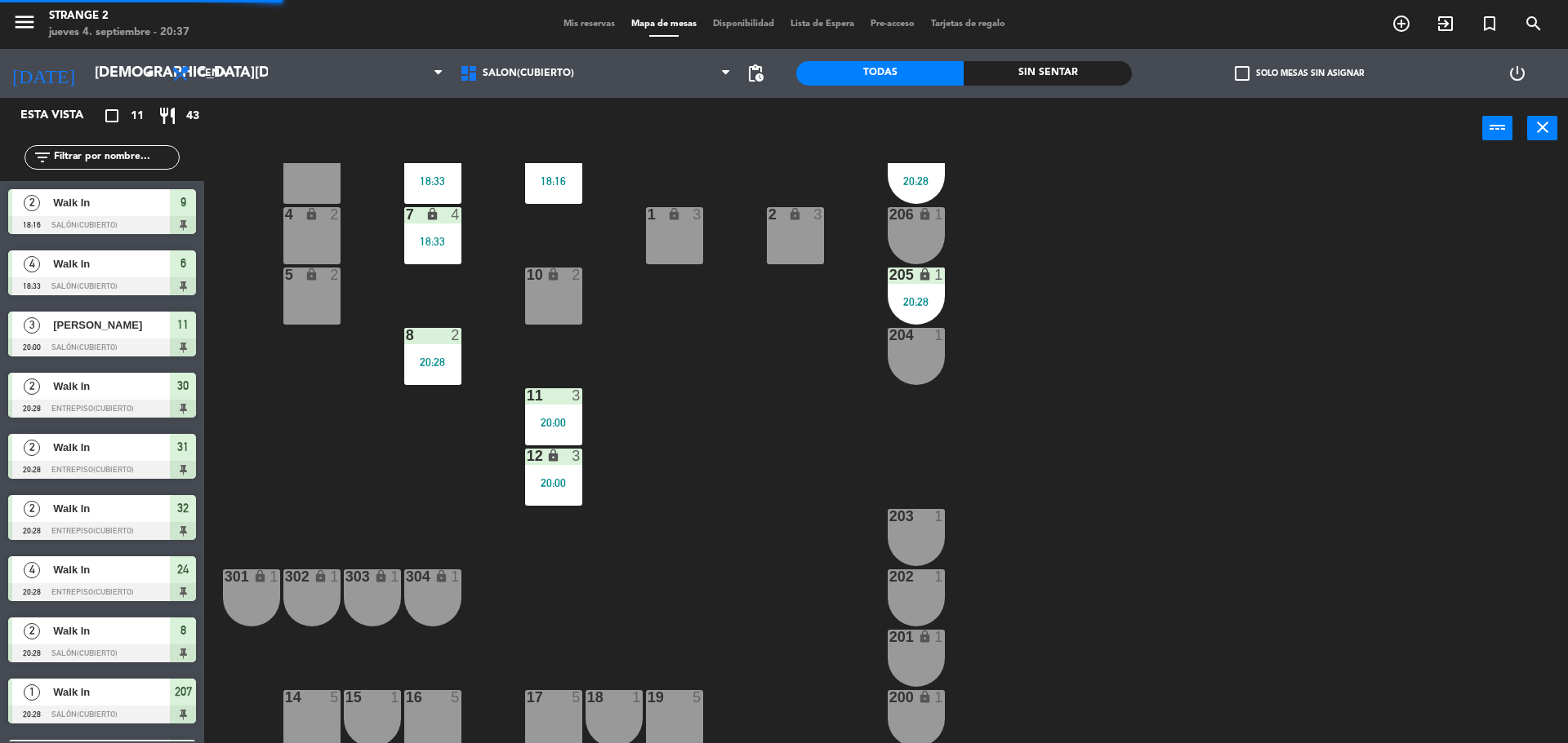
scroll to position [112, 0]
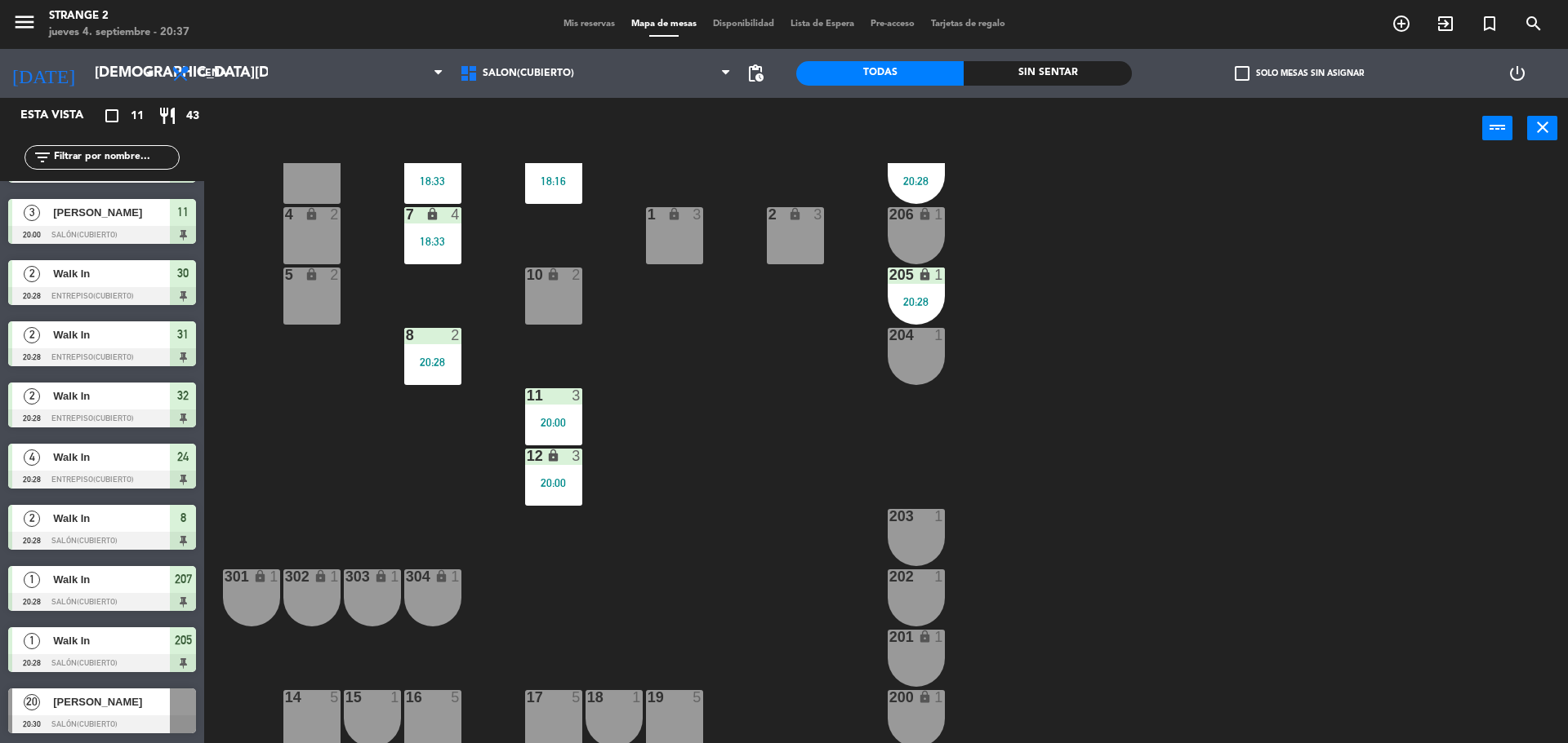
click at [111, 704] on span "[PERSON_NAME]" at bounding box center [111, 702] width 117 height 17
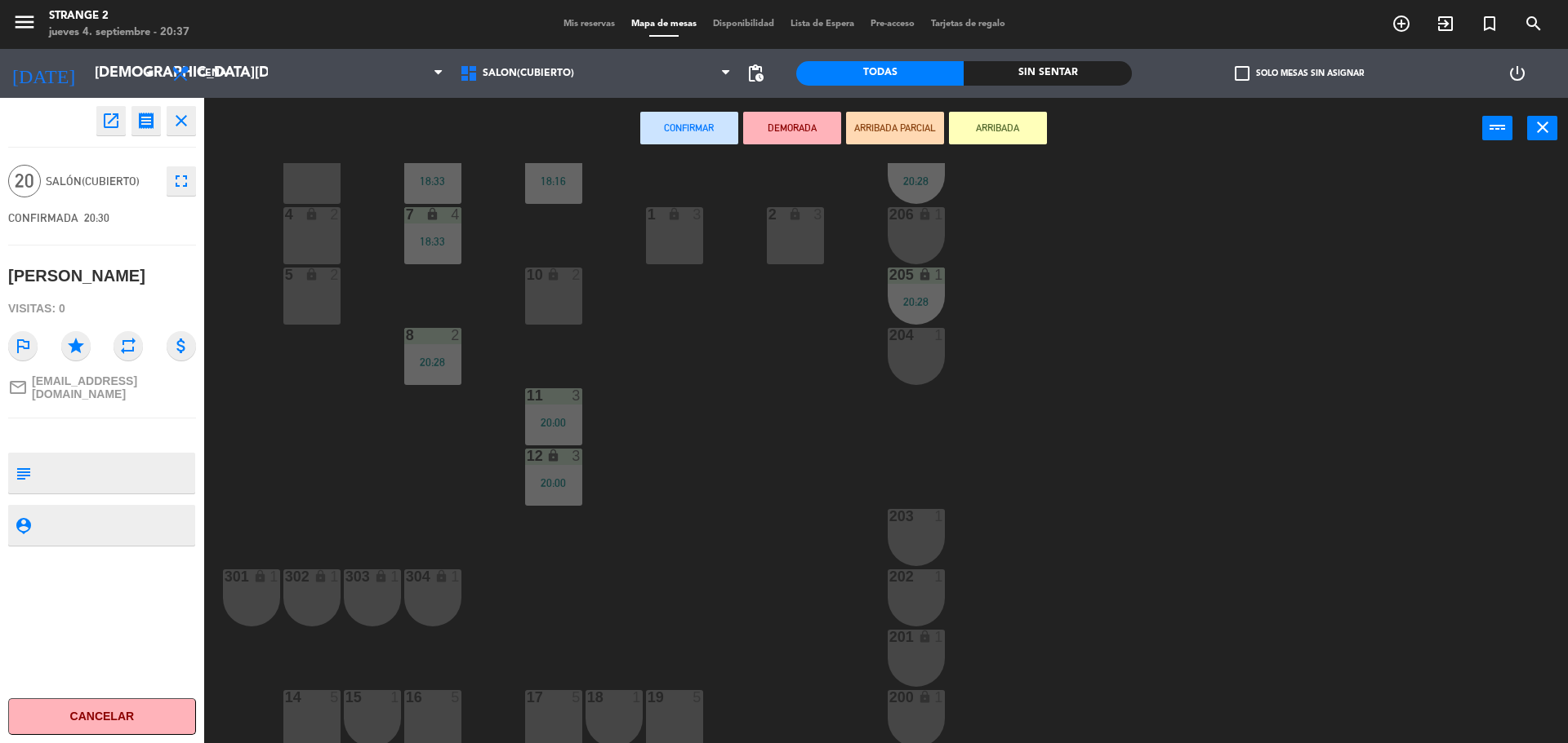
click at [319, 722] on div "14 5" at bounding box center [312, 719] width 57 height 57
click at [394, 721] on div "15 1" at bounding box center [372, 719] width 57 height 57
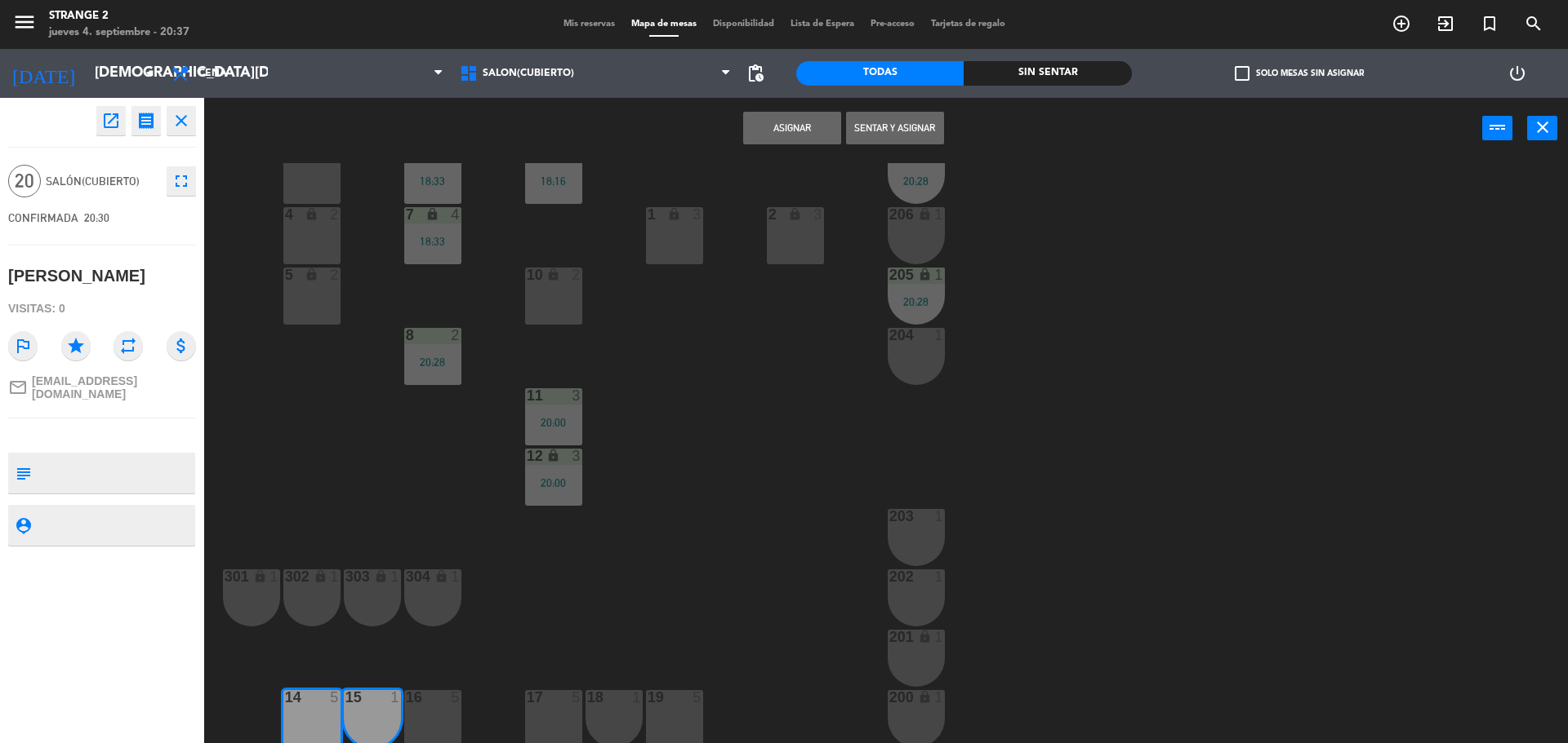
click at [431, 722] on div "16 5" at bounding box center [433, 719] width 57 height 57
click at [554, 719] on div "17 5" at bounding box center [553, 719] width 57 height 57
click at [609, 709] on div "18 1" at bounding box center [614, 719] width 57 height 57
click at [661, 721] on div "19 5" at bounding box center [674, 719] width 57 height 57
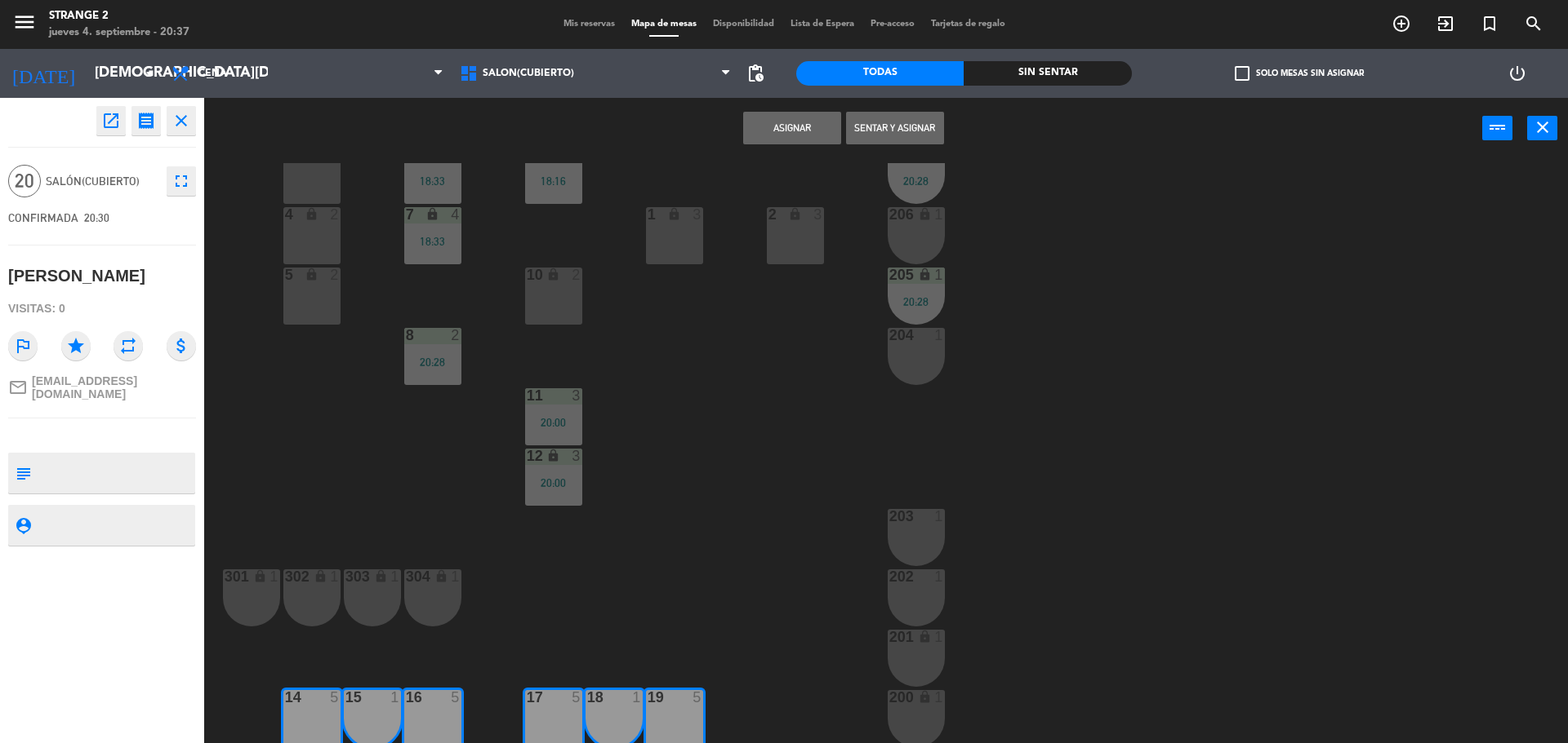
click at [907, 127] on button "Sentar y Asignar" at bounding box center [895, 129] width 98 height 33
